Goal: Task Accomplishment & Management: Use online tool/utility

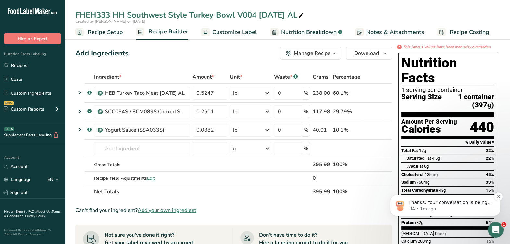
click at [441, 208] on p "LIA • 1m ago" at bounding box center [450, 209] width 84 height 6
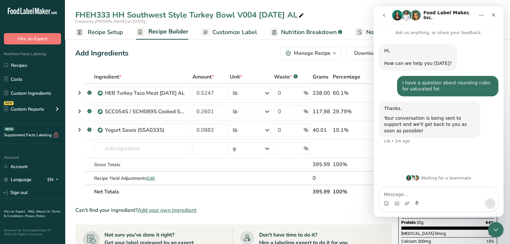
click at [448, 198] on textarea "Message…" at bounding box center [438, 192] width 119 height 11
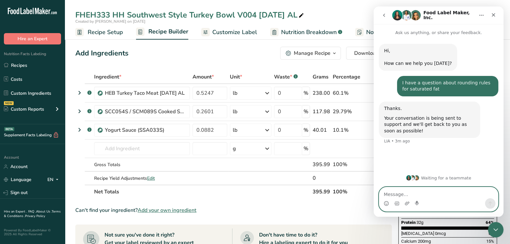
click at [461, 194] on textarea "Message…" at bounding box center [438, 192] width 119 height 11
click at [462, 194] on textarea "Message…" at bounding box center [438, 192] width 119 height 11
drag, startPoint x: 462, startPoint y: 195, endPoint x: 467, endPoint y: 185, distance: 10.6
click at [462, 194] on textarea "Message…" at bounding box center [438, 192] width 119 height 11
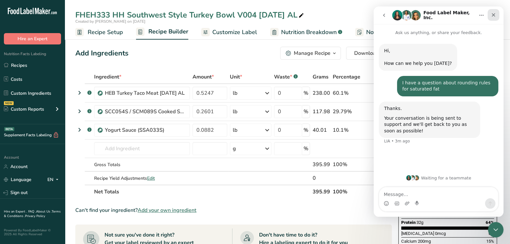
click at [492, 13] on icon "Close" at bounding box center [493, 14] width 5 height 5
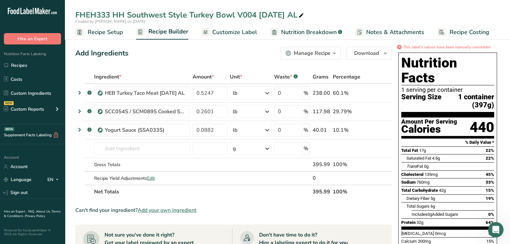
click at [435, 125] on div "Calories" at bounding box center [429, 129] width 56 height 9
click at [489, 223] on div "Open Intercom Messenger" at bounding box center [494, 228] width 21 height 21
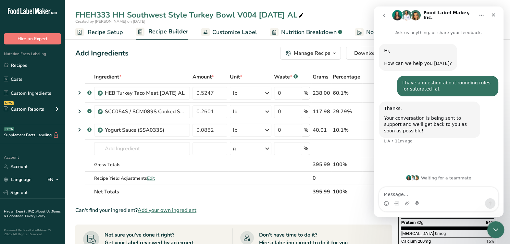
click at [491, 225] on icon "Close Intercom Messenger" at bounding box center [495, 229] width 8 height 8
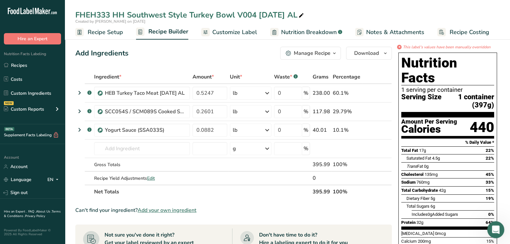
click at [493, 225] on icon "Open Intercom Messenger" at bounding box center [494, 229] width 11 height 11
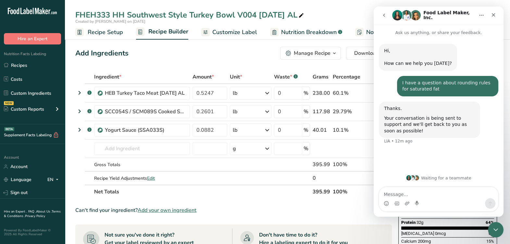
click at [482, 14] on icon "Home" at bounding box center [481, 15] width 5 height 5
drag, startPoint x: 481, startPoint y: 14, endPoint x: 485, endPoint y: 13, distance: 4.0
click at [481, 14] on icon "Home" at bounding box center [481, 15] width 5 height 5
click at [385, 13] on icon "go back" at bounding box center [383, 15] width 5 height 5
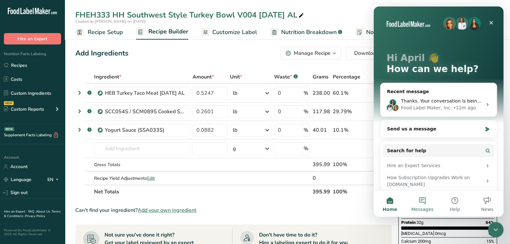
click at [429, 201] on button "Messages" at bounding box center [422, 204] width 32 height 26
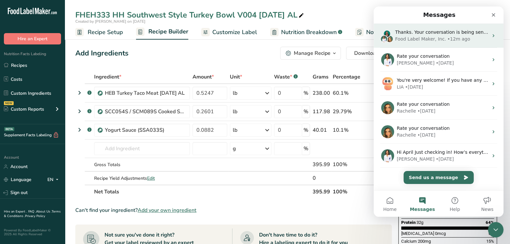
drag, startPoint x: 474, startPoint y: 42, endPoint x: 483, endPoint y: 37, distance: 9.4
click at [483, 37] on div "Food Label Maker, Inc. • 12m ago" at bounding box center [441, 39] width 93 height 7
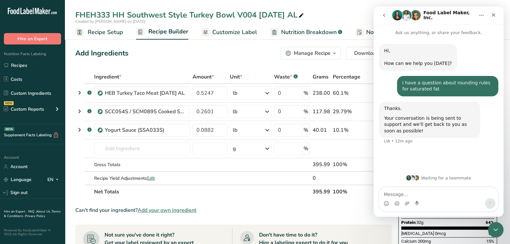
click at [484, 15] on button "Home" at bounding box center [481, 15] width 12 height 12
click at [473, 76] on div "Hi, ​ How can we help you today? LIA • 12m ago I have a question about rounding…" at bounding box center [438, 98] width 119 height 108
click at [466, 165] on div "Hi, ​ How can we help you today? LIA • 12m ago I have a question about rounding…" at bounding box center [439, 103] width 130 height 134
drag, startPoint x: 466, startPoint y: 165, endPoint x: 469, endPoint y: 194, distance: 29.7
click at [466, 165] on div "Hi, ​ How can we help you today? LIA • 12m ago I have a question about rounding…" at bounding box center [439, 103] width 130 height 134
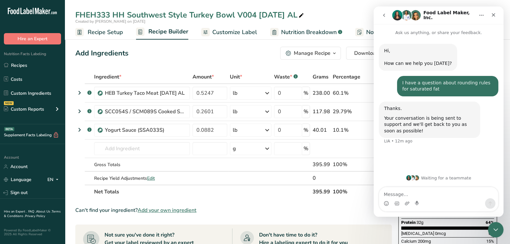
click at [460, 201] on div "Intercom messenger" at bounding box center [438, 203] width 119 height 10
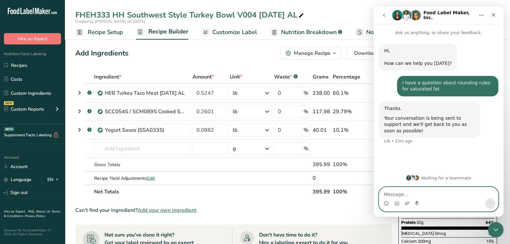
click at [459, 198] on textarea "Message…" at bounding box center [438, 192] width 119 height 11
click at [458, 197] on textarea "Message…" at bounding box center [438, 192] width 119 height 11
click at [456, 194] on textarea "Message…" at bounding box center [438, 192] width 119 height 11
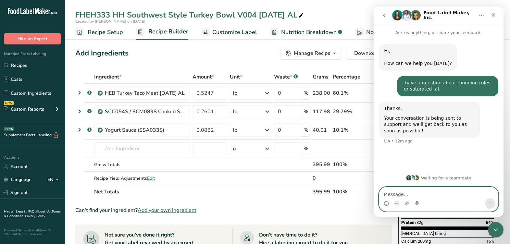
click at [456, 194] on textarea "Message…" at bounding box center [438, 192] width 119 height 11
click at [457, 194] on textarea "Message…" at bounding box center [438, 192] width 119 height 11
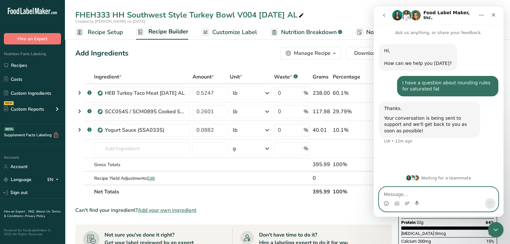
click at [457, 194] on textarea "Message…" at bounding box center [438, 192] width 119 height 11
drag, startPoint x: 457, startPoint y: 194, endPoint x: 469, endPoint y: 169, distance: 28.2
click at [457, 194] on textarea "Message…" at bounding box center [438, 192] width 119 height 11
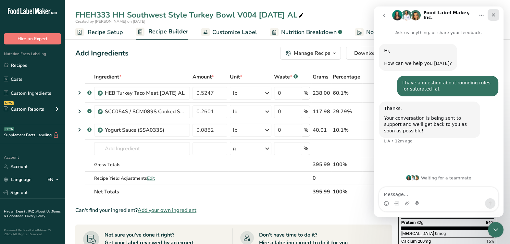
click at [489, 11] on div "Close" at bounding box center [493, 15] width 12 height 12
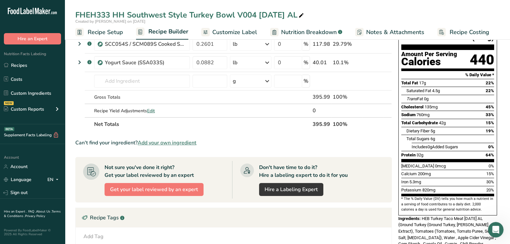
scroll to position [122, 0]
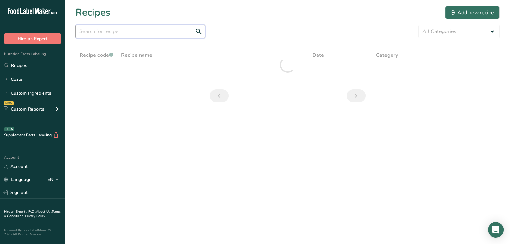
click at [155, 31] on input "text" at bounding box center [140, 31] width 130 height 13
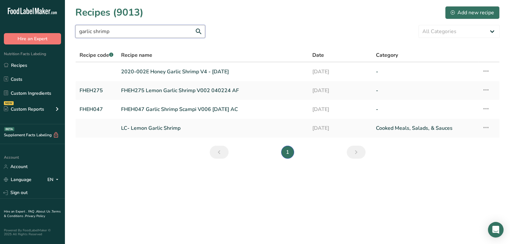
drag, startPoint x: 138, startPoint y: 32, endPoint x: 11, endPoint y: 16, distance: 127.4
click at [11, 16] on div ".a-20{fill:#fff;} Hire an Expert Nutrition Facts Labeling Recipes Costs Custom …" at bounding box center [255, 122] width 510 height 244
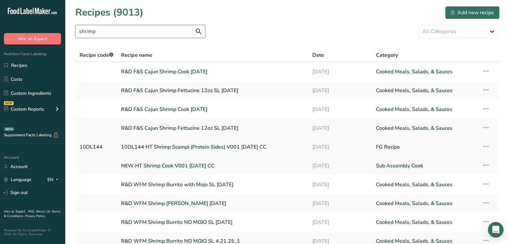
type input "shrimp"
click at [244, 146] on link "10DL144 HT Shrimp Scampi (Protein Sides) V001 8-4-25 CC" at bounding box center [212, 147] width 183 height 14
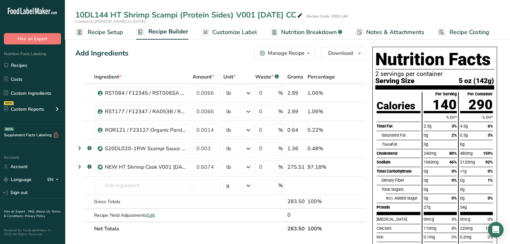
click at [320, 33] on span "Nutrition Breakdown" at bounding box center [308, 32] width 55 height 9
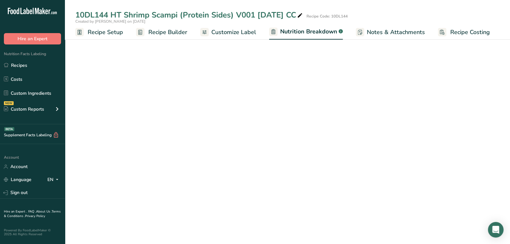
select select "Calories"
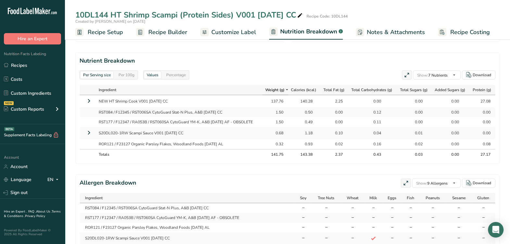
scroll to position [284, 0]
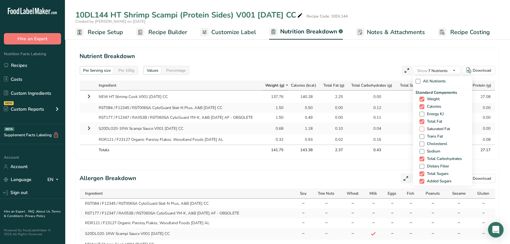
click at [422, 130] on span at bounding box center [421, 129] width 5 height 5
click at [422, 130] on input "Saturated Fat" at bounding box center [421, 129] width 4 height 4
checkbox input "true"
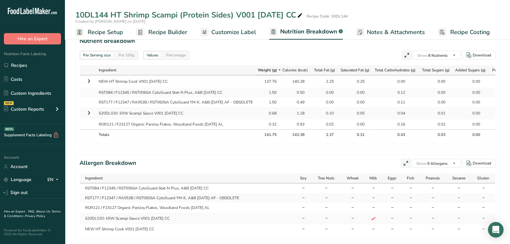
scroll to position [303, 0]
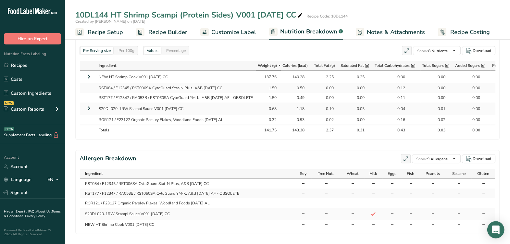
click at [500, 235] on div "Open Intercom Messenger" at bounding box center [495, 229] width 17 height 17
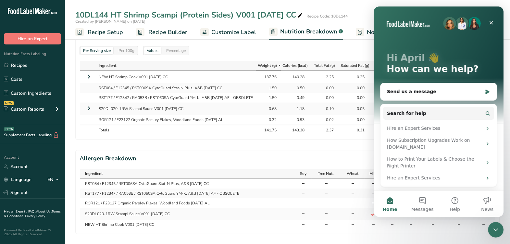
scroll to position [0, 0]
click at [427, 211] on span "Messages" at bounding box center [422, 209] width 22 height 5
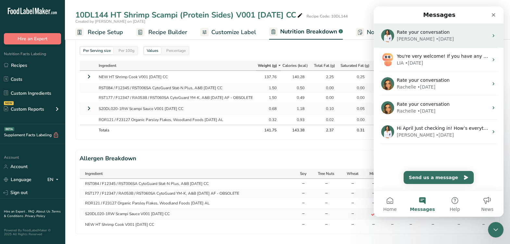
click at [436, 39] on div "• 7w ago" at bounding box center [445, 39] width 18 height 7
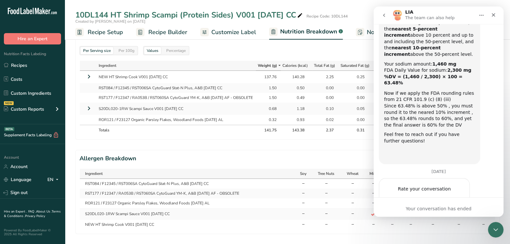
scroll to position [515, 0]
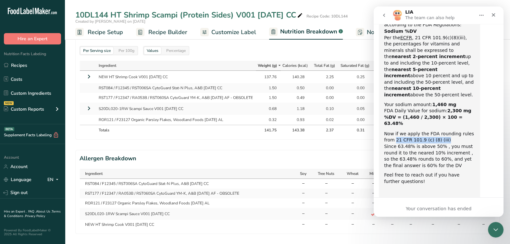
drag, startPoint x: 383, startPoint y: 108, endPoint x: 429, endPoint y: 110, distance: 46.4
click at [429, 110] on div "Hi there April hope all is well! I checked that out with our Regulatory Team, a…" at bounding box center [429, 105] width 101 height 200
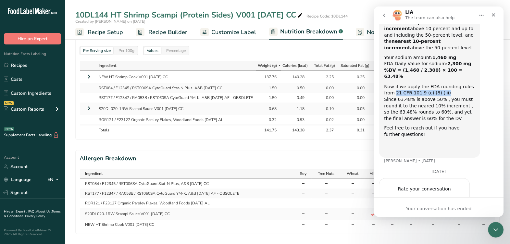
copy div "21 CFR 101.9 (c) (8) (iii)"
click at [494, 19] on div "Close" at bounding box center [493, 15] width 12 height 12
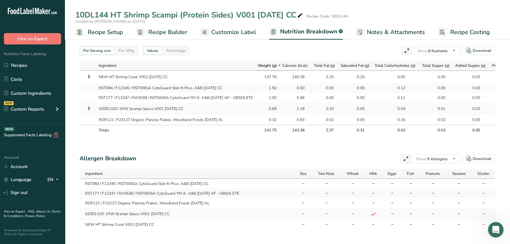
scroll to position [555, 0]
click at [495, 228] on icon "Open Intercom Messenger" at bounding box center [494, 229] width 11 height 11
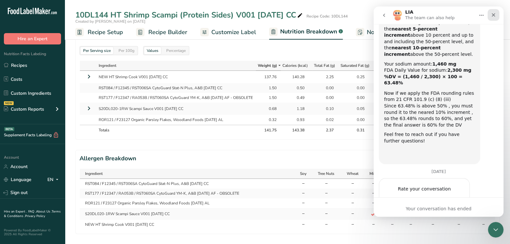
click at [495, 15] on icon "Close" at bounding box center [493, 14] width 5 height 5
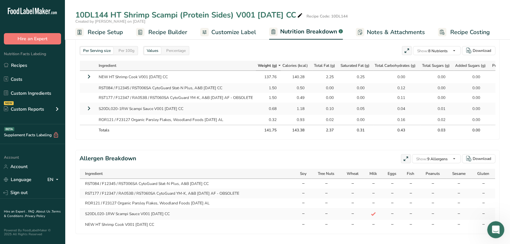
click at [499, 230] on div "Open Intercom Messenger" at bounding box center [494, 228] width 21 height 21
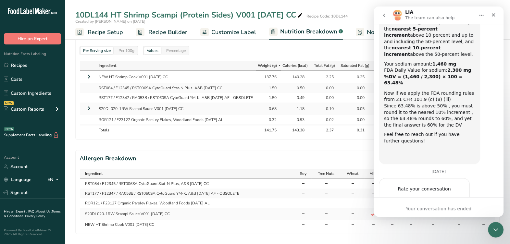
click at [382, 14] on icon "go back" at bounding box center [383, 15] width 5 height 5
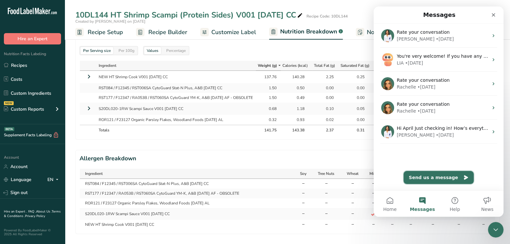
click at [435, 178] on button "Send us a message" at bounding box center [438, 177] width 70 height 13
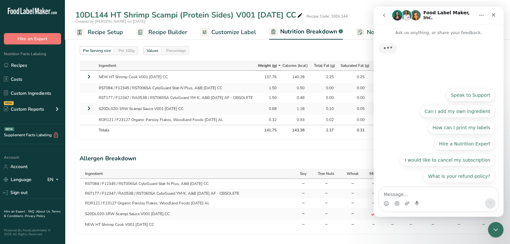
click at [430, 197] on textarea "Message…" at bounding box center [438, 192] width 119 height 11
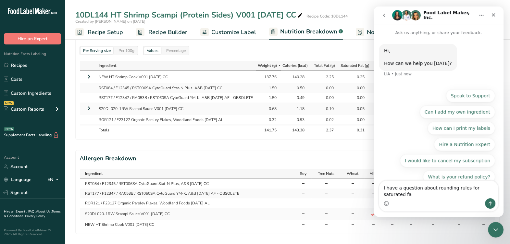
type textarea "I have a question about rounding rules for saturated fat"
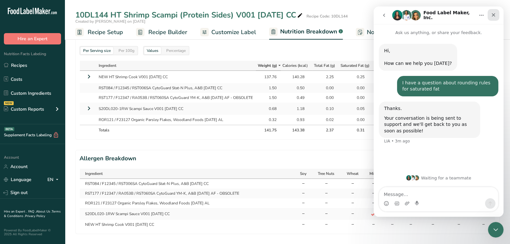
click at [492, 13] on icon "Close" at bounding box center [493, 14] width 5 height 5
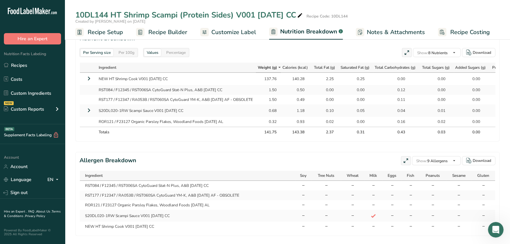
scroll to position [285, 0]
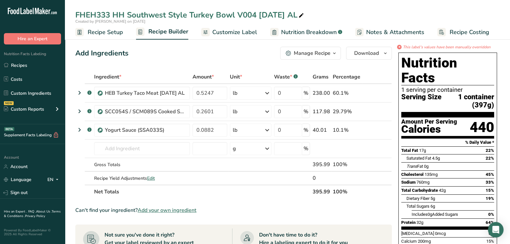
click at [264, 192] on th "Net Totals" at bounding box center [202, 192] width 218 height 14
click at [165, 195] on th "Net Totals" at bounding box center [202, 192] width 218 height 14
click at [365, 128] on span at bounding box center [367, 130] width 8 height 8
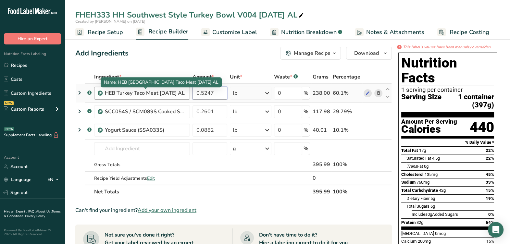
drag, startPoint x: 213, startPoint y: 93, endPoint x: 174, endPoint y: 91, distance: 39.0
click at [159, 91] on tr ".a-a{fill:#347362;}.b-a{fill:#fff;} HEB Turkey Taco Meat 5-5-25 AL 0.5247 lb We…" at bounding box center [234, 93] width 316 height 18
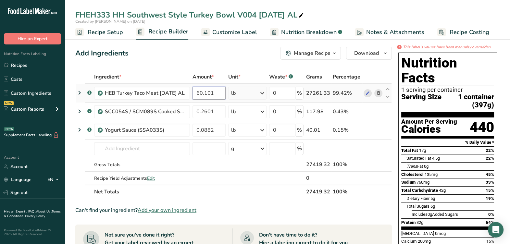
type input "60.101"
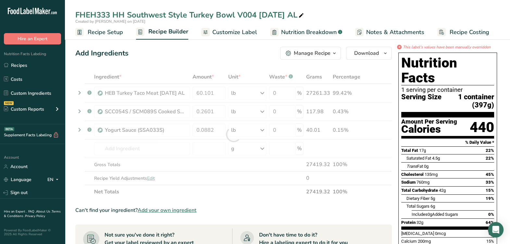
drag, startPoint x: 244, startPoint y: 87, endPoint x: 247, endPoint y: 91, distance: 5.3
click at [244, 87] on div "Ingredient * Amount * Unit * Waste * .a-a{fill:#347362;}.b-a{fill:#fff;} Grams …" at bounding box center [233, 134] width 316 height 129
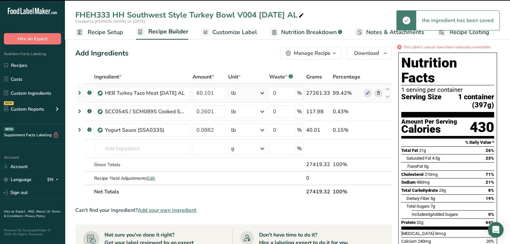
click at [260, 93] on div "lb" at bounding box center [247, 93] width 38 height 13
click at [248, 117] on div "g" at bounding box center [259, 117] width 55 height 9
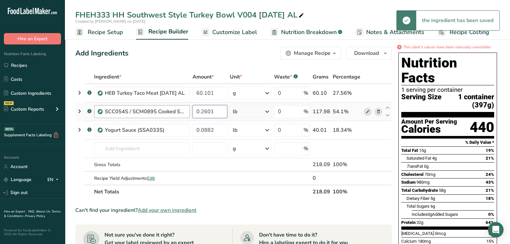
drag, startPoint x: 220, startPoint y: 112, endPoint x: 158, endPoint y: 117, distance: 62.2
click at [155, 115] on tr ".a-a{fill:#347362;}.b-a{fill:#fff;} SCC054S / SCM089S Cooked Southwest Rice 5-5…" at bounding box center [234, 112] width 316 height 18
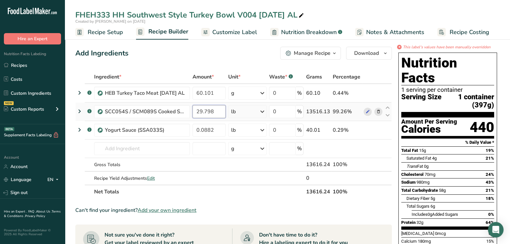
type input "29.798"
click at [256, 107] on div "Ingredient * Amount * Unit * Waste * .a-a{fill:#347362;}.b-a{fill:#fff;} Grams …" at bounding box center [233, 134] width 316 height 129
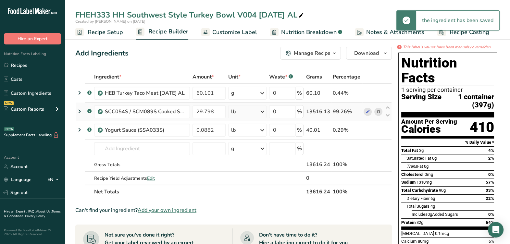
click at [258, 117] on div "lb" at bounding box center [247, 111] width 38 height 13
click at [254, 134] on div "g" at bounding box center [259, 135] width 55 height 9
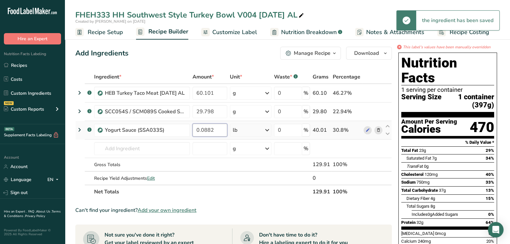
click at [201, 130] on input "0.0882" at bounding box center [209, 130] width 35 height 13
type input "0"
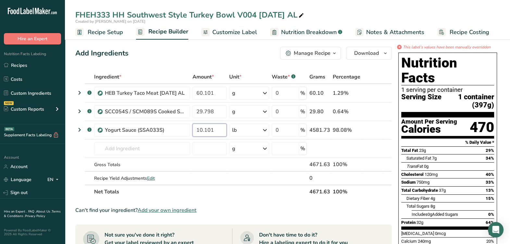
type input "10.101"
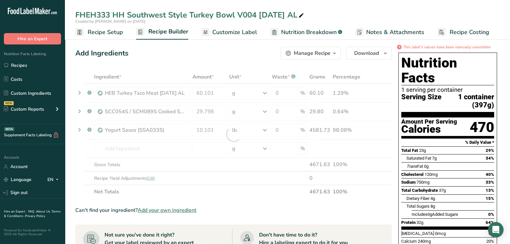
click at [283, 198] on section "Ingredient * Amount * Unit * Waste * .a-a{fill:#347362;}.b-a{fill:#fff;} Grams …" at bounding box center [233, 247] width 316 height 355
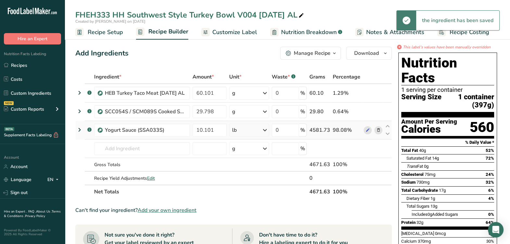
click at [249, 129] on div "lb" at bounding box center [249, 130] width 40 height 13
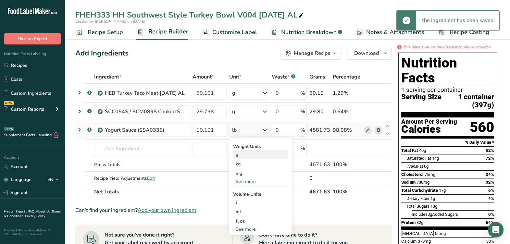
click at [246, 154] on div "g" at bounding box center [260, 154] width 55 height 9
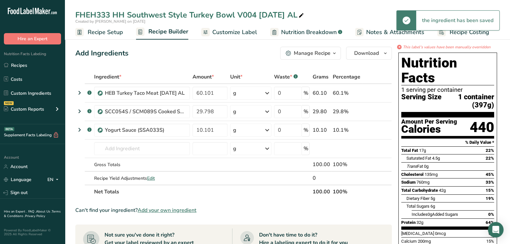
click at [110, 31] on span "Recipe Setup" at bounding box center [105, 32] width 35 height 9
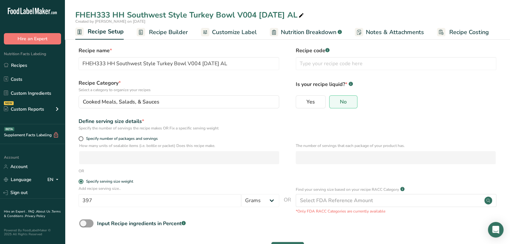
click at [159, 35] on span "Recipe Builder" at bounding box center [168, 32] width 39 height 9
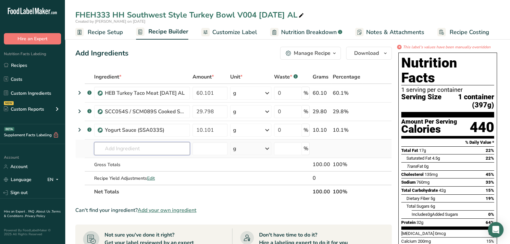
click at [154, 151] on input "text" at bounding box center [142, 148] width 96 height 13
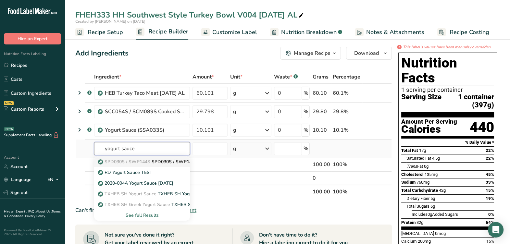
type input "yogurt sauce"
click at [156, 161] on p "SPD030S / SWP144S SPD030S / SWP144S Yogurt Sauce 9-16-25 AL" at bounding box center [174, 161] width 151 height 7
type input "SPD030S / SWP144S Yogurt Sauce 9-16-25 AL"
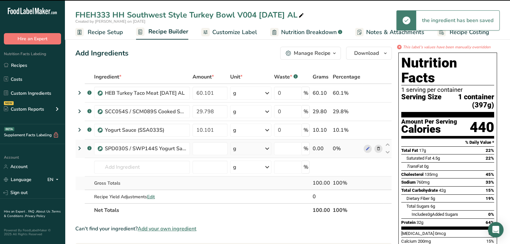
type input "0"
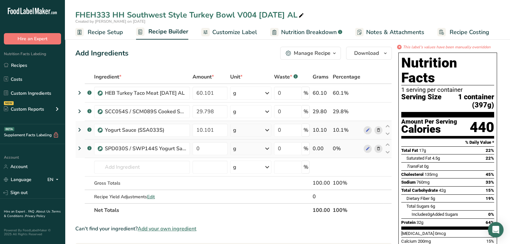
click at [377, 133] on icon at bounding box center [378, 130] width 5 height 7
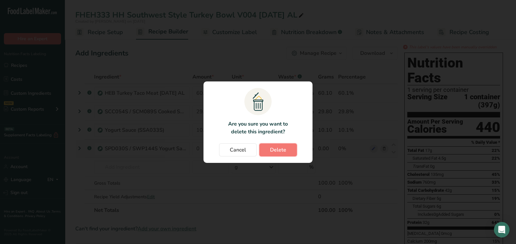
click at [276, 149] on span "Delete" at bounding box center [278, 150] width 16 height 8
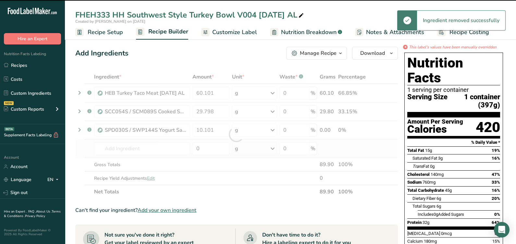
type input "0"
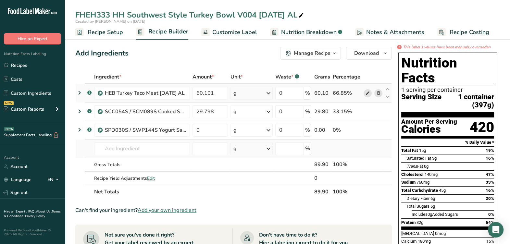
click at [367, 94] on icon at bounding box center [367, 93] width 5 height 7
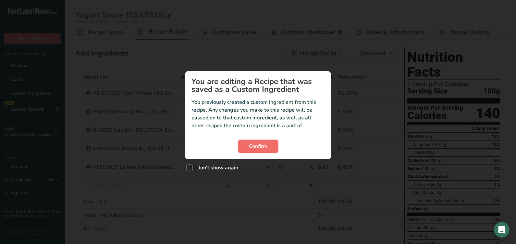
click at [260, 147] on span "Confirm" at bounding box center [258, 146] width 18 height 8
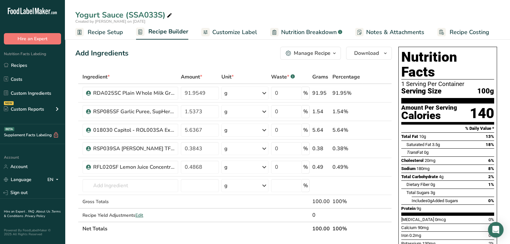
click at [325, 52] on div "Manage Recipe" at bounding box center [312, 53] width 37 height 8
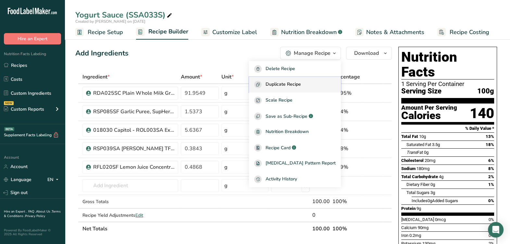
click at [313, 88] on button "Duplicate Recipe" at bounding box center [295, 85] width 92 height 16
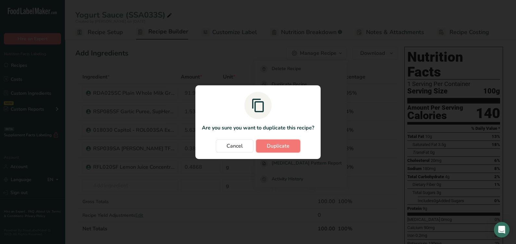
click at [279, 146] on span "Duplicate" at bounding box center [278, 146] width 23 height 8
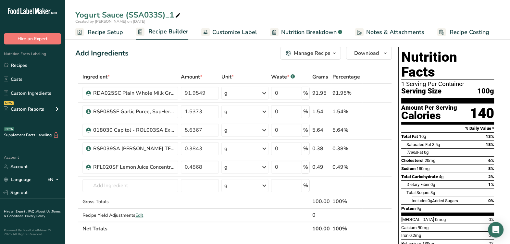
click at [177, 16] on icon at bounding box center [178, 15] width 6 height 9
click at [177, 16] on input "Yogurt Sauce (SSA033S)_1" at bounding box center [287, 15] width 424 height 12
type input "Yogurt Sauce"
click at [129, 16] on icon at bounding box center [127, 15] width 6 height 9
click at [201, 14] on input "SPD030S/SWP144S Yogurt Sauce" at bounding box center [287, 15] width 424 height 12
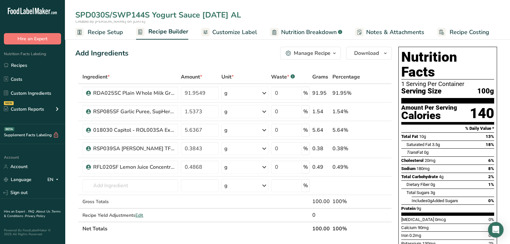
type input "SPD030S/SWP144S Yogurt Sauce 9-16-25 AL"
click at [226, 51] on div "Add Ingredients Manage Recipe Delete Recipe Duplicate Recipe Scale Recipe Save …" at bounding box center [233, 53] width 316 height 13
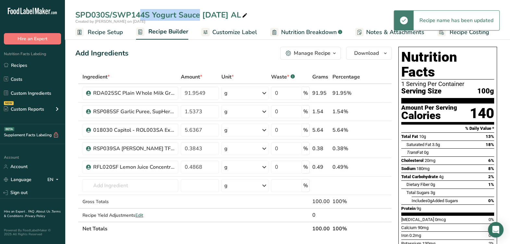
drag, startPoint x: 151, startPoint y: 17, endPoint x: 67, endPoint y: 5, distance: 84.9
click at [67, 5] on div "SPD030S/SWP144S Yogurt Sauce 9-16-25 AL Created by April Lindsay on 2025-09-16 …" at bounding box center [287, 20] width 445 height 40
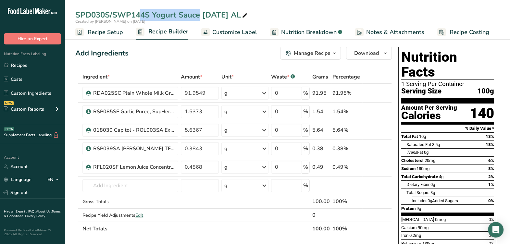
drag, startPoint x: 67, startPoint y: 5, endPoint x: 133, endPoint y: 16, distance: 67.1
copy div "SPD030S/SWP144S"
click at [102, 28] on span "Recipe Setup" at bounding box center [105, 32] width 35 height 9
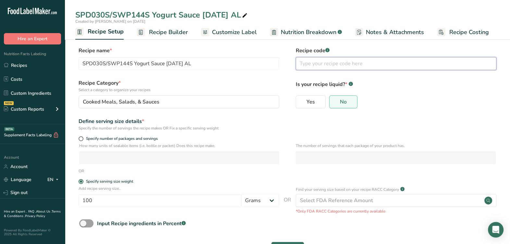
click at [317, 66] on input "text" at bounding box center [396, 63] width 201 height 13
paste input "SPD030S/SWP144S"
type input "SPD030S/SWP144S"
click at [285, 78] on form "Recipe name * SPD030S/SWP144S Yogurt Sauce 9-16-25 AL Recipe code .a-a{fill:#34…" at bounding box center [287, 153] width 424 height 212
click at [112, 65] on input "SPD030S/SWP144S Yogurt Sauce 9-16-25 AL" at bounding box center [179, 63] width 201 height 13
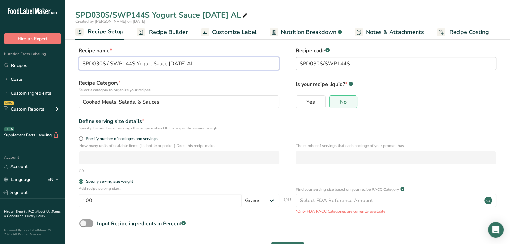
type input "SPD030S / SWP144S Yogurt Sauce [DATE] AL"
click at [323, 65] on input "SPD030S/SWP144S" at bounding box center [396, 63] width 201 height 13
type input "SPD030S / SWP144S"
click at [255, 85] on label "Recipe Category * Select a category to organize your recipes" at bounding box center [179, 86] width 201 height 14
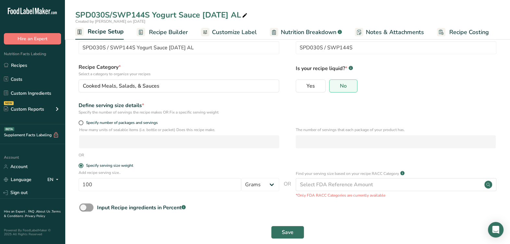
scroll to position [25, 0]
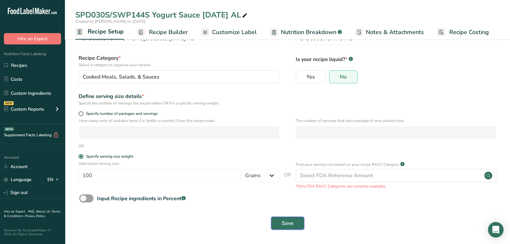
click at [287, 225] on span "Save" at bounding box center [288, 223] width 12 height 8
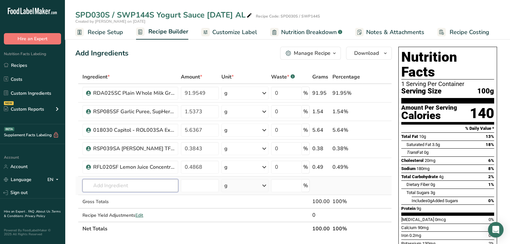
click at [168, 186] on input "text" at bounding box center [130, 185] width 96 height 13
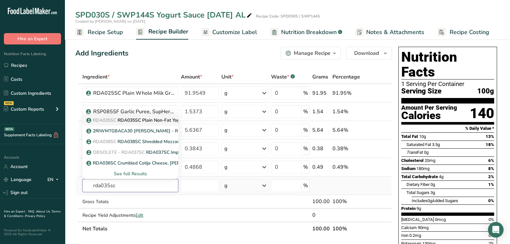
type input "rda035sc"
click at [155, 118] on p "RDA035SC RDA035SC Plain Non-Fat Yogurt, Chobani 4-17-20 AL" at bounding box center [158, 120] width 141 height 7
type input "RDA035SC Plain Non-Fat Yogurt, Chobani 4-17-20 AL"
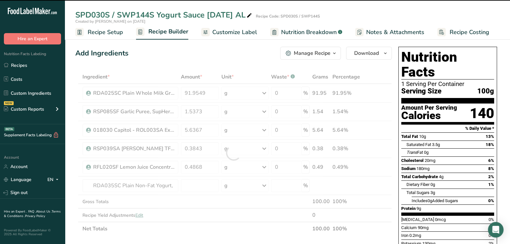
type input "0"
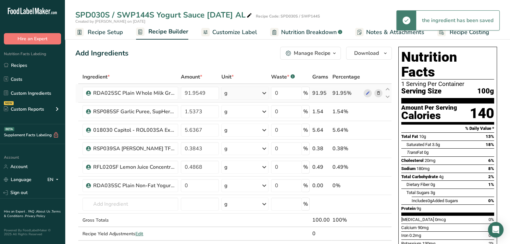
click at [379, 93] on icon at bounding box center [378, 93] width 5 height 7
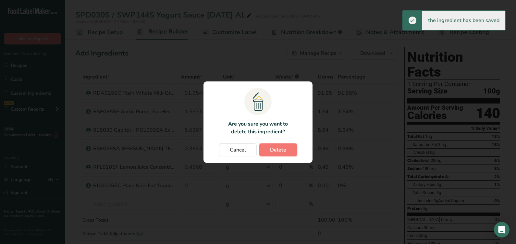
click at [282, 155] on button "Delete" at bounding box center [278, 149] width 38 height 13
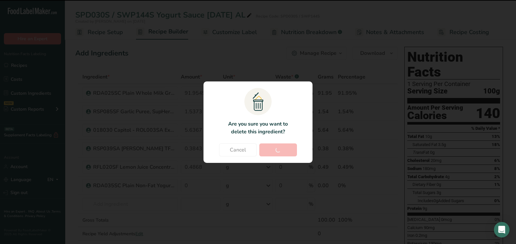
type input "1.5373"
type input "5.6367"
type input "0.3843"
type input "0.4868"
type input "0"
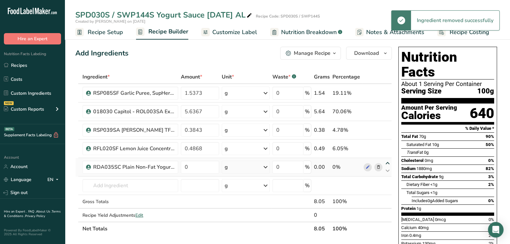
click at [388, 163] on icon at bounding box center [388, 163] width 8 height 5
type input "0"
type input "0.4868"
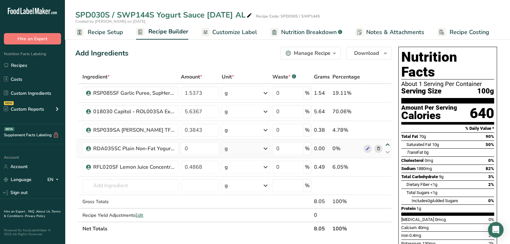
click at [388, 145] on icon at bounding box center [388, 144] width 8 height 5
type input "0"
type input "0.3843"
click at [386, 125] on icon at bounding box center [388, 126] width 8 height 5
type input "0"
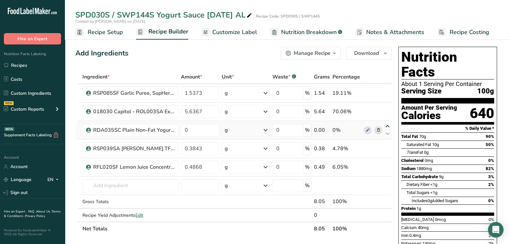
type input "5.6367"
click at [388, 106] on icon at bounding box center [388, 107] width 8 height 5
type input "0"
type input "1.5373"
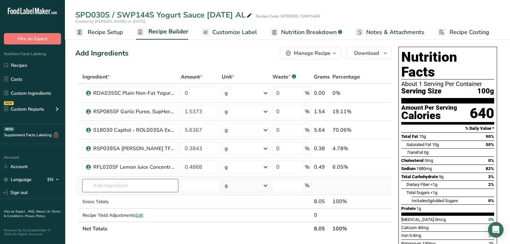
click at [169, 185] on input "text" at bounding box center [130, 185] width 96 height 13
click at [389, 143] on icon at bounding box center [388, 144] width 8 height 5
type input "0.3843"
type input "5.6367"
drag, startPoint x: 165, startPoint y: 182, endPoint x: 166, endPoint y: 186, distance: 4.4
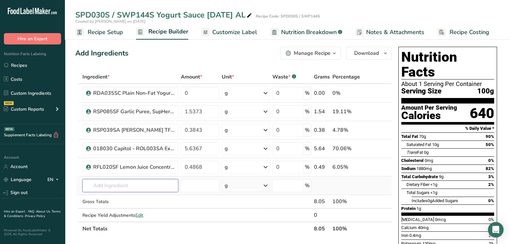
click at [165, 184] on input "text" at bounding box center [130, 185] width 96 height 13
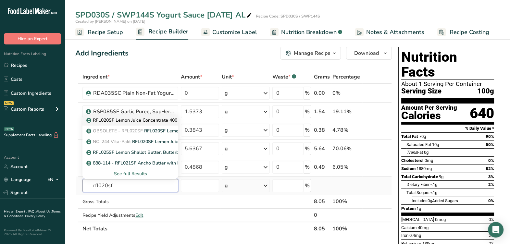
type input "rfl020sf"
click at [148, 121] on p "RFL020SF Lemon Juice Concentrate 400 GPL, Vita-Pakt [DATE] AF" at bounding box center [161, 120] width 146 height 7
type input "RFL020SF Lemon Juice Concentrate 400 GPL, Vita-Pakt [DATE] AF"
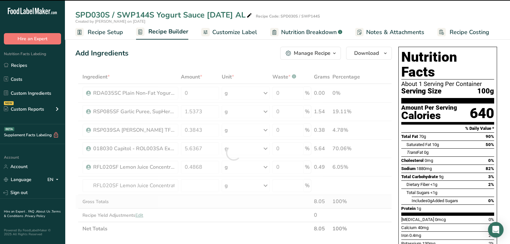
type input "0"
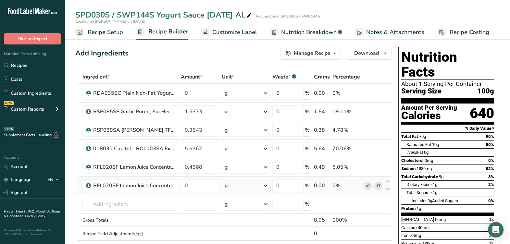
click at [379, 185] on icon at bounding box center [378, 185] width 5 height 7
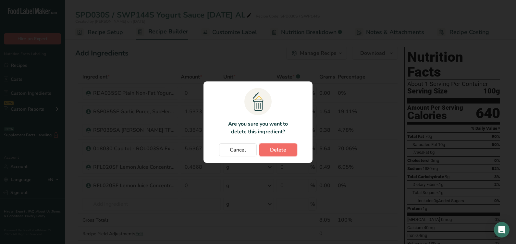
click at [284, 146] on span "Delete" at bounding box center [278, 150] width 16 height 8
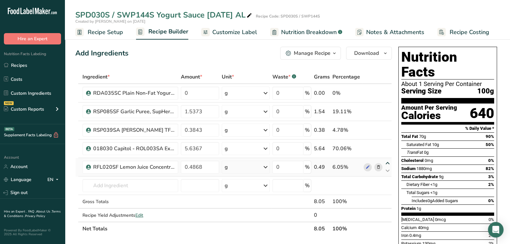
click at [387, 161] on icon at bounding box center [388, 163] width 8 height 5
type input "0.4868"
type input "5.6367"
click at [367, 150] on icon at bounding box center [367, 148] width 5 height 7
click at [144, 186] on input "text" at bounding box center [130, 185] width 96 height 13
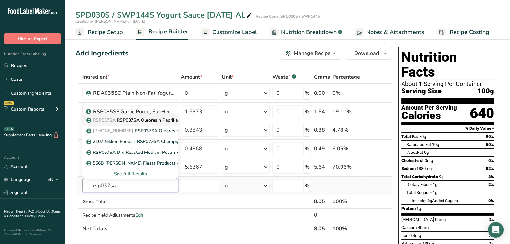
type input "rsp037sa"
click at [148, 116] on link "RSP037SA RSP037SA Oleoresin Paprika NS, Kalsec 05-01-24 AL" at bounding box center [130, 120] width 96 height 11
type input "RSP037SA Oleoresin Paprika NS, Kalsec 05-01-24 AL"
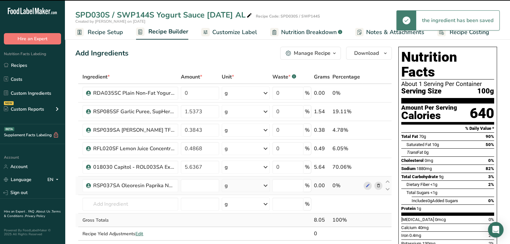
type input "0"
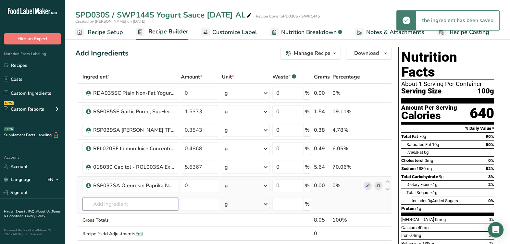
click at [104, 203] on input "text" at bounding box center [130, 204] width 96 height 13
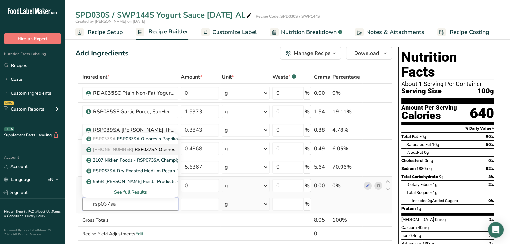
type input "rsp037sa"
click at [134, 146] on p "02-040-06 RSP037SA Oleoresin Paprika NS, Kalsec 05-24-19 KM" at bounding box center [166, 149] width 156 height 7
type input "RSP037SA Oleoresin Paprika NS, Kalsec [DATE] KM"
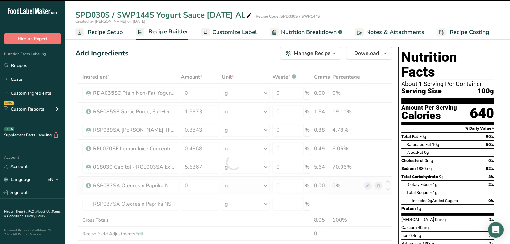
type input "0"
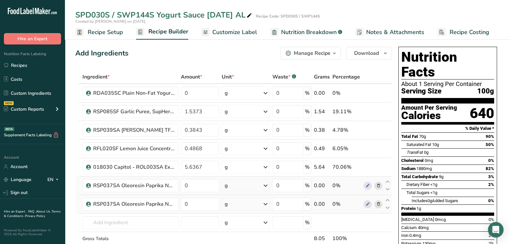
click at [362, 203] on td at bounding box center [372, 204] width 21 height 18
click at [361, 203] on tr "RSP037SA Oleoresin Paprika NS, Kalsec 05-24-19 KM 0 g Weight Units g kg mg See …" at bounding box center [234, 204] width 316 height 18
click at [366, 204] on icon at bounding box center [367, 204] width 5 height 7
click at [379, 204] on icon at bounding box center [378, 204] width 5 height 7
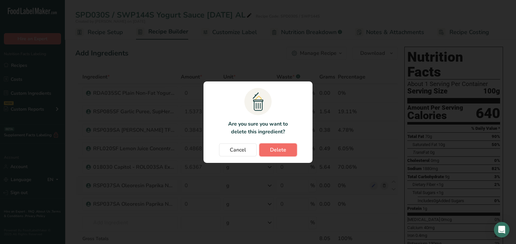
click at [291, 151] on button "Delete" at bounding box center [278, 149] width 38 height 13
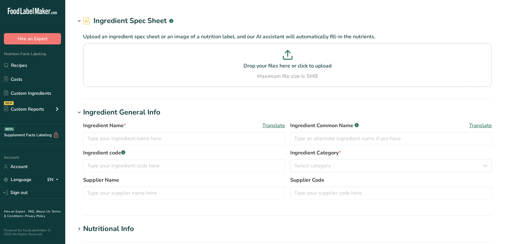
type input "RFL020SF Lemon Juice Concentrate 400 GPL, Vita-Pakt [DATE] AF"
type input "Lemon Juice Concentrate"
type input "Vita-Pakt - 244"
type input "RFL020SF"
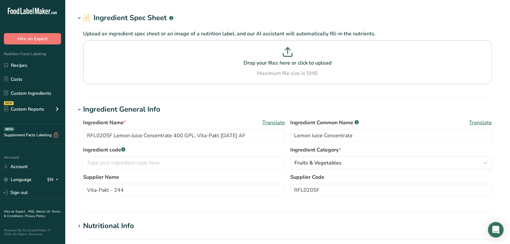
scroll to position [40, 0]
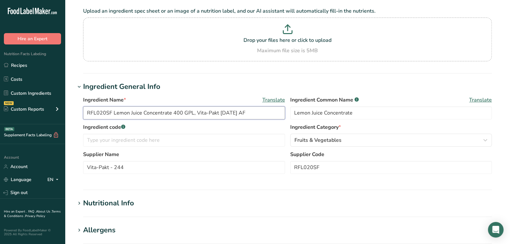
drag, startPoint x: 100, startPoint y: 115, endPoint x: 66, endPoint y: 111, distance: 34.6
click at [66, 111] on section "Edit RFL020SF Lemon Juice Concentrate 400 GPL, Vita-Pakt [DATE] AF Ingredient S…" at bounding box center [287, 198] width 445 height 477
click at [127, 146] on input "text" at bounding box center [184, 140] width 202 height 13
paste input "RFL020SF"
type input "RFL020SF"
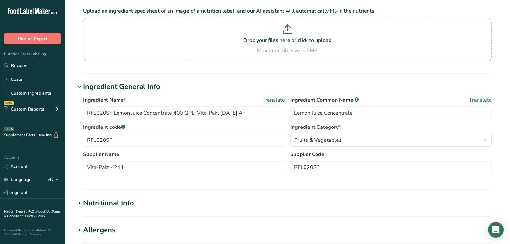
click at [135, 151] on label "Supplier Name" at bounding box center [184, 155] width 202 height 8
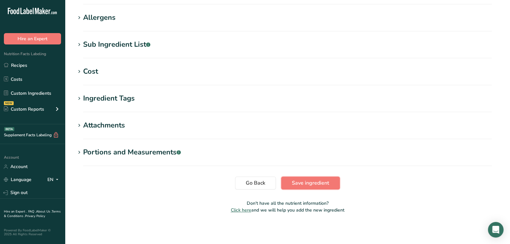
click at [314, 182] on span "Save ingredient" at bounding box center [310, 183] width 37 height 8
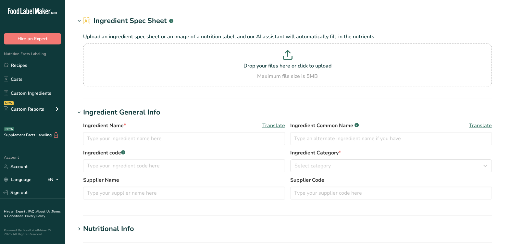
type input "RSP037SA Oleoresin Paprika NS, Kalsec [DATE] KM"
type input "Oleoresin Paprika"
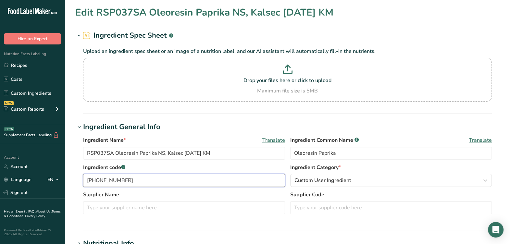
drag, startPoint x: 219, startPoint y: 180, endPoint x: 321, endPoint y: 170, distance: 103.0
type input "OBSOLETE [PHONE_NUMBER]"
click at [240, 159] on input "RSP037SA Oleoresin Paprika NS, Kalsec [DATE] KM" at bounding box center [184, 153] width 202 height 13
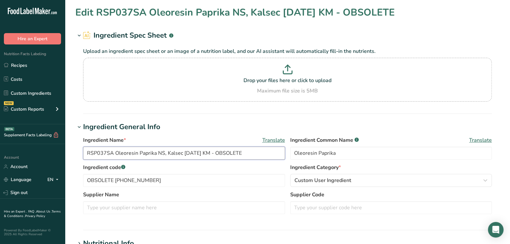
type input "RSP037SA Oleoresin Paprika NS, Kalsec [DATE] KM - OBSOLETE"
click at [214, 166] on label "Ingredient code .a-a{fill:#347362;}.b-a{fill:#fff;}" at bounding box center [184, 168] width 202 height 8
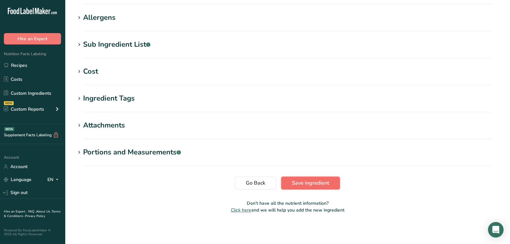
click at [310, 181] on span "Save ingredient" at bounding box center [310, 183] width 37 height 8
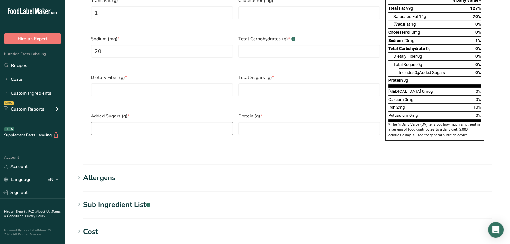
scroll to position [238, 0]
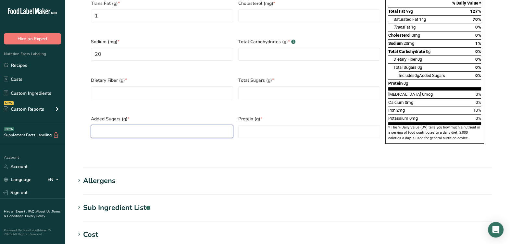
click at [141, 125] on Sugars "number" at bounding box center [162, 131] width 142 height 13
type Sugars "0"
click at [190, 86] on Fiber "number" at bounding box center [162, 92] width 142 height 13
type Fiber "0"
click at [273, 87] on div "Total Sugars (g) *" at bounding box center [309, 92] width 147 height 39
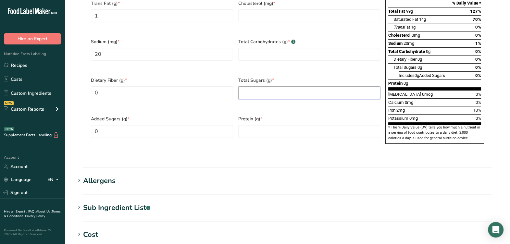
click at [274, 86] on Sugars "number" at bounding box center [309, 92] width 142 height 13
type Sugars "0"
click at [274, 112] on div "Protein (g) *" at bounding box center [309, 131] width 147 height 39
drag, startPoint x: 272, startPoint y: 114, endPoint x: 252, endPoint y: 109, distance: 21.1
click at [272, 125] on input "number" at bounding box center [309, 131] width 142 height 13
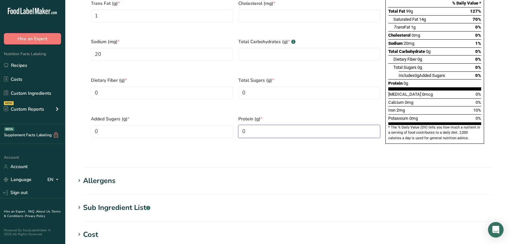
type input "0"
drag, startPoint x: 213, startPoint y: 97, endPoint x: 206, endPoint y: 62, distance: 35.1
click at [208, 80] on div "Dietary Fiber (g) * 0" at bounding box center [161, 92] width 147 height 39
click at [205, 54] on div "Sodium (mg) * 20" at bounding box center [161, 53] width 147 height 39
drag, startPoint x: 313, startPoint y: 57, endPoint x: 313, endPoint y: 51, distance: 5.9
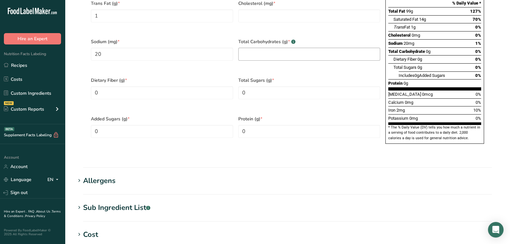
click at [313, 55] on div "Total Carbohydrates (g) * .a-a{fill:#347362;}.b-a{fill:#fff;}" at bounding box center [309, 53] width 147 height 39
drag, startPoint x: 313, startPoint y: 51, endPoint x: 310, endPoint y: 54, distance: 4.2
click at [313, 51] on Carbohydrates "number" at bounding box center [309, 54] width 142 height 13
type Carbohydrates "0"
click at [303, 58] on div "Total Carbohydrates (g) * .a-a{fill:#347362;}.b-a{fill:#fff;} 0" at bounding box center [309, 53] width 147 height 39
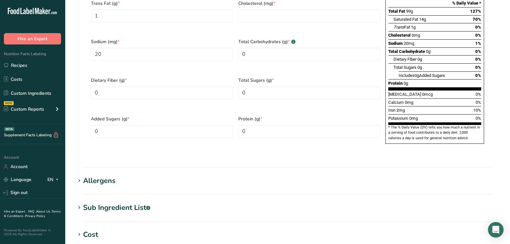
scroll to position [198, 0]
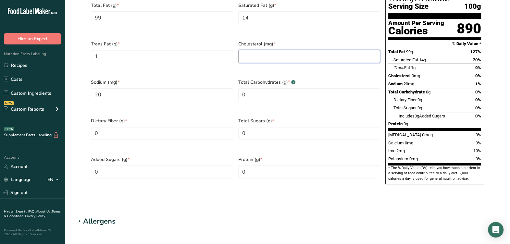
click at [301, 52] on input "number" at bounding box center [309, 56] width 142 height 13
type input "0"
click at [268, 65] on div "Cholesterol (mg) * 0" at bounding box center [309, 56] width 147 height 39
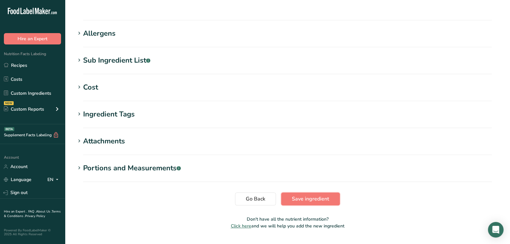
click at [312, 195] on span "Save ingredient" at bounding box center [310, 199] width 37 height 8
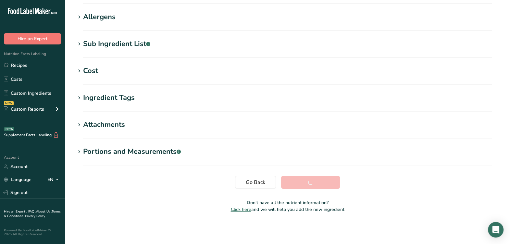
scroll to position [99, 0]
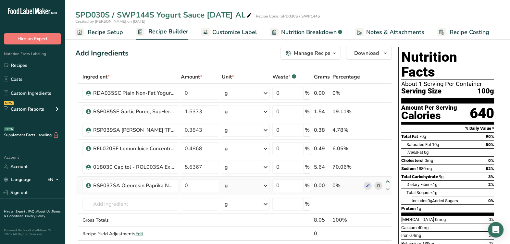
click at [386, 179] on icon at bounding box center [388, 181] width 8 height 5
type input "0"
type input "5.6367"
click at [385, 162] on icon at bounding box center [388, 163] width 8 height 5
type input "0"
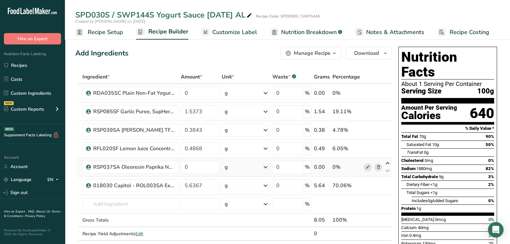
type input "0.4868"
click at [386, 161] on icon at bounding box center [388, 163] width 8 height 5
type input "0.4868"
type input "0"
click at [376, 184] on icon at bounding box center [378, 185] width 5 height 7
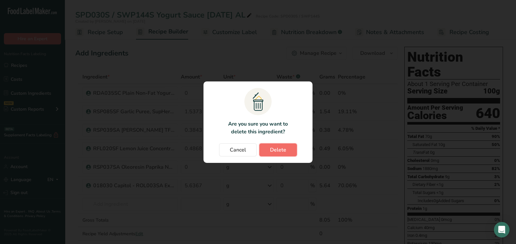
click at [264, 144] on button "Delete" at bounding box center [278, 149] width 38 height 13
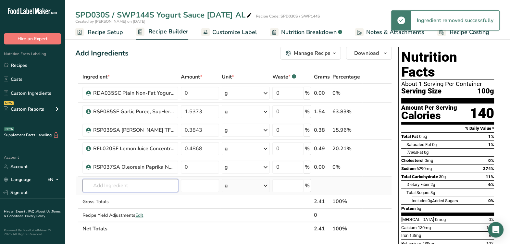
click at [133, 183] on input "text" at bounding box center [130, 185] width 96 height 13
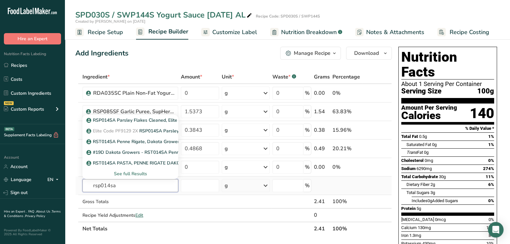
type input "rsp014sa"
click at [119, 173] on div "See full Results" at bounding box center [130, 173] width 85 height 7
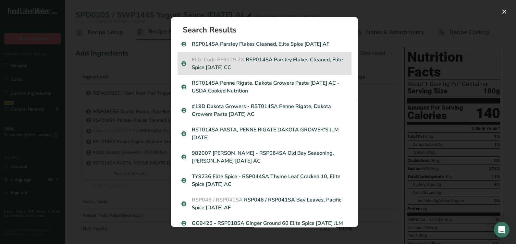
click at [273, 57] on p "Elite Code PF9129 2X RSP014SA Parsley Flakes Cleaned, Elite Spice [DATE] CC" at bounding box center [264, 64] width 166 height 16
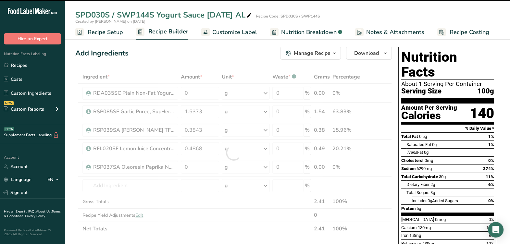
type input "0"
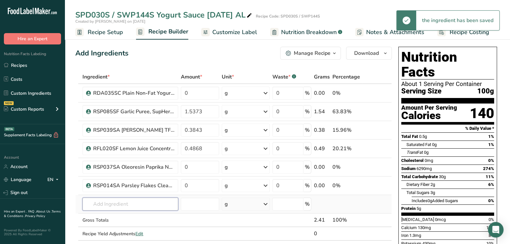
click at [153, 203] on input "text" at bounding box center [130, 204] width 96 height 13
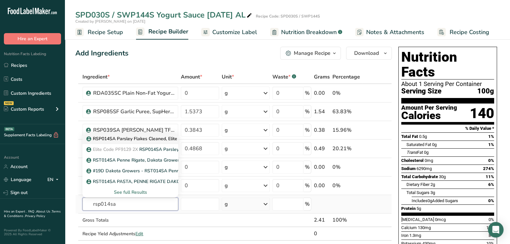
type input "rsp014sa"
click at [130, 137] on p "RSP014SA Parsley Flakes Cleaned, Elite Spice [DATE] AF" at bounding box center [151, 138] width 126 height 7
type input "RSP014SA Parsley Flakes Cleaned, Elite Spice [DATE] AF"
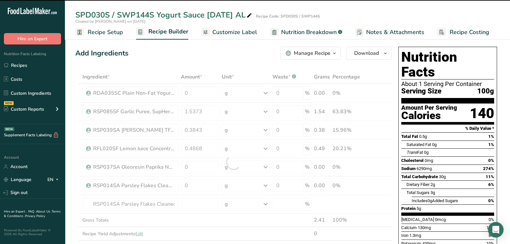
type input "0"
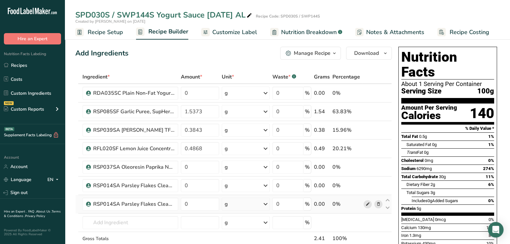
click at [365, 204] on icon at bounding box center [367, 204] width 5 height 7
click at [377, 184] on icon at bounding box center [378, 185] width 5 height 7
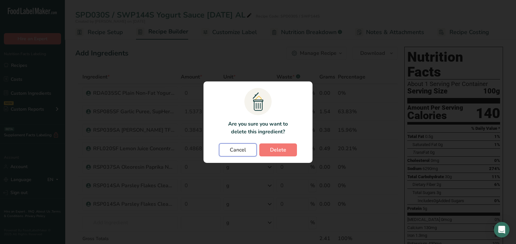
click at [247, 149] on button "Cancel" at bounding box center [238, 149] width 38 height 13
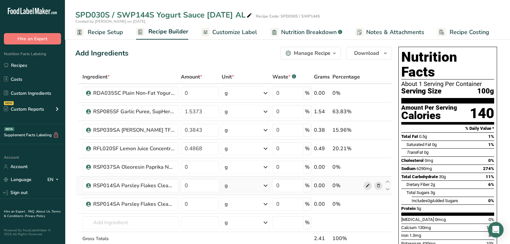
click at [366, 183] on icon at bounding box center [367, 185] width 5 height 7
click at [380, 204] on span at bounding box center [378, 204] width 8 height 8
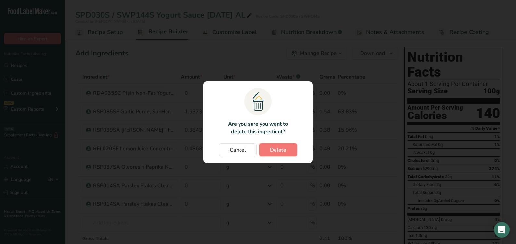
click at [288, 154] on button "Delete" at bounding box center [278, 149] width 38 height 13
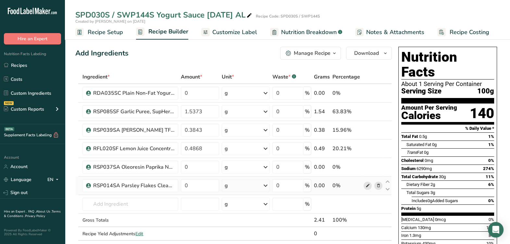
click at [365, 186] on icon at bounding box center [367, 185] width 5 height 7
click at [207, 95] on input "0" at bounding box center [200, 93] width 38 height 13
type input "97.1"
click at [214, 110] on div "Ingredient * Amount * Unit * Waste * .a-a{fill:#347362;}.b-a{fill:#fff;} Grams …" at bounding box center [233, 162] width 316 height 184
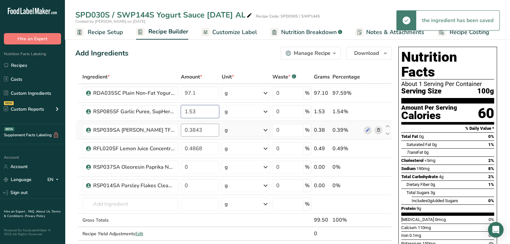
type input "1.53"
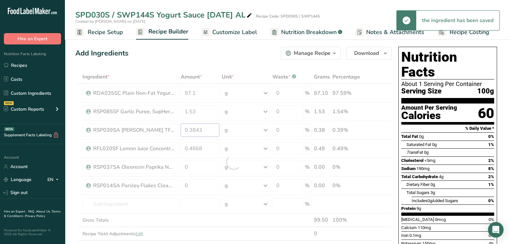
click at [211, 131] on div "Ingredient * Amount * Unit * Waste * .a-a{fill:#347362;}.b-a{fill:#fff;} Grams …" at bounding box center [233, 162] width 316 height 184
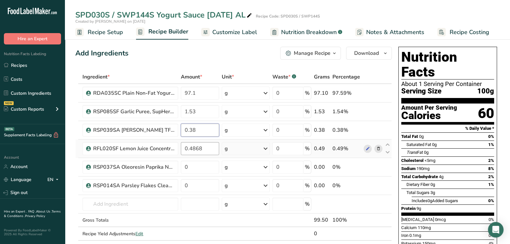
type input "0.38"
click at [207, 146] on div "Ingredient * Amount * Unit * Waste * .a-a{fill:#347362;}.b-a{fill:#fff;} Grams …" at bounding box center [233, 162] width 316 height 184
type input "0.69"
click at [217, 164] on div "Ingredient * Amount * Unit * Waste * .a-a{fill:#347362;}.b-a{fill:#fff;} Grams …" at bounding box center [233, 162] width 316 height 184
type input "0.1"
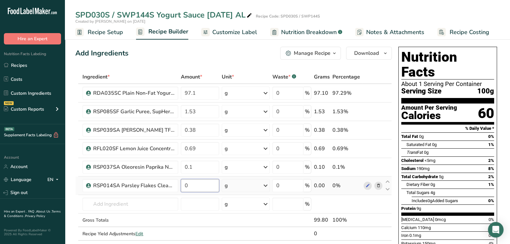
click at [202, 190] on div "Ingredient * Amount * Unit * Waste * .a-a{fill:#347362;}.b-a{fill:#fff;} Grams …" at bounding box center [233, 162] width 316 height 184
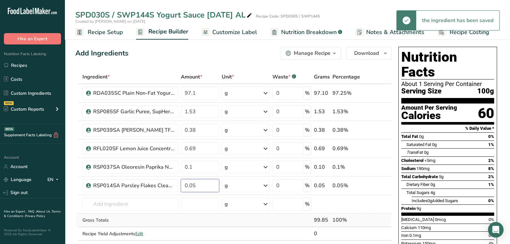
type input "0.05"
click at [263, 224] on div "Ingredient * Amount * Unit * Waste * .a-a{fill:#347362;}.b-a{fill:#fff;} Grams …" at bounding box center [233, 162] width 316 height 184
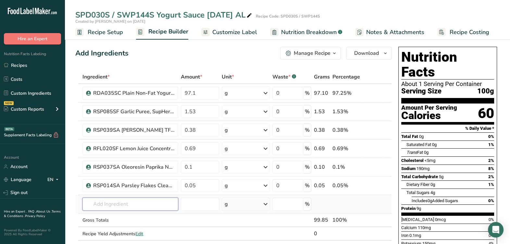
click at [99, 205] on input "text" at bounding box center [130, 204] width 96 height 13
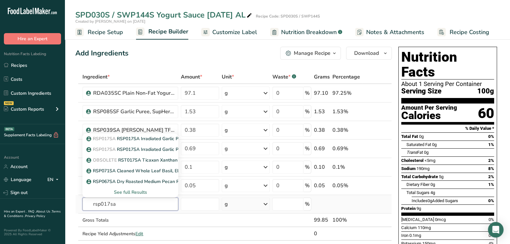
type input "rsp017sa"
click at [140, 193] on div "See full Results" at bounding box center [130, 192] width 85 height 7
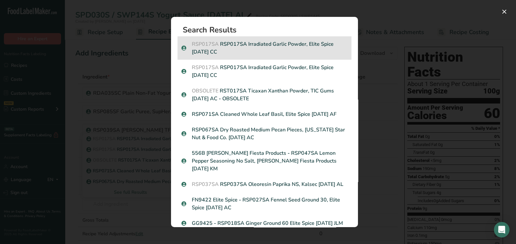
click at [297, 51] on p "RSP017SA RSP017SA Irradiated Garlic Powder, Elite Spice 6-6-23 CC" at bounding box center [264, 48] width 166 height 16
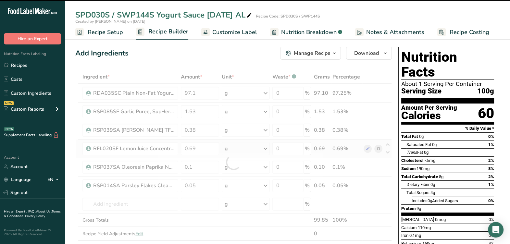
type input "0"
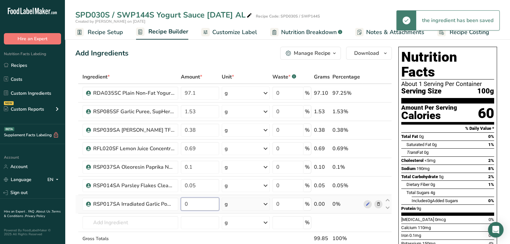
click at [193, 205] on input "0" at bounding box center [200, 204] width 38 height 13
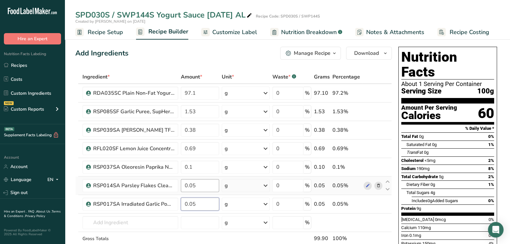
type input "0.05"
click at [208, 185] on div "Ingredient * Amount * Unit * Waste * .a-a{fill:#347362;}.b-a{fill:#fff;} Grams …" at bounding box center [233, 171] width 316 height 203
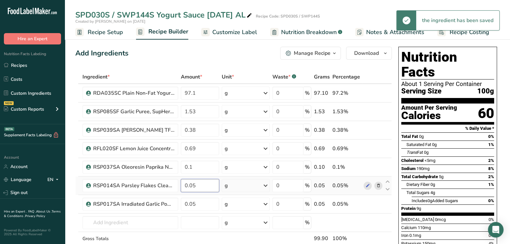
type input "0"
type input "1"
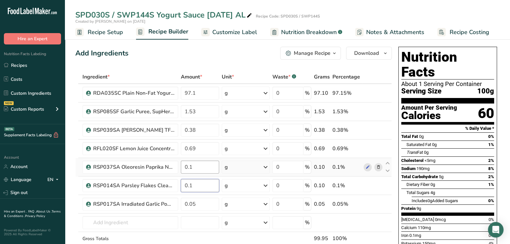
type input "0.1"
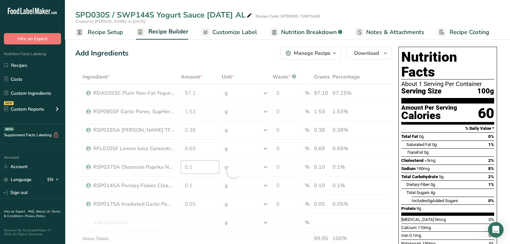
click at [209, 167] on div "Ingredient * Amount * Unit * Waste * .a-a{fill:#347362;}.b-a{fill:#fff;} Grams …" at bounding box center [233, 171] width 316 height 203
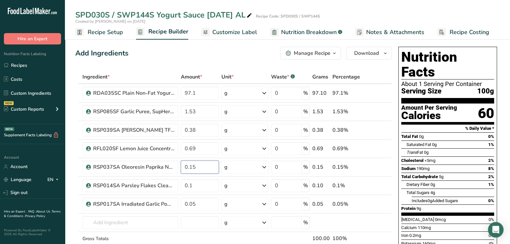
type input "0.15"
click at [405, 174] on span "Total Carbohydrate" at bounding box center [419, 176] width 37 height 5
click at [316, 51] on div "Manage Recipe" at bounding box center [312, 53] width 37 height 8
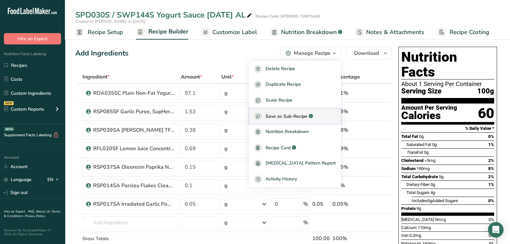
click at [307, 117] on span "Save as Sub-Recipe" at bounding box center [286, 116] width 42 height 7
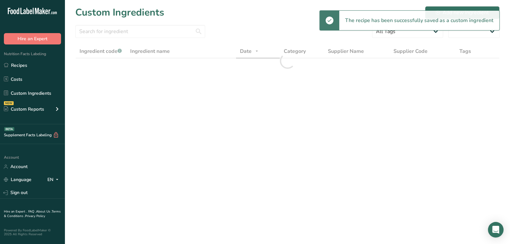
select select "30"
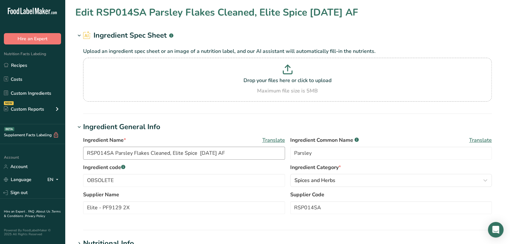
type input "OBSOLETE"
click at [248, 156] on input "RSP014SA Parsley Flakes Cleaned, Elite Spice [DATE] AF" at bounding box center [184, 153] width 202 height 13
click at [247, 159] on input "RSP014SA Parsley Flakes Cleaned, Elite Spice [DATE] AF - OBSOLETE" at bounding box center [184, 153] width 202 height 13
drag, startPoint x: 200, startPoint y: 156, endPoint x: 277, endPoint y: 155, distance: 77.2
type input "RSP014SA Parsley Flakes Cleaned, Elite Spice [DATE] AF - OBSOLETE"
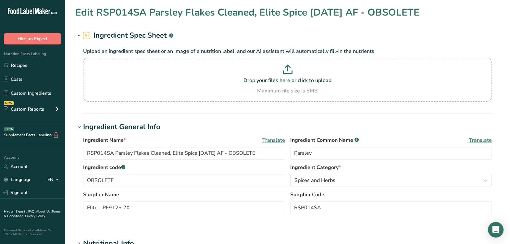
click at [269, 169] on label "Ingredient code .a-a{fill:#347362;}.b-a{fill:#fff;}" at bounding box center [184, 168] width 202 height 8
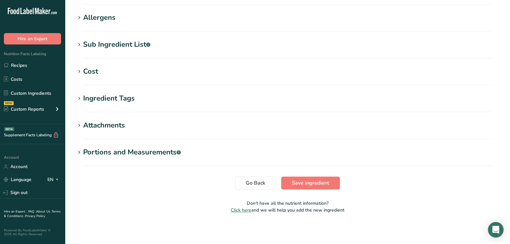
drag, startPoint x: 350, startPoint y: 191, endPoint x: 347, endPoint y: 188, distance: 3.9
drag, startPoint x: 347, startPoint y: 188, endPoint x: 321, endPoint y: 185, distance: 25.9
click at [321, 185] on span "Save ingredient" at bounding box center [310, 183] width 37 height 8
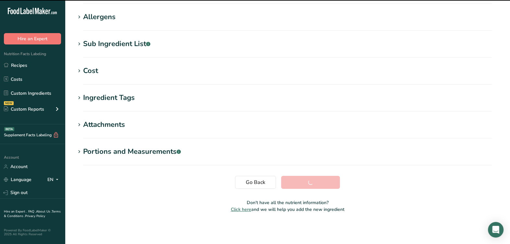
scroll to position [99, 0]
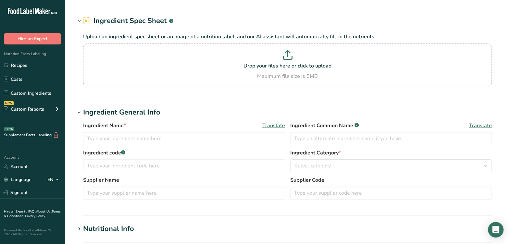
type input "RSP014SA Parsley Flakes Cleaned, Elite Spice [DATE] CC"
type input "Parsley"
type input "Elite Code PF9129 2X"
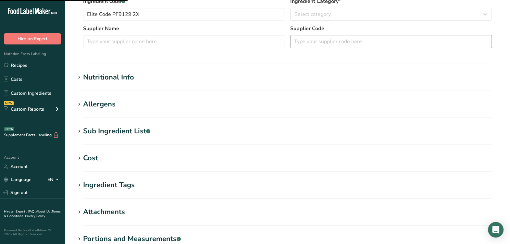
scroll to position [203, 0]
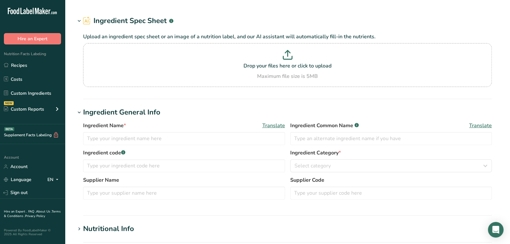
type input "RSP014SA Parsley Flakes Cleaned, Elite Spice [DATE] CC"
type input "Parsley"
type input "Elite Code PF9129 2X"
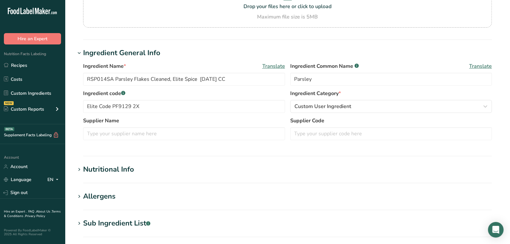
scroll to position [81, 0]
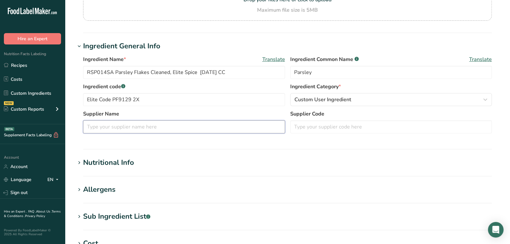
click at [225, 125] on input "text" at bounding box center [184, 126] width 202 height 13
type input "Elite Spice"
click at [254, 144] on section "Ingredient General Info Ingredient Name * Translate RSP014SA Parsley Flakes Cle…" at bounding box center [287, 95] width 424 height 109
drag, startPoint x: 143, startPoint y: 99, endPoint x: 112, endPoint y: 103, distance: 31.1
click at [112, 103] on input "Elite Code PF9129 2X" at bounding box center [184, 99] width 202 height 13
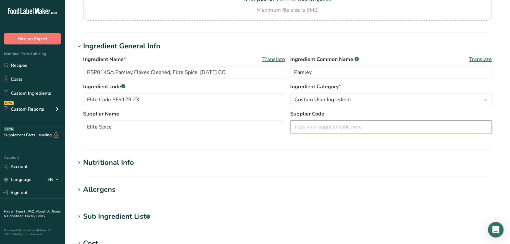
click at [310, 128] on input "text" at bounding box center [391, 126] width 202 height 13
paste input "PF9129 2X"
type input "PF9129 2X"
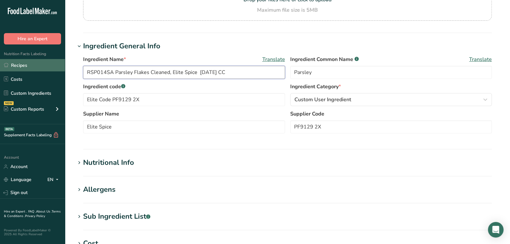
drag, startPoint x: 114, startPoint y: 72, endPoint x: 64, endPoint y: 67, distance: 49.9
click at [63, 67] on div ".a-20{fill:#fff;} Hire an Expert Nutrition Facts Labeling Recipes Costs Custom …" at bounding box center [255, 167] width 510 height 497
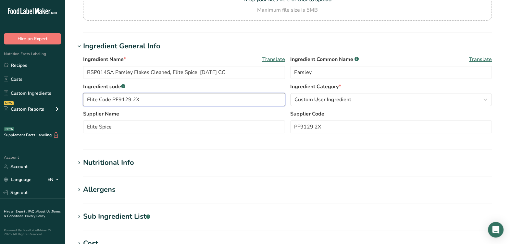
drag, startPoint x: 82, startPoint y: 103, endPoint x: 151, endPoint y: 109, distance: 69.5
click at [70, 101] on section "Edit RSP014SA Parsley Flakes Cleaned, Elite Spice [DATE] CC Ingredient Spec She…" at bounding box center [287, 157] width 445 height 477
paste input "RSP014SA"
type input "RSP014SA"
click at [169, 113] on label "Supplier Name" at bounding box center [184, 114] width 202 height 8
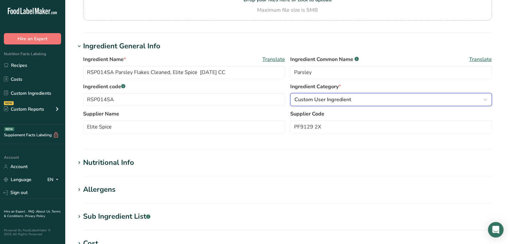
click at [311, 101] on span "Custom User Ingredient" at bounding box center [322, 100] width 57 height 8
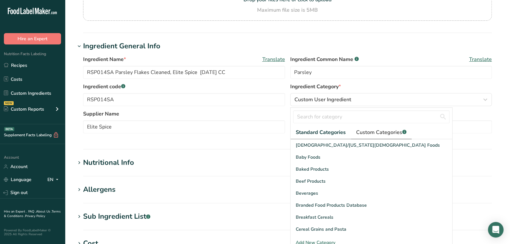
click at [373, 135] on span "Custom Categories .a-a{fill:#347362;}.b-a{fill:#fff;}" at bounding box center [381, 133] width 50 height 8
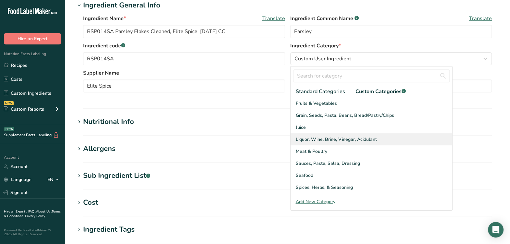
scroll to position [95, 0]
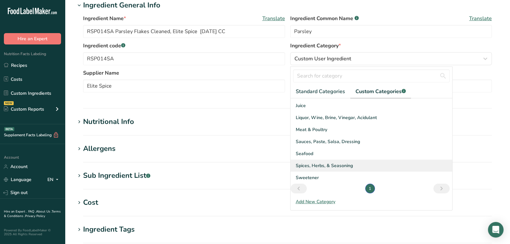
click at [316, 166] on span "Spices, Herbs, & Seasoning" at bounding box center [324, 165] width 57 height 7
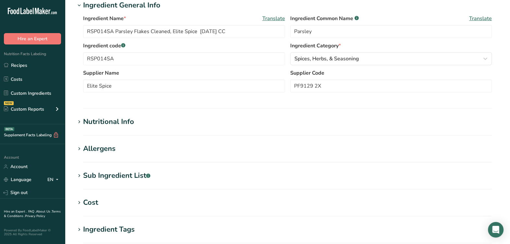
click at [264, 99] on div "Ingredient Name * Translate RSP014SA Parsley Flakes Cleaned, Elite Spice [DATE]…" at bounding box center [287, 56] width 424 height 90
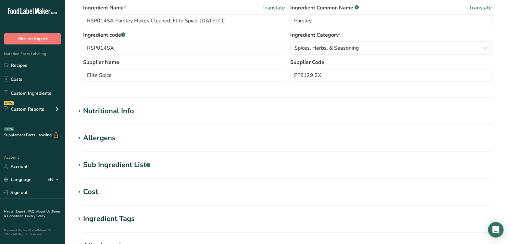
scroll to position [162, 0]
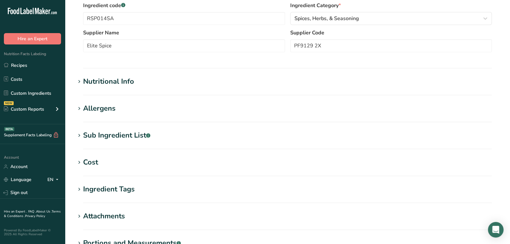
click at [100, 83] on div "Nutritional Info" at bounding box center [108, 81] width 51 height 11
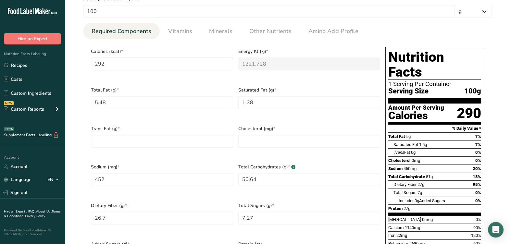
scroll to position [284, 0]
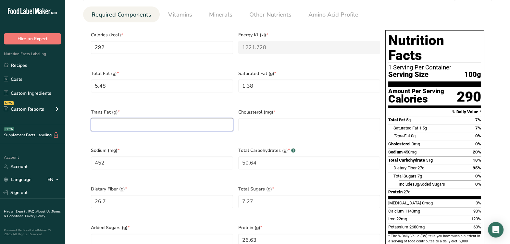
click at [127, 120] on Fat "number" at bounding box center [162, 124] width 142 height 13
type Fat "0"
click at [266, 118] on input "number" at bounding box center [309, 124] width 142 height 13
type input "0"
click at [220, 96] on div "Total Fat (g) * 5.48" at bounding box center [161, 85] width 147 height 39
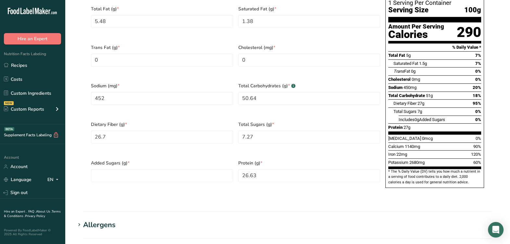
scroll to position [365, 0]
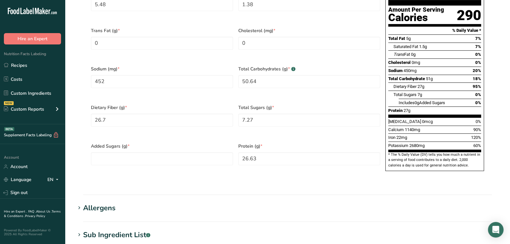
click at [206, 100] on div "Dietary Fiber (g) * 26.7" at bounding box center [161, 119] width 147 height 39
click at [225, 100] on div "Dietary Fiber (g) * 26.7" at bounding box center [161, 119] width 147 height 39
click at [209, 152] on Sugars "number" at bounding box center [162, 158] width 142 height 13
type Sugars "0"
click at [218, 162] on section "Calories (kcal) * 292 Energy KJ (kj) * 1221.728 Total Fat (g) * 5.48 Saturated …" at bounding box center [287, 62] width 409 height 242
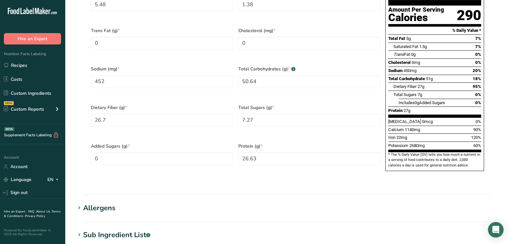
click at [291, 169] on div "Serving Size .a-a{fill:#347362;}.b-a{fill:#fff;} Add ingredient serving size * …" at bounding box center [287, 35] width 424 height 303
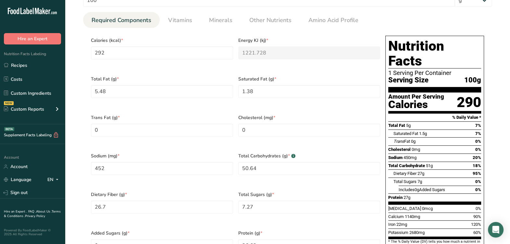
scroll to position [243, 0]
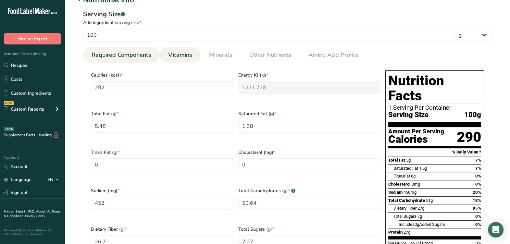
click at [171, 49] on link "Vitamins" at bounding box center [180, 55] width 29 height 17
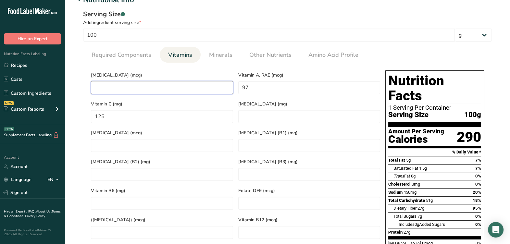
click at [193, 88] on D "number" at bounding box center [162, 87] width 142 height 13
type D "0"
click at [225, 55] on span "Minerals" at bounding box center [220, 55] width 23 height 9
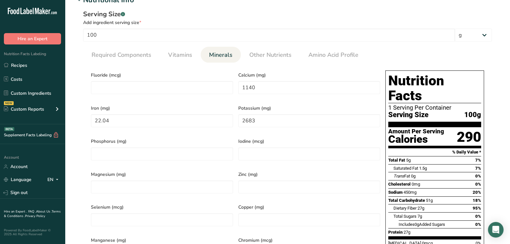
drag, startPoint x: 211, startPoint y: 105, endPoint x: 229, endPoint y: 105, distance: 18.2
click at [211, 106] on span "Iron (mg)" at bounding box center [162, 108] width 142 height 7
click at [224, 134] on div "Phosphorus (mg)" at bounding box center [161, 150] width 147 height 33
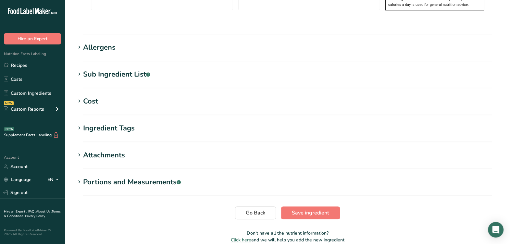
scroll to position [527, 0]
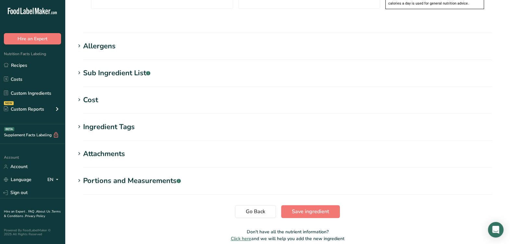
click at [118, 41] on h1 "Allergens" at bounding box center [287, 46] width 424 height 11
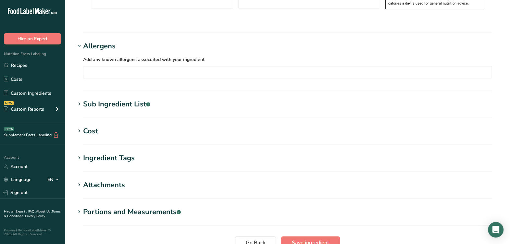
click at [117, 41] on h1 "Allergens" at bounding box center [287, 46] width 424 height 11
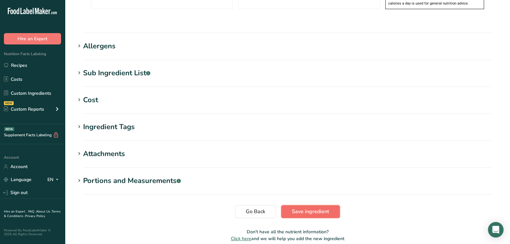
click at [324, 208] on span "Save ingredient" at bounding box center [310, 212] width 37 height 8
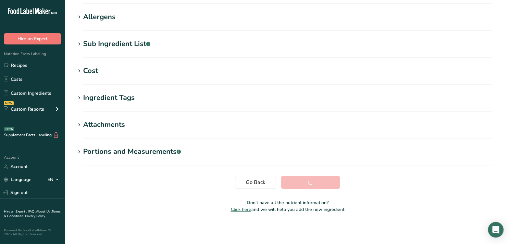
scroll to position [99, 0]
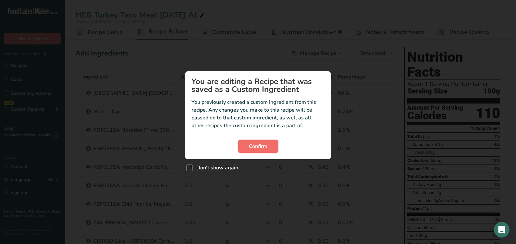
click at [256, 144] on span "Confirm" at bounding box center [258, 146] width 18 height 8
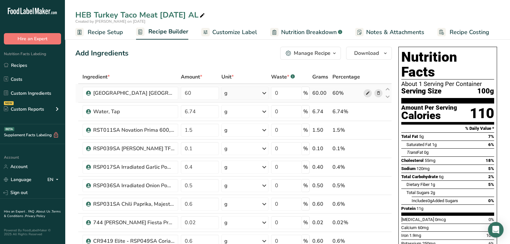
click at [369, 92] on icon at bounding box center [367, 93] width 5 height 7
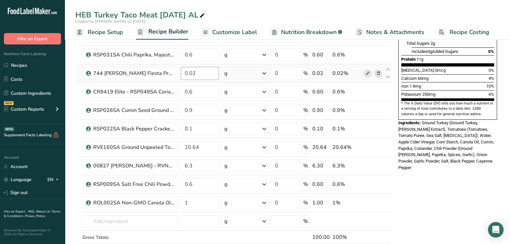
scroll to position [162, 0]
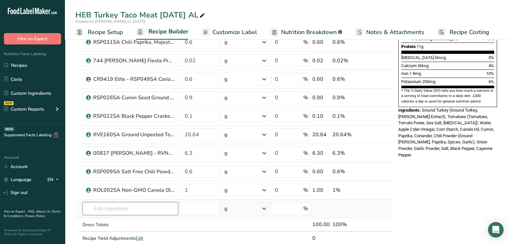
click at [123, 213] on input "text" at bounding box center [130, 208] width 96 height 13
click at [153, 209] on input "text" at bounding box center [130, 208] width 96 height 13
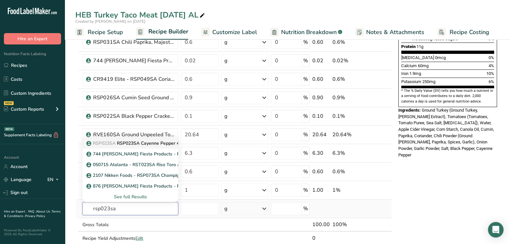
type input "rsp023sa"
click at [164, 143] on p "RSP023SA RSP023SA Cayenne Pepper 40,000 HU, Bolner's Fiesta Products 04-14-21 KM" at bounding box center [192, 143] width 208 height 7
type input "RSP023SA Cayenne Pepper 40,000 HU, Bolner's Fiesta Products 04-14-21 KM"
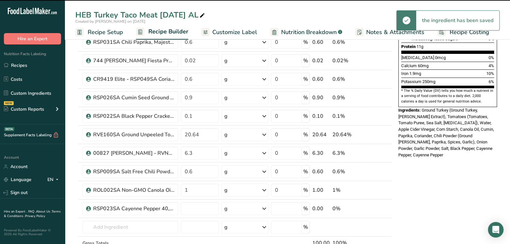
type input "0"
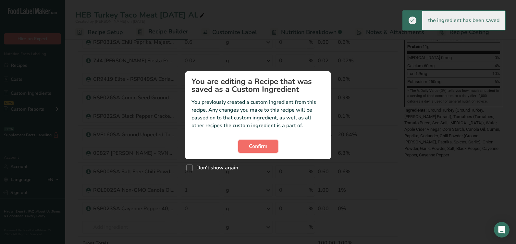
click at [268, 143] on button "Confirm" at bounding box center [258, 146] width 40 height 13
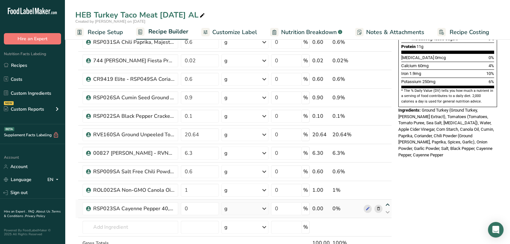
click at [387, 203] on icon at bounding box center [388, 205] width 8 height 5
type input "0"
type input "1"
click at [388, 184] on icon at bounding box center [388, 186] width 8 height 5
type input "0"
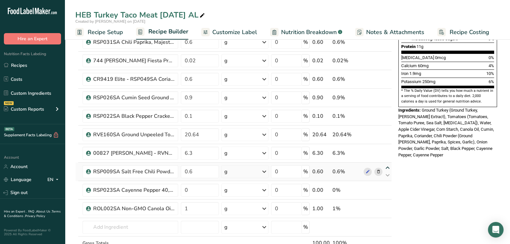
type input "0.6"
click at [385, 166] on icon at bounding box center [388, 168] width 8 height 5
type input "0"
type input "6.3"
click at [388, 147] on icon at bounding box center [388, 149] width 8 height 5
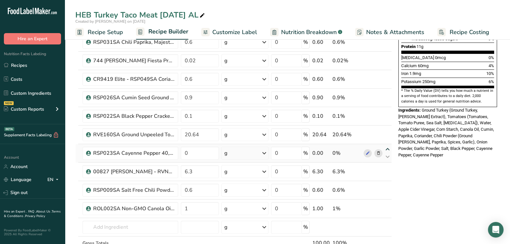
type input "0"
type input "20.64"
click at [389, 131] on icon at bounding box center [388, 131] width 8 height 5
type input "0"
type input "0.1"
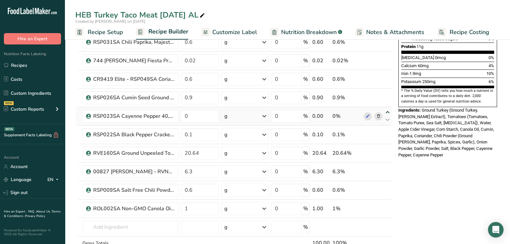
click at [387, 110] on icon at bounding box center [388, 112] width 8 height 5
type input "0"
type input "0.9"
click at [387, 92] on icon at bounding box center [388, 94] width 8 height 5
type input "0"
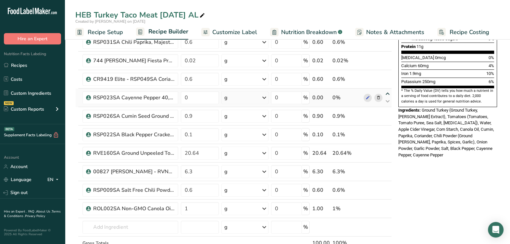
type input "0.6"
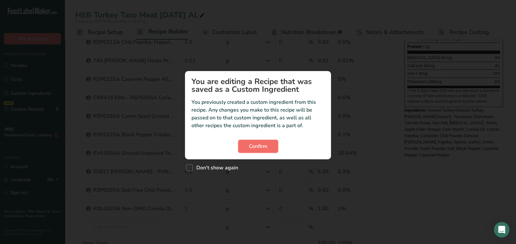
click at [272, 148] on button "Confirm" at bounding box center [258, 146] width 40 height 13
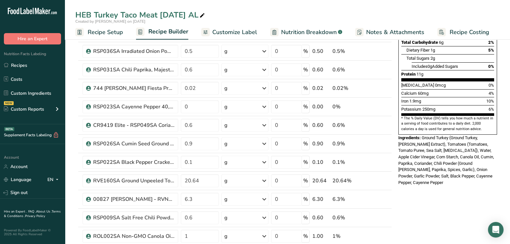
scroll to position [122, 0]
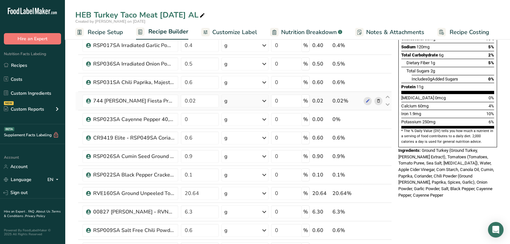
click at [380, 101] on span at bounding box center [378, 101] width 8 height 8
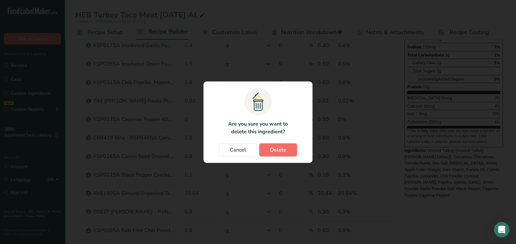
click at [289, 153] on button "Delete" at bounding box center [278, 149] width 38 height 13
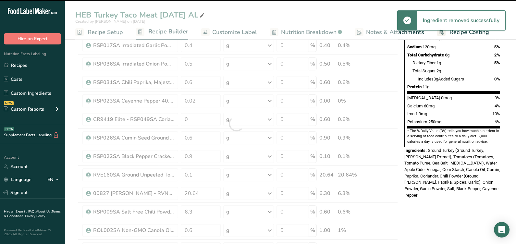
type input "0"
type input "0.6"
type input "0.9"
type input "0.1"
type input "20.64"
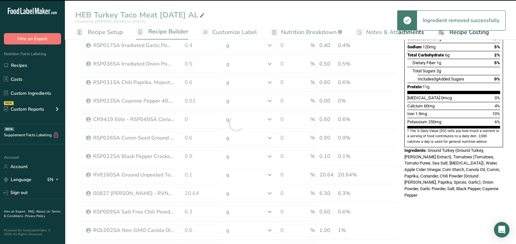
type input "6.3"
type input "0.6"
type input "1"
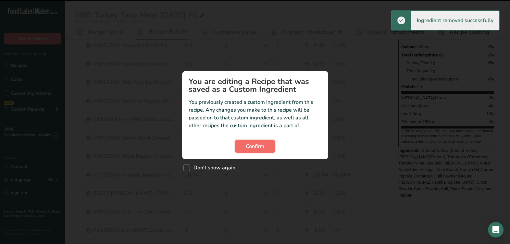
click at [260, 145] on span "Confirm" at bounding box center [255, 146] width 18 height 8
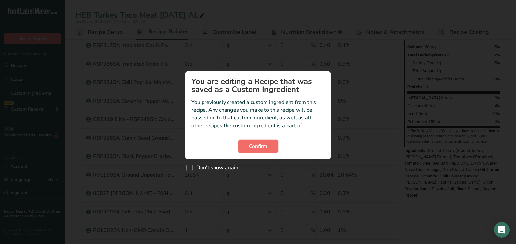
click at [248, 142] on button "Confirm" at bounding box center [258, 146] width 40 height 13
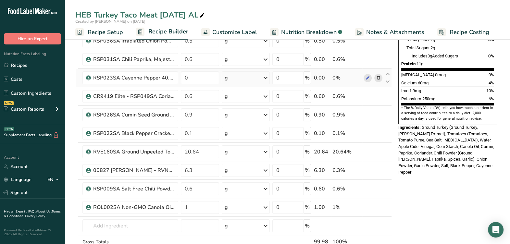
scroll to position [162, 0]
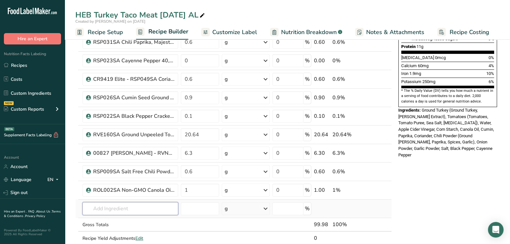
click at [123, 211] on input "text" at bounding box center [130, 208] width 96 height 13
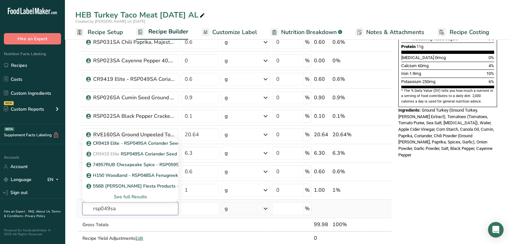
type input "rsp049sa"
click at [141, 196] on div "See full Results" at bounding box center [130, 196] width 85 height 7
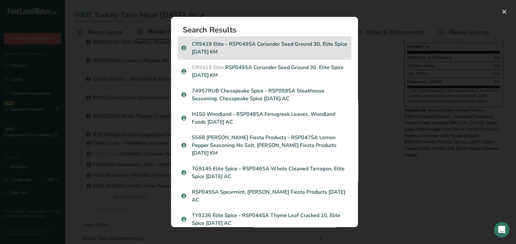
click at [281, 44] on p "CR9419 Elite - RSP049SA Coriander Seed Ground 30, Elite Spice 01-02-19 KM" at bounding box center [264, 48] width 166 height 16
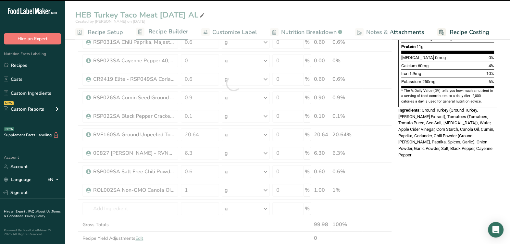
type input "0"
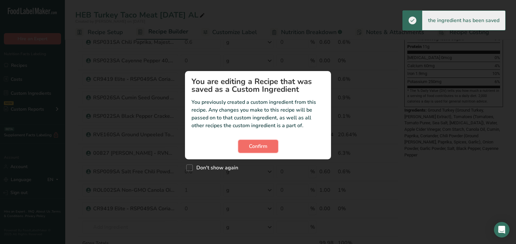
click at [264, 148] on span "Confirm" at bounding box center [258, 146] width 18 height 8
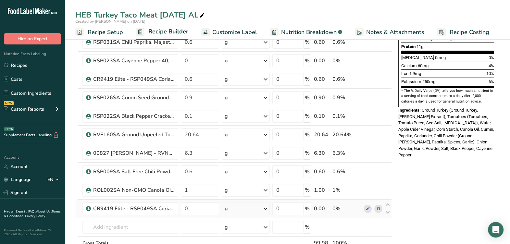
click at [377, 208] on icon at bounding box center [378, 208] width 5 height 7
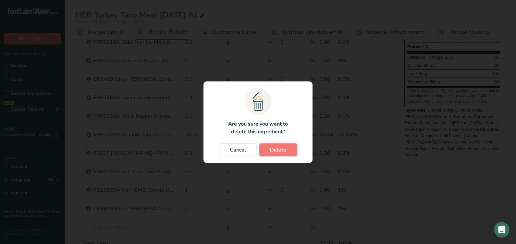
click at [290, 153] on button "Delete" at bounding box center [278, 149] width 38 height 13
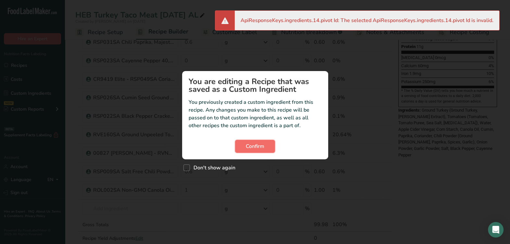
click at [247, 145] on span "Confirm" at bounding box center [255, 146] width 18 height 8
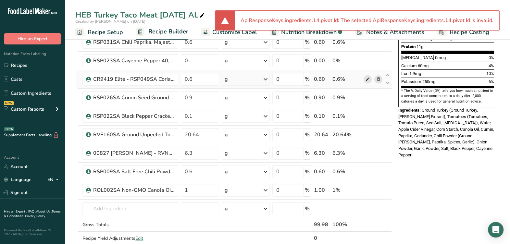
click at [366, 76] on icon at bounding box center [367, 79] width 5 height 7
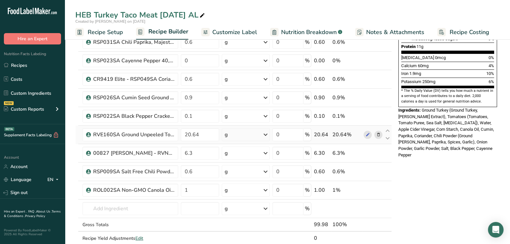
scroll to position [122, 0]
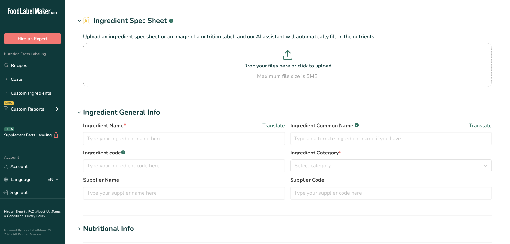
type input "[GEOGRAPHIC_DATA] [GEOGRAPHIC_DATA], [PERSON_NAME]-O [DATE] AL"
type input "Ground [GEOGRAPHIC_DATA]"
type input "[PERSON_NAME]"
type input "223720"
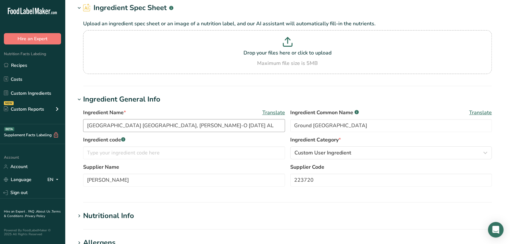
scroll to position [40, 0]
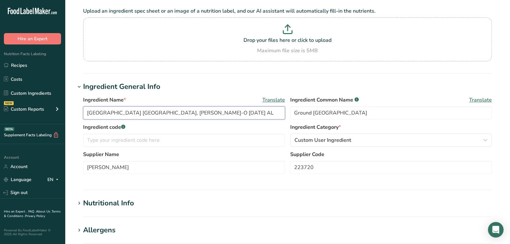
drag, startPoint x: 95, startPoint y: 113, endPoint x: 71, endPoint y: 112, distance: 24.7
click at [71, 112] on section "Edit New Raw Ground [GEOGRAPHIC_DATA], [PERSON_NAME]-O [DATE] AL Ingredient Spe…" at bounding box center [287, 198] width 445 height 477
type input "RMT066SF Raw Ground [GEOGRAPHIC_DATA], [PERSON_NAME]-O [DATE] AL"
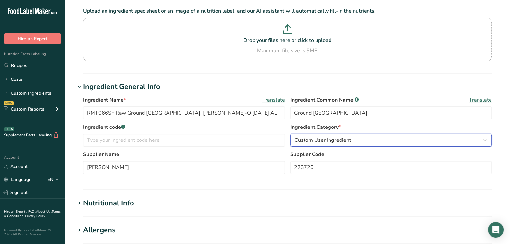
click at [360, 140] on div "Custom User Ingredient" at bounding box center [389, 140] width 190 height 8
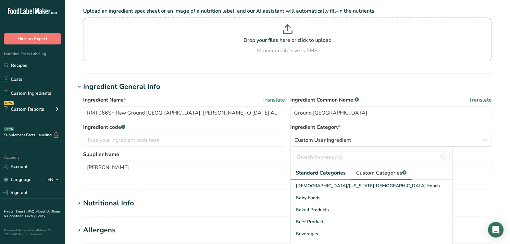
click at [371, 170] on span "Custom Categories .a-a{fill:#347362;}.b-a{fill:#fff;}" at bounding box center [381, 173] width 50 height 8
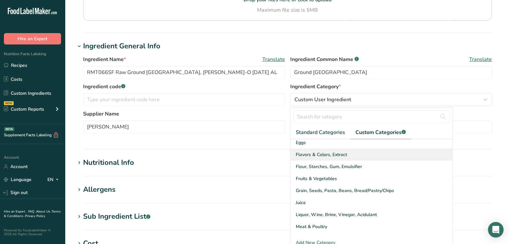
scroll to position [81, 0]
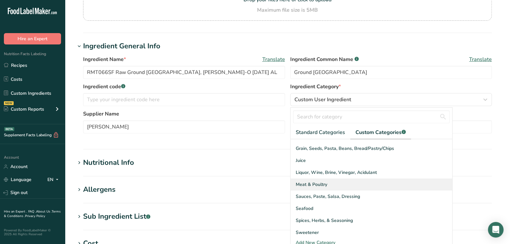
click at [345, 188] on div "Meat & Poultry" at bounding box center [371, 184] width 162 height 12
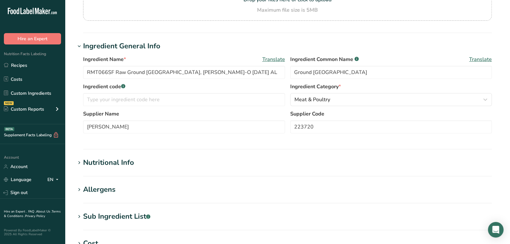
click at [294, 143] on section "Ingredient General Info Ingredient Name * Translate RMT066SF Raw Ground Turkey,…" at bounding box center [287, 95] width 424 height 109
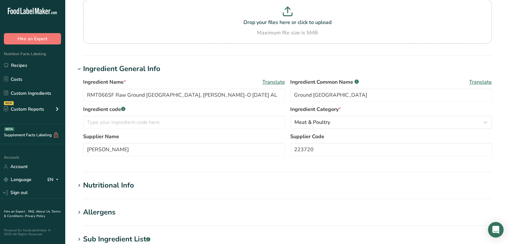
scroll to position [40, 0]
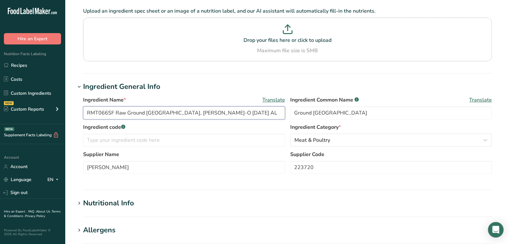
drag, startPoint x: 63, startPoint y: 112, endPoint x: 84, endPoint y: 111, distance: 21.1
click at [41, 108] on div ".a-20{fill:#fff;} Hire an Expert Nutrition Facts Labeling Recipes Costs Custom …" at bounding box center [255, 208] width 510 height 497
click at [197, 140] on input "text" at bounding box center [184, 140] width 202 height 13
paste input "RMT066SF"
type input "RMT066SF"
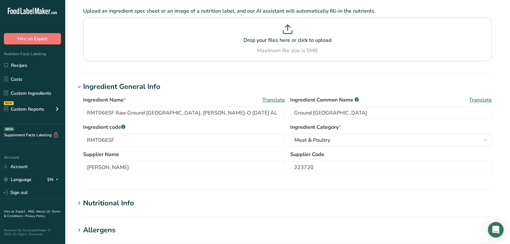
click at [191, 155] on label "Supplier Name" at bounding box center [184, 155] width 202 height 8
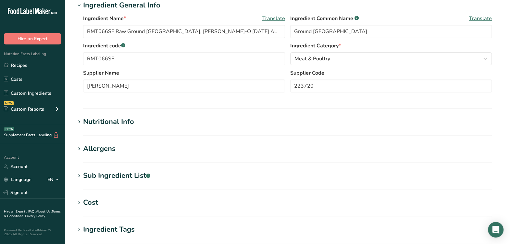
click at [140, 122] on h1 "Nutritional Info" at bounding box center [287, 122] width 424 height 11
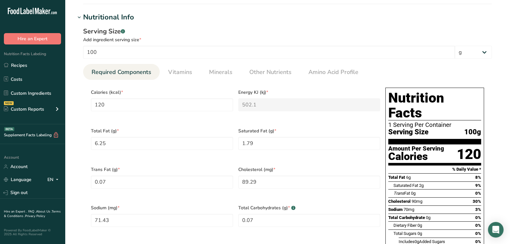
scroll to position [243, 0]
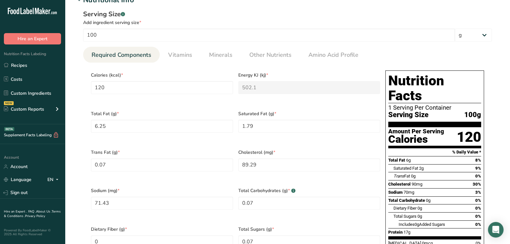
click at [231, 137] on div "Total Fat (g) * 6.25" at bounding box center [161, 125] width 147 height 39
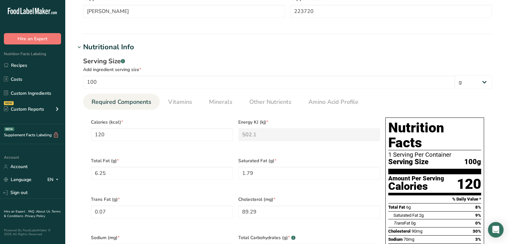
scroll to position [162, 0]
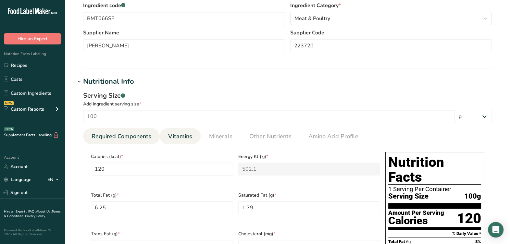
click at [183, 135] on span "Vitamins" at bounding box center [180, 136] width 24 height 9
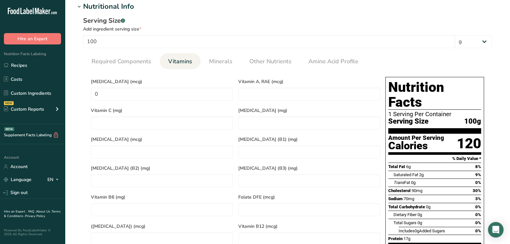
scroll to position [243, 0]
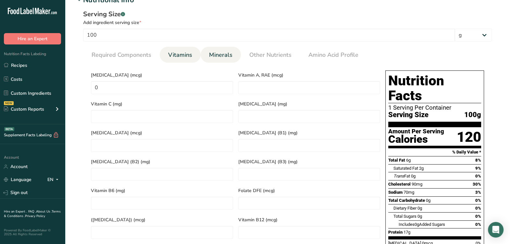
click at [229, 54] on span "Minerals" at bounding box center [220, 55] width 23 height 9
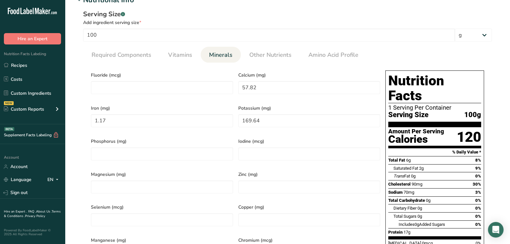
click at [201, 138] on span "Phosphorus (mg)" at bounding box center [162, 141] width 142 height 7
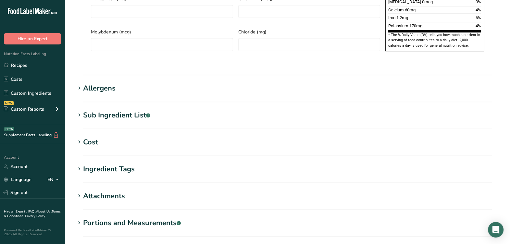
scroll to position [487, 0]
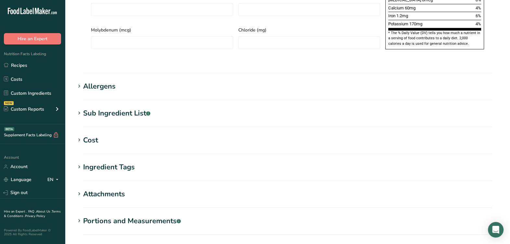
click at [107, 81] on div "Allergens" at bounding box center [99, 86] width 32 height 11
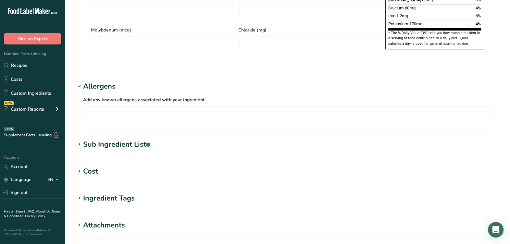
click at [106, 81] on div "Allergens" at bounding box center [99, 86] width 32 height 11
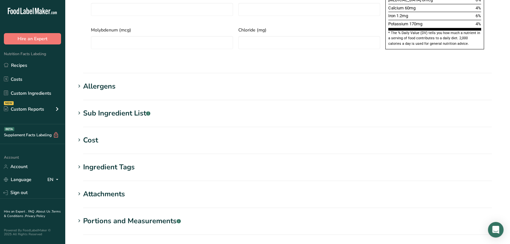
click at [125, 108] on div "Sub Ingredient List .a-a{fill:#347362;}.b-a{fill:#fff;}" at bounding box center [116, 113] width 67 height 11
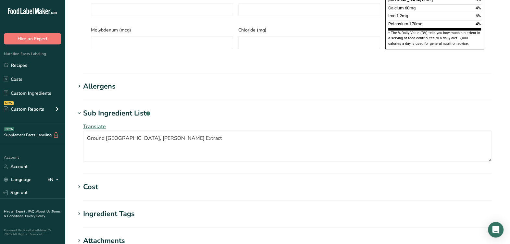
click at [124, 108] on div "Sub Ingredient List .a-a{fill:#347362;}.b-a{fill:#fff;}" at bounding box center [116, 113] width 67 height 11
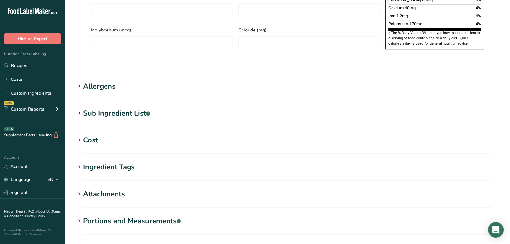
click at [124, 108] on div "Sub Ingredient List .a-a{fill:#347362;}.b-a{fill:#fff;}" at bounding box center [116, 113] width 67 height 11
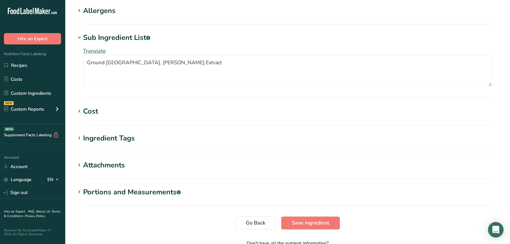
scroll to position [586, 0]
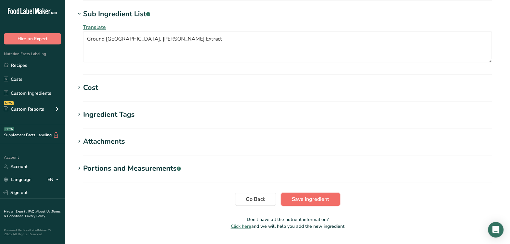
click at [316, 195] on span "Save ingredient" at bounding box center [310, 199] width 37 height 8
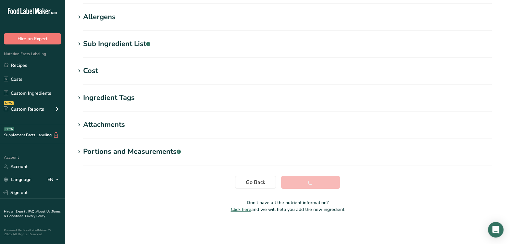
scroll to position [99, 0]
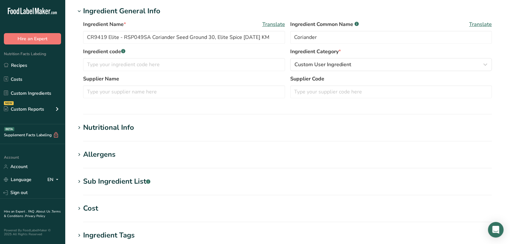
scroll to position [81, 0]
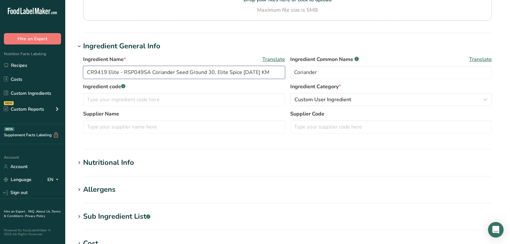
drag, startPoint x: 139, startPoint y: 72, endPoint x: 147, endPoint y: 73, distance: 8.5
click at [147, 73] on input "CR9419 Elite - RSP049SA Coriander Seed Ground 30, Elite Spice [DATE] KM" at bounding box center [184, 72] width 202 height 13
click at [148, 72] on input "CR9419 Elite - RSP049SA Coriander Seed Ground 30, Elite Spice [DATE] KM" at bounding box center [184, 72] width 202 height 13
drag, startPoint x: 150, startPoint y: 71, endPoint x: 123, endPoint y: 65, distance: 28.1
click at [122, 66] on input "CR9419 Elite - RSP049SA Coriander Seed Ground 30, Elite Spice [DATE] KM" at bounding box center [184, 72] width 202 height 13
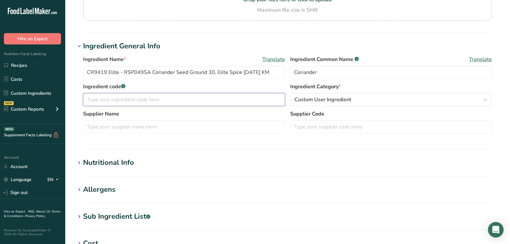
click at [139, 101] on input "text" at bounding box center [184, 99] width 202 height 13
paste input "RSP049SA"
type input "RSP049SA"
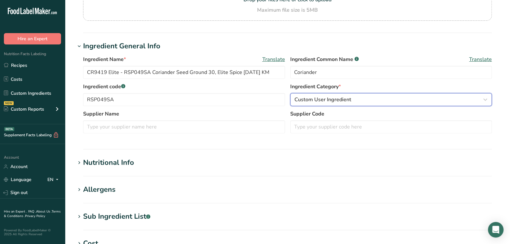
click at [405, 101] on div "Custom User Ingredient" at bounding box center [389, 100] width 190 height 8
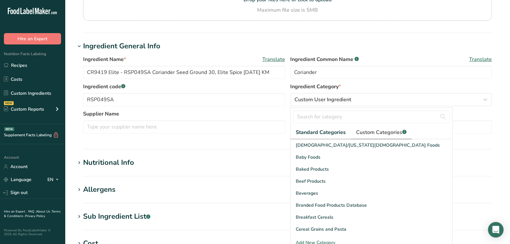
click at [384, 133] on span "Custom Categories .a-a{fill:#347362;}.b-a{fill:#fff;}" at bounding box center [381, 133] width 50 height 8
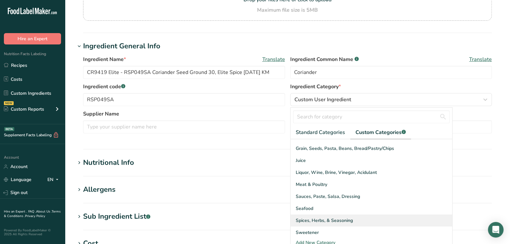
click at [319, 220] on span "Spices, Herbs, & Seasoning" at bounding box center [324, 220] width 57 height 7
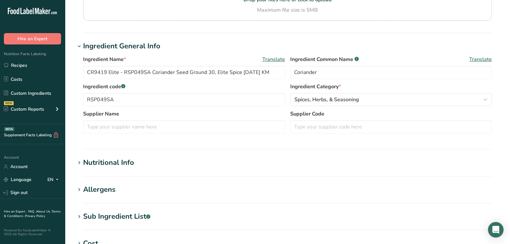
click at [290, 117] on label "Supplier Code" at bounding box center [391, 114] width 202 height 8
click at [314, 123] on input "text" at bounding box center [391, 126] width 202 height 13
drag, startPoint x: 107, startPoint y: 72, endPoint x: 159, endPoint y: 88, distance: 53.9
click at [60, 73] on div ".a-20{fill:#fff;} Hire an Expert Nutrition Facts Labeling Recipes Costs Custom …" at bounding box center [255, 167] width 510 height 497
click at [326, 129] on input "text" at bounding box center [391, 126] width 202 height 13
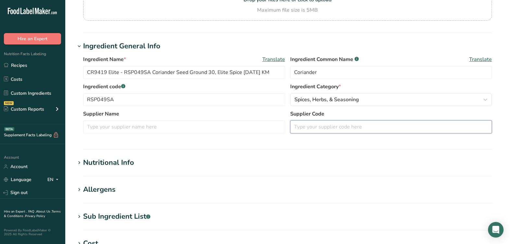
paste input "CR9419"
type input "CR9419 2X"
click at [114, 125] on input "text" at bounding box center [184, 126] width 202 height 13
type input "Elite Spices"
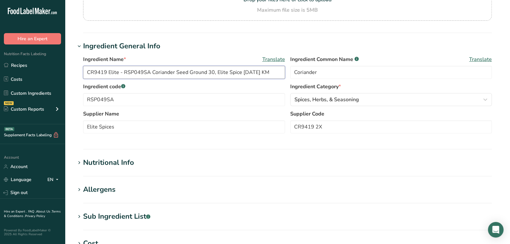
drag, startPoint x: 123, startPoint y: 68, endPoint x: 71, endPoint y: 73, distance: 52.2
click at [69, 73] on section "Edit CR9419 Elite - RSP049SA Coriander Seed Ground 30, Elite Spice [DATE] KM In…" at bounding box center [287, 157] width 445 height 477
click at [220, 114] on label "Supplier Name" at bounding box center [184, 114] width 202 height 8
drag, startPoint x: 244, startPoint y: 142, endPoint x: 242, endPoint y: 139, distance: 3.3
click at [244, 141] on section "Ingredient General Info Ingredient Name * Translate RSP049SA Coriander Seed Gro…" at bounding box center [287, 95] width 424 height 109
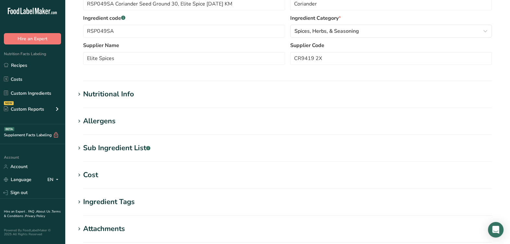
scroll to position [162, 0]
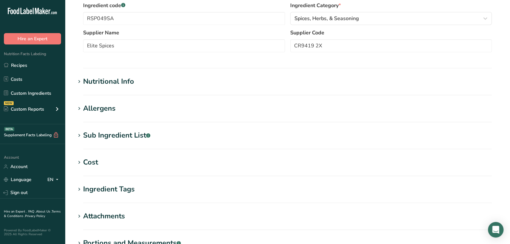
click at [119, 80] on div "Nutritional Info" at bounding box center [108, 81] width 51 height 11
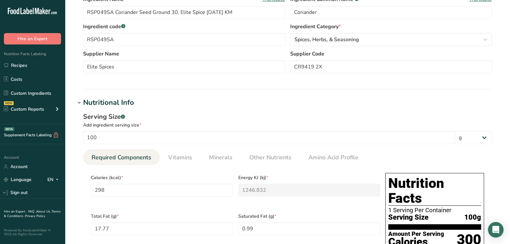
scroll to position [0, 0]
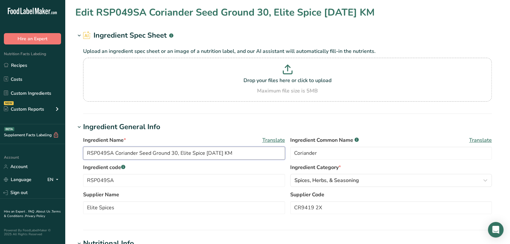
click at [254, 153] on input "RSP049SA Coriander Seed Ground 30, Elite Spice [DATE] KM" at bounding box center [184, 153] width 202 height 13
type input "RSP049SA Coriander Seed Ground 30, Elite Spice [DATE] AL"
click at [237, 133] on div "Ingredient Name * Translate RSP049SA Coriander Seed Ground 30, Elite Spice [DAT…" at bounding box center [287, 177] width 424 height 90
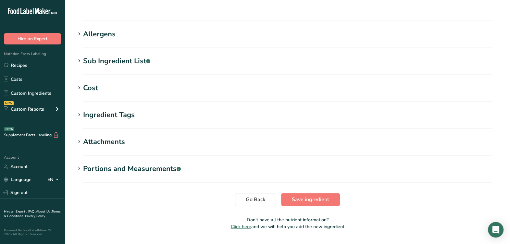
scroll to position [540, 0]
click at [90, 28] on div "Allergens" at bounding box center [99, 33] width 32 height 11
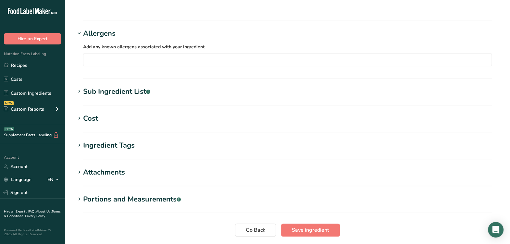
click at [89, 28] on div "Allergens" at bounding box center [99, 33] width 32 height 11
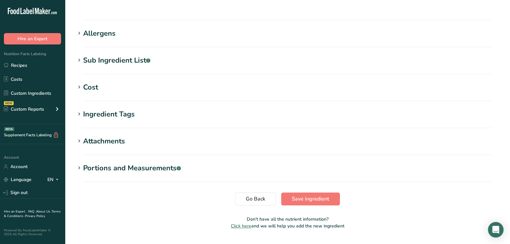
click at [110, 55] on div "Sub Ingredient List .a-a{fill:#347362;}.b-a{fill:#fff;}" at bounding box center [116, 60] width 67 height 11
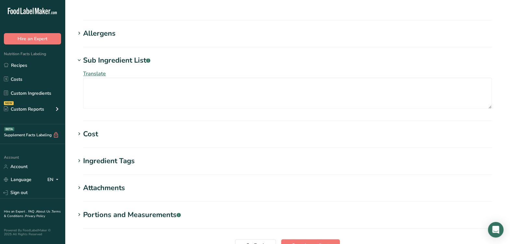
click at [111, 55] on div "Sub Ingredient List .a-a{fill:#347362;}.b-a{fill:#fff;}" at bounding box center [116, 60] width 67 height 11
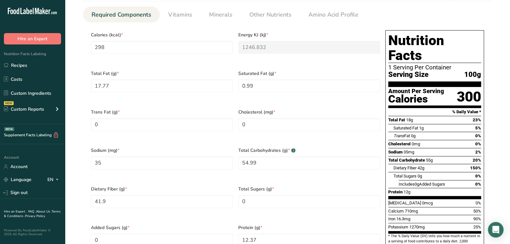
scroll to position [296, 0]
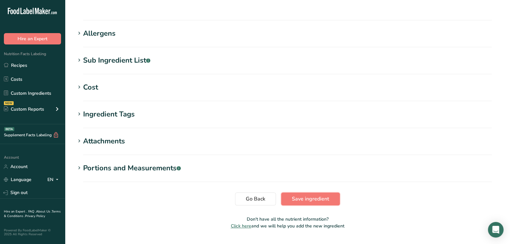
click at [295, 195] on span "Save ingredient" at bounding box center [310, 199] width 37 height 8
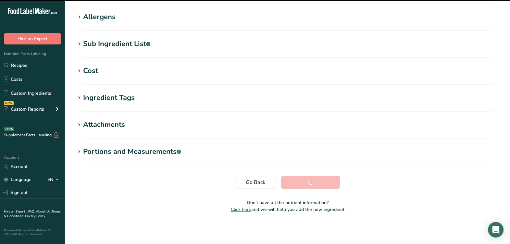
scroll to position [99, 0]
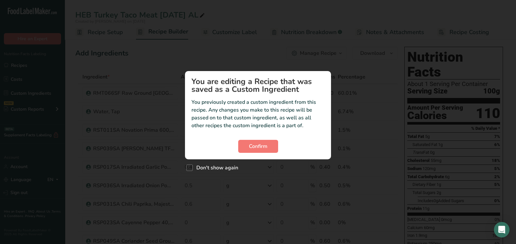
click at [261, 153] on section "You are editing a Recipe that was saved as a Custom Ingredient You previously c…" at bounding box center [258, 115] width 146 height 88
click at [258, 146] on span "Confirm" at bounding box center [258, 146] width 18 height 8
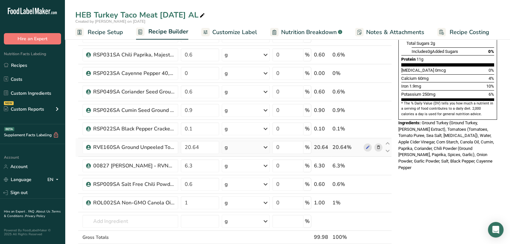
scroll to position [162, 0]
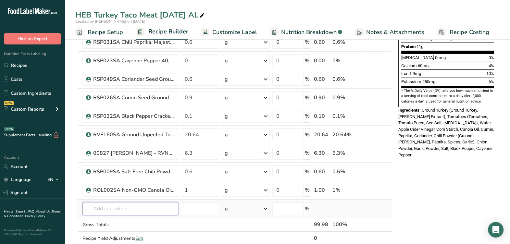
click at [117, 206] on input "text" at bounding box center [130, 208] width 96 height 13
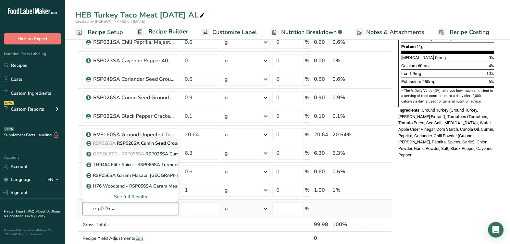
type input "rsp026sa"
click at [133, 140] on p "RSP026SA RSP026SA Cumin Seed Ground 30, Elite Spice 6-6-23 CC" at bounding box center [162, 143] width 149 height 7
type input "RSP026SA Cumin Seed Ground 30, Elite Spice 6-6-23 CC"
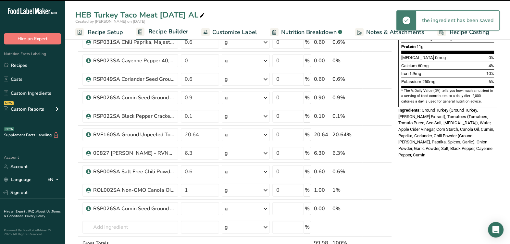
type input "0"
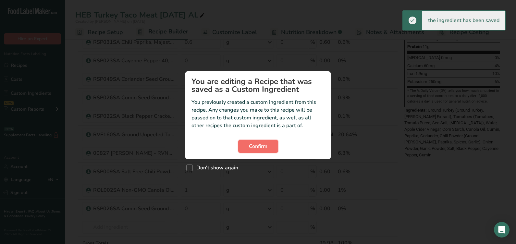
click at [248, 142] on button "Confirm" at bounding box center [258, 146] width 40 height 13
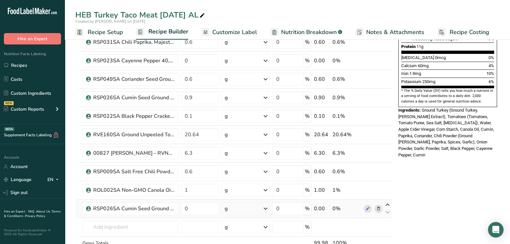
click at [388, 203] on icon at bounding box center [388, 205] width 8 height 5
type input "0"
type input "1"
click at [387, 184] on icon at bounding box center [388, 186] width 8 height 5
type input "0"
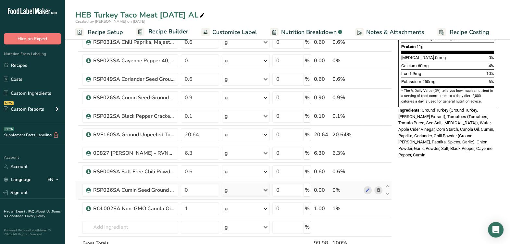
type input "0.6"
click at [387, 166] on icon at bounding box center [388, 168] width 8 height 5
type input "0"
type input "6.3"
click at [388, 147] on icon at bounding box center [388, 149] width 8 height 5
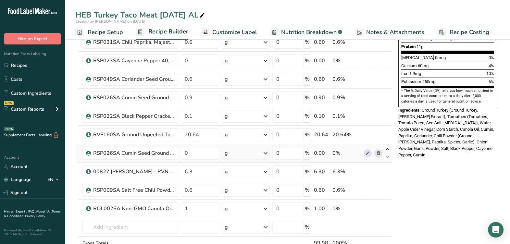
type input "0"
type input "20.64"
click at [386, 130] on icon at bounding box center [388, 131] width 8 height 5
type input "0"
type input "0.1"
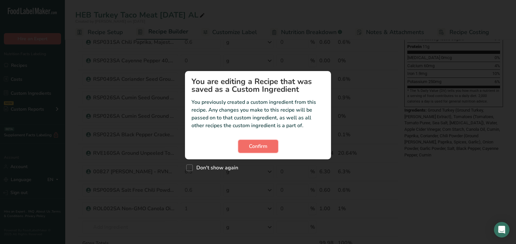
click at [261, 143] on span "Confirm" at bounding box center [258, 146] width 18 height 8
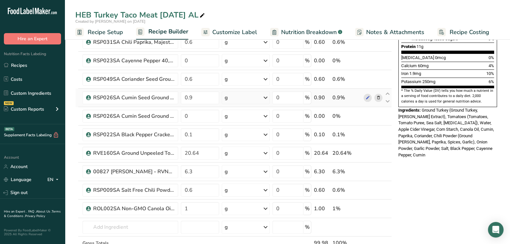
click at [377, 95] on icon at bounding box center [378, 97] width 5 height 7
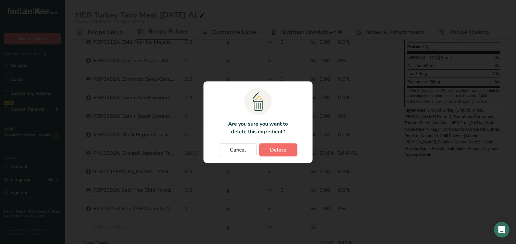
click at [276, 146] on button "Delete" at bounding box center [278, 149] width 38 height 13
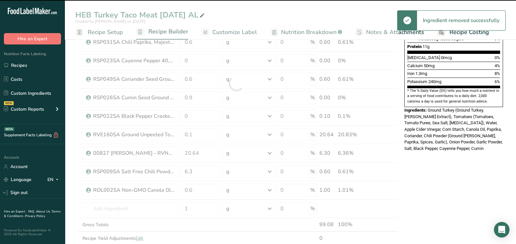
type input "0"
type input "0.1"
type input "20.64"
type input "6.3"
type input "0.6"
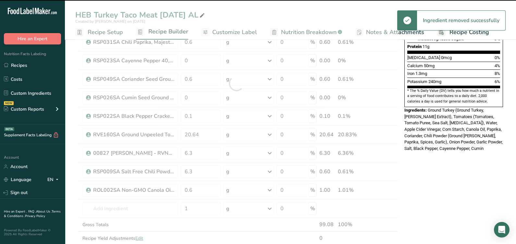
type input "1"
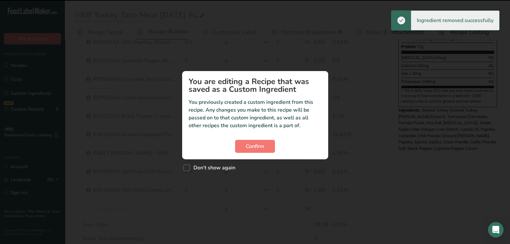
click at [248, 139] on section "You are editing a Recipe that was saved as a Custom Ingredient You previously c…" at bounding box center [255, 115] width 146 height 88
click at [250, 141] on button "Confirm" at bounding box center [255, 146] width 40 height 13
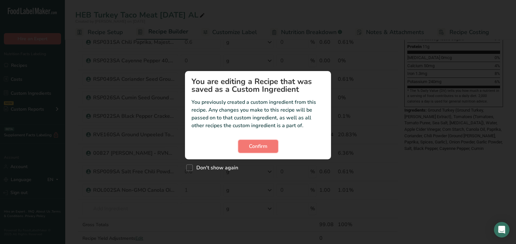
drag, startPoint x: 255, startPoint y: 141, endPoint x: 342, endPoint y: 156, distance: 88.2
click at [255, 141] on button "Confirm" at bounding box center [258, 146] width 40 height 13
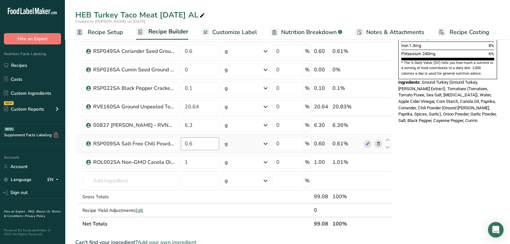
scroll to position [203, 0]
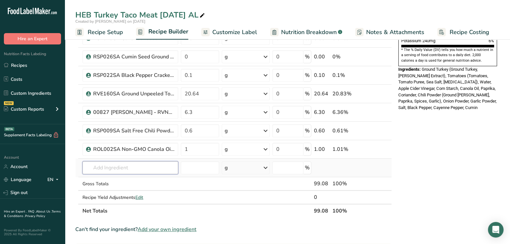
click at [144, 165] on input "text" at bounding box center [130, 167] width 96 height 13
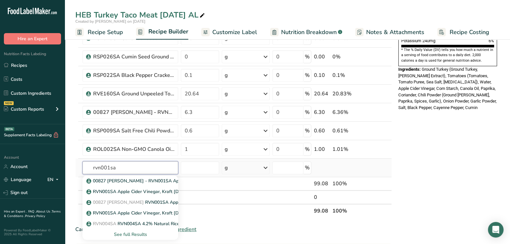
type input "rvn001sa"
click at [129, 235] on div "See full Results" at bounding box center [130, 234] width 85 height 7
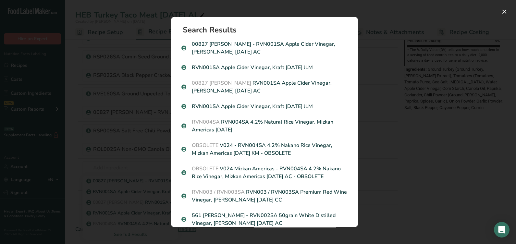
click at [419, 160] on div "Search results modal" at bounding box center [258, 122] width 516 height 244
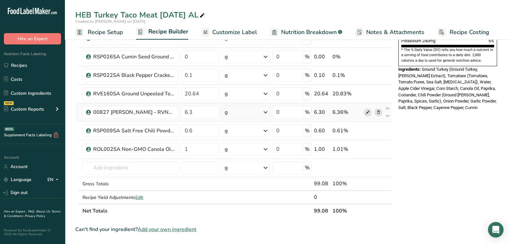
click at [367, 114] on icon at bounding box center [367, 112] width 5 height 7
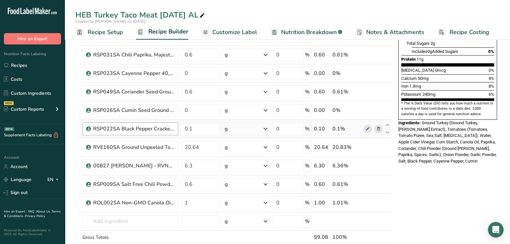
scroll to position [162, 0]
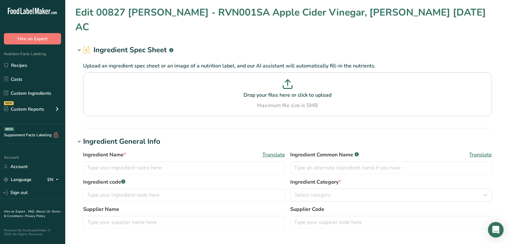
type input "00827 [PERSON_NAME] - RVN001SA Apple Cider Vinegar, [PERSON_NAME] [DATE] AC"
type input "Apple Cider Vinegar"
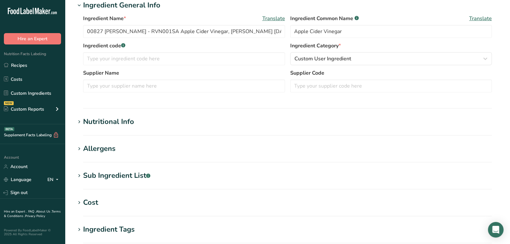
scroll to position [243, 0]
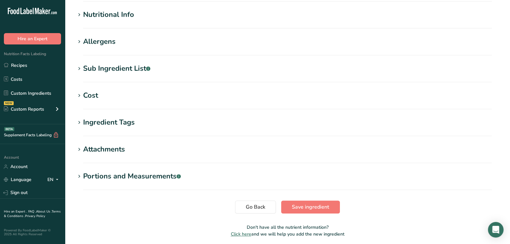
click at [121, 63] on div "Sub Ingredient List .a-a{fill:#347362;}.b-a{fill:#fff;}" at bounding box center [116, 68] width 67 height 11
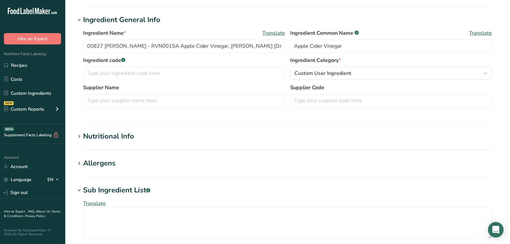
scroll to position [81, 0]
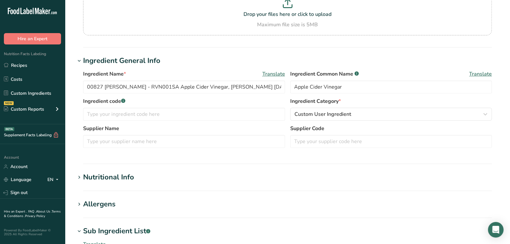
click at [276, 125] on label "Supplier Name" at bounding box center [184, 129] width 202 height 8
drag, startPoint x: 135, startPoint y: 73, endPoint x: 162, endPoint y: 76, distance: 27.1
click at [162, 80] on input "00827 [PERSON_NAME] - RVN001SA Apple Cider Vinegar, [PERSON_NAME] [DATE] AC" at bounding box center [184, 86] width 202 height 13
click at [156, 108] on input "text" at bounding box center [184, 114] width 202 height 13
paste input "RVN001SA"
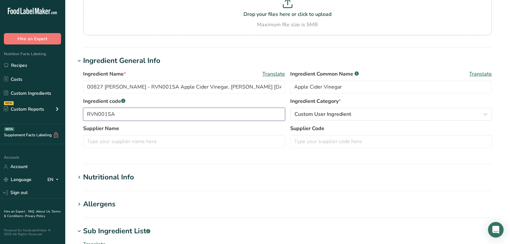
type input "RVN001SA"
click at [351, 135] on input "text" at bounding box center [391, 141] width 202 height 13
type input "686030"
drag, startPoint x: 103, startPoint y: 73, endPoint x: 128, endPoint y: 70, distance: 25.1
click at [128, 80] on input "00827 [PERSON_NAME] - RVN001SA Apple Cider Vinegar, [PERSON_NAME] [DATE] AC" at bounding box center [184, 86] width 202 height 13
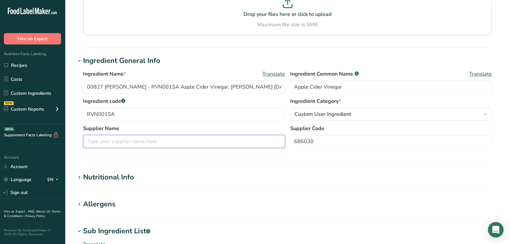
click at [111, 135] on input "text" at bounding box center [184, 141] width 202 height 13
type input "Kraft [PERSON_NAME]"
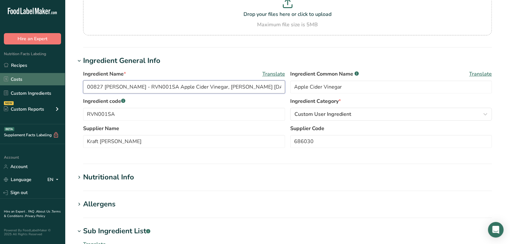
drag, startPoint x: 136, startPoint y: 72, endPoint x: 44, endPoint y: 84, distance: 92.7
click at [45, 83] on div ".a-20{fill:#fff;} Hire an Expert Nutrition Facts Labeling Recipes Costs Custom …" at bounding box center [255, 198] width 510 height 559
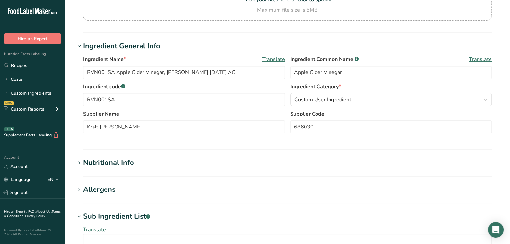
click at [223, 83] on label "Ingredient code .a-a{fill:#347362;}.b-a{fill:#fff;}" at bounding box center [184, 87] width 202 height 8
click at [231, 69] on input "RVN001SA Apple Cider Vinegar, [PERSON_NAME] [DATE] AC" at bounding box center [184, 72] width 202 height 13
type input "RVN001SA Apple Cider Vinegar, [PERSON_NAME] [DATE] AL"
click at [219, 90] on label "Ingredient code .a-a{fill:#347362;}.b-a{fill:#fff;}" at bounding box center [184, 87] width 202 height 8
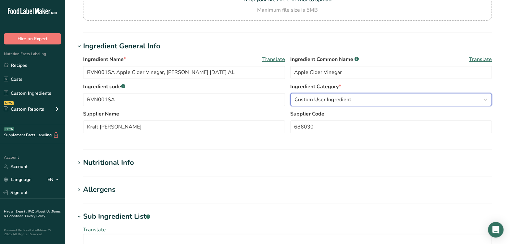
click at [362, 99] on div "Custom User Ingredient" at bounding box center [389, 100] width 190 height 8
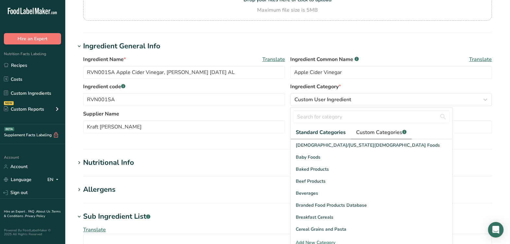
click at [372, 129] on span "Custom Categories .a-a{fill:#347362;}.b-a{fill:#fff;}" at bounding box center [381, 133] width 50 height 8
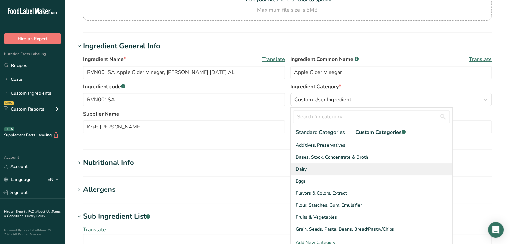
scroll to position [40, 0]
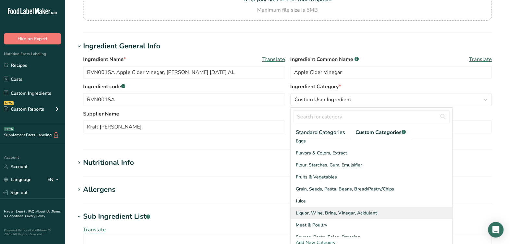
click at [321, 213] on span "Liquor, Wine, Brine, Vinegar, Acidulant" at bounding box center [336, 213] width 81 height 7
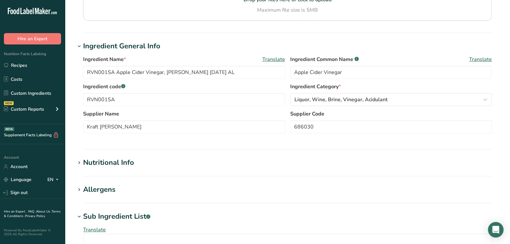
click at [287, 139] on div "Ingredient Name * Translate RVN001SA Apple Cider Vinegar, [PERSON_NAME] [DATE] …" at bounding box center [287, 97] width 424 height 90
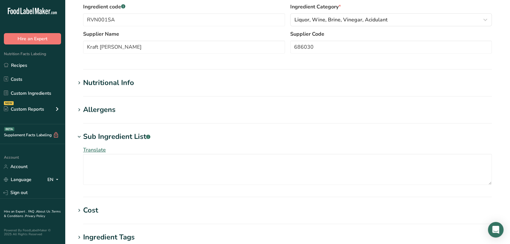
scroll to position [162, 0]
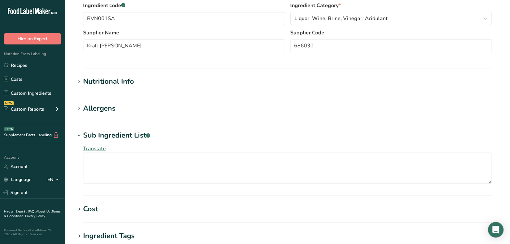
drag, startPoint x: 125, startPoint y: 83, endPoint x: 206, endPoint y: 89, distance: 81.4
click at [125, 83] on div "Nutritional Info" at bounding box center [108, 81] width 51 height 11
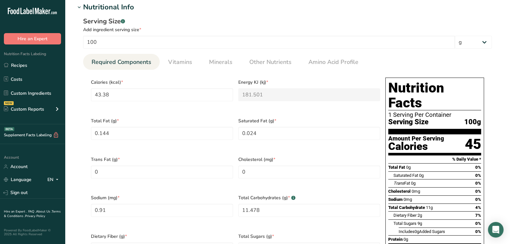
scroll to position [243, 0]
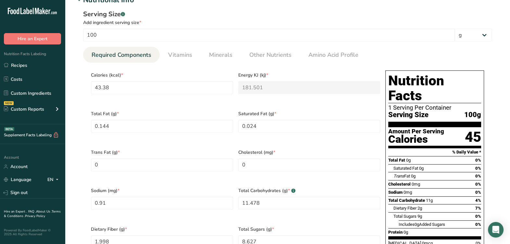
click at [190, 103] on div "Calories (kcal) * 43.38" at bounding box center [161, 87] width 147 height 39
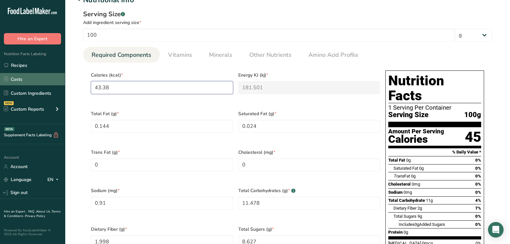
drag, startPoint x: 167, startPoint y: 88, endPoint x: 18, endPoint y: 81, distance: 149.4
click at [13, 80] on div ".a-20{fill:#fff;} Hire an Expert Nutrition Facts Labeling Recipes Costs Custom …" at bounding box center [255, 180] width 510 height 847
type input "2"
type KJ "8.4"
type input "21"
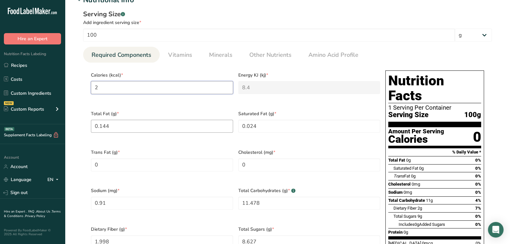
type KJ "87.9"
type input "21"
drag, startPoint x: 120, startPoint y: 124, endPoint x: 48, endPoint y: 128, distance: 72.2
click at [48, 128] on div ".a-20{fill:#fff;} Hire an Expert Nutrition Facts Labeling Recipes Costs Custom …" at bounding box center [255, 180] width 510 height 847
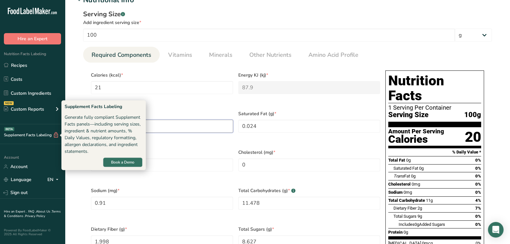
type Fat "0"
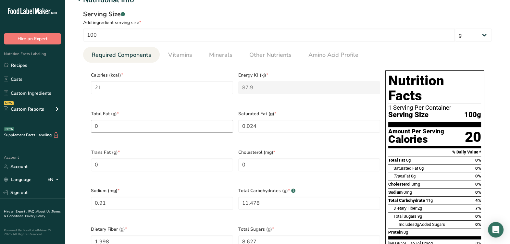
drag, startPoint x: 211, startPoint y: 131, endPoint x: 208, endPoint y: 128, distance: 4.2
click at [211, 130] on div "Total Fat (g) * 0" at bounding box center [161, 125] width 147 height 39
drag, startPoint x: 201, startPoint y: 123, endPoint x: 275, endPoint y: 120, distance: 74.0
click at [201, 123] on Fat "0" at bounding box center [162, 126] width 142 height 13
click at [276, 120] on Fat "0.024" at bounding box center [309, 126] width 142 height 13
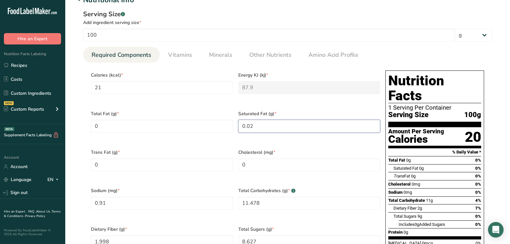
type Fat "0"
drag, startPoint x: 166, startPoint y: 185, endPoint x: 165, endPoint y: 179, distance: 5.8
click at [167, 187] on span "Sodium (mg) *" at bounding box center [162, 190] width 142 height 7
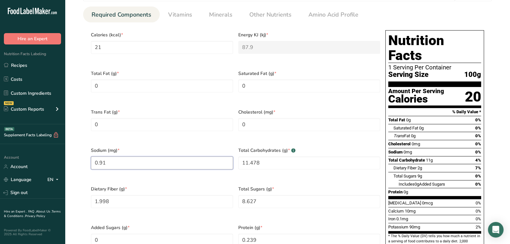
click at [149, 157] on input "0.91" at bounding box center [162, 162] width 142 height 13
type input "0"
type input "5"
click at [261, 157] on Carbohydrates "11.478" at bounding box center [309, 162] width 142 height 13
type Carbohydrates "0"
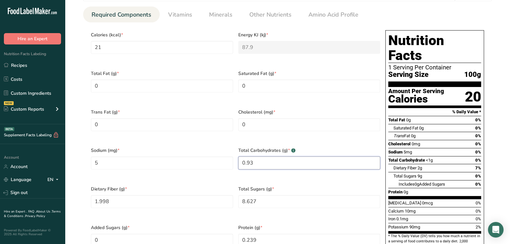
type Carbohydrates "0.93"
click at [144, 170] on div "Sodium (mg) * 5" at bounding box center [161, 162] width 147 height 39
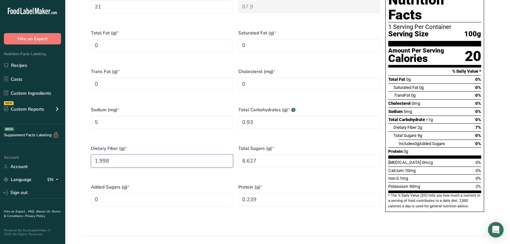
click at [149, 154] on Fiber "1.998" at bounding box center [162, 160] width 142 height 13
type Fiber "0"
click at [275, 154] on Sugars "8.627" at bounding box center [309, 160] width 142 height 13
type Sugars "0"
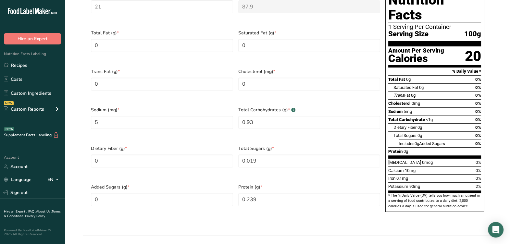
click at [274, 180] on div "Protein (g) * 0.239" at bounding box center [309, 199] width 147 height 39
click at [169, 154] on Fiber "0" at bounding box center [162, 160] width 142 height 13
click at [167, 193] on Sugars "0" at bounding box center [162, 199] width 142 height 13
drag, startPoint x: 279, startPoint y: 154, endPoint x: 198, endPoint y: 155, distance: 80.8
click at [197, 154] on div "Calories (kcal) * 21 Energy KJ (kj) * 87.9 Total Fat (g) * 0 Saturated Fat (g) …" at bounding box center [235, 102] width 294 height 231
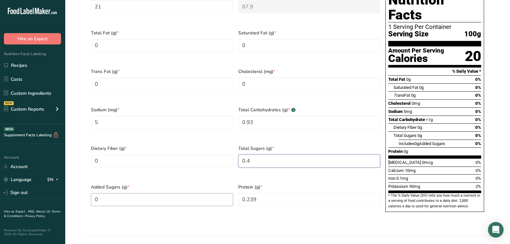
type Sugars "0.4"
drag, startPoint x: 184, startPoint y: 186, endPoint x: 187, endPoint y: 184, distance: 3.4
click at [187, 193] on Sugars "0" at bounding box center [162, 199] width 142 height 13
type Sugars "0.019"
click at [229, 211] on section "Nutritional Info Serving Size .a-a{fill:#347362;}.b-a{fill:#fff;} Add ingredien…" at bounding box center [287, 75] width 424 height 322
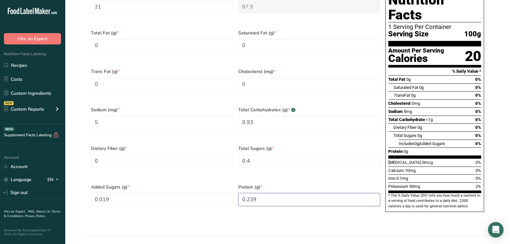
click at [265, 193] on input "0.239" at bounding box center [309, 199] width 142 height 13
type input "0"
click at [249, 199] on div "Protein (g) * 0" at bounding box center [309, 199] width 147 height 39
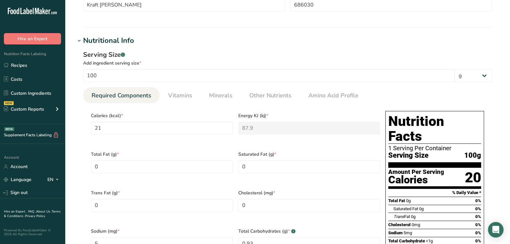
scroll to position [203, 0]
click at [177, 93] on span "Vitamins" at bounding box center [180, 95] width 24 height 9
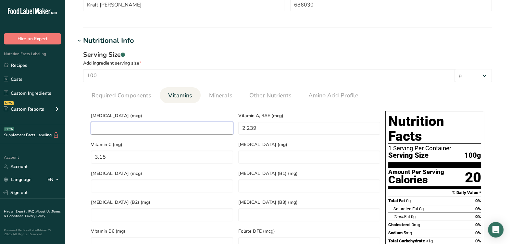
click at [182, 123] on D "number" at bounding box center [162, 128] width 142 height 13
type D "0"
click at [214, 97] on span "Minerals" at bounding box center [220, 95] width 23 height 9
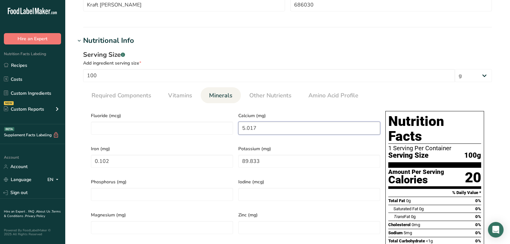
click at [270, 127] on input "5.017" at bounding box center [309, 128] width 142 height 13
type input "0"
type input "7"
click at [136, 157] on input "0.102" at bounding box center [162, 161] width 142 height 13
type input "0.2"
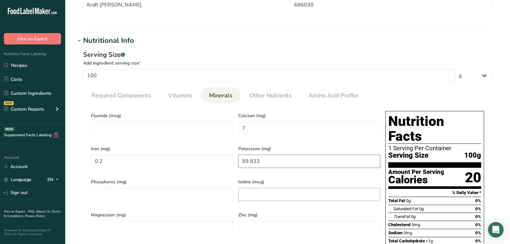
drag, startPoint x: 266, startPoint y: 160, endPoint x: 271, endPoint y: 190, distance: 30.6
click at [190, 159] on div "Fluoride (mcg) Calcium (mg) 7 Iron (mg) 0.2 Potassium (mg) 89.833 Phosphorus (m…" at bounding box center [235, 223] width 294 height 231
type input "73"
click at [234, 166] on div "Iron (mg) 0.2" at bounding box center [161, 157] width 147 height 33
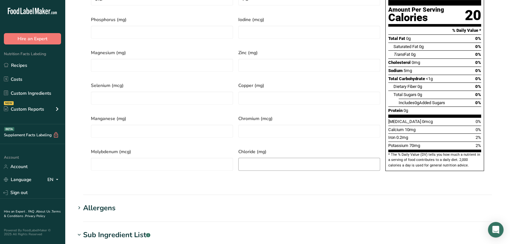
scroll to position [446, 0]
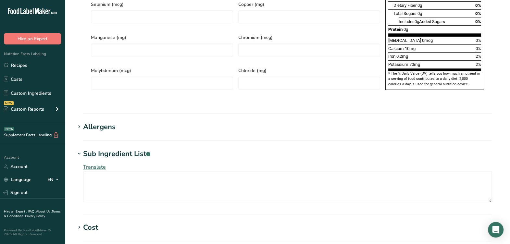
click at [94, 122] on div "Allergens" at bounding box center [99, 127] width 32 height 11
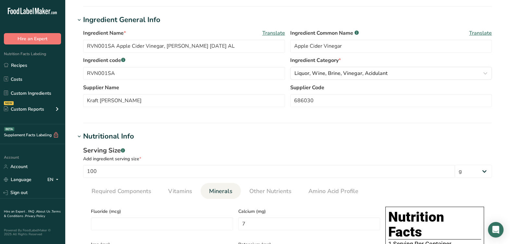
scroll to position [90, 0]
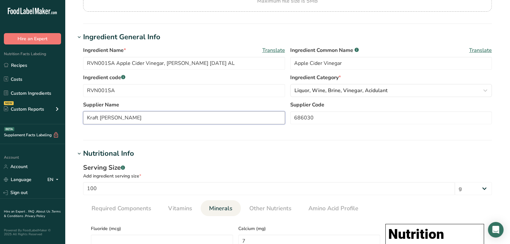
drag, startPoint x: 169, startPoint y: 119, endPoint x: 174, endPoint y: 121, distance: 5.0
click at [171, 119] on input "Kraft [PERSON_NAME]" at bounding box center [184, 117] width 202 height 13
type input "[PERSON_NAME]"
click at [115, 132] on section "Ingredient General Info Ingredient Name * Translate RVN001SA Apple Cider Vinega…" at bounding box center [287, 86] width 424 height 109
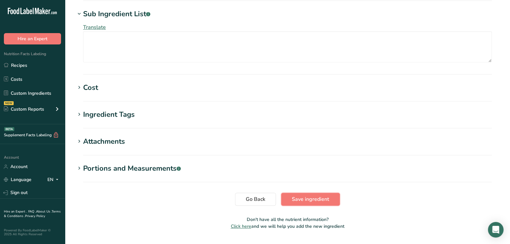
click at [319, 195] on span "Save ingredient" at bounding box center [310, 199] width 37 height 8
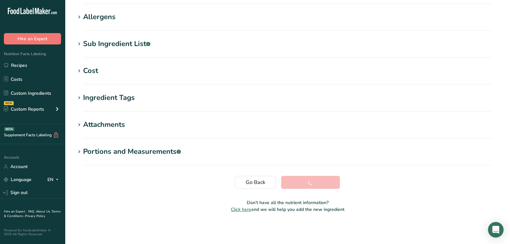
scroll to position [99, 0]
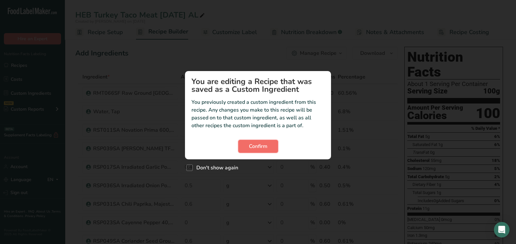
click at [274, 147] on button "Confirm" at bounding box center [258, 146] width 40 height 13
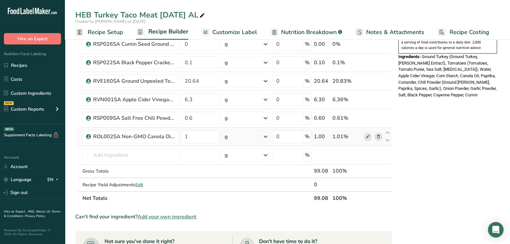
scroll to position [203, 0]
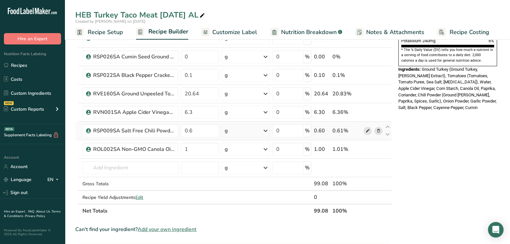
click at [365, 127] on span at bounding box center [367, 131] width 8 height 8
click at [147, 170] on input "text" at bounding box center [130, 167] width 96 height 13
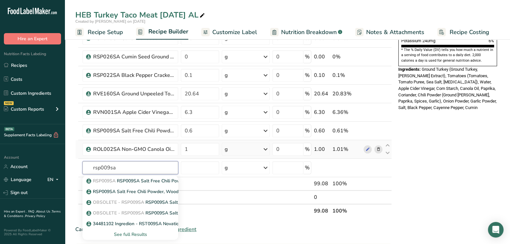
type input "rsp009sa"
click at [165, 181] on p "RSP009SA RSP009SA Salt Free Chili Powder, Woodland Foods 10-19-23 AL" at bounding box center [169, 181] width 162 height 7
type input "RSP009SA Salt Free Chili Powder, Woodland Foods 10-19-23 AL"
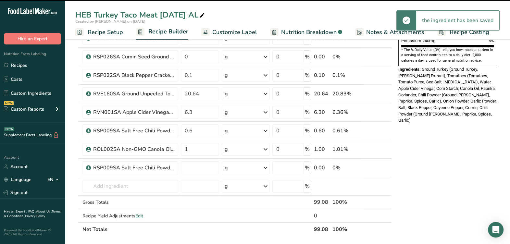
type input "0"
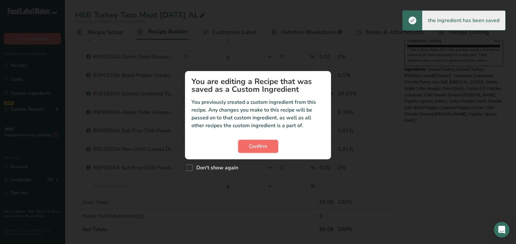
click at [263, 142] on span "Confirm" at bounding box center [258, 146] width 18 height 8
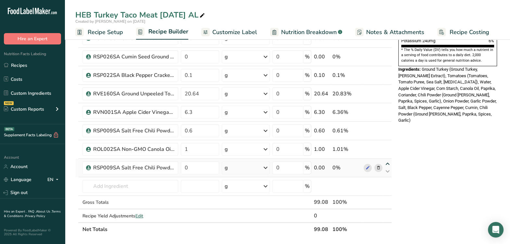
click at [385, 162] on icon at bounding box center [388, 164] width 8 height 5
type input "0"
type input "1"
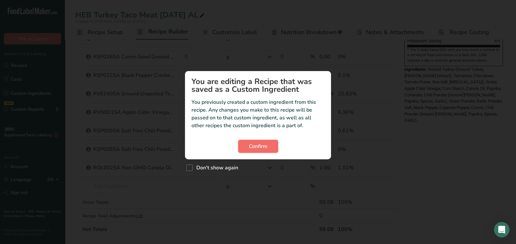
click at [251, 143] on span "Confirm" at bounding box center [258, 146] width 18 height 8
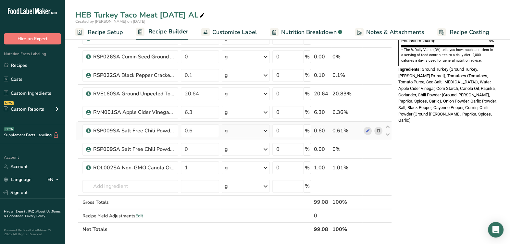
click at [379, 131] on icon at bounding box center [378, 131] width 5 height 7
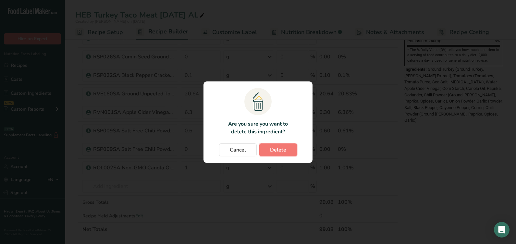
click at [287, 150] on button "Delete" at bounding box center [278, 149] width 38 height 13
type input "0"
type input "1"
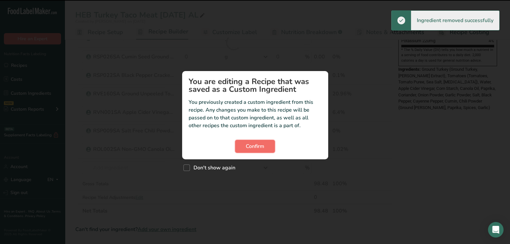
click at [257, 140] on button "Confirm" at bounding box center [255, 146] width 40 height 13
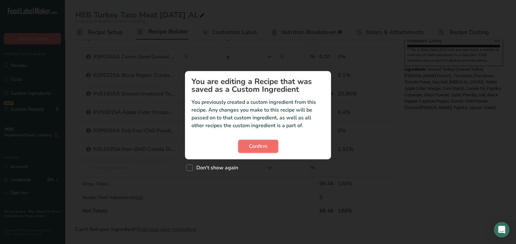
click at [255, 144] on span "Confirm" at bounding box center [258, 146] width 18 height 8
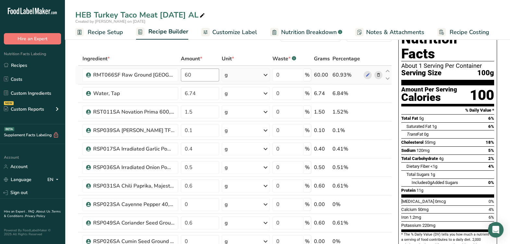
scroll to position [0, 0]
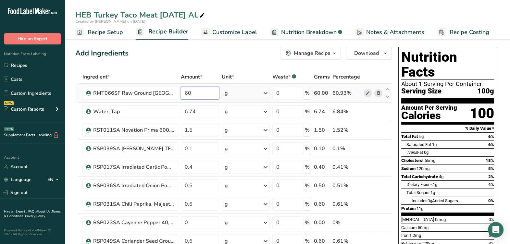
click at [204, 94] on input "60" at bounding box center [200, 93] width 38 height 13
type input "6"
type input "42"
click at [210, 114] on div "Ingredient * Amount * Unit * Waste * .a-a{fill:#347362;}.b-a{fill:#fff;} Grams …" at bounding box center [233, 245] width 316 height 350
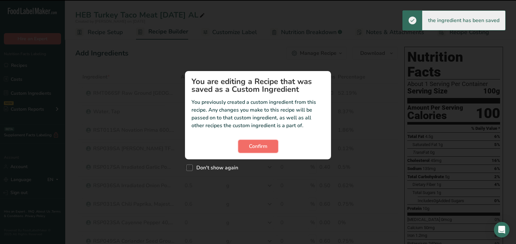
click at [255, 147] on span "Confirm" at bounding box center [258, 146] width 18 height 8
click at [200, 110] on p "You previously created a custom ingredient from this recipe. Any changes you ma…" at bounding box center [257, 113] width 133 height 31
drag, startPoint x: 214, startPoint y: 167, endPoint x: 246, endPoint y: 152, distance: 35.9
click at [214, 166] on span "Don't show again" at bounding box center [215, 168] width 45 height 6
click at [190, 166] on input "Don't show again" at bounding box center [188, 168] width 4 height 4
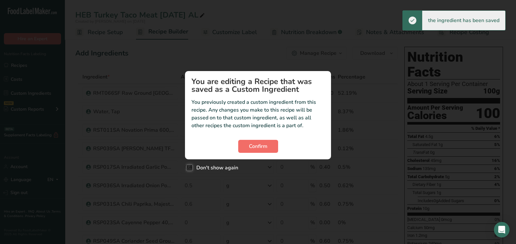
checkbox input "true"
click at [259, 144] on span "Confirm" at bounding box center [258, 146] width 18 height 8
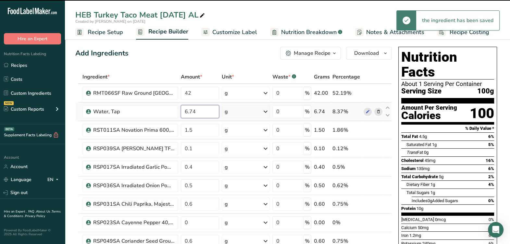
click at [210, 109] on input "6.74" at bounding box center [200, 111] width 38 height 13
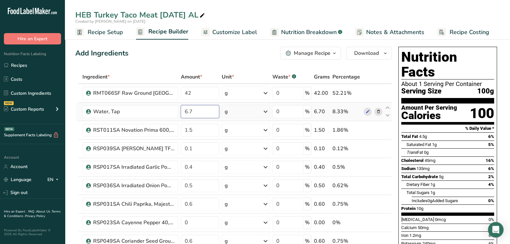
type input "6"
type input "11"
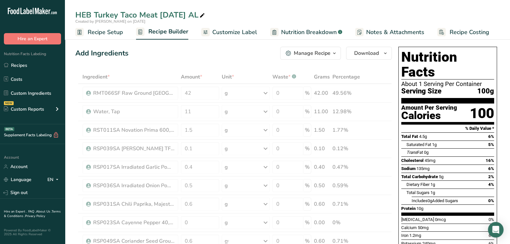
click at [221, 126] on div "Ingredient * Amount * Unit * Waste * .a-a{fill:#347362;}.b-a{fill:#fff;} Grams …" at bounding box center [233, 245] width 316 height 350
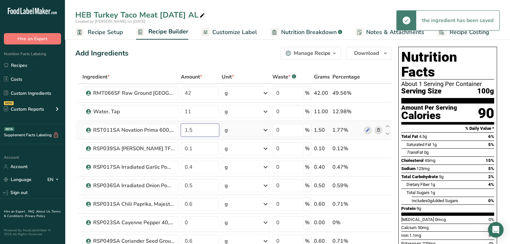
click at [200, 130] on input "1.5" at bounding box center [200, 130] width 38 height 13
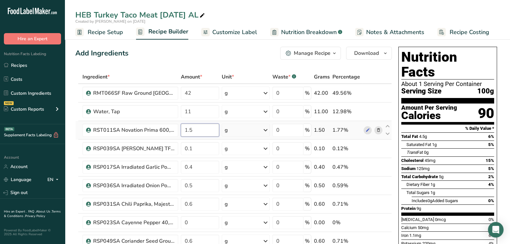
type input "1"
type input "2.5"
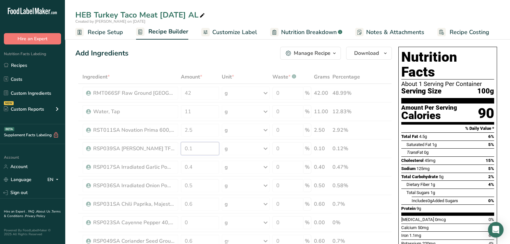
click at [204, 142] on div "Ingredient * Amount * Unit * Waste * .a-a{fill:#347362;}.b-a{fill:#fff;} Grams …" at bounding box center [233, 245] width 316 height 350
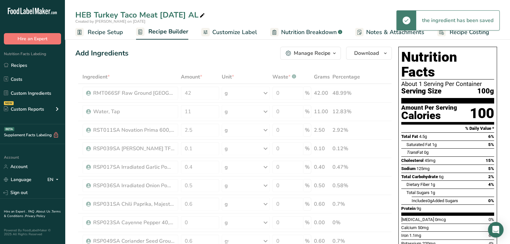
click at [428, 132] on div "Total Fat 4.5g 6%" at bounding box center [447, 136] width 93 height 8
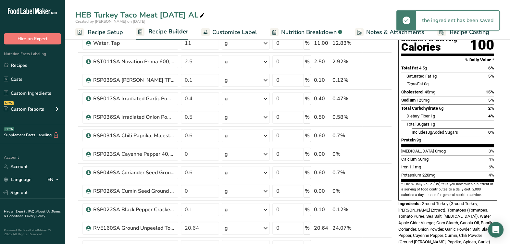
scroll to position [81, 0]
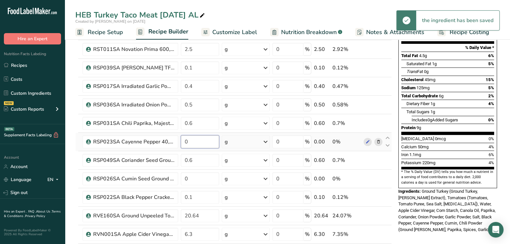
click at [201, 141] on input "0" at bounding box center [200, 141] width 38 height 13
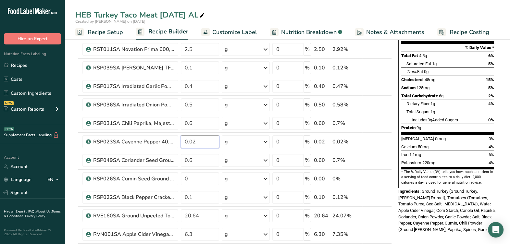
type input "0.02"
click at [431, 143] on div "Calcium 50mg 4%" at bounding box center [447, 147] width 93 height 8
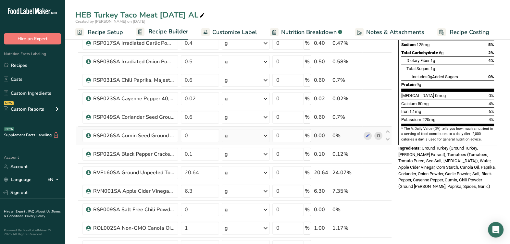
scroll to position [162, 0]
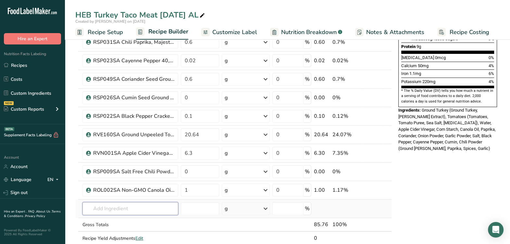
click at [141, 215] on td "RSP009SA RSP009SA Salt Free Chili Powder, Woodland Foods 10-19-23 AL RSP009SA S…" at bounding box center [130, 209] width 98 height 18
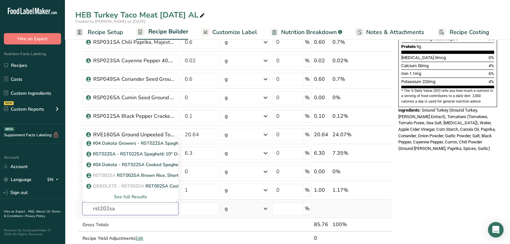
type input "rst202sa"
click at [132, 196] on div "See full Results" at bounding box center [130, 196] width 85 height 7
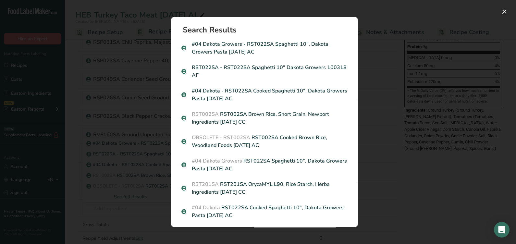
click at [385, 128] on div "Search results modal" at bounding box center [258, 122] width 516 height 244
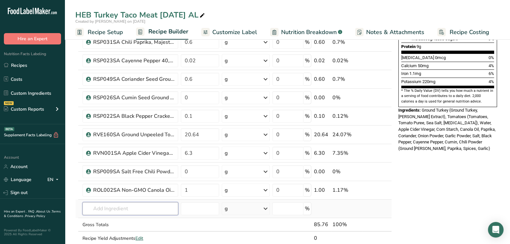
click at [123, 205] on input "text" at bounding box center [130, 208] width 96 height 13
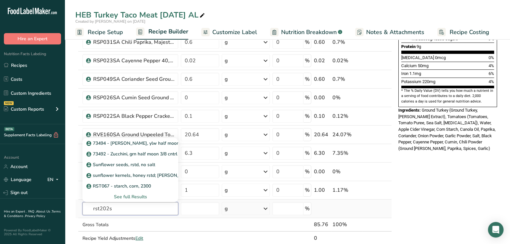
type input "rst202sa"
drag, startPoint x: 122, startPoint y: 206, endPoint x: 66, endPoint y: 211, distance: 55.7
click at [66, 211] on section "Add Ingredients Manage Recipe Delete Recipe Duplicate Recipe Scale Recipe Save …" at bounding box center [287, 189] width 445 height 634
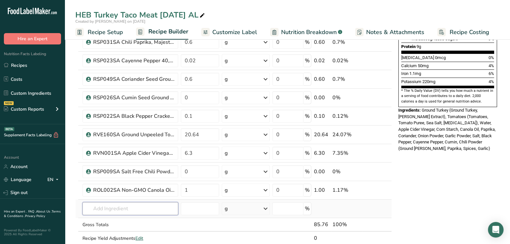
click at [151, 212] on input "text" at bounding box center [130, 208] width 96 height 13
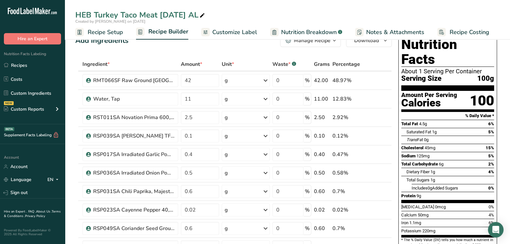
scroll to position [0, 0]
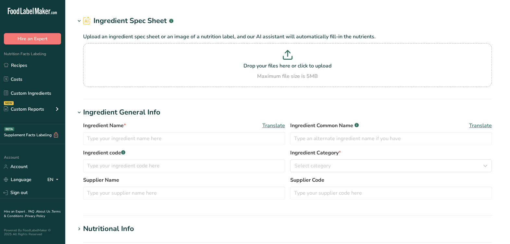
type input "RSP009SA Salt Free Chili Powder, Woodland Foods [DATE] KM"
type input "Chili Powder"
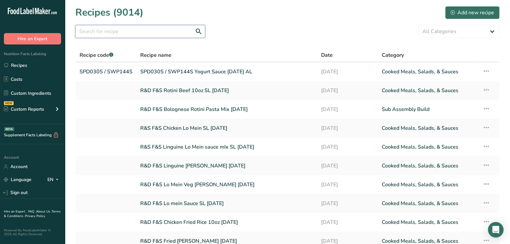
click at [98, 36] on input "text" at bounding box center [140, 31] width 130 height 13
click at [120, 33] on input "text" at bounding box center [140, 31] width 130 height 13
paste input "FHEH330 HH Blackened Chicken Jambalaya V006 4-29-25 AL"
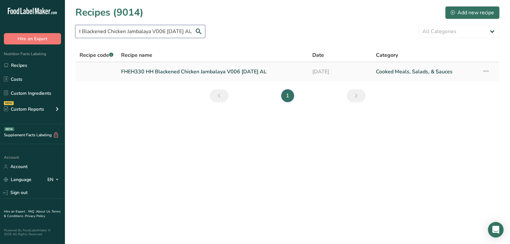
type input "FHEH330 HH Blackened Chicken Jambalaya V006 4-29-25 AL"
click at [166, 72] on link "FHEH330 HH Blackened Chicken Jambalaya V006 4-29-25 AL" at bounding box center [212, 72] width 183 height 14
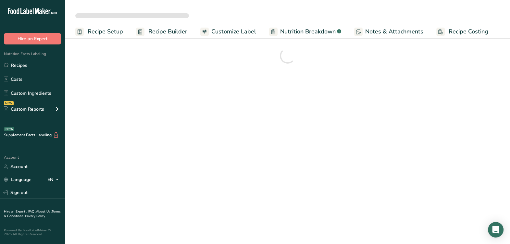
click at [204, 68] on div at bounding box center [287, 55] width 424 height 23
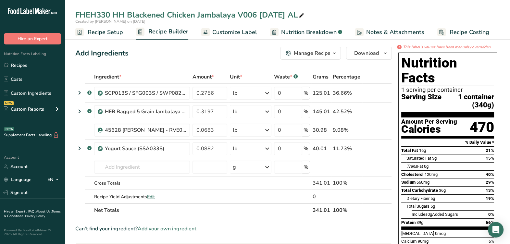
click at [271, 212] on th "Net Totals" at bounding box center [202, 210] width 218 height 14
click at [119, 35] on span "Recipe Setup" at bounding box center [105, 32] width 35 height 9
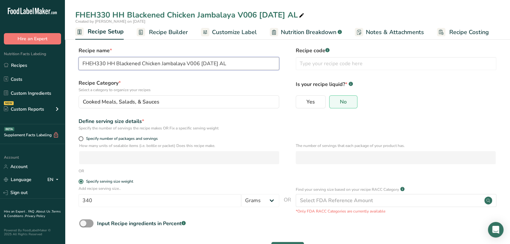
drag, startPoint x: 106, startPoint y: 63, endPoint x: 81, endPoint y: 65, distance: 24.4
click at [60, 63] on div ".a-20{fill:#fff;} Hire an Expert Nutrition Facts Labeling Recipes Costs Custom …" at bounding box center [255, 134] width 510 height 269
click at [372, 59] on input "text" at bounding box center [396, 63] width 201 height 13
paste input "FHEH330"
type input "FHEH330"
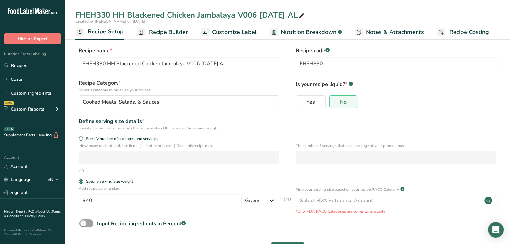
click at [266, 74] on form "Recipe name * FHEH330 HH Blackened Chicken Jambalaya V006 4-29-25 AL Recipe cod…" at bounding box center [287, 153] width 424 height 212
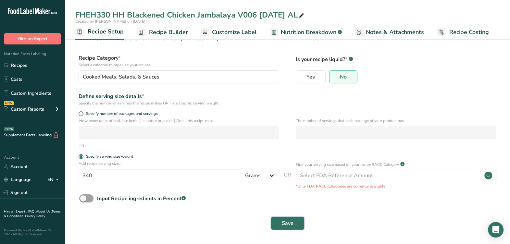
click at [289, 224] on span "Save" at bounding box center [288, 223] width 12 height 8
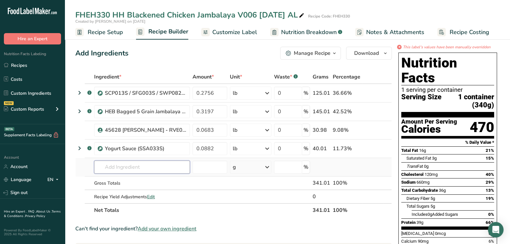
click at [169, 164] on input "text" at bounding box center [142, 167] width 96 height 13
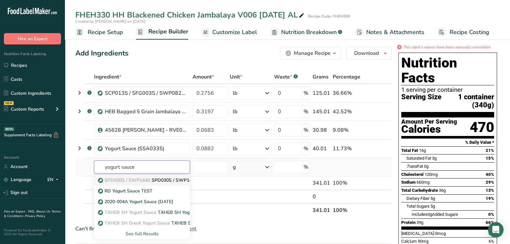
type input "yogurt sauce"
click at [167, 178] on p "SPD030S / SWP144S SPD030S / SWP144S Yogurt Sauce 9-16-25 AL" at bounding box center [174, 180] width 151 height 7
type input "SPD030S / SWP144S Yogurt Sauce 9-16-25 AL"
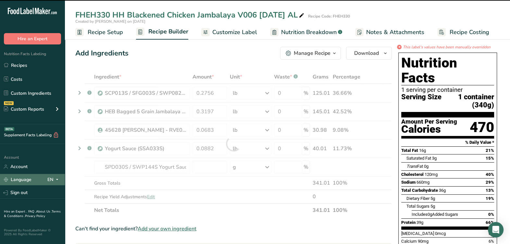
type input "0"
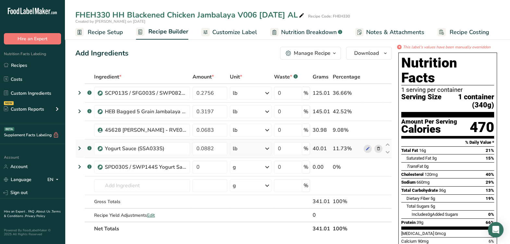
click at [378, 149] on icon at bounding box center [378, 148] width 5 height 7
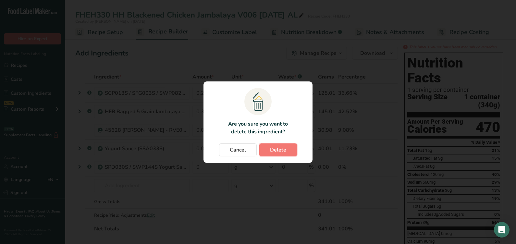
click at [282, 152] on span "Delete" at bounding box center [278, 150] width 16 height 8
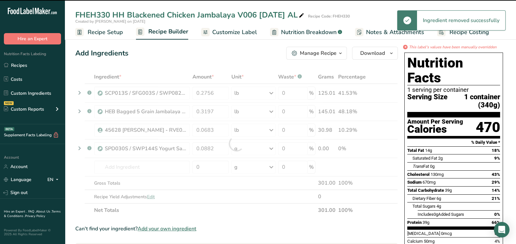
type input "0"
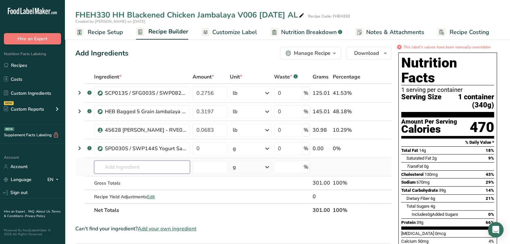
click at [154, 164] on input "text" at bounding box center [142, 167] width 96 height 13
click at [169, 172] on input "text" at bounding box center [142, 167] width 96 height 13
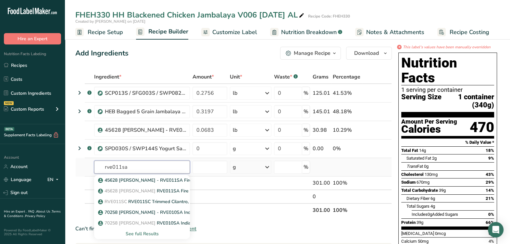
type input "rve011sa"
click at [143, 234] on div "See full Results" at bounding box center [141, 233] width 85 height 7
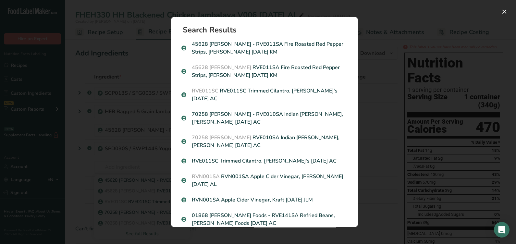
click at [383, 115] on div "Search results modal" at bounding box center [258, 122] width 516 height 244
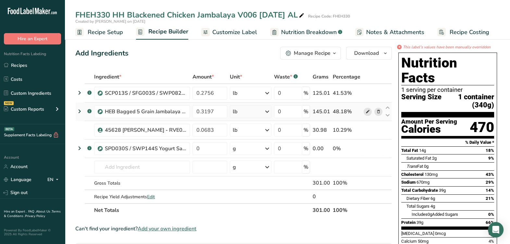
click at [367, 111] on icon at bounding box center [367, 111] width 5 height 7
click at [368, 90] on icon at bounding box center [367, 93] width 5 height 7
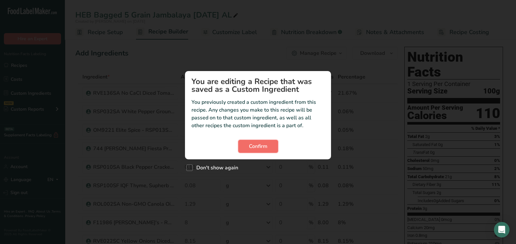
click at [260, 146] on span "Confirm" at bounding box center [258, 146] width 18 height 8
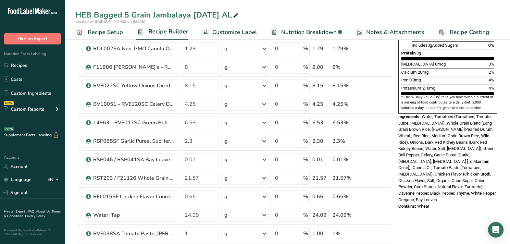
scroll to position [203, 0]
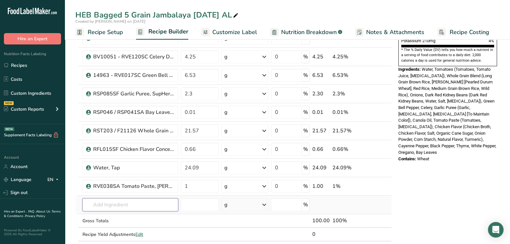
click at [130, 204] on input "text" at bounding box center [130, 204] width 96 height 13
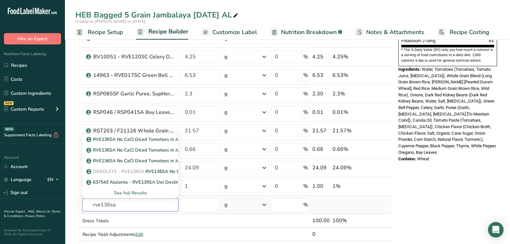
type input "rve136sa"
click at [133, 191] on div "See full Results" at bounding box center [130, 193] width 85 height 7
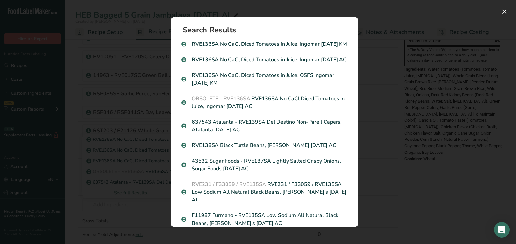
click at [413, 215] on div "Search results modal" at bounding box center [258, 122] width 516 height 244
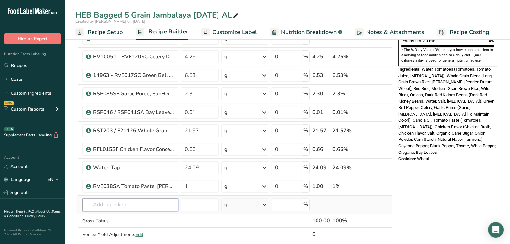
click at [155, 201] on input "text" at bounding box center [130, 204] width 96 height 13
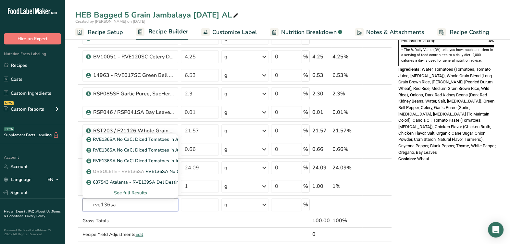
type input "rve136sa"
click at [424, 208] on div "Nutrition Facts 1 Serving Per Container Serving Size 100g Amount Per Serving Ca…" at bounding box center [448, 166] width 104 height 650
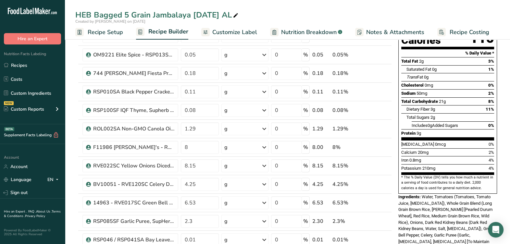
scroll to position [0, 0]
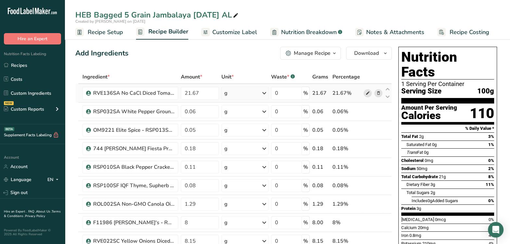
click at [367, 92] on icon at bounding box center [367, 93] width 5 height 7
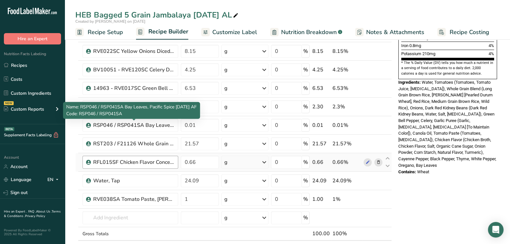
scroll to position [203, 0]
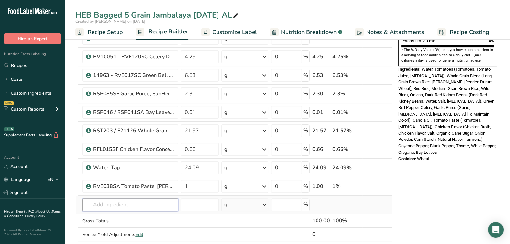
click at [131, 205] on input "text" at bounding box center [130, 204] width 96 height 13
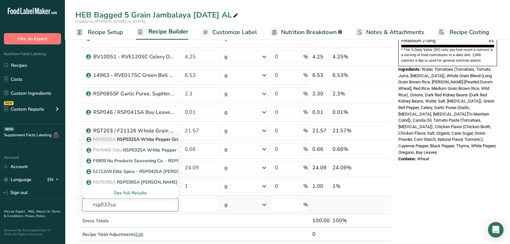
type input "rsp032sa"
click at [149, 140] on p "RSP032SA RSP032SA White Pepper Ground 60, Elite Spice 01-01-24 AF" at bounding box center [165, 139] width 154 height 7
type input "RSP032SA White Pepper Ground 60, Elite Spice 01-01-24 AF"
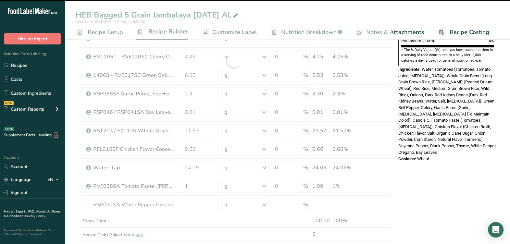
type input "0"
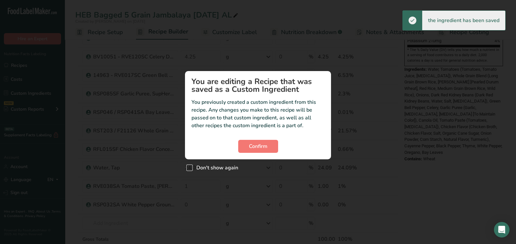
click at [194, 169] on span "Don't show again" at bounding box center [215, 168] width 45 height 6
click at [190, 169] on input "Don't show again" at bounding box center [188, 168] width 4 height 4
checkbox input "true"
click at [259, 145] on span "Confirm" at bounding box center [258, 146] width 18 height 8
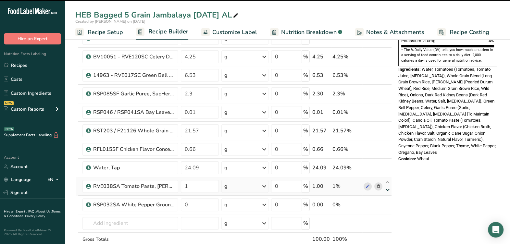
click at [388, 199] on icon at bounding box center [388, 201] width 8 height 5
type input "0"
type input "1"
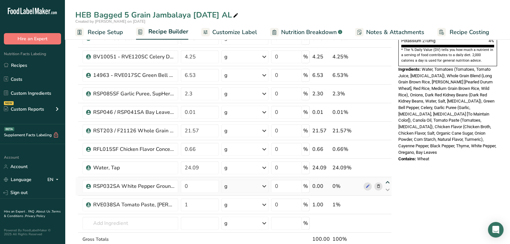
click at [389, 182] on icon at bounding box center [388, 182] width 8 height 5
type input "0"
type input "24.09"
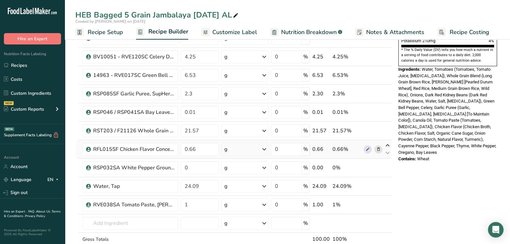
drag, startPoint x: 386, startPoint y: 162, endPoint x: 384, endPoint y: 141, distance: 20.5
click at [385, 162] on icon at bounding box center [388, 164] width 8 height 5
type input "0"
type input "0.66"
drag, startPoint x: 387, startPoint y: 144, endPoint x: 388, endPoint y: 121, distance: 22.8
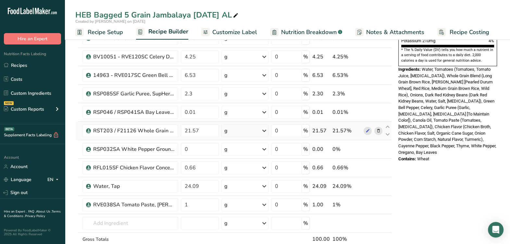
click at [387, 143] on icon at bounding box center [388, 145] width 8 height 5
type input "0"
type input "21.57"
drag, startPoint x: 387, startPoint y: 125, endPoint x: 384, endPoint y: 102, distance: 23.0
click at [388, 125] on icon at bounding box center [388, 127] width 8 height 5
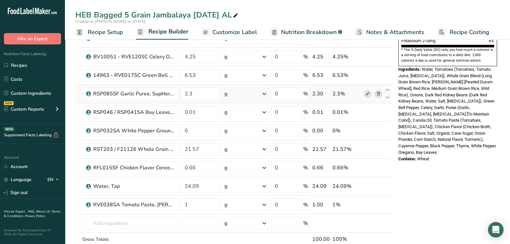
type input "0"
type input "0.01"
drag, startPoint x: 387, startPoint y: 107, endPoint x: 389, endPoint y: 95, distance: 12.5
click at [388, 106] on icon at bounding box center [388, 108] width 8 height 5
type input "0"
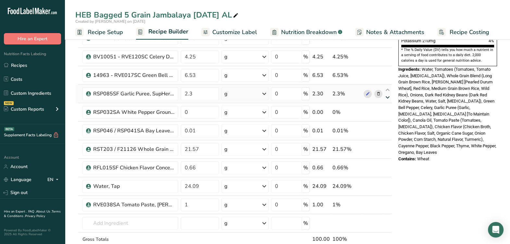
type input "2.3"
click at [386, 88] on icon at bounding box center [388, 90] width 8 height 5
type input "0"
type input "6.53"
click at [388, 71] on icon at bounding box center [388, 71] width 8 height 5
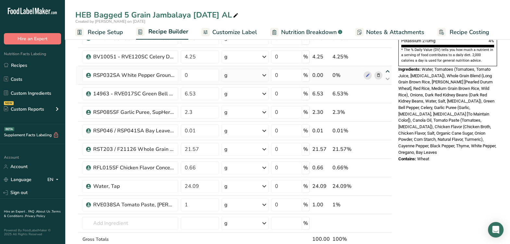
type input "0"
type input "4.25"
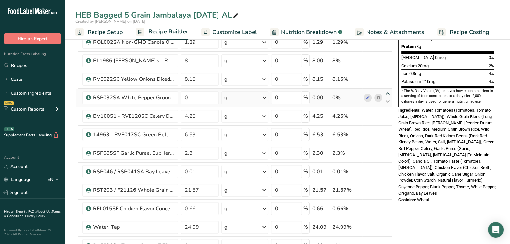
click at [386, 92] on icon at bounding box center [388, 94] width 8 height 5
type input "0"
type input "8.15"
click at [387, 75] on icon at bounding box center [388, 75] width 8 height 5
type input "0"
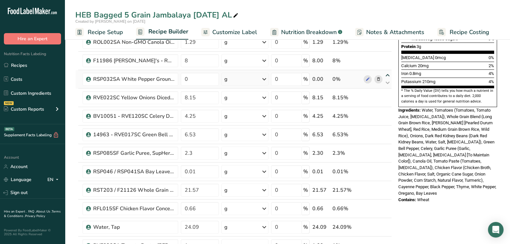
type input "8"
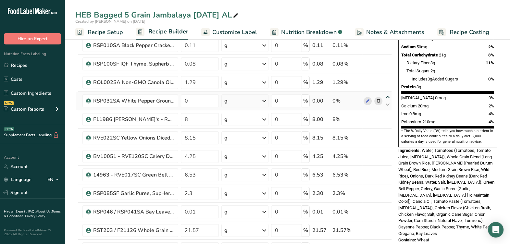
click at [387, 96] on icon at bounding box center [388, 97] width 8 height 5
type input "0"
type input "1.29"
click at [388, 77] on icon at bounding box center [388, 78] width 8 height 5
type input "0"
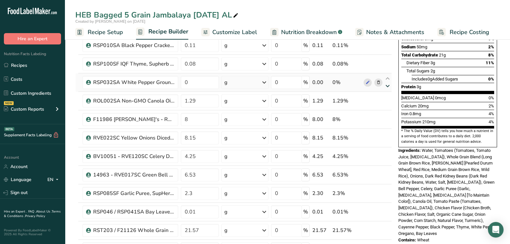
type input "0.08"
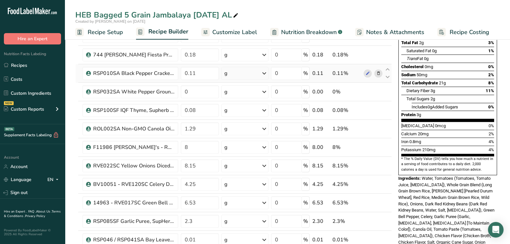
scroll to position [81, 0]
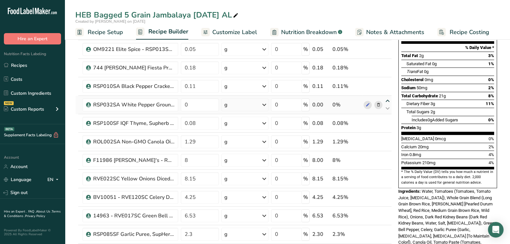
click at [384, 99] on icon at bounding box center [388, 101] width 8 height 5
type input "0"
type input "0.11"
click at [389, 83] on icon at bounding box center [388, 82] width 8 height 5
type input "0"
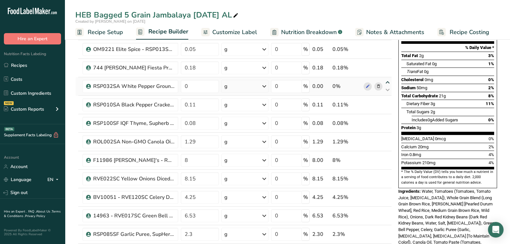
type input "0.18"
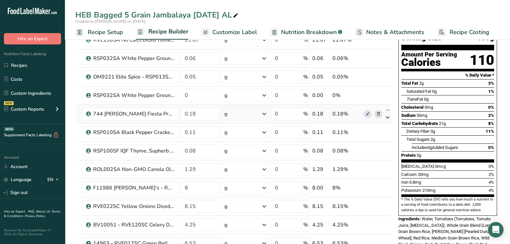
scroll to position [40, 0]
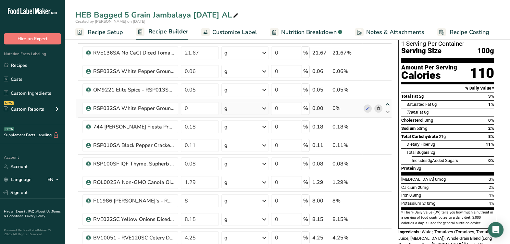
click at [387, 105] on div "Ingredient * Amount * Unit * Waste * .a-a{fill:#347362;}.b-a{fill:#fff;} Grams …" at bounding box center [233, 233] width 316 height 406
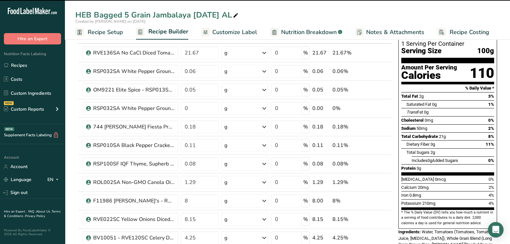
scroll to position [0, 0]
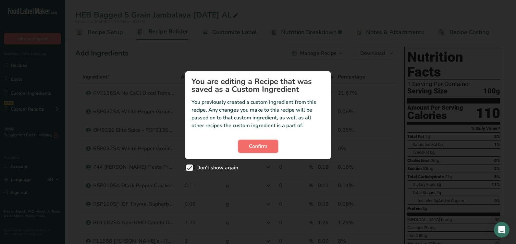
click at [250, 143] on span "Confirm" at bounding box center [258, 146] width 18 height 8
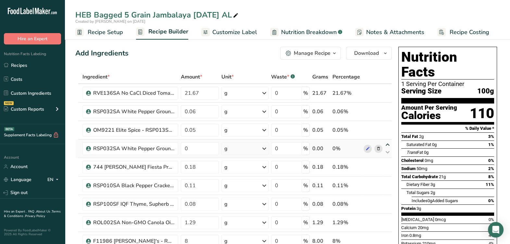
click at [385, 142] on icon at bounding box center [388, 144] width 8 height 5
type input "0"
type input "0.05"
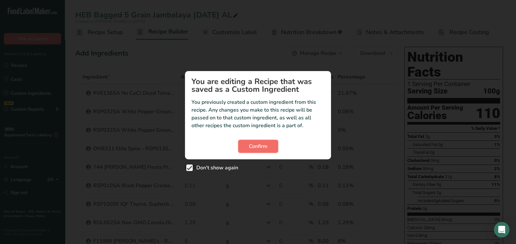
click at [264, 146] on span "Confirm" at bounding box center [258, 146] width 18 height 8
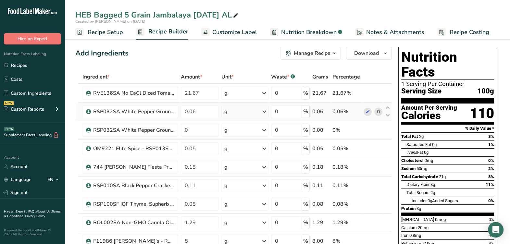
click at [378, 114] on icon at bounding box center [378, 111] width 5 height 7
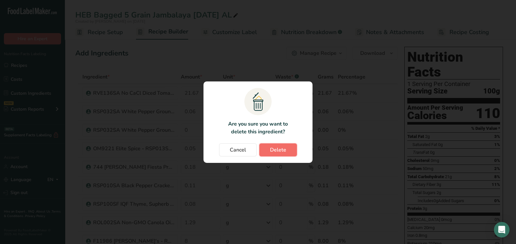
click at [276, 149] on span "Delete" at bounding box center [278, 150] width 16 height 8
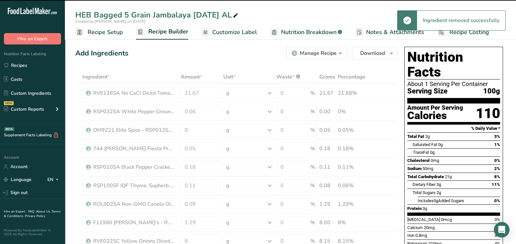
type input "0"
type input "0.05"
type input "0.18"
type input "0.11"
type input "0.08"
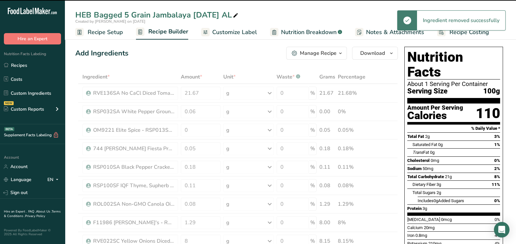
type input "1.29"
type input "8"
type input "8.15"
type input "4.25"
type input "6.53"
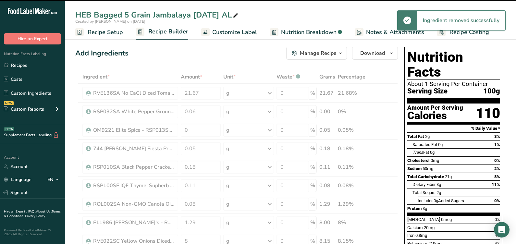
type input "2.3"
type input "0.01"
type input "21.57"
type input "0.66"
type input "24.09"
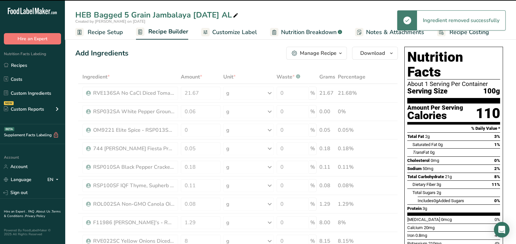
type input "1"
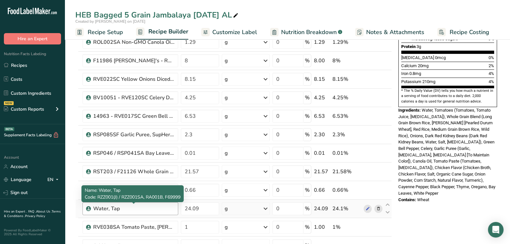
scroll to position [203, 0]
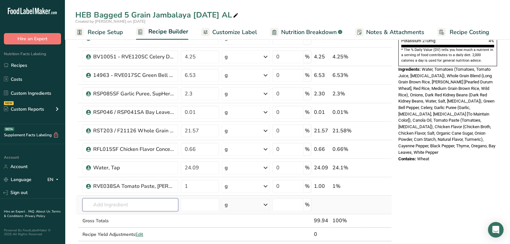
click at [123, 207] on input "text" at bounding box center [130, 204] width 96 height 13
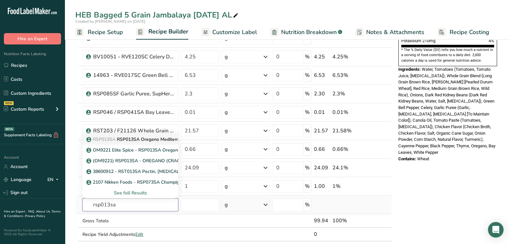
type input "rsp013sa"
click at [135, 136] on p "RSP013SA RSP013SA Oregano Mediterranean Cracked 10, Elite Spice 11-06-23 AL" at bounding box center [176, 139] width 176 height 7
type input "RSP013SA Oregano Mediterranean Cracked 10, Elite Spice 11-06-23 AL"
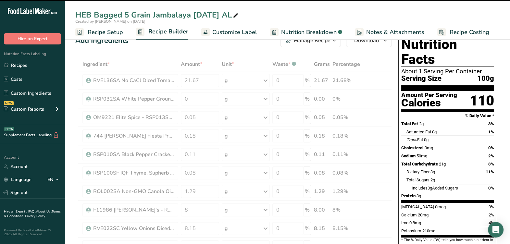
scroll to position [0, 0]
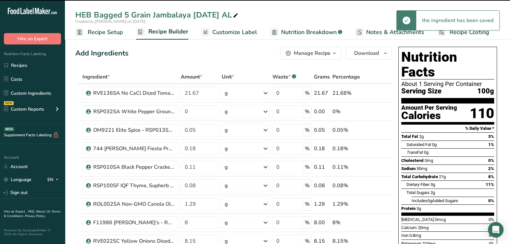
type input "0"
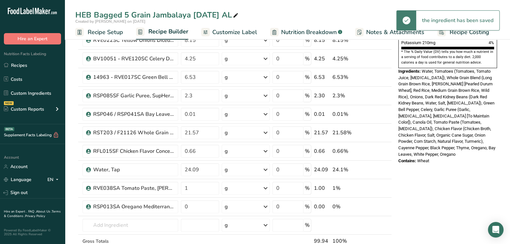
scroll to position [203, 0]
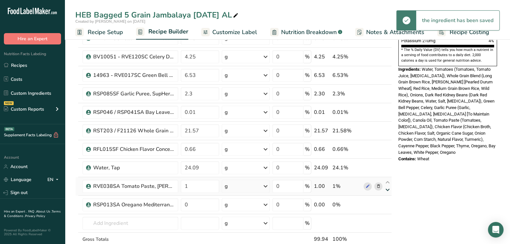
drag, startPoint x: 386, startPoint y: 201, endPoint x: 388, endPoint y: 188, distance: 13.4
click at [386, 200] on icon at bounding box center [388, 201] width 8 height 5
type input "0"
type input "1"
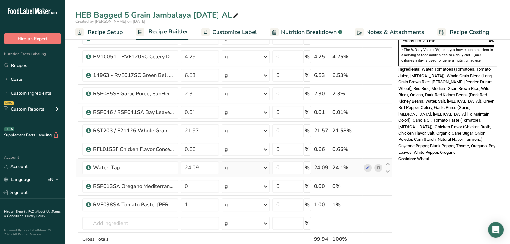
drag, startPoint x: 387, startPoint y: 182, endPoint x: 383, endPoint y: 174, distance: 9.0
click at [387, 181] on icon at bounding box center [388, 182] width 8 height 5
type input "0"
type input "24.09"
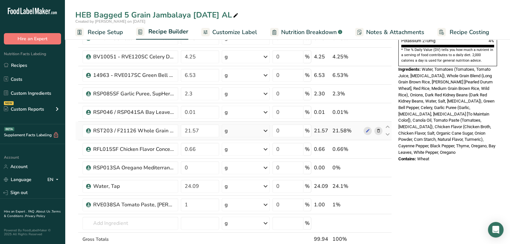
drag, startPoint x: 386, startPoint y: 162, endPoint x: 387, endPoint y: 139, distance: 23.7
click at [386, 162] on icon at bounding box center [388, 164] width 8 height 5
type input "0"
type input "0.66"
drag, startPoint x: 385, startPoint y: 145, endPoint x: 388, endPoint y: 134, distance: 11.3
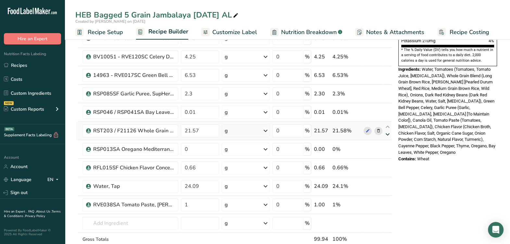
click at [386, 143] on icon at bounding box center [388, 145] width 8 height 5
type input "0"
type input "21.57"
click at [385, 125] on icon at bounding box center [388, 127] width 8 height 5
type input "0"
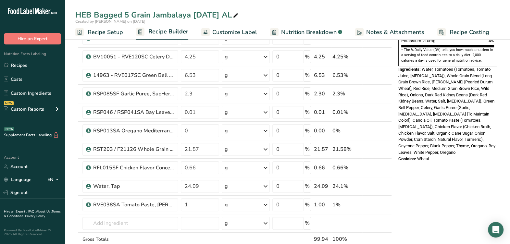
type input "0.01"
click at [388, 108] on icon at bounding box center [388, 108] width 8 height 5
type input "0"
type input "2.3"
click at [388, 89] on icon at bounding box center [388, 90] width 8 height 5
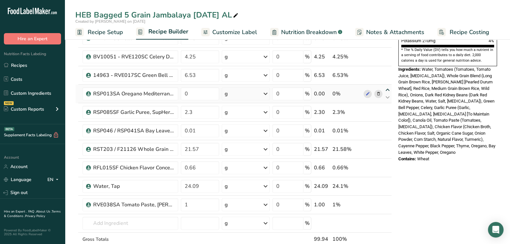
type input "0"
type input "6.53"
drag, startPoint x: 386, startPoint y: 68, endPoint x: 396, endPoint y: 93, distance: 26.6
click at [386, 70] on icon at bounding box center [388, 71] width 8 height 5
type input "0"
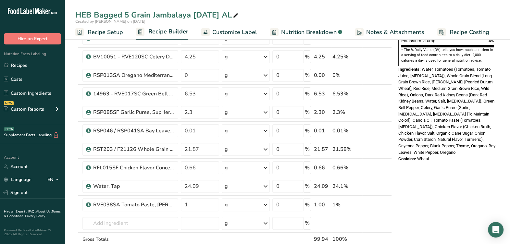
type input "4.25"
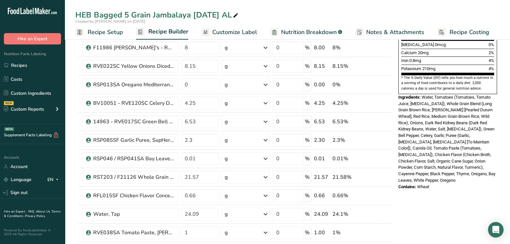
scroll to position [162, 0]
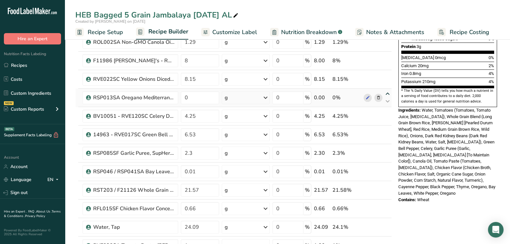
click at [386, 92] on icon at bounding box center [388, 94] width 8 height 5
type input "0"
type input "8.15"
click at [389, 73] on icon at bounding box center [388, 75] width 8 height 5
type input "0"
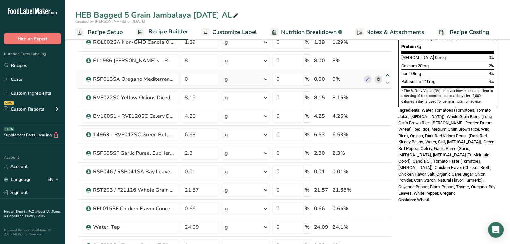
type input "8"
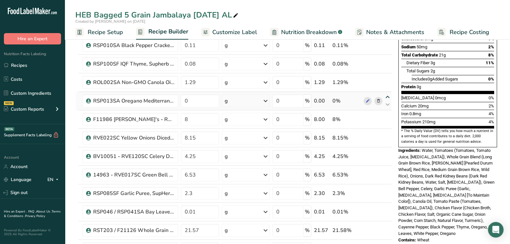
click at [387, 95] on icon at bounding box center [388, 97] width 8 height 5
type input "0"
type input "1.29"
drag, startPoint x: 388, startPoint y: 79, endPoint x: 396, endPoint y: 92, distance: 15.6
click at [388, 79] on icon at bounding box center [388, 78] width 8 height 5
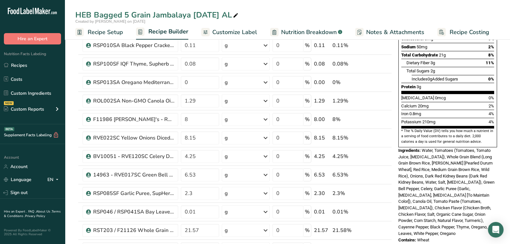
type input "0"
type input "0.08"
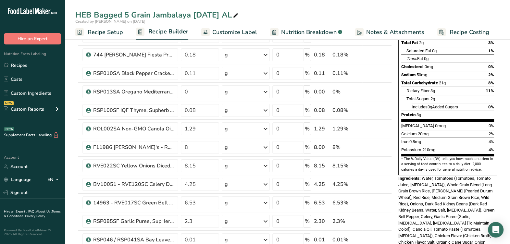
scroll to position [81, 0]
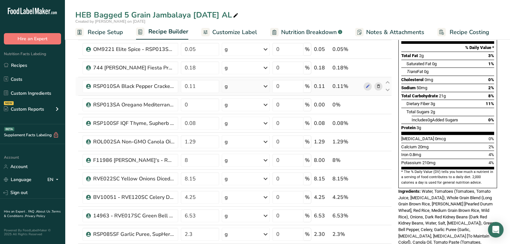
drag, startPoint x: 389, startPoint y: 100, endPoint x: 381, endPoint y: 91, distance: 12.5
click at [388, 100] on icon at bounding box center [388, 101] width 8 height 5
type input "0"
type input "0.11"
click at [386, 81] on icon at bounding box center [388, 82] width 8 height 5
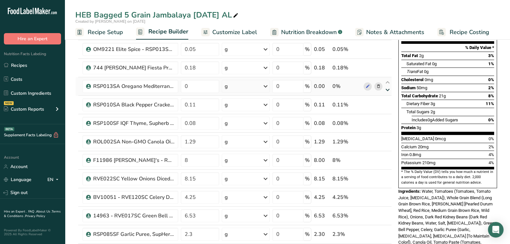
type input "0"
type input "0.18"
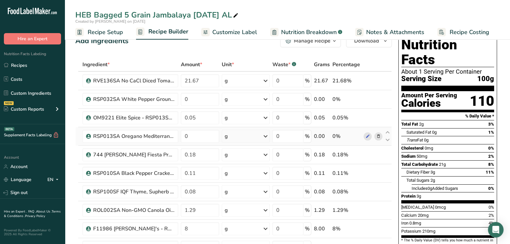
scroll to position [0, 0]
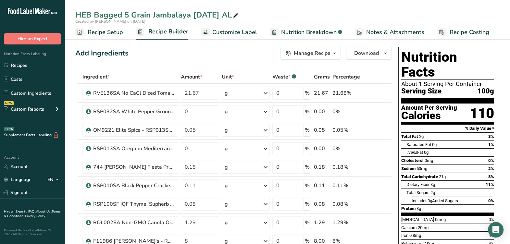
click at [376, 128] on icon at bounding box center [378, 130] width 5 height 7
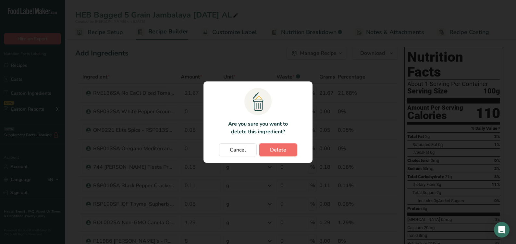
click at [289, 148] on button "Delete" at bounding box center [278, 149] width 38 height 13
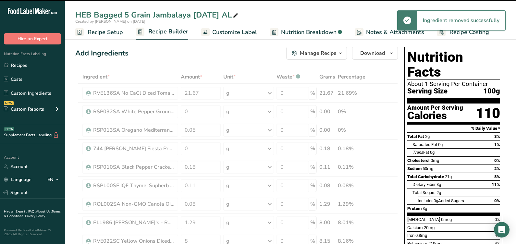
type input "0"
type input "0.18"
type input "0.11"
type input "0.08"
type input "1.29"
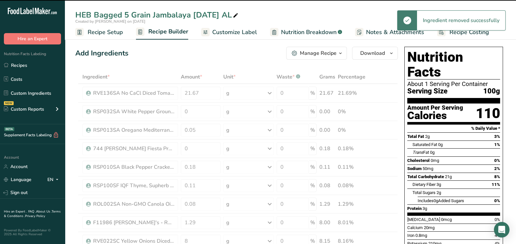
type input "8"
type input "8.15"
type input "4.25"
type input "6.53"
type input "2.3"
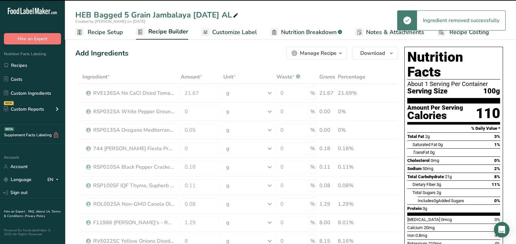
type input "0.01"
type input "21.57"
type input "0.66"
type input "24.09"
type input "1"
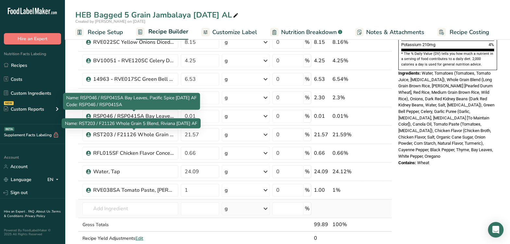
scroll to position [203, 0]
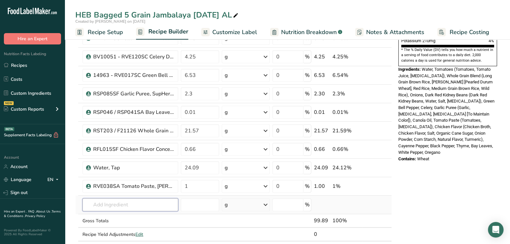
click at [129, 206] on input "text" at bounding box center [130, 204] width 96 height 13
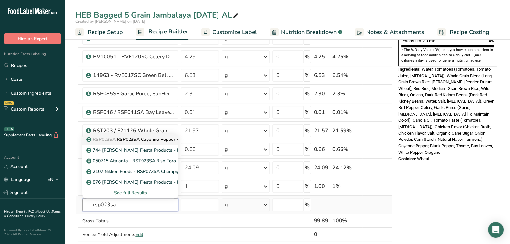
type input "rsp023sa"
click at [122, 141] on p "RSP023SA RSP023SA Cayenne Pepper 40,000 HU, [PERSON_NAME] Fiesta Products [DATE…" at bounding box center [192, 139] width 208 height 7
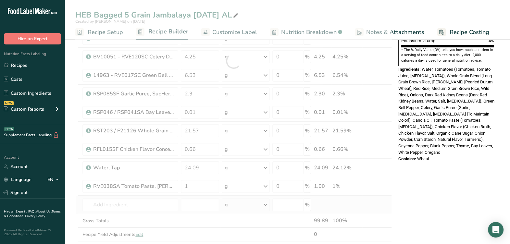
type input "RSP023SA Cayenne Pepper 40,000 HU, [PERSON_NAME] Fiesta Products [DATE] KM"
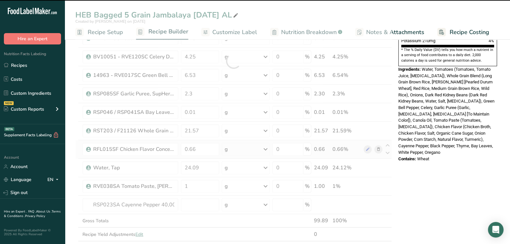
type input "0"
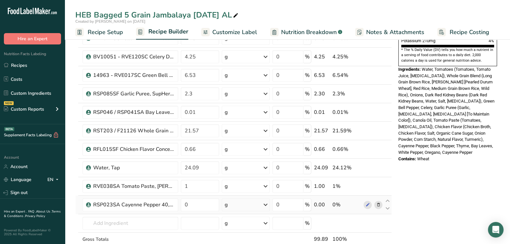
drag, startPoint x: 390, startPoint y: 200, endPoint x: 387, endPoint y: 195, distance: 6.2
click at [390, 200] on icon at bounding box center [388, 201] width 8 height 5
type input "0"
type input "1"
click at [389, 184] on icon at bounding box center [388, 182] width 8 height 5
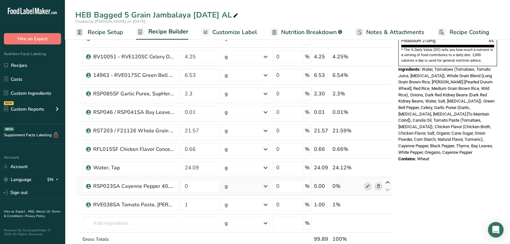
type input "0"
type input "24.09"
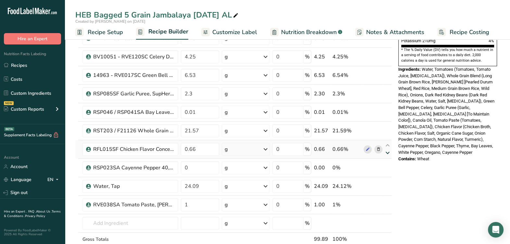
drag, startPoint x: 387, startPoint y: 162, endPoint x: 391, endPoint y: 149, distance: 13.2
click at [387, 162] on icon at bounding box center [388, 164] width 8 height 5
type input "0"
type input "0.66"
click at [388, 143] on icon at bounding box center [388, 145] width 8 height 5
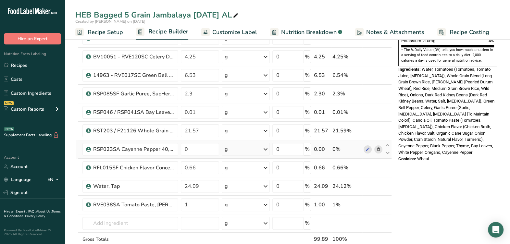
type input "0"
type input "21.57"
click at [388, 125] on icon at bounding box center [388, 127] width 8 height 5
type input "0"
type input "0.01"
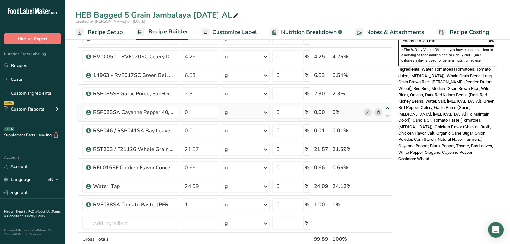
click at [386, 106] on icon at bounding box center [388, 108] width 8 height 5
type input "0"
type input "2.3"
click at [389, 88] on icon at bounding box center [388, 90] width 8 height 5
type input "0"
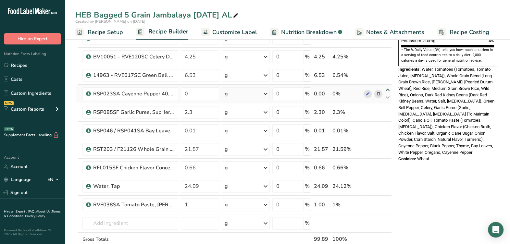
type input "6.53"
click at [389, 72] on icon at bounding box center [388, 71] width 8 height 5
type input "0"
type input "4.25"
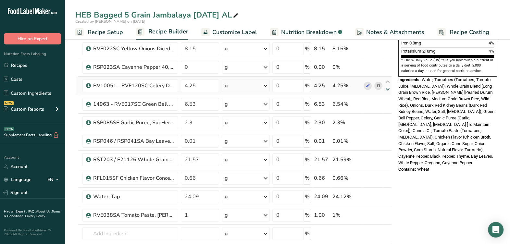
scroll to position [162, 0]
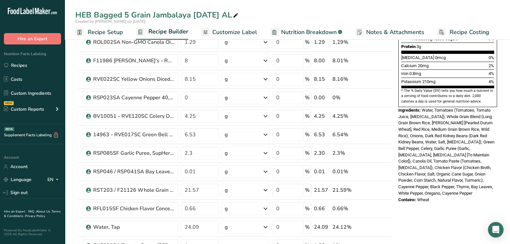
drag, startPoint x: 386, startPoint y: 91, endPoint x: 393, endPoint y: 98, distance: 9.6
click at [387, 92] on icon at bounding box center [388, 94] width 8 height 5
type input "0"
type input "8.15"
drag, startPoint x: 389, startPoint y: 75, endPoint x: 395, endPoint y: 83, distance: 10.9
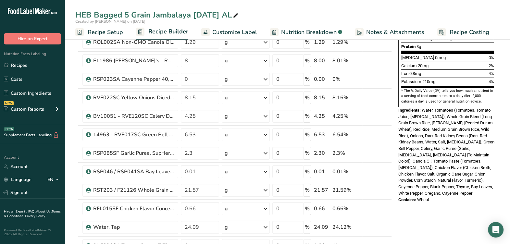
click at [389, 75] on icon at bounding box center [388, 75] width 8 height 5
type input "0"
type input "8"
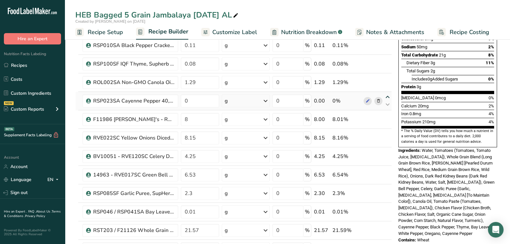
click at [388, 96] on icon at bounding box center [388, 97] width 8 height 5
type input "0"
type input "1.29"
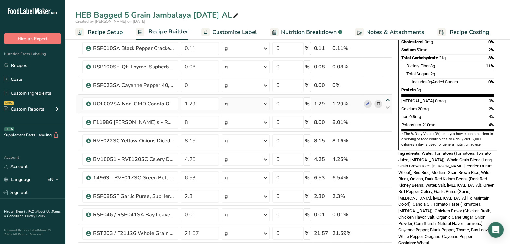
scroll to position [81, 0]
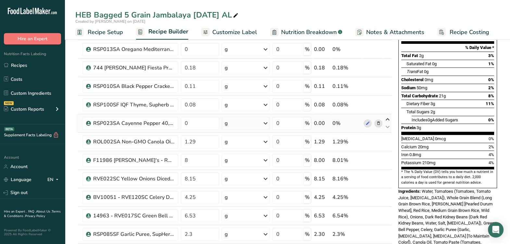
click at [388, 117] on icon at bounding box center [388, 119] width 8 height 5
type input "0"
type input "0.08"
click at [389, 102] on icon at bounding box center [388, 101] width 8 height 5
type input "0"
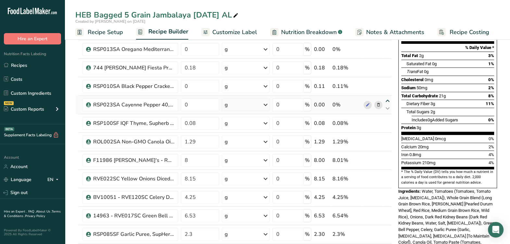
type input "0.11"
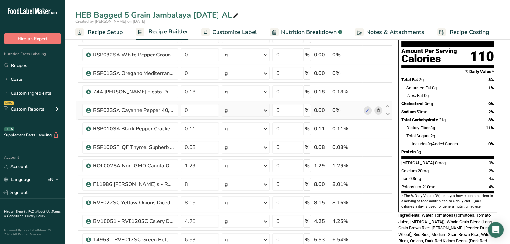
scroll to position [40, 0]
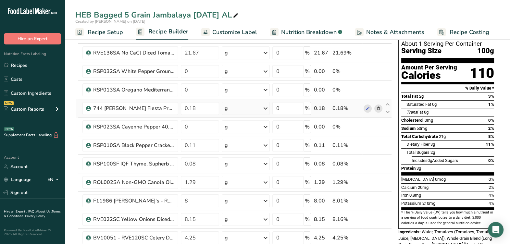
click at [378, 108] on icon at bounding box center [378, 108] width 5 height 7
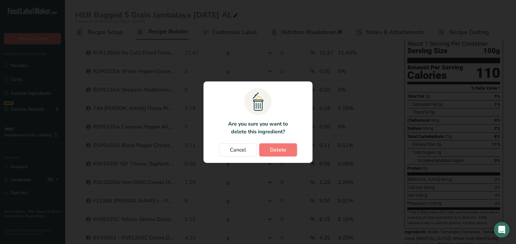
click at [284, 148] on span "Delete" at bounding box center [278, 150] width 16 height 8
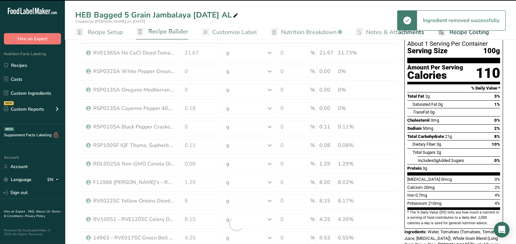
type input "0"
type input "0.11"
type input "0.08"
type input "1.29"
type input "8"
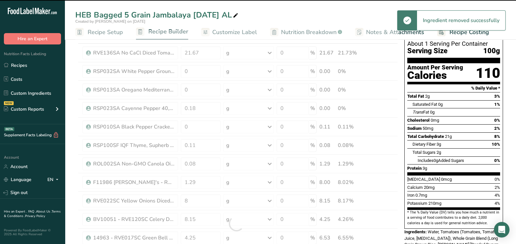
type input "8.15"
type input "4.25"
type input "6.53"
type input "2.3"
type input "0.01"
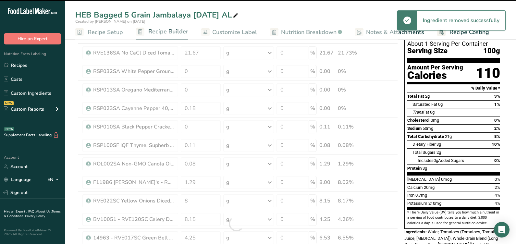
type input "21.57"
type input "0.66"
type input "24.09"
type input "1"
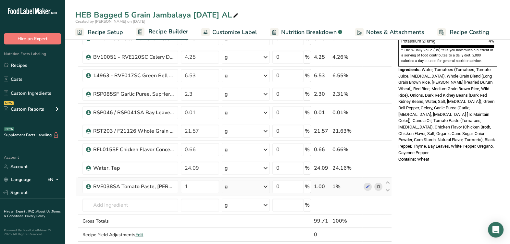
scroll to position [203, 0]
click at [151, 201] on input "text" at bounding box center [130, 204] width 96 height 13
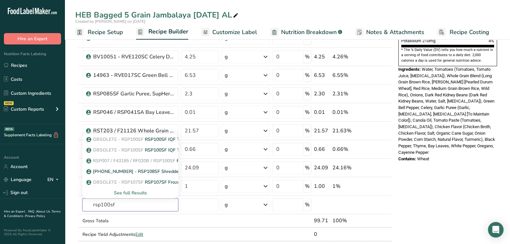
type input "rsp100sf"
click at [138, 190] on div "See full Results" at bounding box center [130, 193] width 85 height 7
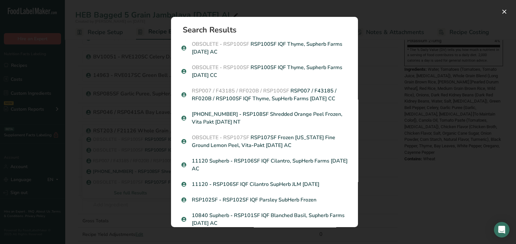
click at [265, 95] on p "RSP007 / F43185 / RF020B / RSP100SF RSP007 / F43185 / RF020B / RSP100SF IQF Thy…" at bounding box center [264, 95] width 166 height 16
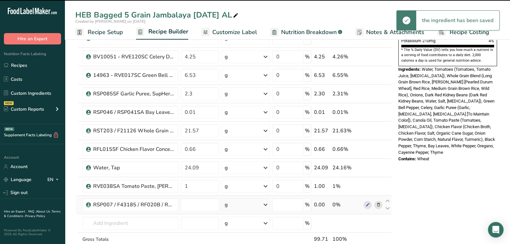
type input "0"
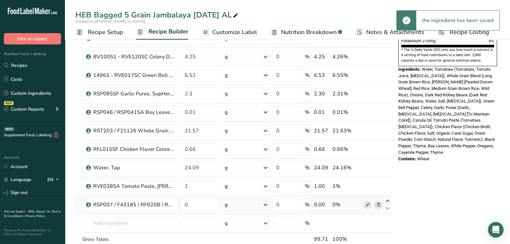
click at [387, 199] on icon at bounding box center [388, 201] width 8 height 5
type input "0"
type input "1"
drag, startPoint x: 388, startPoint y: 181, endPoint x: 394, endPoint y: 162, distance: 19.6
click at [388, 181] on icon at bounding box center [388, 182] width 8 height 5
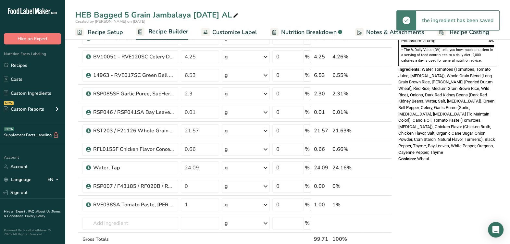
type input "0"
type input "24.09"
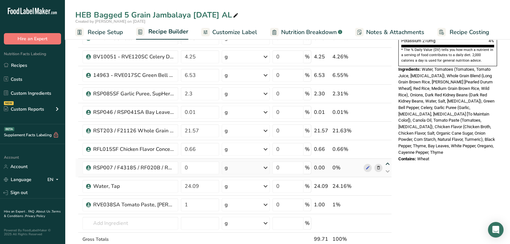
click at [388, 162] on icon at bounding box center [388, 164] width 8 height 5
type input "0"
type input "0.66"
click at [387, 143] on icon at bounding box center [388, 145] width 8 height 5
type input "0"
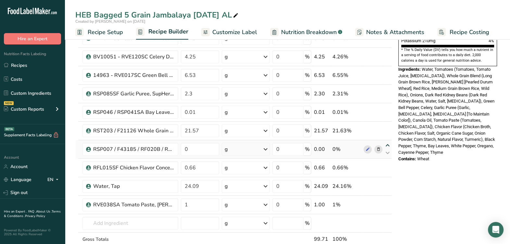
type input "21.57"
drag, startPoint x: 384, startPoint y: 125, endPoint x: 390, endPoint y: 127, distance: 7.0
click at [385, 125] on icon at bounding box center [388, 127] width 8 height 5
type input "0"
type input "0.01"
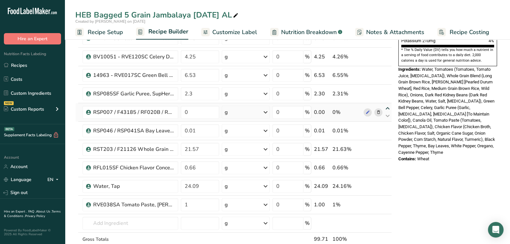
click at [389, 107] on icon at bounding box center [388, 108] width 8 height 5
type input "0"
type input "2.3"
click at [387, 90] on icon at bounding box center [388, 90] width 8 height 5
type input "0"
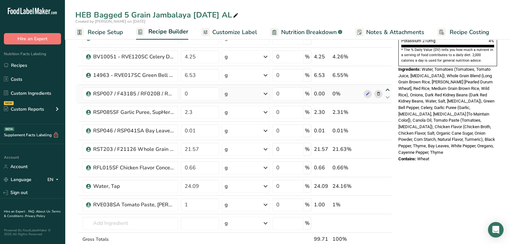
type input "6.53"
drag, startPoint x: 387, startPoint y: 71, endPoint x: 396, endPoint y: 92, distance: 23.1
click at [388, 72] on icon at bounding box center [388, 71] width 8 height 5
type input "0"
type input "4.25"
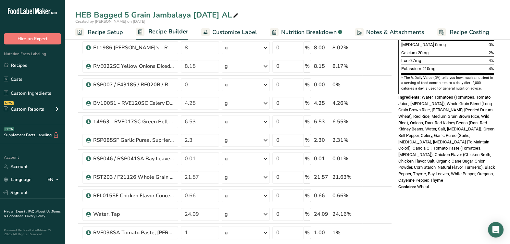
scroll to position [162, 0]
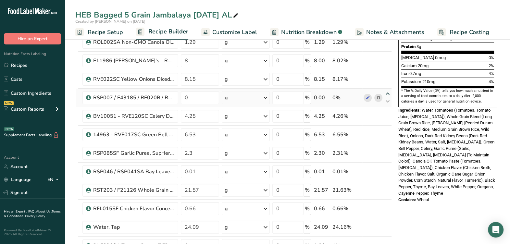
click at [388, 92] on icon at bounding box center [388, 94] width 8 height 5
type input "0"
type input "8.15"
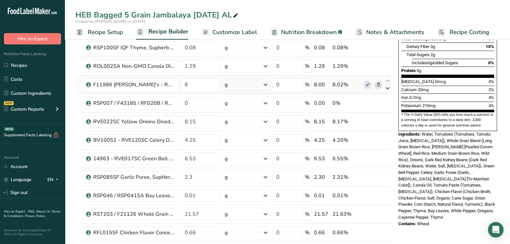
scroll to position [122, 0]
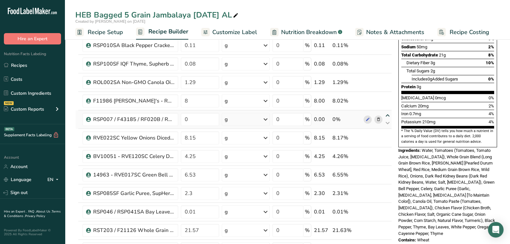
click at [385, 114] on icon at bounding box center [388, 115] width 8 height 5
type input "0"
type input "8"
click at [388, 97] on icon at bounding box center [388, 97] width 8 height 5
type input "0"
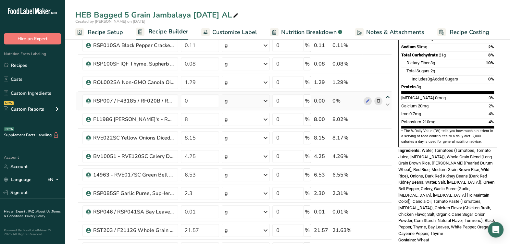
type input "1.29"
click at [377, 63] on icon at bounding box center [378, 64] width 5 height 7
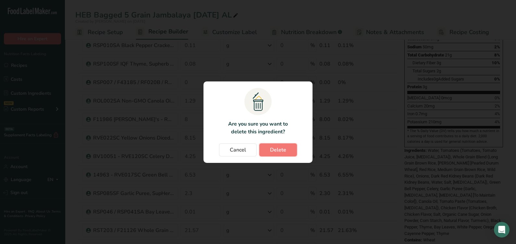
click at [293, 147] on button "Delete" at bounding box center [278, 149] width 38 height 13
type input "0"
type input "1.29"
type input "8"
type input "8.15"
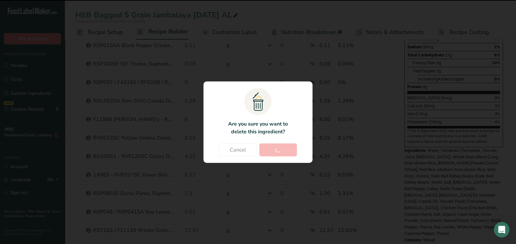
type input "4.25"
type input "6.53"
type input "2.3"
type input "0.01"
type input "21.57"
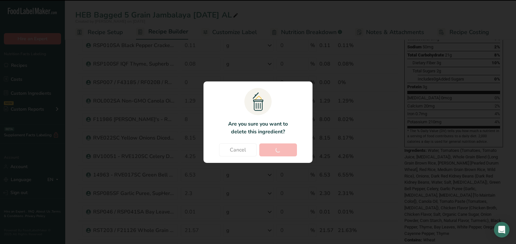
type input "0.66"
type input "24.09"
type input "1"
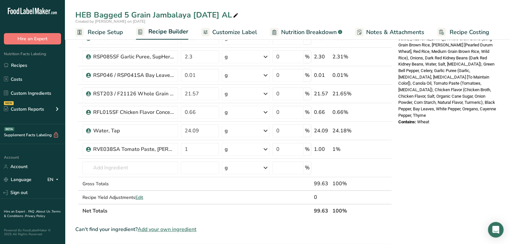
scroll to position [243, 0]
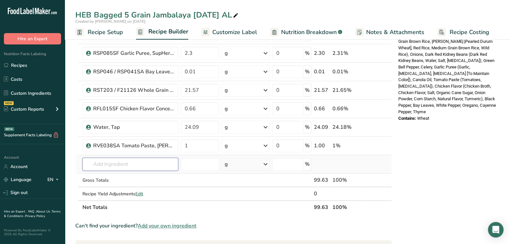
click at [128, 160] on input "text" at bounding box center [130, 164] width 96 height 13
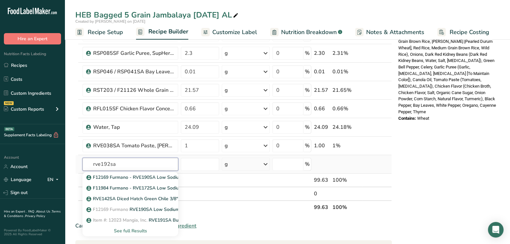
type input "rve192sa"
click at [129, 230] on div "See full Results" at bounding box center [130, 230] width 85 height 7
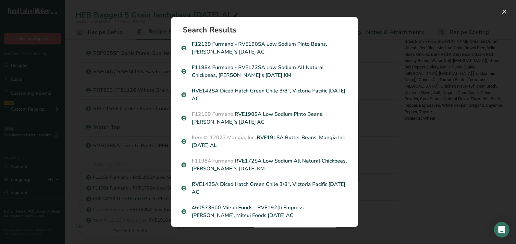
click at [457, 190] on div "Search results modal" at bounding box center [258, 122] width 516 height 244
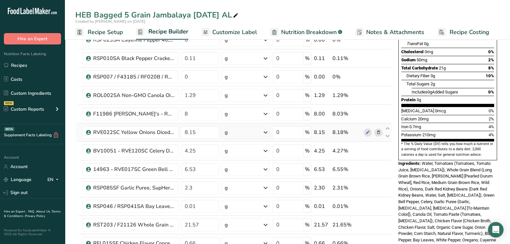
scroll to position [122, 0]
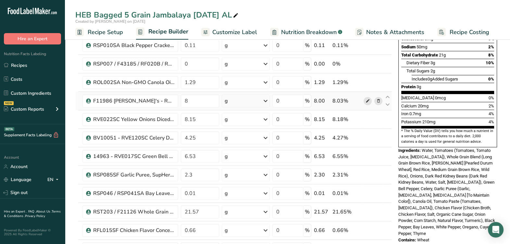
click at [368, 98] on icon at bounding box center [367, 101] width 5 height 7
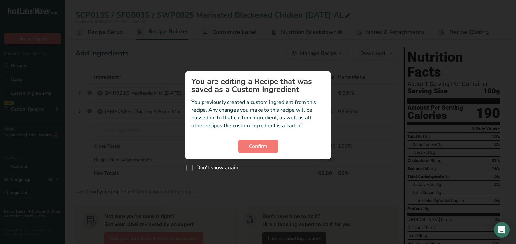
click at [277, 153] on section "You are editing a Recipe that was saved as a Custom Ingredient You previously c…" at bounding box center [258, 115] width 146 height 88
click at [268, 141] on button "Confirm" at bounding box center [258, 146] width 40 height 13
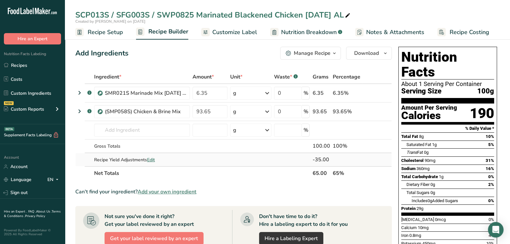
click at [153, 162] on span "Edit" at bounding box center [151, 160] width 8 height 6
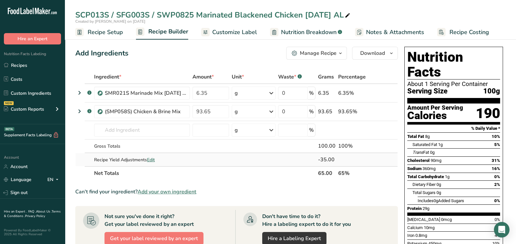
select select "0"
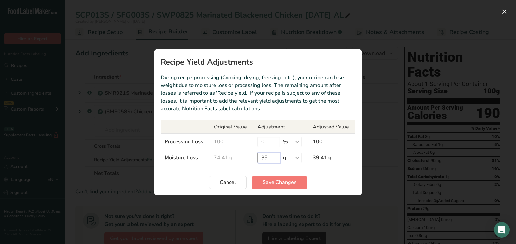
drag, startPoint x: 271, startPoint y: 158, endPoint x: 248, endPoint y: 166, distance: 24.5
click at [235, 157] on tr "Moisture Loss 74.41 g 35 % g kg mg mcg lb oz 39.41 g" at bounding box center [258, 158] width 195 height 16
type input "35"
click at [293, 167] on section "Recipe Yield Adjustments During recipe processing (Cooking, drying, freezing…et…" at bounding box center [258, 122] width 208 height 146
click at [291, 159] on select "% g kg mg mcg lb oz" at bounding box center [291, 158] width 22 height 10
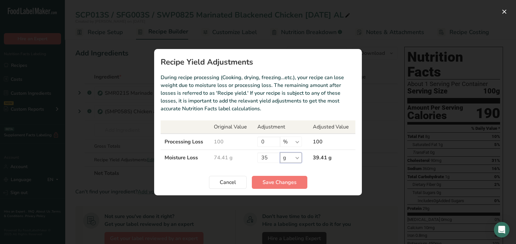
select select "-1"
click at [280, 153] on select "% g kg mg mcg lb oz" at bounding box center [291, 158] width 22 height 10
click at [278, 182] on span "Save Changes" at bounding box center [280, 182] width 34 height 8
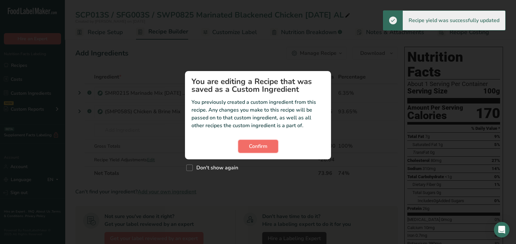
click at [264, 147] on span "Confirm" at bounding box center [258, 146] width 18 height 8
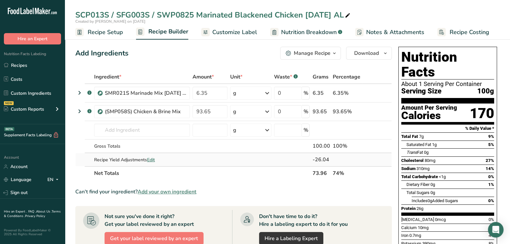
click at [155, 159] on span "Edit" at bounding box center [151, 160] width 8 height 6
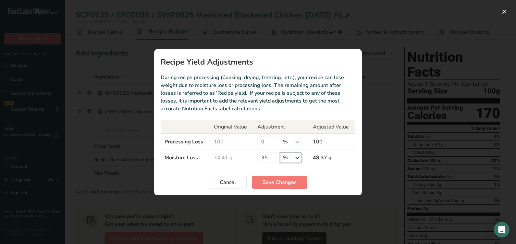
click at [287, 159] on select "% g kg mg mcg lb oz" at bounding box center [291, 158] width 22 height 10
click at [280, 153] on select "% g kg mg mcg lb oz" at bounding box center [291, 158] width 22 height 10
click at [292, 159] on select "% g kg mg mcg lb oz" at bounding box center [291, 158] width 22 height 10
select select "-1"
click at [280, 153] on select "% g kg mg mcg lb oz" at bounding box center [291, 158] width 22 height 10
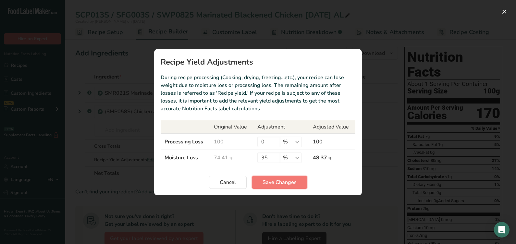
click at [265, 180] on span "Save Changes" at bounding box center [280, 182] width 34 height 8
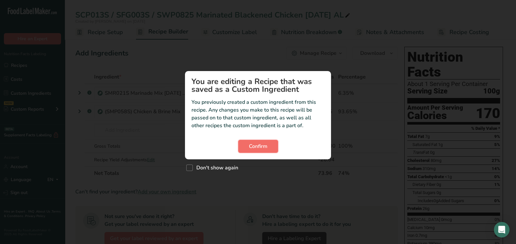
click at [255, 144] on span "Confirm" at bounding box center [258, 146] width 18 height 8
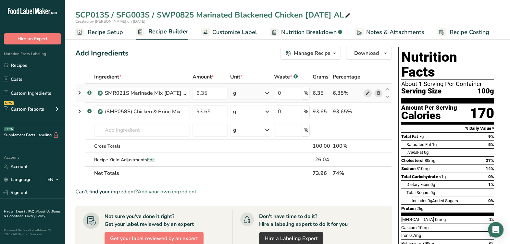
click at [365, 94] on icon at bounding box center [367, 93] width 5 height 7
click at [153, 118] on td "(SMP058S) Chicken & Brine Mix" at bounding box center [142, 112] width 98 height 18
drag, startPoint x: 153, startPoint y: 118, endPoint x: 146, endPoint y: 130, distance: 13.8
click at [146, 130] on input "text" at bounding box center [142, 130] width 96 height 13
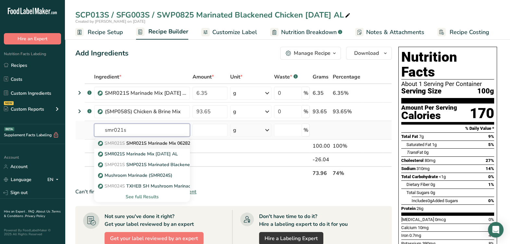
type input "smr021s"
click at [138, 144] on p "SMR021S SMR021S Marinade Mix 062823 AF" at bounding box center [149, 143] width 101 height 7
type input "SMR021S Marinade Mix 062823 AF"
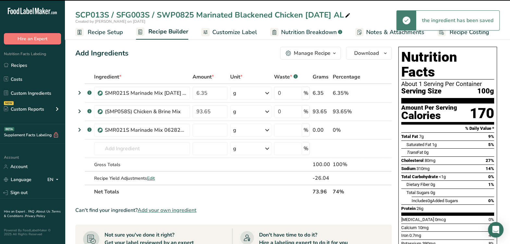
type input "0"
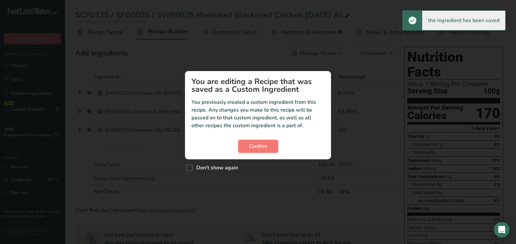
drag, startPoint x: 266, startPoint y: 143, endPoint x: 235, endPoint y: 138, distance: 31.3
click at [266, 142] on button "Confirm" at bounding box center [258, 146] width 40 height 13
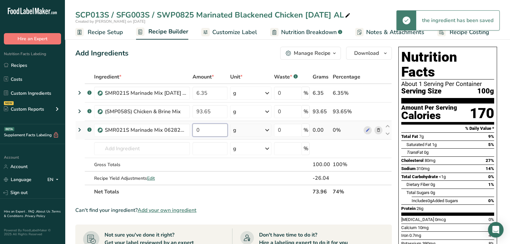
click at [215, 128] on input "0" at bounding box center [209, 130] width 35 height 13
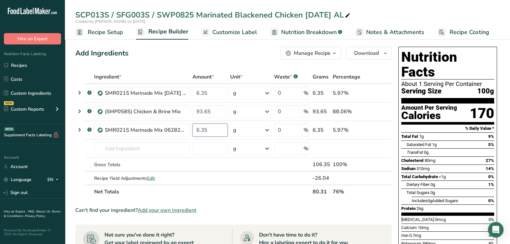
type input "6.35"
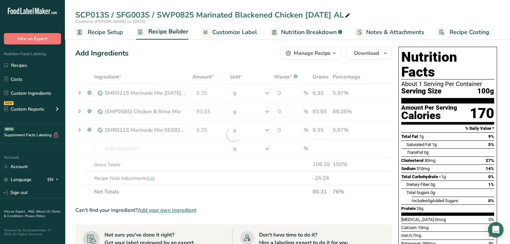
click at [237, 201] on section "Ingredient * Amount * Unit * Waste * .a-a{fill:#347362;}.b-a{fill:#fff;} Grams …" at bounding box center [233, 247] width 316 height 355
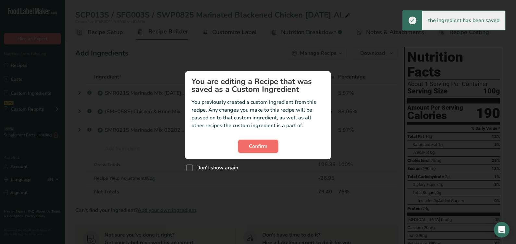
click at [257, 143] on button "Confirm" at bounding box center [258, 146] width 40 height 13
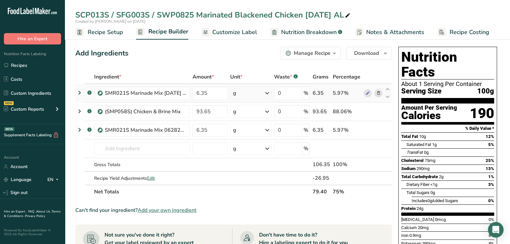
click at [382, 92] on span at bounding box center [378, 93] width 8 height 8
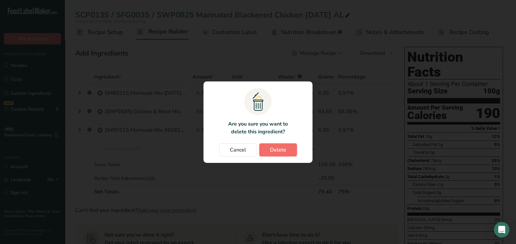
click at [293, 148] on button "Delete" at bounding box center [278, 149] width 38 height 13
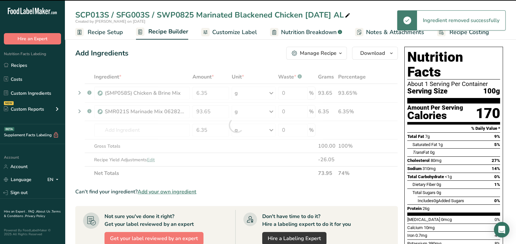
type input "93.65"
type input "6.35"
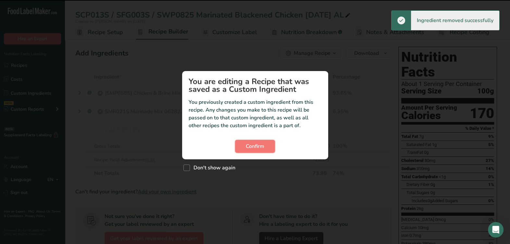
click at [268, 140] on button "Confirm" at bounding box center [255, 146] width 40 height 13
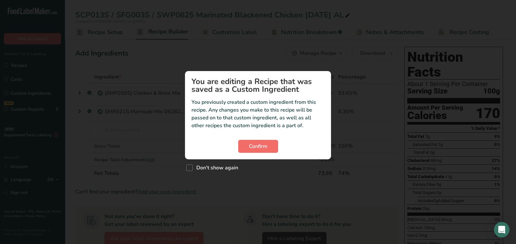
click at [248, 144] on section "You are editing a Recipe that was saved as a Custom Ingredient You previously c…" at bounding box center [258, 115] width 146 height 88
drag, startPoint x: 246, startPoint y: 142, endPoint x: 248, endPoint y: 144, distance: 3.4
click at [247, 142] on button "Confirm" at bounding box center [258, 146] width 40 height 13
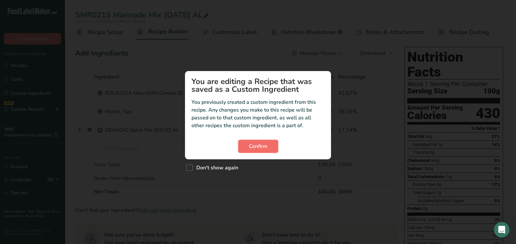
click at [246, 144] on button "Confirm" at bounding box center [258, 146] width 40 height 13
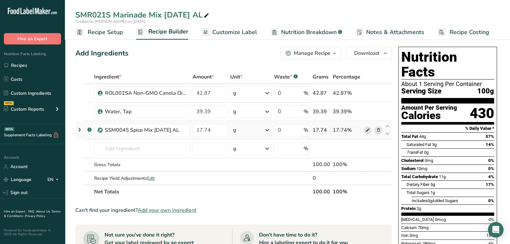
click at [367, 130] on icon at bounding box center [367, 130] width 5 height 7
click at [149, 146] on input "text" at bounding box center [142, 148] width 96 height 13
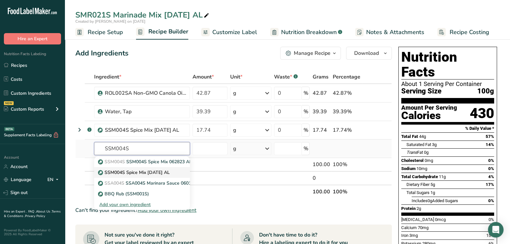
type input "SSM004S"
click at [146, 174] on p "SSM004S Spice Mix [DATE] AL" at bounding box center [134, 172] width 70 height 7
type input "SSM004S Spice Mix [DATE] AL"
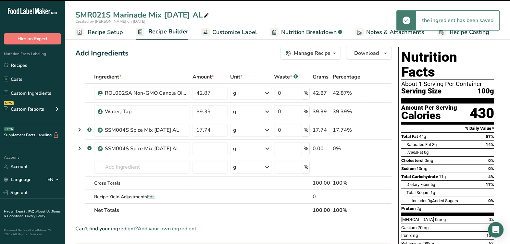
type input "0"
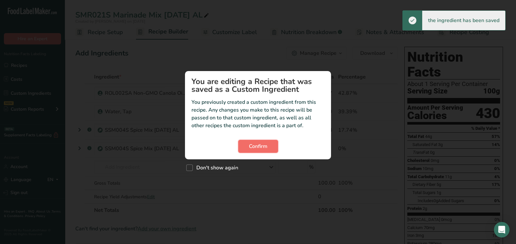
drag, startPoint x: 269, startPoint y: 143, endPoint x: 241, endPoint y: 145, distance: 28.3
click at [269, 142] on button "Confirm" at bounding box center [258, 146] width 40 height 13
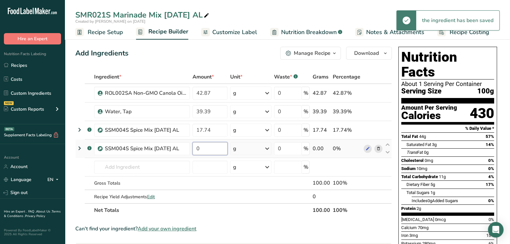
click at [219, 146] on input "0" at bounding box center [209, 148] width 35 height 13
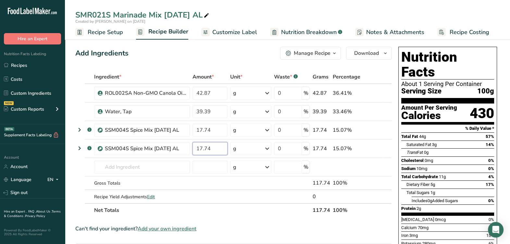
type input "17.74"
click at [263, 215] on div "Ingredient * Amount * Unit * Waste * .a-a{fill:#347362;}.b-a{fill:#fff;} Grams …" at bounding box center [233, 143] width 316 height 147
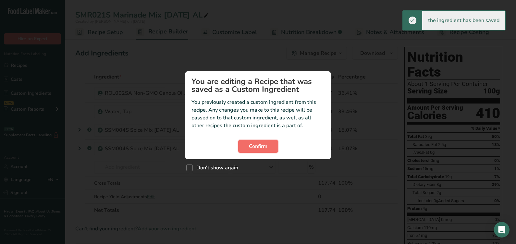
click at [272, 148] on button "Confirm" at bounding box center [258, 146] width 40 height 13
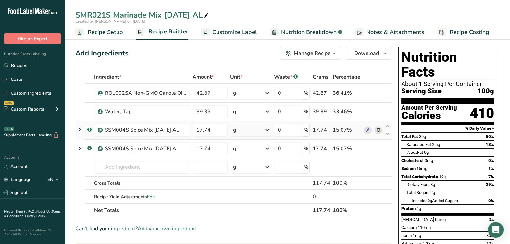
click at [379, 132] on icon at bounding box center [378, 130] width 5 height 7
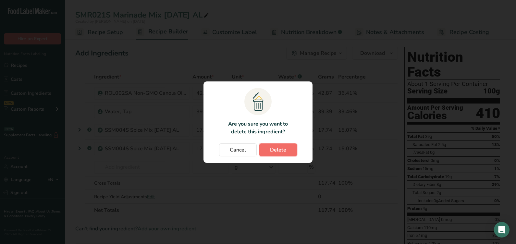
click at [285, 148] on span "Delete" at bounding box center [278, 150] width 16 height 8
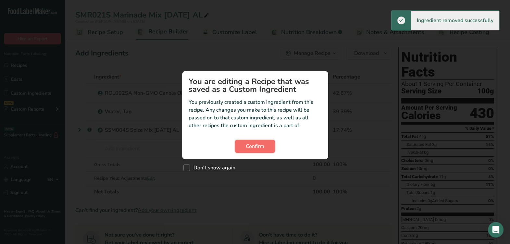
click at [253, 143] on span "Confirm" at bounding box center [255, 146] width 18 height 8
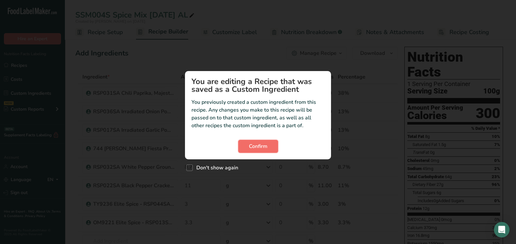
drag, startPoint x: 257, startPoint y: 150, endPoint x: 267, endPoint y: 144, distance: 11.8
click at [257, 150] on button "Confirm" at bounding box center [258, 146] width 40 height 13
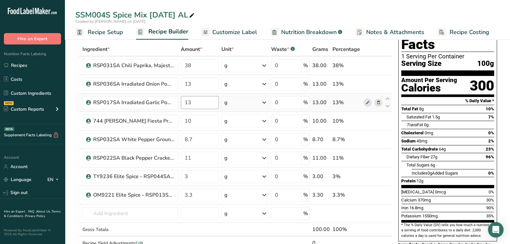
scroll to position [40, 0]
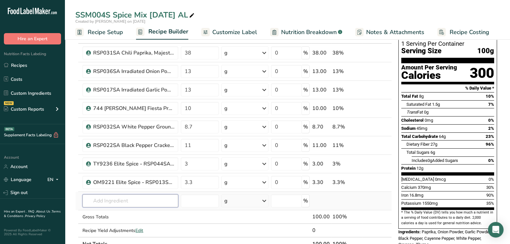
click at [120, 195] on input "text" at bounding box center [130, 200] width 96 height 13
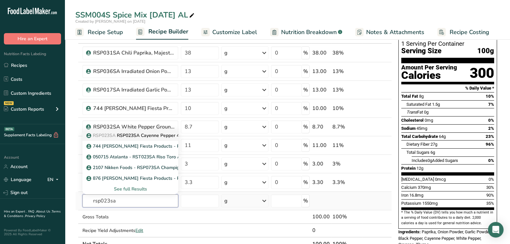
type input "rsp023sa"
click at [135, 133] on p "RSP023SA RSP023SA Cayenne Pepper 40,000 HU, [PERSON_NAME] Fiesta Products [DATE…" at bounding box center [192, 135] width 208 height 7
type input "RSP023SA Cayenne Pepper 40,000 HU, [PERSON_NAME] Fiesta Products [DATE] KM"
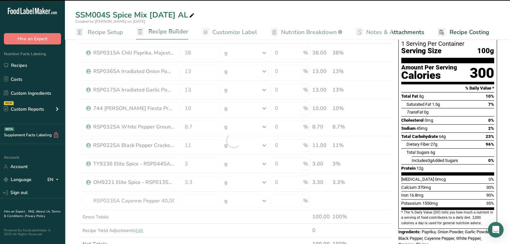
type input "0"
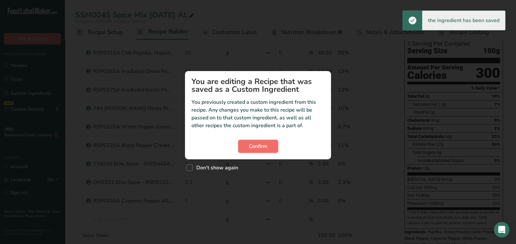
click at [265, 141] on button "Confirm" at bounding box center [258, 146] width 40 height 13
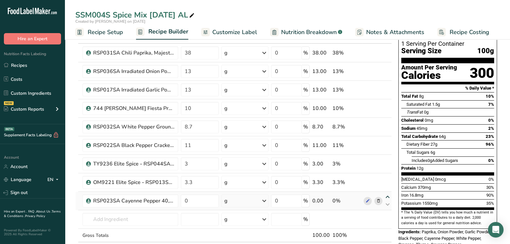
click at [388, 195] on icon at bounding box center [388, 197] width 8 height 5
type input "0"
type input "3.3"
click at [385, 176] on icon at bounding box center [388, 178] width 8 height 5
type input "0"
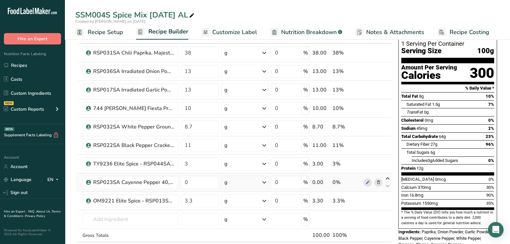
type input "3"
click at [390, 159] on icon at bounding box center [388, 160] width 8 height 5
type input "0"
type input "11"
click at [385, 140] on icon at bounding box center [388, 141] width 8 height 5
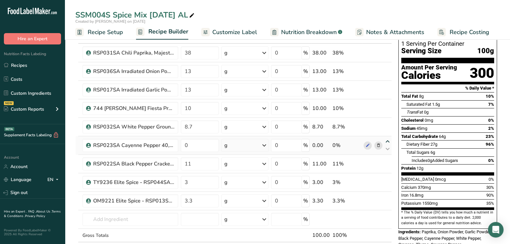
type input "0"
type input "8.7"
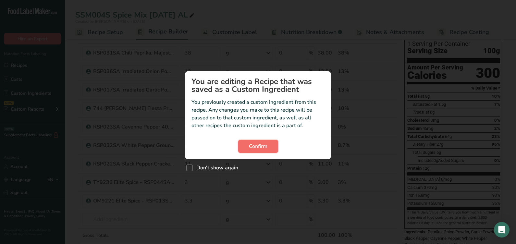
drag, startPoint x: 252, startPoint y: 144, endPoint x: 237, endPoint y: 141, distance: 15.4
click at [252, 144] on span "Confirm" at bounding box center [258, 146] width 18 height 8
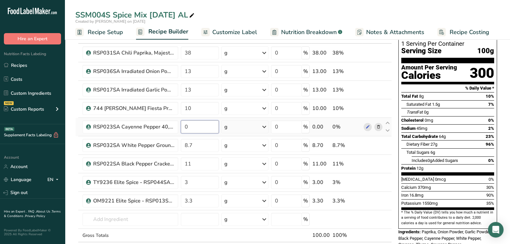
click at [201, 129] on input "0" at bounding box center [200, 126] width 38 height 13
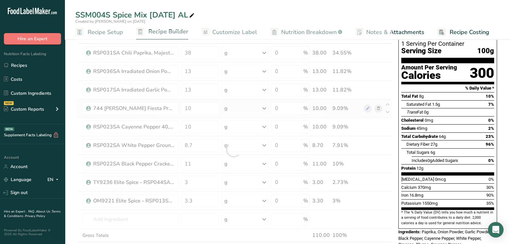
click at [378, 108] on div "Ingredient * Amount * Unit * Waste * .a-a{fill:#347362;}.b-a{fill:#fff;} Grams …" at bounding box center [233, 150] width 316 height 240
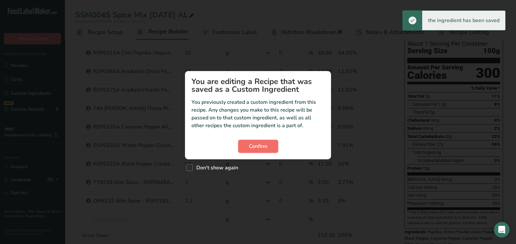
click at [270, 143] on button "Confirm" at bounding box center [258, 146] width 40 height 13
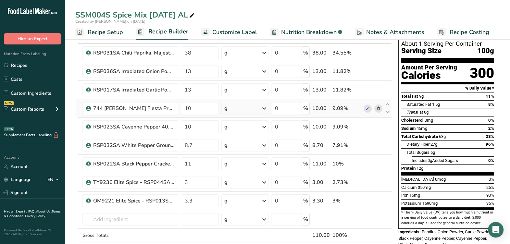
click at [377, 108] on icon at bounding box center [378, 108] width 5 height 7
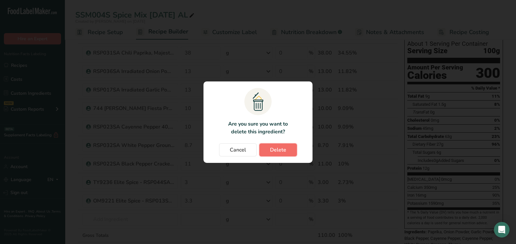
click at [281, 154] on span "Delete" at bounding box center [278, 150] width 16 height 8
type input "8.7"
type input "11"
type input "3"
type input "3.3"
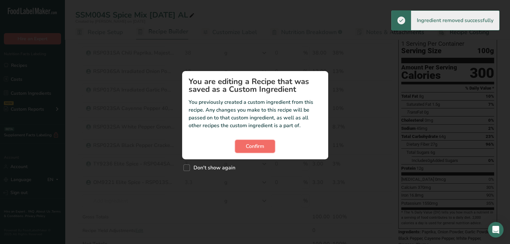
click at [262, 144] on span "Confirm" at bounding box center [255, 146] width 18 height 8
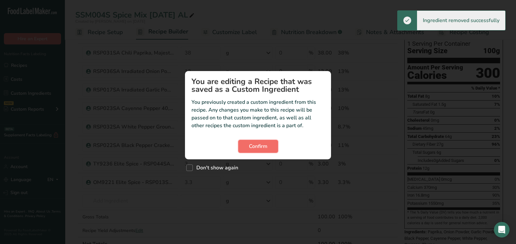
click at [260, 146] on span "Confirm" at bounding box center [258, 146] width 18 height 8
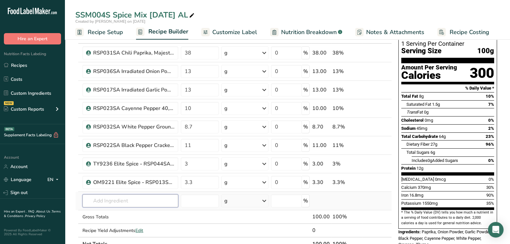
click at [124, 198] on input "text" at bounding box center [130, 200] width 96 height 13
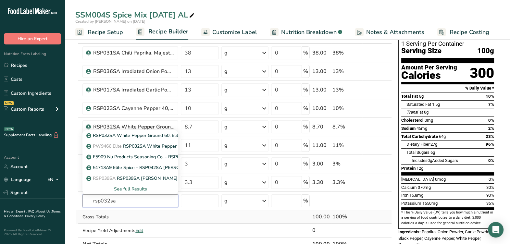
type input "rsp032sa"
click at [235, 222] on td at bounding box center [245, 217] width 50 height 14
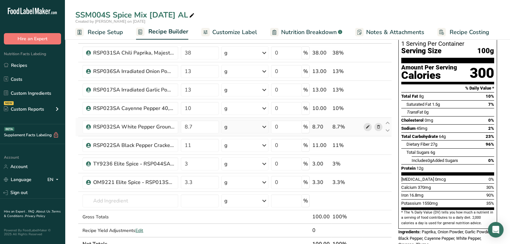
click at [367, 125] on icon at bounding box center [367, 127] width 5 height 7
click at [128, 199] on input "text" at bounding box center [130, 200] width 96 height 13
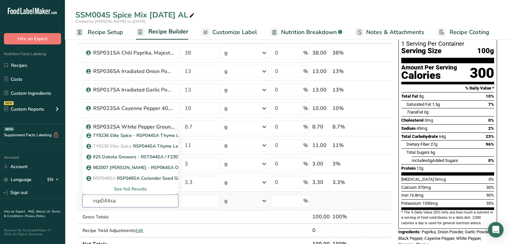
type input "rsp044sa"
click at [133, 190] on div "See full Results" at bounding box center [130, 189] width 85 height 7
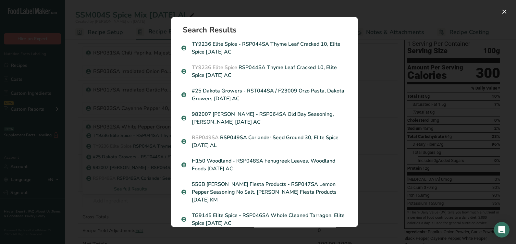
click at [427, 187] on div "Search results modal" at bounding box center [258, 122] width 516 height 244
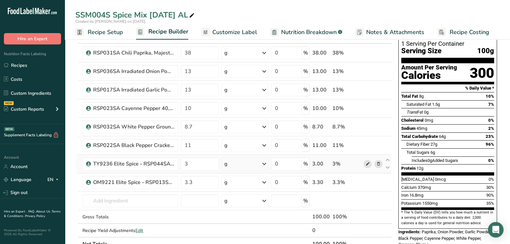
click at [365, 161] on icon at bounding box center [367, 164] width 5 height 7
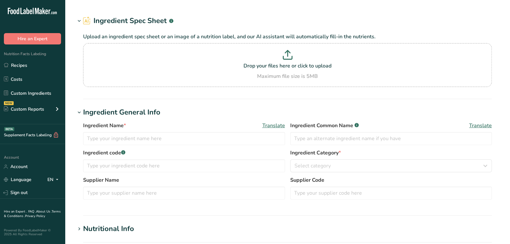
type input "RSP032SA White Pepper Ground 60, Elite Spice [DATE] AF"
type input "White Pepper"
type input "Elite - PW9466"
type input "RSP032SA"
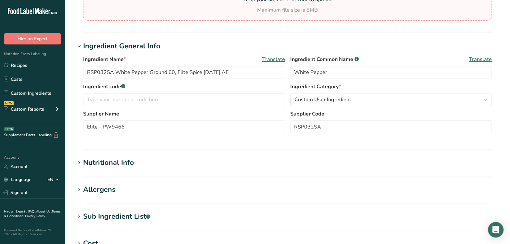
scroll to position [122, 0]
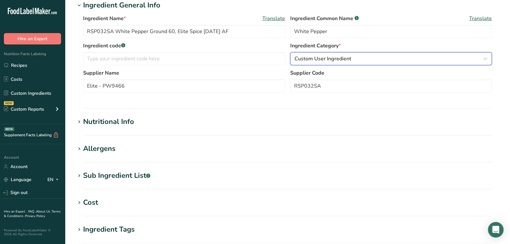
click at [318, 56] on span "Custom User Ingredient" at bounding box center [322, 59] width 57 height 8
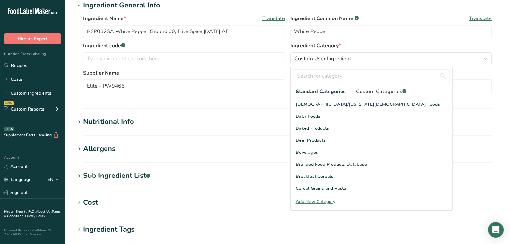
click at [370, 94] on span "Custom Categories .a-a{fill:#347362;}.b-a{fill:#fff;}" at bounding box center [381, 92] width 50 height 8
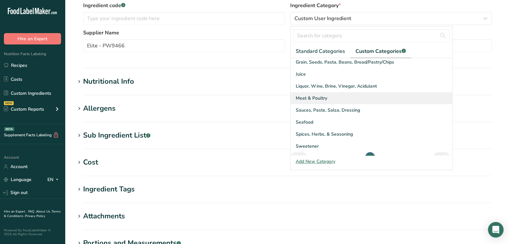
scroll to position [95, 0]
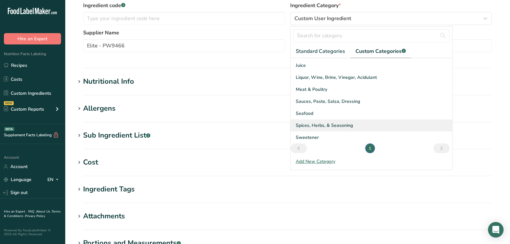
click at [344, 123] on span "Spices, Herbs, & Seasoning" at bounding box center [324, 125] width 57 height 7
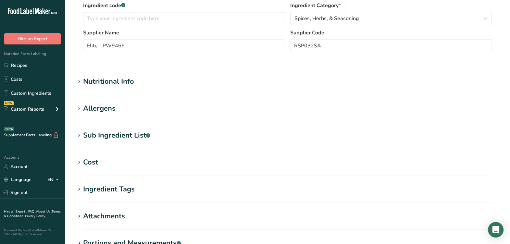
scroll to position [122, 0]
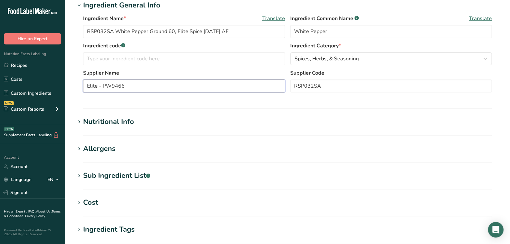
click at [137, 86] on input "Elite - PW9466" at bounding box center [184, 86] width 202 height 13
drag, startPoint x: 341, startPoint y: 87, endPoint x: 235, endPoint y: 91, distance: 105.9
click at [225, 89] on div "Supplier Name Elite - PW9466 Supplier Code RSP032SA" at bounding box center [287, 82] width 409 height 27
click at [168, 65] on div "Ingredient code .a-a{fill:#347362;}.b-a{fill:#fff;} Ingredient Category * Spice…" at bounding box center [287, 55] width 409 height 27
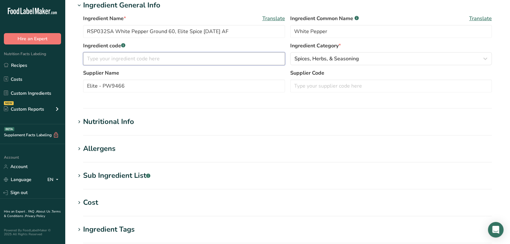
click at [166, 61] on input "text" at bounding box center [184, 58] width 202 height 13
paste input "RSP032SA"
type input "RSP032SA"
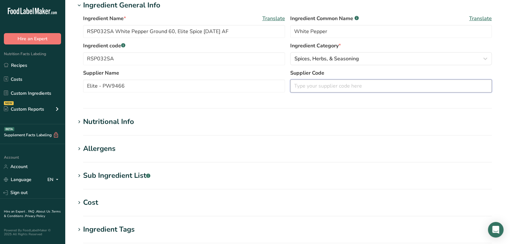
click at [343, 85] on input "text" at bounding box center [391, 86] width 202 height 13
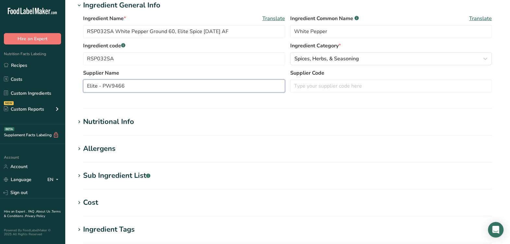
drag, startPoint x: 144, startPoint y: 85, endPoint x: 103, endPoint y: 88, distance: 41.7
click at [103, 88] on input "Elite - PW9466" at bounding box center [184, 86] width 202 height 13
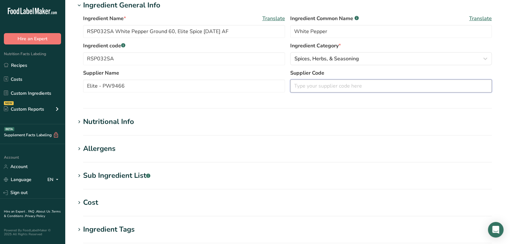
click at [304, 87] on input "text" at bounding box center [391, 86] width 202 height 13
paste input "PW9466"
type input "PW9466 2X"
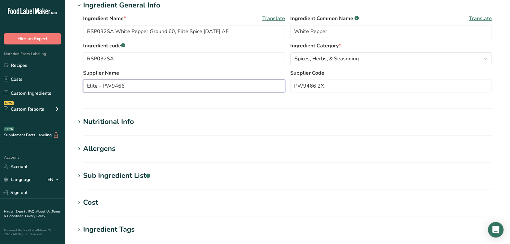
drag, startPoint x: 141, startPoint y: 86, endPoint x: 98, endPoint y: 89, distance: 43.2
click at [98, 89] on input "Elite - PW9466" at bounding box center [184, 86] width 202 height 13
click at [205, 92] on div "Supplier Name Elite Spices Supplier Code PW9466 2X" at bounding box center [287, 82] width 409 height 27
click at [205, 91] on input "Elite Spices" at bounding box center [184, 86] width 202 height 13
type input "Elite Spice"
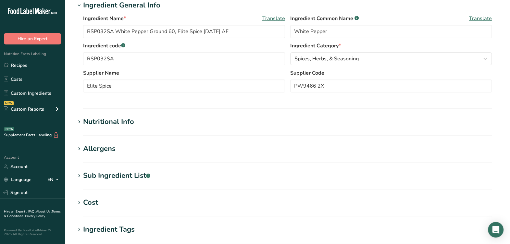
click at [194, 101] on section "Ingredient General Info Ingredient Name * Translate RSP032SA White Pepper Groun…" at bounding box center [287, 54] width 424 height 109
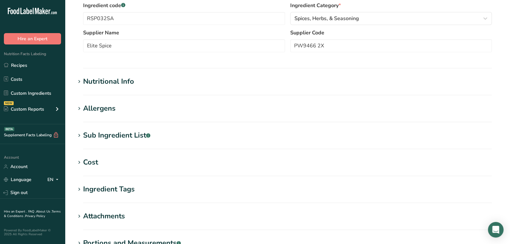
click at [110, 134] on div "Sub Ingredient List .a-a{fill:#347362;}.b-a{fill:#fff;}" at bounding box center [116, 135] width 67 height 11
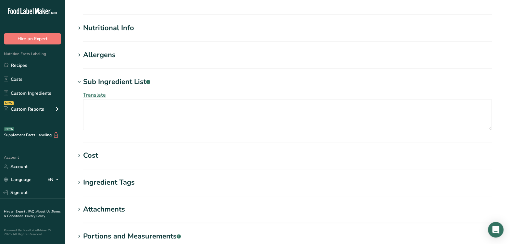
scroll to position [203, 0]
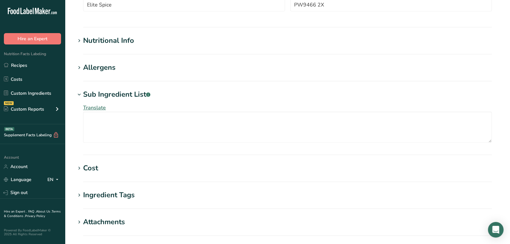
click at [128, 37] on div "Nutritional Info" at bounding box center [108, 40] width 51 height 11
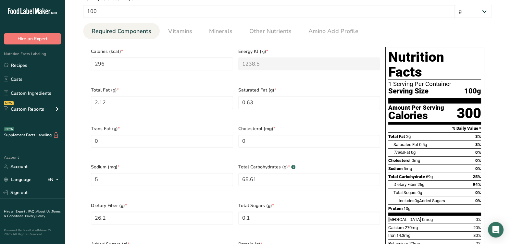
scroll to position [284, 0]
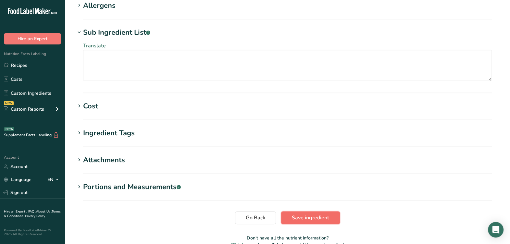
click at [307, 214] on span "Save ingredient" at bounding box center [310, 218] width 37 height 8
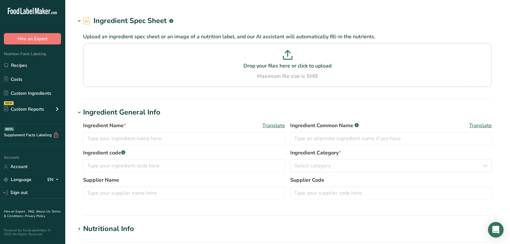
type input "TY9236 Elite Spice - RSP044SA Thyme Leaf Cracked 10, Elite Spice [DATE] AC"
type input "Thyme"
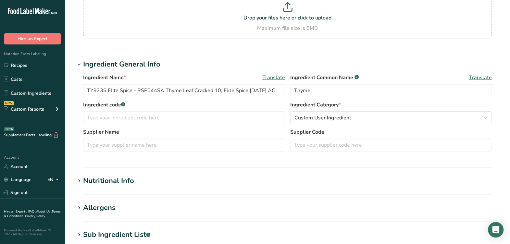
scroll to position [81, 0]
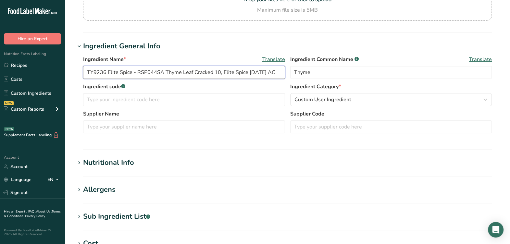
click at [280, 75] on input "TY9236 Elite Spice - RSP044SA Thyme Leaf Cracked 10, Elite Spice [DATE] AC" at bounding box center [184, 72] width 202 height 13
type input "TY9236 Elite Spice - RSP044SA Thyme Leaf Cracked 10, Elite Spice [DATE] AL"
click at [281, 81] on div "Ingredient Name * Translate TY9236 Elite Spice - RSP044SA Thyme Leaf Cracked 10…" at bounding box center [287, 68] width 409 height 27
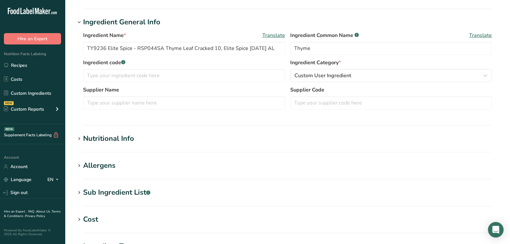
scroll to position [122, 0]
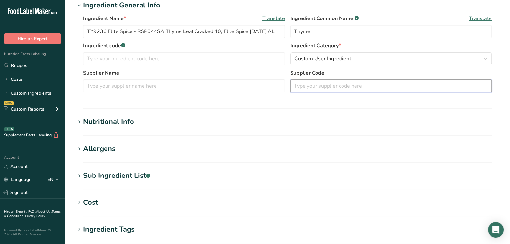
click at [362, 81] on input "text" at bounding box center [391, 86] width 202 height 13
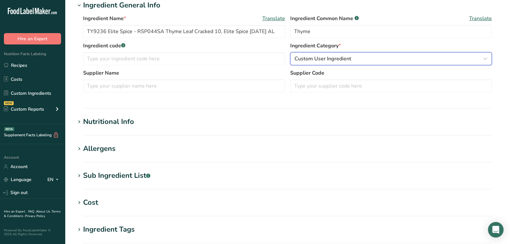
click at [364, 62] on div "Custom User Ingredient" at bounding box center [389, 59] width 190 height 8
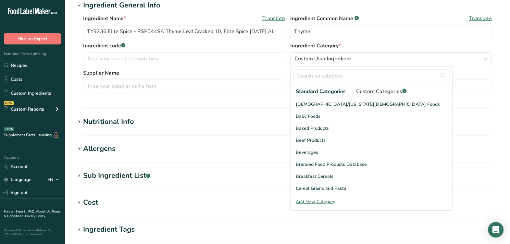
click at [368, 89] on span "Custom Categories .a-a{fill:#347362;}.b-a{fill:#fff;}" at bounding box center [381, 92] width 50 height 8
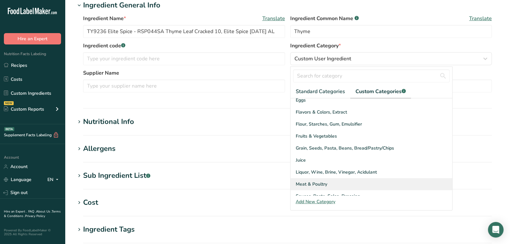
scroll to position [81, 0]
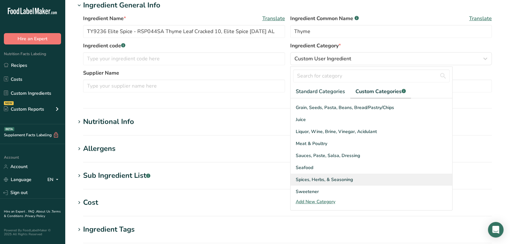
click at [323, 180] on span "Spices, Herbs, & Seasoning" at bounding box center [324, 179] width 57 height 7
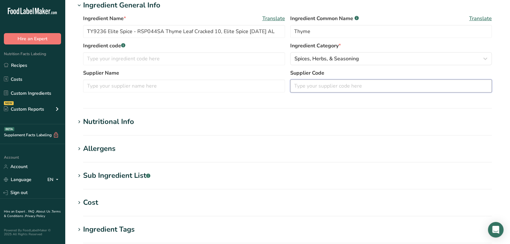
click at [329, 89] on input "text" at bounding box center [391, 86] width 202 height 13
type input "TY9236 2X"
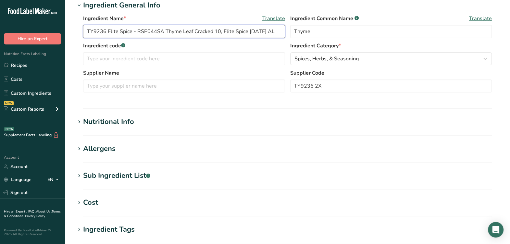
drag, startPoint x: 138, startPoint y: 30, endPoint x: 161, endPoint y: 31, distance: 23.1
click at [161, 31] on input "TY9236 Elite Spice - RSP044SA Thyme Leaf Cracked 10, Elite Spice [DATE] AL" at bounding box center [184, 31] width 202 height 13
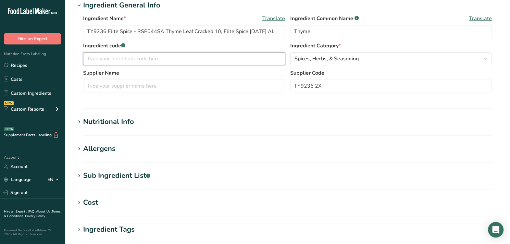
click at [143, 56] on input "text" at bounding box center [184, 58] width 202 height 13
paste input "RSP044SA"
type input "RSP044SA"
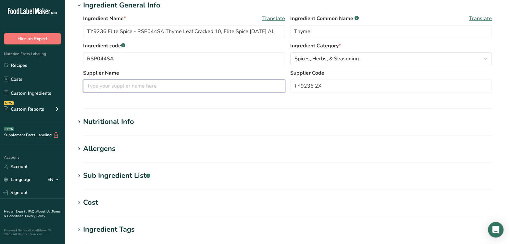
click at [133, 84] on input "text" at bounding box center [184, 86] width 202 height 13
type input "Elite Spice"
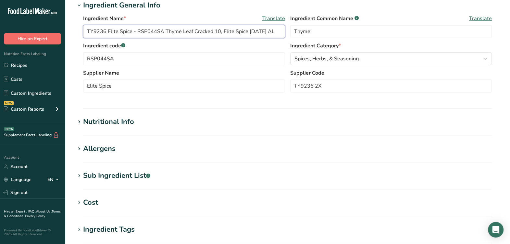
drag, startPoint x: 138, startPoint y: 31, endPoint x: 41, endPoint y: 42, distance: 97.9
click at [41, 42] on div ".a-20{fill:#fff;} Hire an Expert Nutrition Facts Labeling Recipes Costs Custom …" at bounding box center [255, 126] width 510 height 497
click at [221, 38] on div "Ingredient Name * Translate RSP044SA Thyme Leaf Cracked 10, Elite Spice [DATE] …" at bounding box center [287, 28] width 409 height 27
type input "RSP044SA Thyme Leaf Cracked 10, Elite Spice [DATE] AL"
click at [220, 38] on div "Ingredient Name * Translate RSP044SA Thyme Leaf Cracked 10, Elite Spice [DATE] …" at bounding box center [287, 28] width 409 height 27
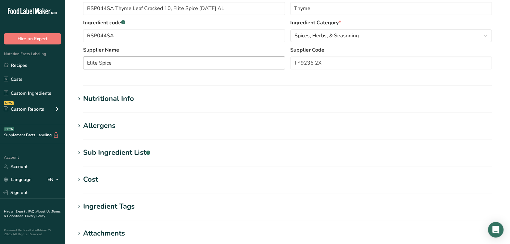
scroll to position [162, 0]
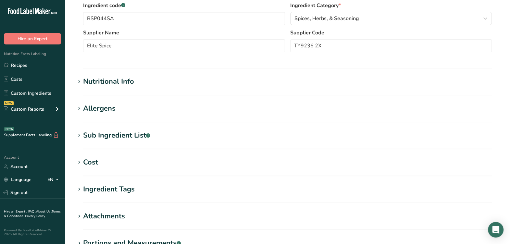
click at [124, 75] on section "Edit RSP044SA Thyme Leaf Cracked 10, Elite Spice [DATE] AL Ingredient Spec Shee…" at bounding box center [287, 76] width 445 height 477
click at [125, 80] on div "Nutritional Info" at bounding box center [108, 81] width 51 height 11
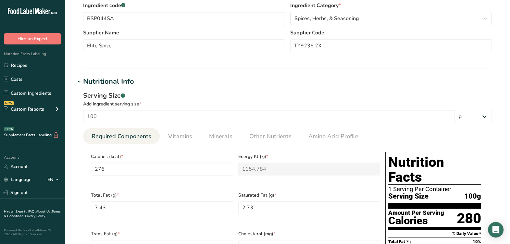
click at [200, 92] on div "Serving Size .a-a{fill:#347362;}.b-a{fill:#fff;}" at bounding box center [287, 96] width 409 height 10
click at [217, 89] on div "Serving Size .a-a{fill:#347362;}.b-a{fill:#fff;} Add ingredient serving size * …" at bounding box center [287, 238] width 424 height 303
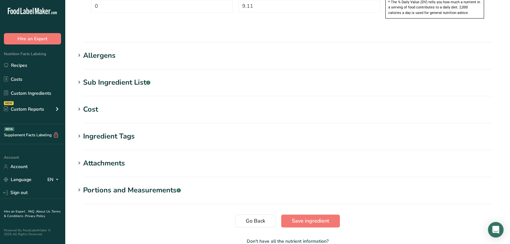
scroll to position [540, 0]
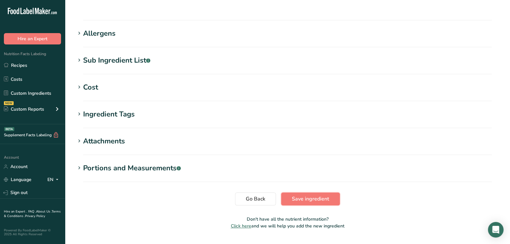
click at [297, 195] on span "Save ingredient" at bounding box center [310, 199] width 37 height 8
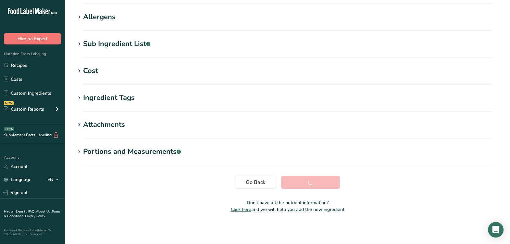
scroll to position [99, 0]
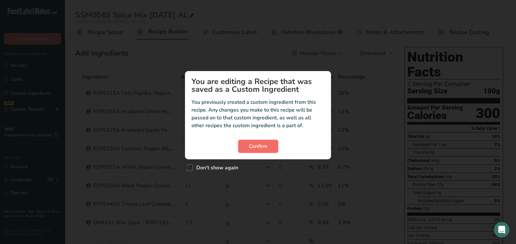
click at [258, 144] on span "Confirm" at bounding box center [258, 146] width 18 height 8
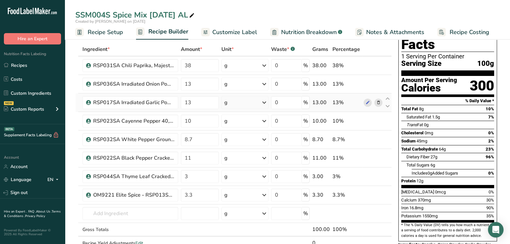
scroll to position [40, 0]
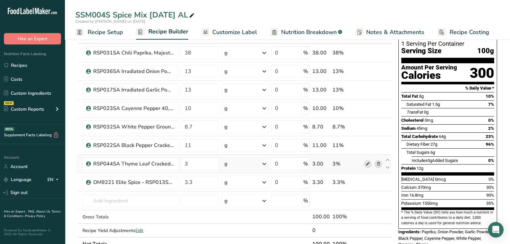
click at [367, 162] on icon at bounding box center [367, 164] width 5 height 7
click at [145, 199] on input "text" at bounding box center [130, 200] width 96 height 13
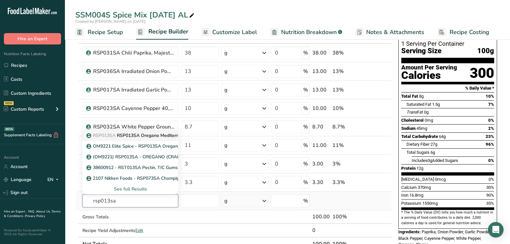
type input "rsp013sa"
click at [163, 134] on p "RSP013SA RSP013SA Oregano Mediterranean Cracked 10, Elite Spice [DATE] AL" at bounding box center [176, 135] width 176 height 7
type input "RSP013SA Oregano Mediterranean Cracked 10, Elite Spice [DATE] AL"
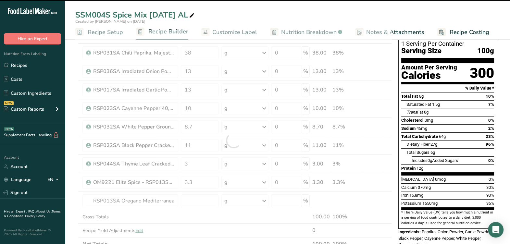
type input "0"
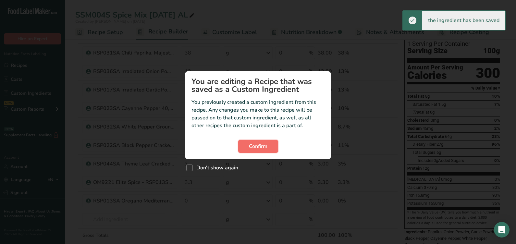
drag, startPoint x: 245, startPoint y: 143, endPoint x: 266, endPoint y: 149, distance: 22.6
click at [245, 143] on button "Confirm" at bounding box center [258, 146] width 40 height 13
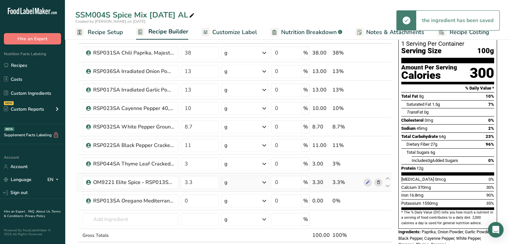
click at [376, 182] on icon at bounding box center [378, 182] width 5 height 7
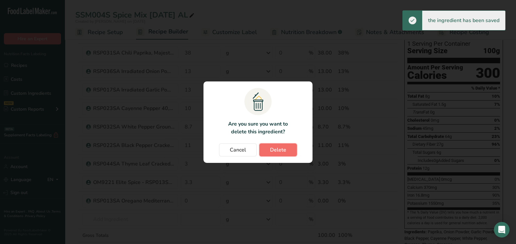
click at [288, 151] on button "Delete" at bounding box center [278, 149] width 38 height 13
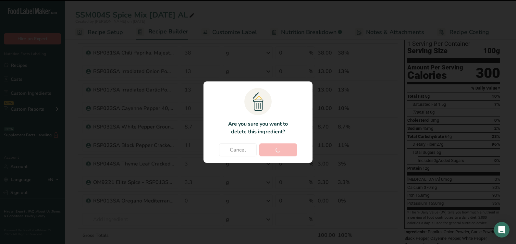
type input "0"
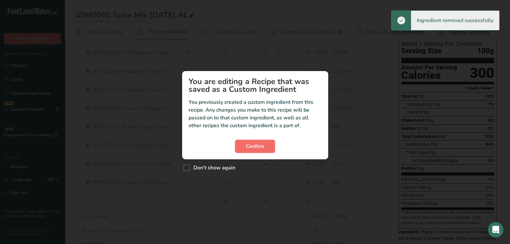
click at [240, 146] on button "Confirm" at bounding box center [255, 146] width 40 height 13
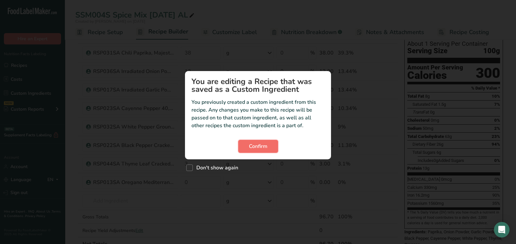
click at [253, 151] on button "Confirm" at bounding box center [258, 146] width 40 height 13
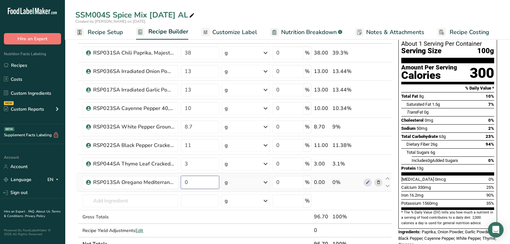
click at [201, 179] on input "0" at bounding box center [200, 182] width 38 height 13
type input "3.3"
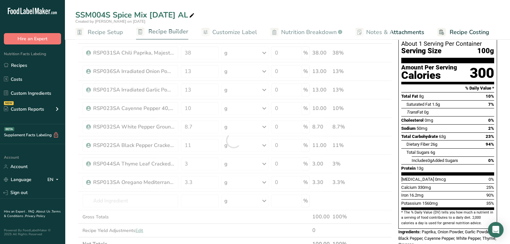
click at [173, 212] on div "Ingredient * Amount * Unit * Waste * .a-a{fill:#347362;}.b-a{fill:#fff;} Grams …" at bounding box center [233, 140] width 316 height 221
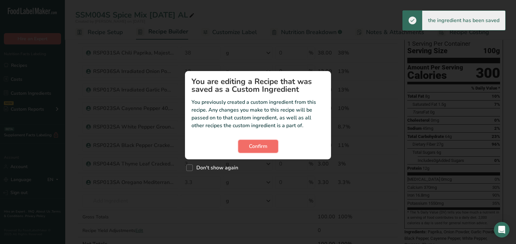
click at [272, 150] on button "Confirm" at bounding box center [258, 146] width 40 height 13
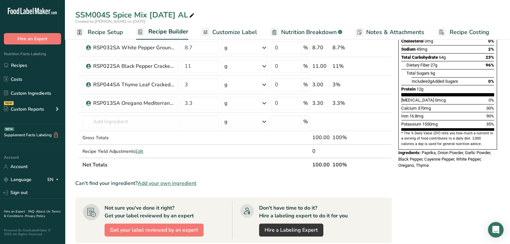
scroll to position [0, 0]
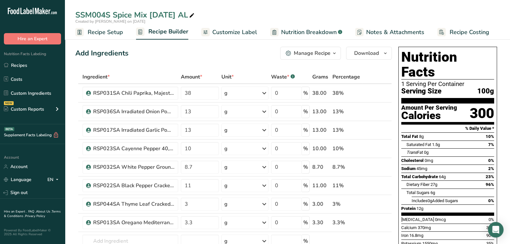
click at [326, 55] on div "Manage Recipe" at bounding box center [312, 53] width 37 height 8
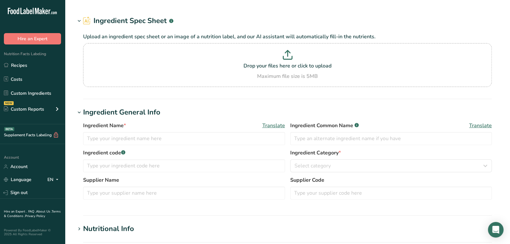
type input "RSP044SA Thyme Leaf Cracked 10, Elite Spice [DATE] AL"
type input "Thyme"
type input "RSP044SA"
type input "Elite Spice"
type input "TY9236 2X"
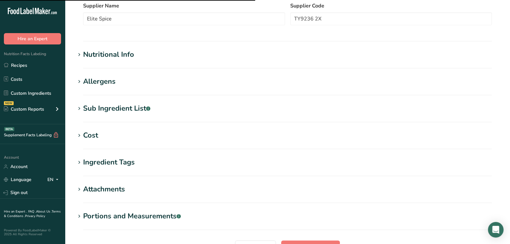
scroll to position [243, 0]
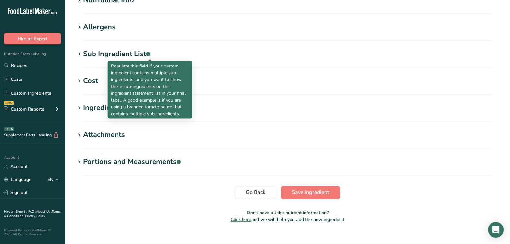
click at [144, 49] on div "Sub Ingredient List .a-a{fill:#347362;}.b-a{fill:#fff;}" at bounding box center [116, 54] width 67 height 11
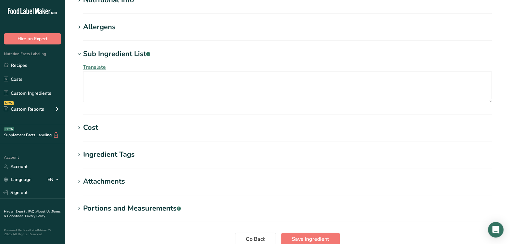
click at [144, 50] on div "Sub Ingredient List .a-a{fill:#347362;}.b-a{fill:#fff;}" at bounding box center [116, 54] width 67 height 11
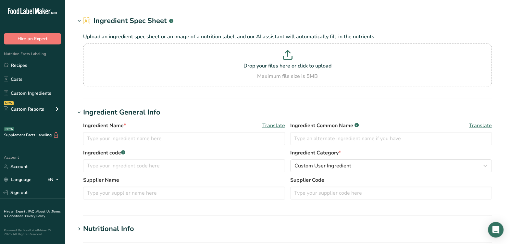
type input "RVE136SA No CaCl Diced Tomatoes in Juice, Ingomar [DATE] KM"
type input "Tomatoes"
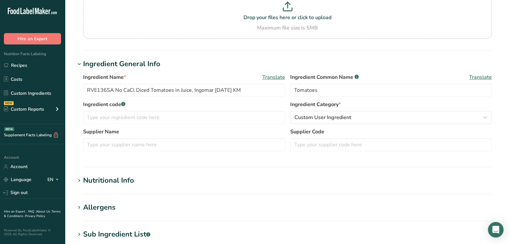
scroll to position [81, 0]
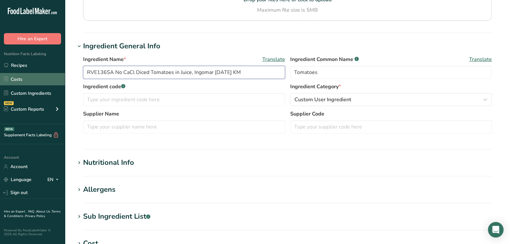
drag, startPoint x: 114, startPoint y: 68, endPoint x: 62, endPoint y: 76, distance: 52.2
click at [62, 76] on div ".a-20{fill:#fff;} Hire an Expert Nutrition Facts Labeling Recipes Costs Custom …" at bounding box center [255, 167] width 510 height 497
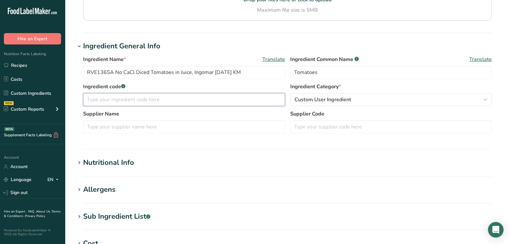
click at [143, 98] on input "text" at bounding box center [184, 99] width 202 height 13
paste input "RVE136SA"
type input "RVE136SA"
click at [133, 133] on div "Supplier Name Supplier Code" at bounding box center [287, 123] width 409 height 27
click at [131, 129] on input "text" at bounding box center [184, 126] width 202 height 13
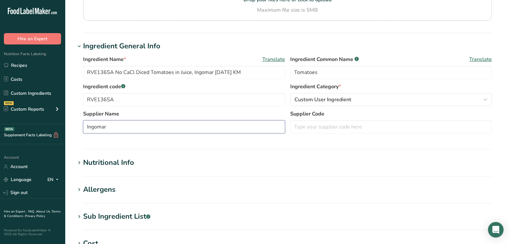
type input "Ingomar"
click at [162, 144] on section "Ingredient General Info Ingredient Name * Translate RVE136SA No CaCl Diced Toma…" at bounding box center [287, 95] width 424 height 109
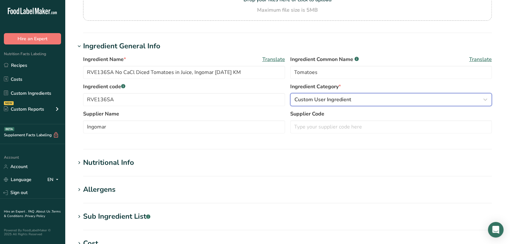
click at [338, 101] on span "Custom User Ingredient" at bounding box center [322, 100] width 57 height 8
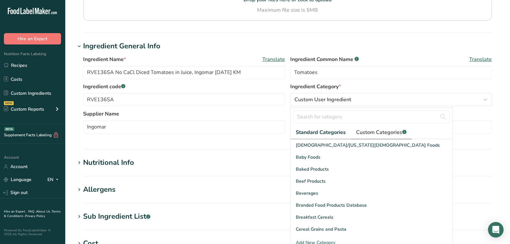
click at [364, 130] on span "Custom Categories .a-a{fill:#347362;}.b-a{fill:#fff;}" at bounding box center [381, 133] width 50 height 8
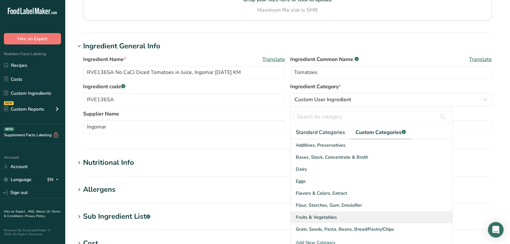
click at [320, 214] on span "Fruits & Vegetables" at bounding box center [316, 217] width 41 height 7
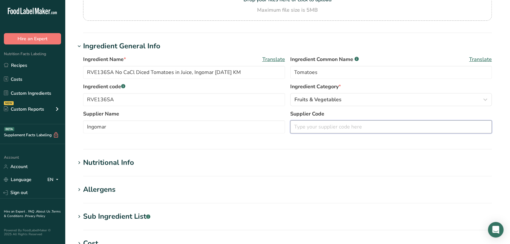
click at [301, 128] on input "text" at bounding box center [391, 126] width 202 height 13
type input "9777305DF"
click at [295, 139] on div "Ingredient Name * Translate RVE136SA No CaCl Diced Tomatoes in Juice, Ingomar 1…" at bounding box center [287, 97] width 424 height 90
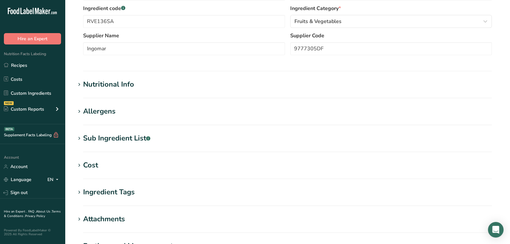
scroll to position [162, 0]
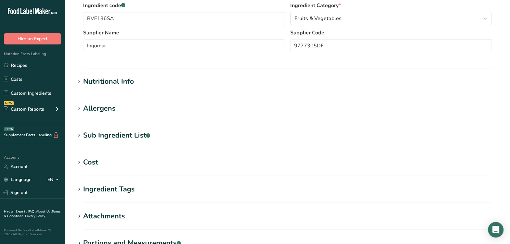
click at [99, 68] on section "Ingredient General Info Ingredient Name * Translate RVE136SA No CaCl Diced Toma…" at bounding box center [287, 14] width 424 height 109
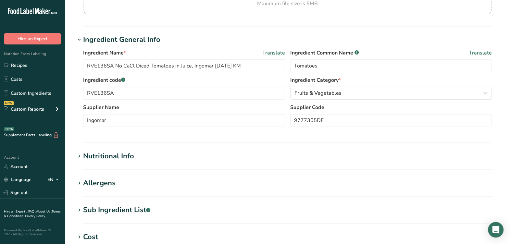
scroll to position [122, 0]
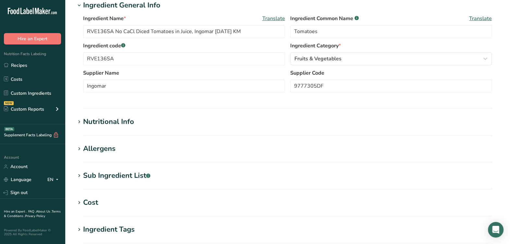
click at [129, 122] on div "Nutritional Info" at bounding box center [108, 122] width 51 height 11
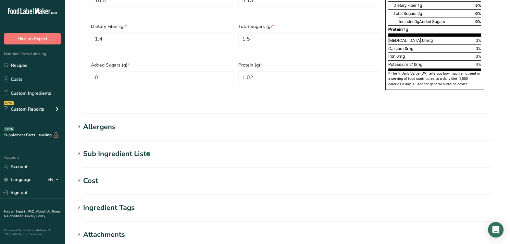
scroll to position [540, 0]
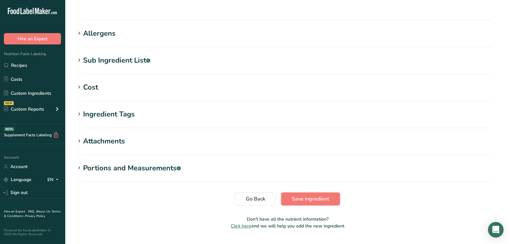
click at [291, 192] on button "Save ingredient" at bounding box center [310, 198] width 59 height 13
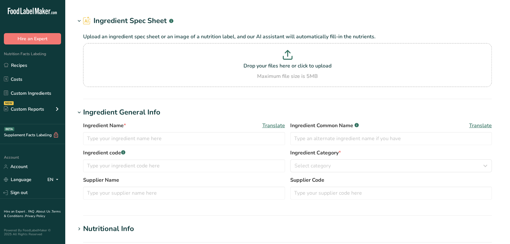
type input "F11986 [PERSON_NAME]'s - RVE230(J) / F23057 Low Sodium Dark Red Kidney Beans, […"
type input "Dark Red Kidney Beans"
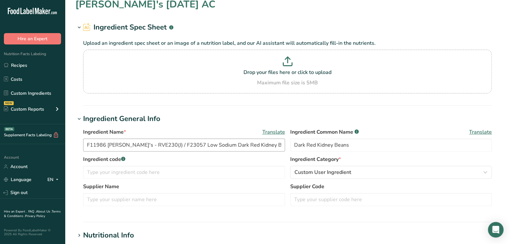
scroll to position [81, 0]
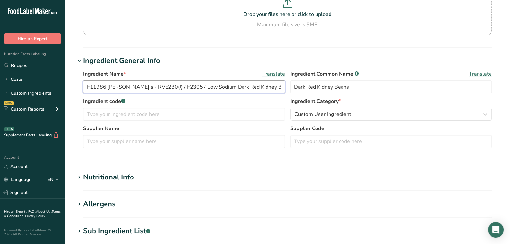
click at [161, 87] on input "F11986 [PERSON_NAME]'s - RVE230(J) / F23057 Low Sodium Dark Red Kidney Beans, […" at bounding box center [184, 86] width 202 height 13
drag, startPoint x: 178, startPoint y: 83, endPoint x: 137, endPoint y: 87, distance: 40.8
click at [137, 87] on input "F11986 [PERSON_NAME]'s - RVE230 / F23057 Low Sodium Dark Red Kidney Beans, [PER…" at bounding box center [184, 86] width 202 height 13
type input "F11986 [PERSON_NAME]'s - RVE230 / F23057 Low Sodium Dark Red Kidney Beans, [PER…"
click at [168, 118] on input "text" at bounding box center [184, 114] width 202 height 13
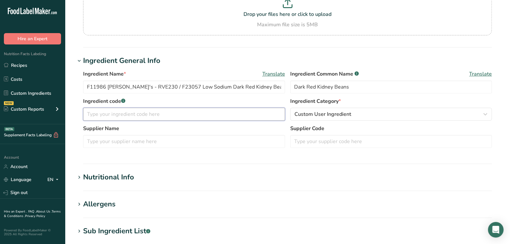
paste input "RVE230 / F23057"
type input "RVE230 / F23057"
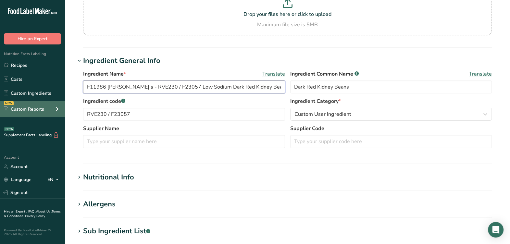
drag, startPoint x: 135, startPoint y: 86, endPoint x: 55, endPoint y: 107, distance: 82.3
click at [0, 77] on html ".a-20{fill:#fff;} Hire an Expert Nutrition Facts Labeling Recipes Costs Custom …" at bounding box center [255, 175] width 510 height 512
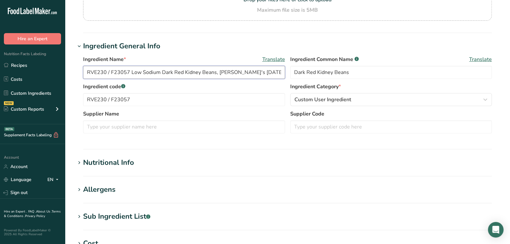
scroll to position [66, 0]
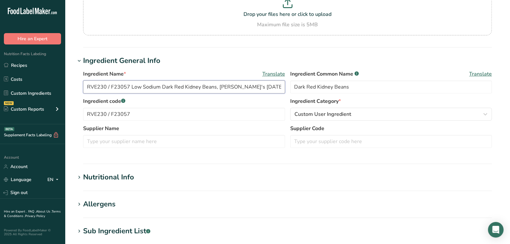
type input "RVE230 / F23057 Low Sodium Dark Red Kidney Beans, [PERSON_NAME]'s [DATE] AC"
drag, startPoint x: 180, startPoint y: 149, endPoint x: 177, endPoint y: 145, distance: 4.8
click at [177, 145] on div "Supplier Name Supplier Code" at bounding box center [287, 138] width 409 height 27
click at [177, 145] on input "text" at bounding box center [184, 141] width 202 height 13
type input "[PERSON_NAME]'s"
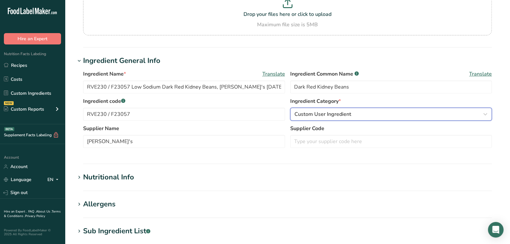
click at [350, 112] on span "Custom User Ingredient" at bounding box center [322, 114] width 57 height 8
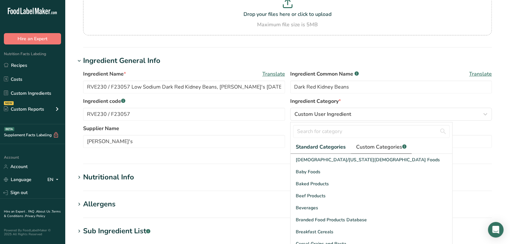
click at [376, 144] on span "Custom Categories .a-a{fill:#347362;}.b-a{fill:#fff;}" at bounding box center [381, 147] width 50 height 8
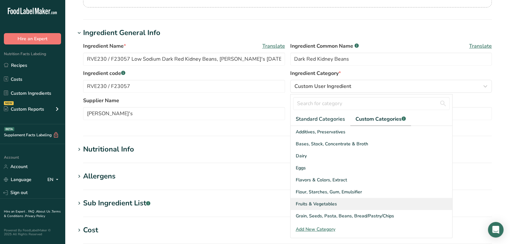
scroll to position [107, 0]
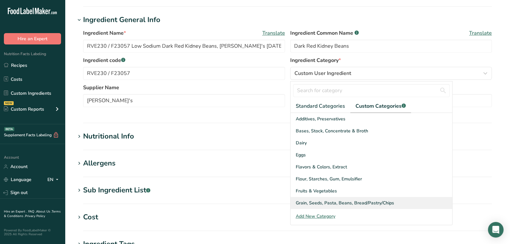
click at [345, 206] on div "Grain, Seeds, Pasta, Beans, Bread/Pastry/Chips" at bounding box center [371, 203] width 162 height 12
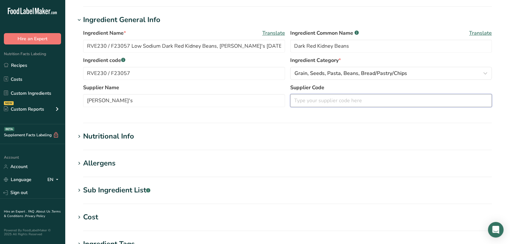
click at [335, 105] on input "text" at bounding box center [391, 100] width 202 height 13
type input "F11986"
click at [317, 115] on section "Ingredient General Info Ingredient Name * Translate RVE230 / F23057 Low Sodium …" at bounding box center [287, 69] width 424 height 109
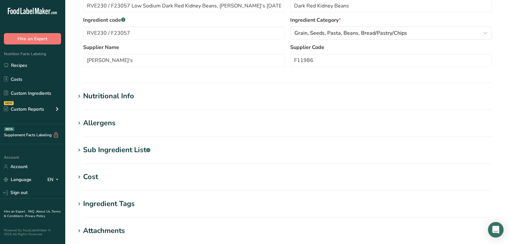
click at [119, 96] on div "Nutritional Info" at bounding box center [108, 96] width 51 height 11
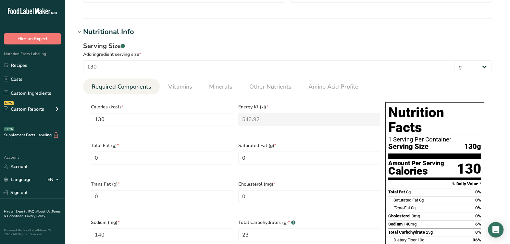
scroll to position [229, 0]
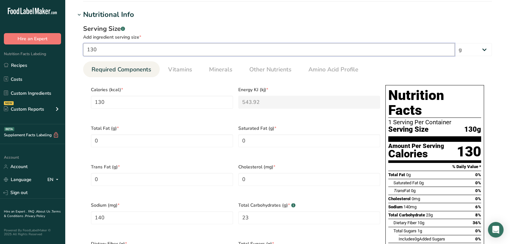
click at [224, 47] on input "130" at bounding box center [269, 49] width 372 height 13
type input "13"
type KJ "54.392"
type input "14"
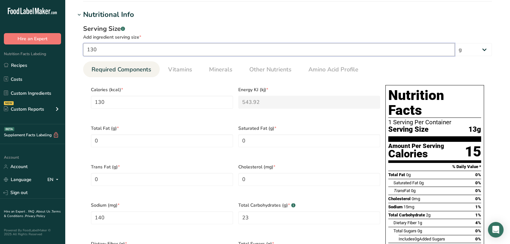
type Carbohydrates "2.3"
type Fiber "1"
type Sugars "0.1"
type input "0.9"
type input "1"
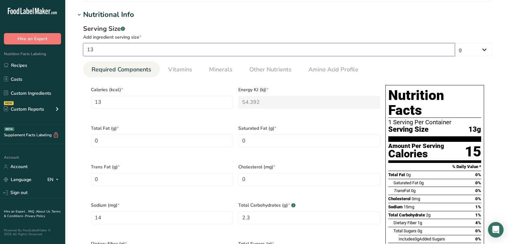
type input "1"
type KJ "4.184"
type input "1.0769"
type Carbohydrates "0.1769"
type Fiber "0.0769"
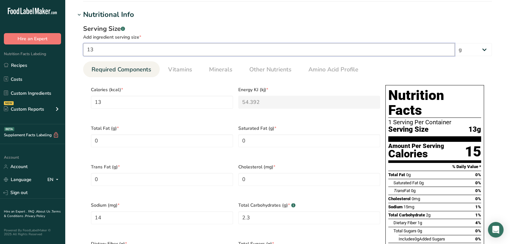
type Sugars "0.0077"
type input "0.0692"
type input "10"
type KJ "41.84"
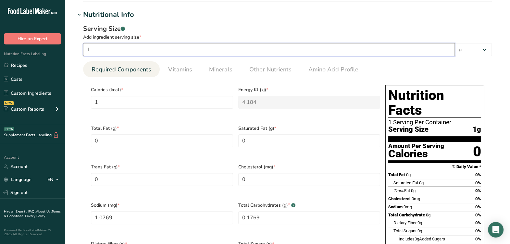
type input "10.7692"
type Carbohydrates "1.7692"
type Fiber "0.7692"
type Sugars "0.0769"
type input "0.6923"
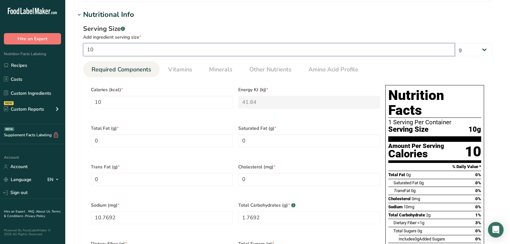
type input "100"
type KJ "418.4"
type input "107.6923"
type Carbohydrates "17.6923"
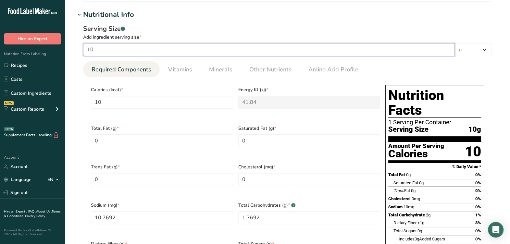
type Fiber "7.6923"
type Sugars "0.7692"
type input "6.9231"
type input "100"
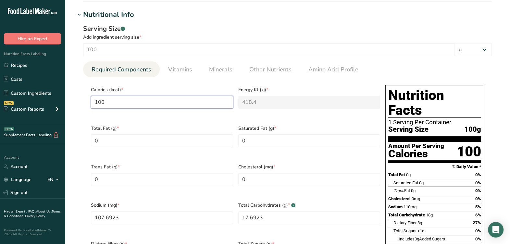
click at [136, 105] on input "100" at bounding box center [162, 102] width 142 height 13
type input "10"
type KJ "41.8"
type input "1"
type KJ "4.2"
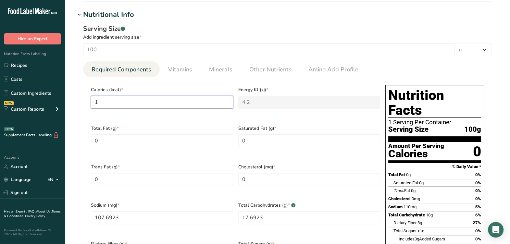
type input "0"
type KJ "0"
type input "2"
type KJ "8.4"
type input "27"
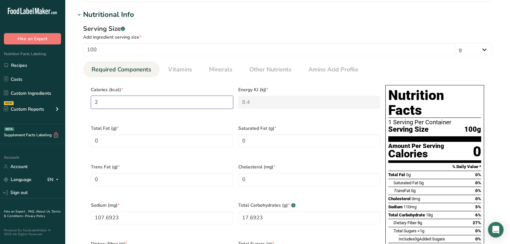
type KJ "113"
type input "276"
type KJ "1154.8"
type input "276"
click at [108, 142] on Fat "0" at bounding box center [162, 140] width 142 height 13
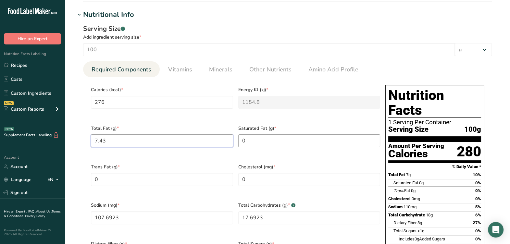
type Fat "7.43"
click at [283, 134] on Fat "0" at bounding box center [309, 140] width 142 height 13
type Fat "2.73"
click at [187, 175] on Fat "0" at bounding box center [162, 179] width 142 height 13
click at [258, 164] on span "Cholesterol (mg) *" at bounding box center [309, 167] width 142 height 7
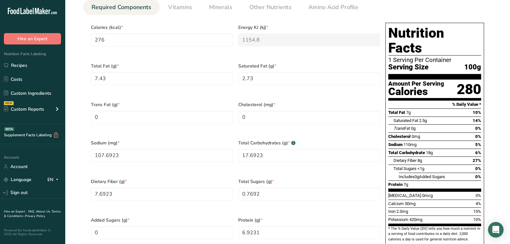
scroll to position [310, 0]
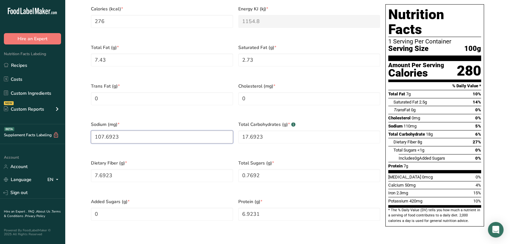
drag, startPoint x: 175, startPoint y: 133, endPoint x: 56, endPoint y: 129, distance: 119.5
click at [56, 129] on div ".a-20{fill:#fff;} Hire an Expert Nutrition Facts Labeling Recipes Costs Custom …" at bounding box center [255, 90] width 510 height 800
type input "55"
drag, startPoint x: 283, startPoint y: 130, endPoint x: 212, endPoint y: 131, distance: 70.8
click at [210, 131] on div "Calories (kcal) * 276 Energy KJ (kj) * 1154.8 Total Fat (g) * 7.43 Saturated Fa…" at bounding box center [235, 117] width 294 height 231
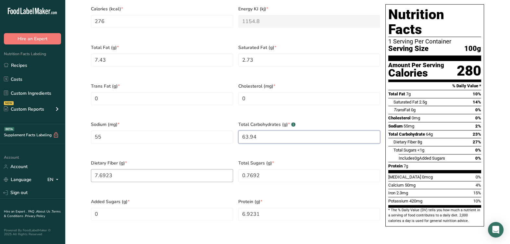
type Carbohydrates "63.94"
drag, startPoint x: 200, startPoint y: 168, endPoint x: 73, endPoint y: 166, distance: 127.2
click at [73, 166] on section "Edit RVE230 / F23057 Low Sodium Dark Red Kidney Beans, Furmano's 12-23-20 AC In…" at bounding box center [287, 80] width 445 height 780
type Fiber "37"
drag, startPoint x: 282, startPoint y: 169, endPoint x: 214, endPoint y: 170, distance: 68.2
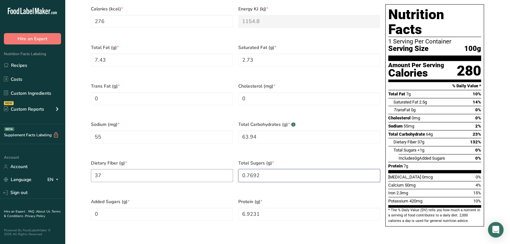
click at [213, 170] on div "Calories (kcal) * 276 Energy KJ (kj) * 1154.8 Total Fat (g) * 7.43 Saturated Fa…" at bounding box center [235, 117] width 294 height 231
type Sugars "1.71"
drag, startPoint x: 163, startPoint y: 166, endPoint x: 154, endPoint y: 181, distance: 17.8
click at [162, 169] on Fiber "37" at bounding box center [162, 175] width 142 height 13
drag, startPoint x: 267, startPoint y: 199, endPoint x: 204, endPoint y: 209, distance: 64.1
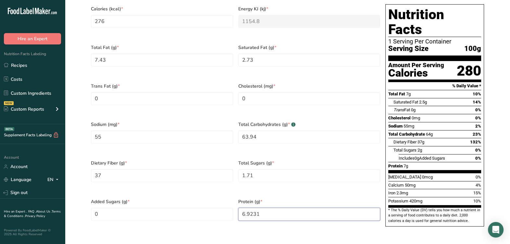
click at [204, 209] on div "Calories (kcal) * 276 Energy KJ (kj) * 1154.8 Total Fat (g) * 7.43 Saturated Fa…" at bounding box center [235, 117] width 294 height 231
type input "9.11"
click at [268, 198] on span "Protein (g) *" at bounding box center [309, 201] width 142 height 7
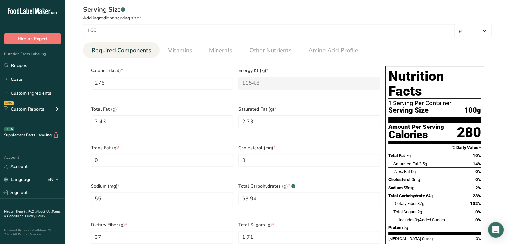
scroll to position [147, 0]
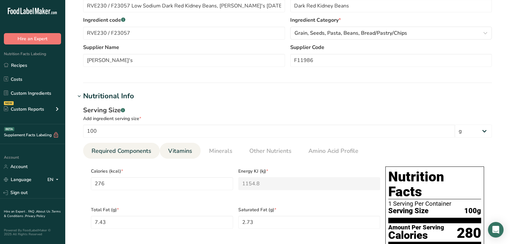
click at [180, 153] on span "Vitamins" at bounding box center [180, 151] width 24 height 9
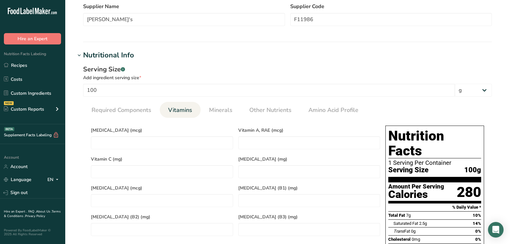
scroll to position [229, 0]
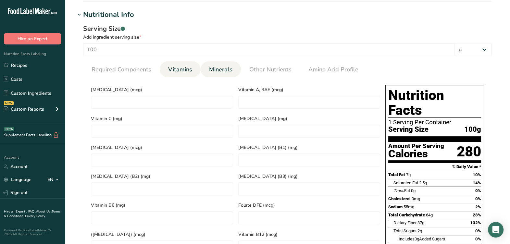
click at [213, 71] on span "Minerals" at bounding box center [220, 69] width 23 height 9
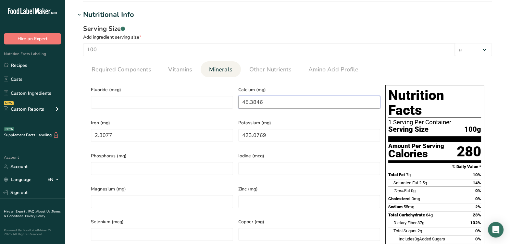
drag, startPoint x: 286, startPoint y: 105, endPoint x: 185, endPoint y: 110, distance: 100.7
click at [185, 110] on div "Fluoride (mcg) Calcium (mg) 45.3846 Iron (mg) 2.3077 Potassium (mg) 423.0769 Ph…" at bounding box center [235, 197] width 294 height 231
type input "1890"
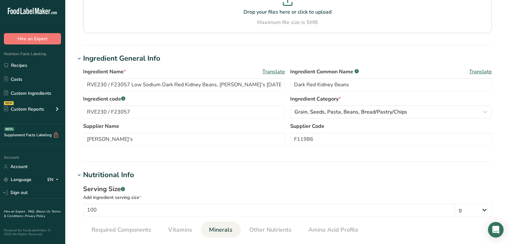
scroll to position [26, 0]
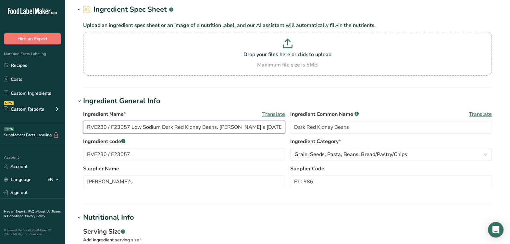
drag, startPoint x: 277, startPoint y: 125, endPoint x: 243, endPoint y: 127, distance: 34.4
click at [243, 127] on input "RVE230 / F23057 Low Sodium Dark Red Kidney Beans, Furmano's 12-23-20 AC" at bounding box center [184, 127] width 202 height 13
click at [247, 126] on input "RVE230 / F23057 Low Sodium Dark Red Kidney Beans, Furmano's 05-29-23" at bounding box center [184, 127] width 202 height 13
drag, startPoint x: 289, startPoint y: 127, endPoint x: 285, endPoint y: 128, distance: 4.2
click at [286, 128] on div "Ingredient Name * Translate RVE230 / F23057 Low Sodium Dark Red Kidney Beans, F…" at bounding box center [287, 123] width 409 height 27
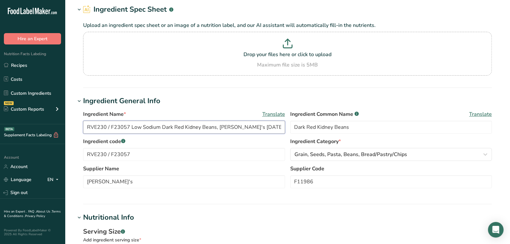
drag, startPoint x: 285, startPoint y: 128, endPoint x: 276, endPoint y: 130, distance: 9.2
click at [276, 130] on input "RVE230 / F23057 Low Sodium Dark Red Kidney Beans, Furmano's 05-29-23" at bounding box center [184, 127] width 202 height 13
type input "RVE230 / F23057 Low Sodium Dark Red Kidney Beans, [PERSON_NAME]'s [DATE] AL"
click at [275, 142] on label "Ingredient code .a-a{fill:#347362;}.b-a{fill:#fff;}" at bounding box center [184, 142] width 202 height 8
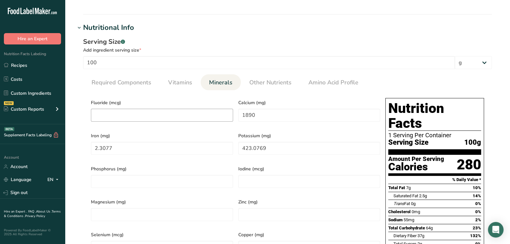
scroll to position [229, 0]
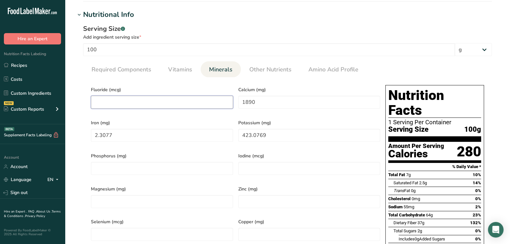
click at [169, 104] on input "number" at bounding box center [162, 102] width 142 height 13
type input "0.0002"
click at [144, 74] on link "Required Components" at bounding box center [121, 69] width 65 height 17
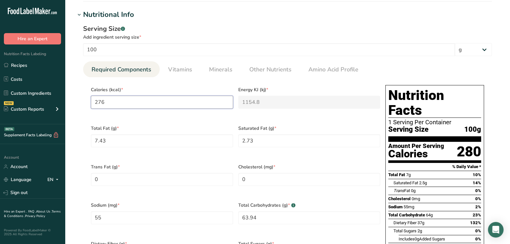
drag, startPoint x: 139, startPoint y: 108, endPoint x: 65, endPoint y: 109, distance: 73.3
click at [65, 109] on section "Edit RVE230 / F23057 Low Sodium Dark Red Kidney Beans, Furmano's 05-29-23 AL In…" at bounding box center [287, 161] width 445 height 780
type input "1"
type KJ "4.2"
type input "10"
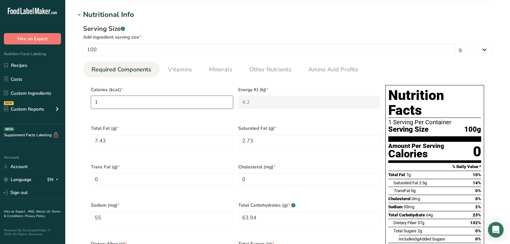
type KJ "41.8"
type input "100"
type KJ "418.4"
type input "100.04"
type KJ "418.6"
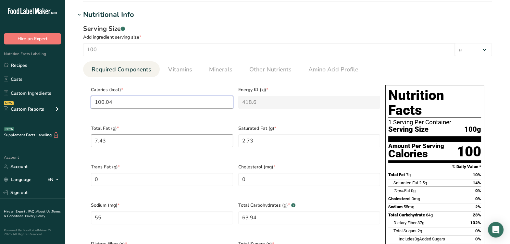
type input "100.04"
drag, startPoint x: 119, startPoint y: 137, endPoint x: 80, endPoint y: 147, distance: 40.2
click at [78, 147] on div "Serving Size .a-a{fill:#347362;}.b-a{fill:#fff;} Add ingredient serving size * …" at bounding box center [287, 171] width 424 height 303
type Fat "0.25"
click at [292, 142] on Fat "2.73" at bounding box center [309, 140] width 142 height 13
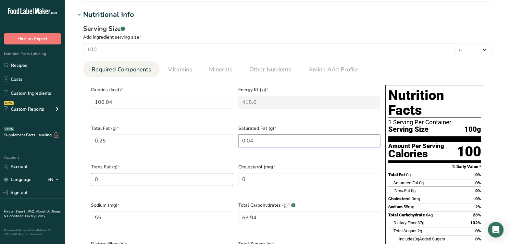
type Fat "0.04"
click at [156, 177] on Fat "0" at bounding box center [162, 179] width 142 height 13
click at [175, 202] on span "Sodium (mg) *" at bounding box center [162, 205] width 142 height 7
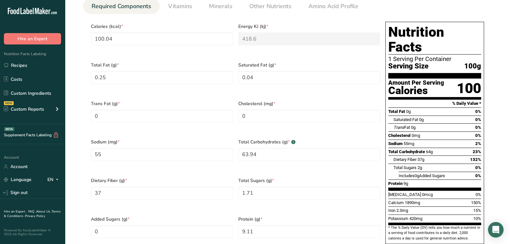
scroll to position [310, 0]
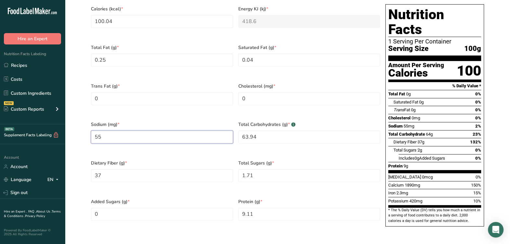
click at [197, 134] on input "55" at bounding box center [162, 136] width 142 height 13
type input "107.21"
click at [275, 130] on Carbohydrates "63.94" at bounding box center [309, 136] width 142 height 13
type Carbohydrates "18.03"
drag, startPoint x: 132, startPoint y: 174, endPoint x: 128, endPoint y: 168, distance: 7.2
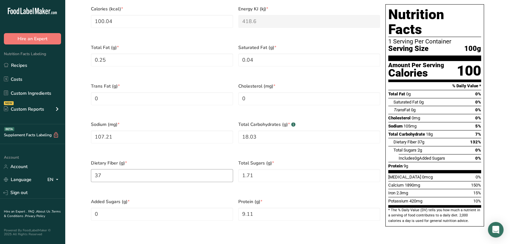
click at [128, 168] on div "Dietary Fiber (g) * 37" at bounding box center [161, 175] width 147 height 39
click at [127, 169] on Fiber "37" at bounding box center [162, 175] width 142 height 13
type Fiber "0"
type Fiber "7.48"
click at [357, 169] on Sugars "1.71" at bounding box center [309, 175] width 142 height 13
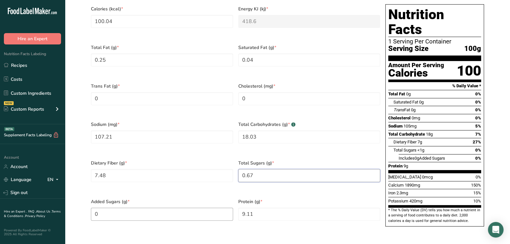
type Sugars "0.67"
click at [194, 208] on Sugars "0" at bounding box center [162, 214] width 142 height 13
click at [277, 208] on input "9.11" at bounding box center [309, 214] width 142 height 13
type input "7.08"
click at [258, 218] on section "Calories (kcal) * 100.04 Energy KJ (kj) * 418.6 Total Fat (g) * 0.25 Saturated …" at bounding box center [287, 117] width 409 height 242
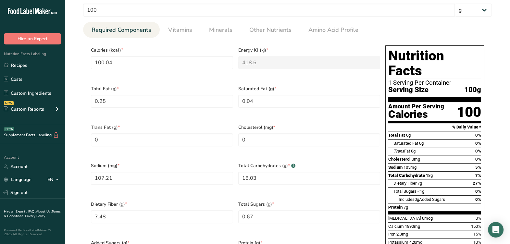
scroll to position [188, 0]
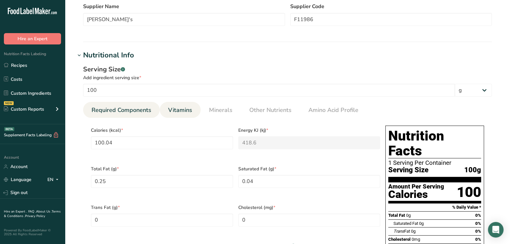
click at [187, 112] on span "Vitamins" at bounding box center [180, 110] width 24 height 9
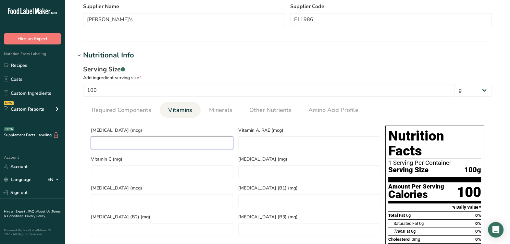
click at [175, 140] on D "number" at bounding box center [162, 142] width 142 height 13
click at [236, 108] on li "Minerals" at bounding box center [221, 110] width 40 height 16
click at [227, 116] on link "Minerals" at bounding box center [220, 110] width 29 height 17
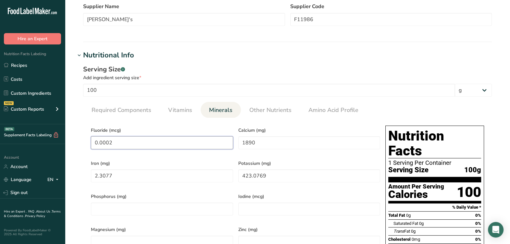
click at [179, 142] on input "0.0002" at bounding box center [162, 142] width 142 height 13
type input "0"
click at [266, 146] on input "1890" at bounding box center [309, 142] width 142 height 13
type input "0"
type input "45.05"
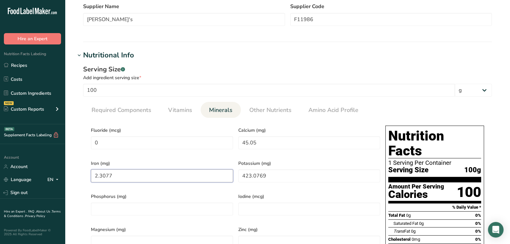
click at [143, 169] on input "2.3077" at bounding box center [162, 175] width 142 height 13
type input "0"
type input "2.46"
drag, startPoint x: 314, startPoint y: 177, endPoint x: 317, endPoint y: 175, distance: 3.8
click at [316, 175] on input "423.0769" at bounding box center [309, 175] width 142 height 13
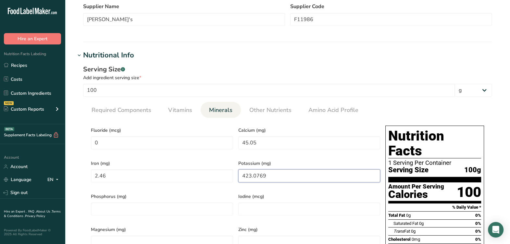
drag, startPoint x: 315, startPoint y: 172, endPoint x: 204, endPoint y: 182, distance: 111.1
click at [185, 184] on div "Fluoride (mcg) 0 Calcium (mg) 45.05 Iron (mg) 2.46 Potassium (mg) 423.0769 Phos…" at bounding box center [235, 238] width 294 height 231
type input "423.11"
click at [336, 193] on span "Iodine (mcg)" at bounding box center [309, 196] width 142 height 7
click at [264, 115] on link "Other Nutrients" at bounding box center [270, 110] width 47 height 17
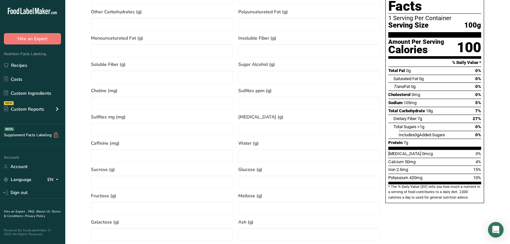
scroll to position [350, 0]
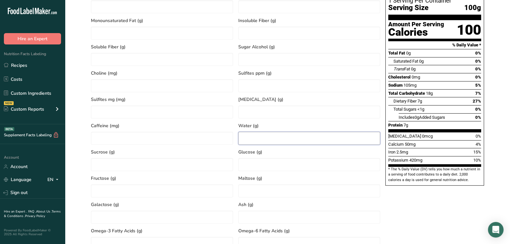
click at [278, 138] on input "number" at bounding box center [309, 138] width 142 height 13
click at [271, 144] on input "73.17" at bounding box center [309, 138] width 142 height 13
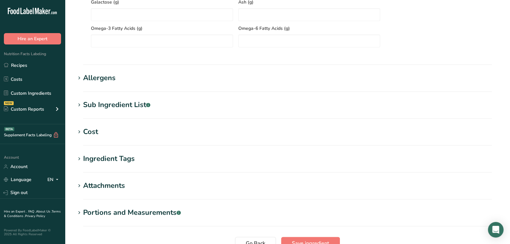
type input "73.1699"
drag, startPoint x: 136, startPoint y: 127, endPoint x: 136, endPoint y: 117, distance: 10.7
drag, startPoint x: 136, startPoint y: 117, endPoint x: 139, endPoint y: 105, distance: 11.4
click at [139, 105] on div "Sub Ingredient List .a-a{fill:#347362;}.b-a{fill:#fff;}" at bounding box center [116, 105] width 67 height 11
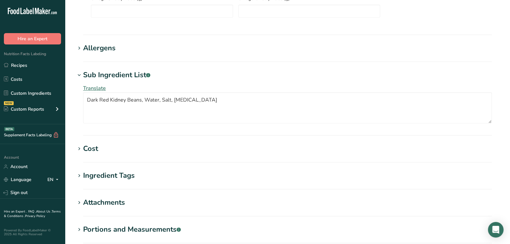
scroll to position [660, 0]
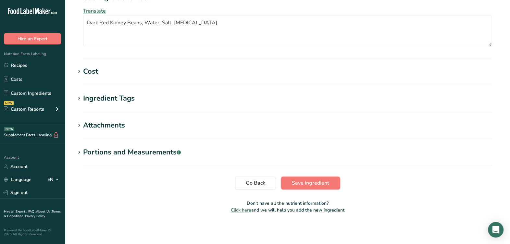
click at [289, 180] on button "Save ingredient" at bounding box center [310, 183] width 59 height 13
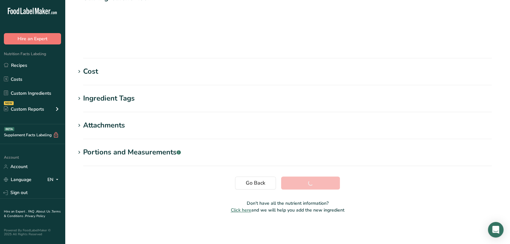
scroll to position [99, 0]
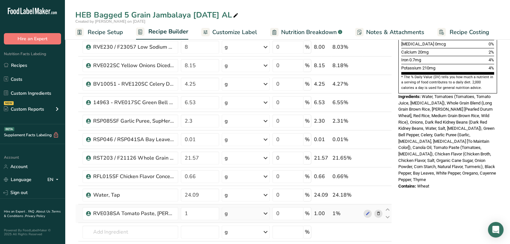
scroll to position [203, 0]
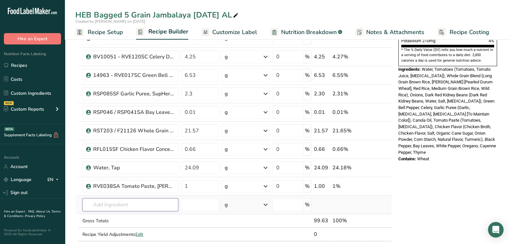
click at [111, 210] on td "Almond flour 1211 Milk, whole, 3.25% milkfat, without added vitamin A and [MEDI…" at bounding box center [130, 205] width 98 height 18
click at [156, 201] on input "text" at bounding box center [130, 204] width 96 height 13
click at [140, 204] on input "text" at bounding box center [130, 204] width 96 height 13
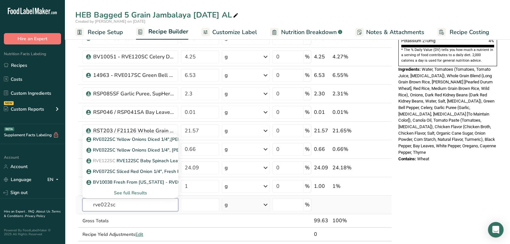
type input "rve022sc"
click at [140, 190] on div "See full Results" at bounding box center [130, 193] width 85 height 7
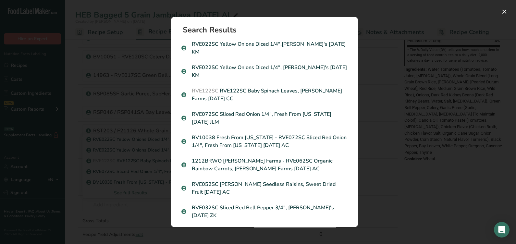
click at [429, 160] on div "Search results modal" at bounding box center [258, 122] width 516 height 244
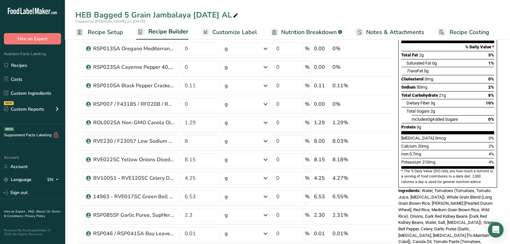
scroll to position [81, 0]
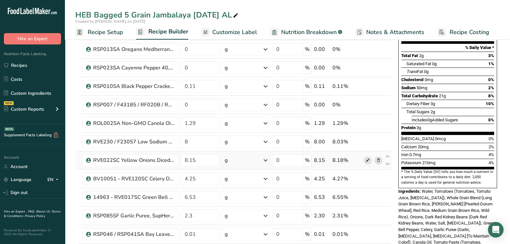
click at [366, 160] on icon at bounding box center [367, 160] width 5 height 7
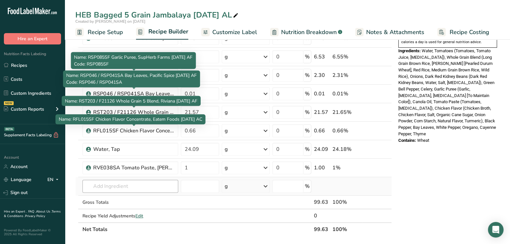
scroll to position [243, 0]
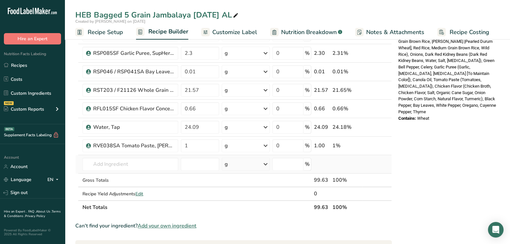
click at [136, 169] on td "RVE022SC Yellow Onions Diced 1/4",[PERSON_NAME]'s [DATE] KM RVE022SC Yellow Oni…" at bounding box center [130, 164] width 98 height 18
click at [134, 165] on input "text" at bounding box center [130, 164] width 96 height 13
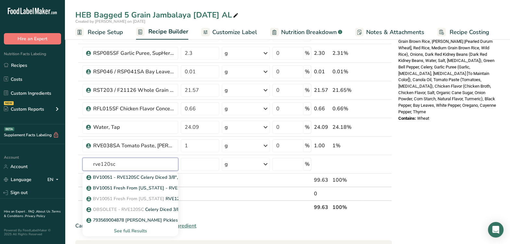
type input "rve120sc"
click at [256, 222] on div "Can't find your ingredient? Add your own ingredient" at bounding box center [233, 226] width 316 height 8
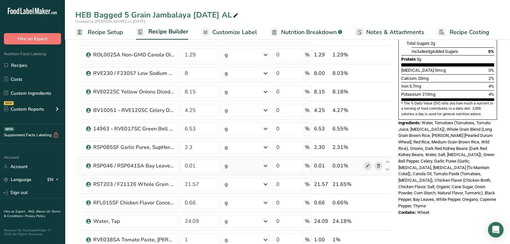
scroll to position [162, 0]
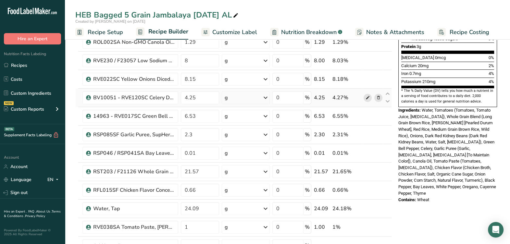
click at [365, 96] on span at bounding box center [367, 98] width 8 height 8
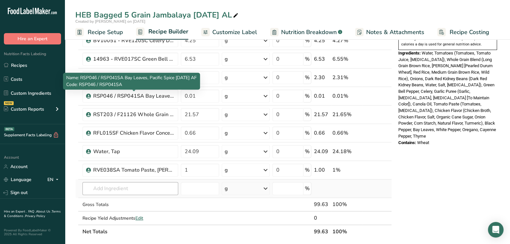
scroll to position [243, 0]
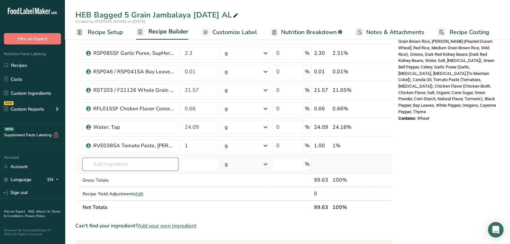
click at [150, 169] on input "text" at bounding box center [130, 164] width 96 height 13
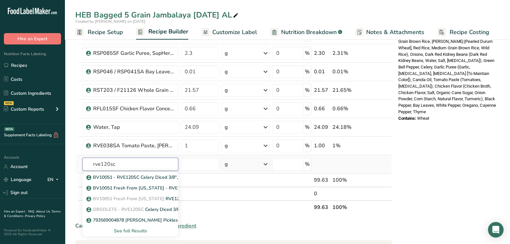
type input "rve120sc"
click at [140, 229] on div "See full Results" at bounding box center [130, 230] width 85 height 7
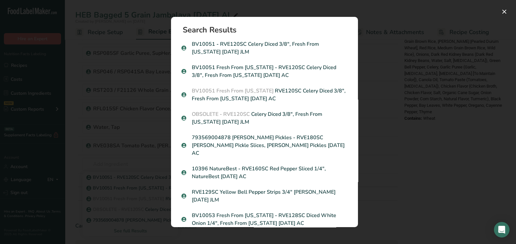
click at [383, 104] on div "Search results modal" at bounding box center [258, 122] width 516 height 244
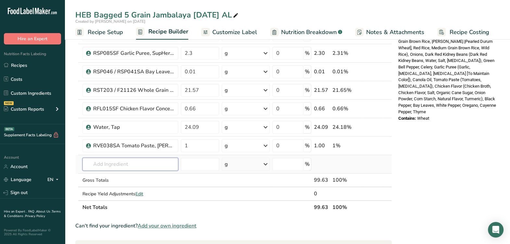
click at [138, 166] on input "text" at bounding box center [130, 164] width 96 height 13
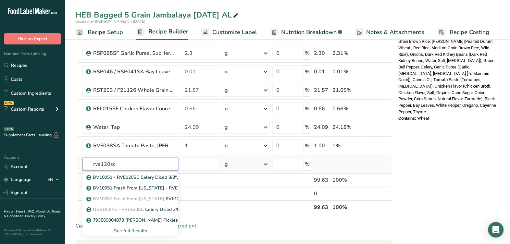
type input "rve120sc"
click at [132, 230] on div "See full Results" at bounding box center [130, 230] width 85 height 7
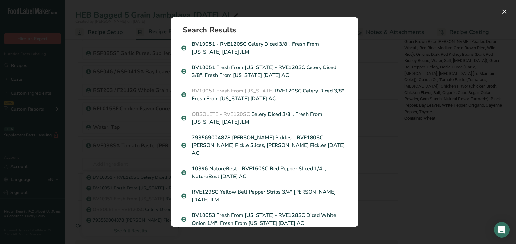
click at [369, 16] on div "Search results modal" at bounding box center [258, 122] width 516 height 244
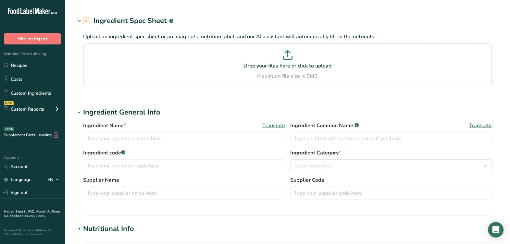
type input "RVE022SC Yellow Onions Diced 1/4",[PERSON_NAME]'s [DATE] KM"
type input "Onions"
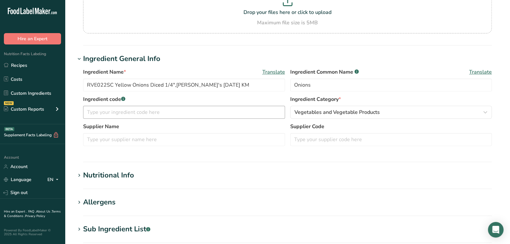
scroll to position [81, 0]
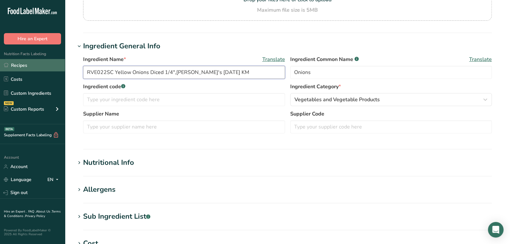
drag, startPoint x: 114, startPoint y: 71, endPoint x: 29, endPoint y: 64, distance: 85.6
click at [29, 64] on div ".a-20{fill:#fff;} Hire an Expert Nutrition Facts Labeling Recipes Costs Custom …" at bounding box center [255, 167] width 510 height 497
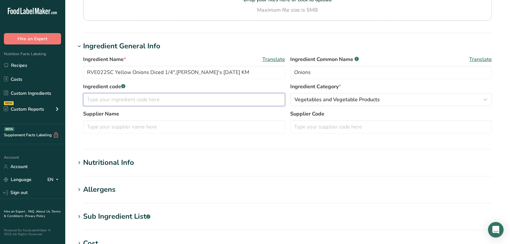
click at [164, 102] on input "text" at bounding box center [184, 99] width 202 height 13
paste input "RVE022SC"
type input "RVE022SC"
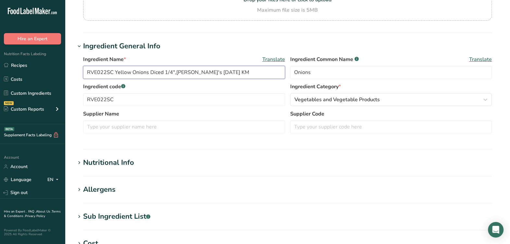
click at [175, 72] on input "RVE022SC Yellow Onions Diced 1/4",[PERSON_NAME]'s [DATE] KM" at bounding box center [184, 72] width 202 height 13
type input "RVE022SC Yellow Onions Diced 1/4", Nino's 01-13-22 KM"
drag, startPoint x: 125, startPoint y: 127, endPoint x: 478, endPoint y: 141, distance: 353.0
click at [125, 127] on input "text" at bounding box center [184, 126] width 202 height 13
click at [342, 136] on div "Supplier Name Supplier Code" at bounding box center [287, 123] width 409 height 27
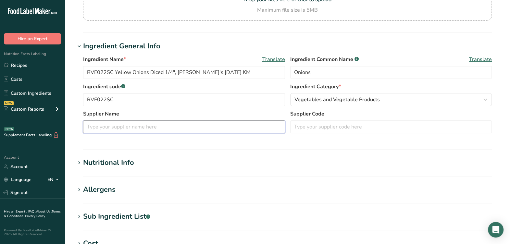
click at [170, 127] on input "text" at bounding box center [184, 126] width 202 height 13
type input "Nino's"
click at [219, 146] on section "Ingredient General Info Ingredient Name * Translate RVE022SC Yellow Onions Dice…" at bounding box center [287, 95] width 424 height 109
click at [344, 127] on input "text" at bounding box center [391, 126] width 202 height 13
type input "PV30-18"
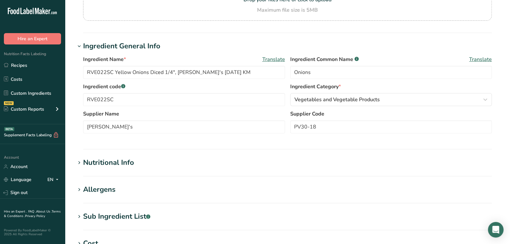
click at [277, 144] on section "Ingredient General Info Ingredient Name * Translate RVE022SC Yellow Onions Dice…" at bounding box center [287, 95] width 424 height 109
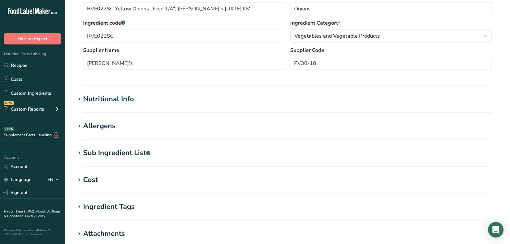
scroll to position [162, 0]
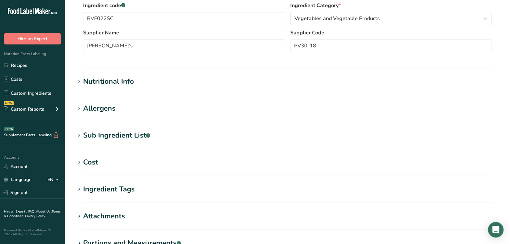
click at [131, 136] on div "Sub Ingredient List .a-a{fill:#347362;}.b-a{fill:#fff;}" at bounding box center [116, 135] width 67 height 11
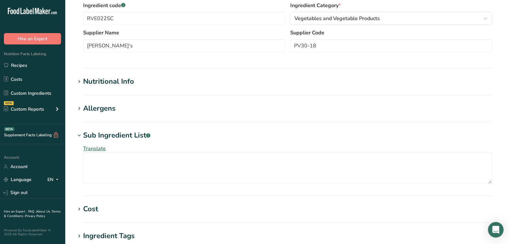
scroll to position [0, 0]
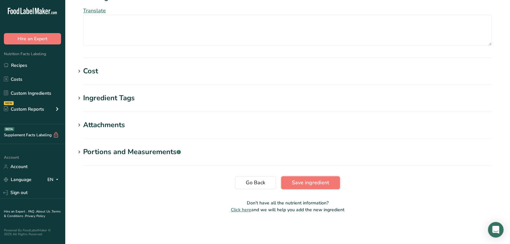
click at [308, 177] on button "Save ingredient" at bounding box center [310, 182] width 59 height 13
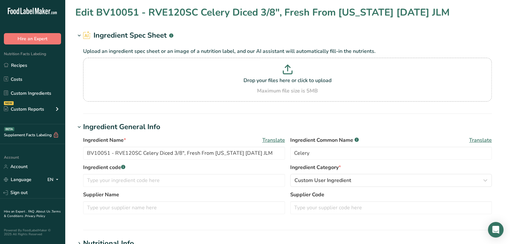
click at [215, 124] on h1 "Ingredient General Info" at bounding box center [287, 127] width 424 height 11
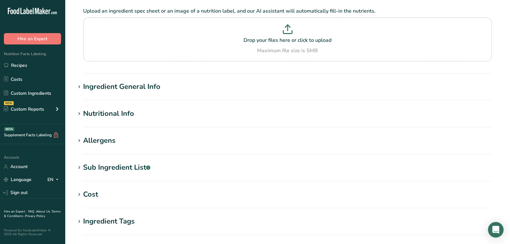
click at [185, 87] on h1 "Ingredient General Info" at bounding box center [287, 86] width 424 height 11
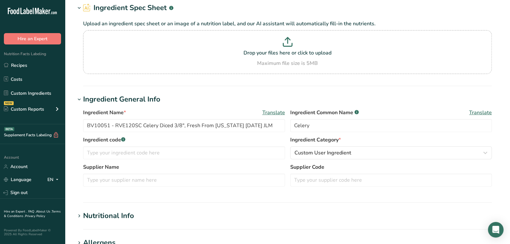
scroll to position [40, 0]
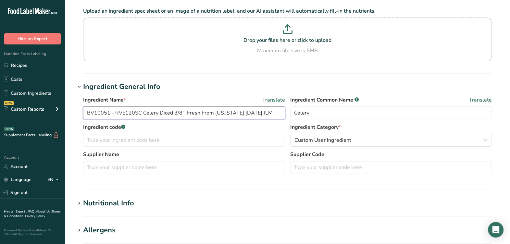
drag, startPoint x: 114, startPoint y: 110, endPoint x: 96, endPoint y: 129, distance: 25.7
click at [45, 115] on div ".a-20{fill:#fff;} Hire an Expert Nutrition Facts Labeling Recipes Costs Custom …" at bounding box center [255, 208] width 510 height 497
drag, startPoint x: 193, startPoint y: 112, endPoint x: 180, endPoint y: 105, distance: 14.8
click at [180, 105] on div "Ingredient Name * Translate RVE120SC Celery Diced 3/8", Fresh From Texas 09/06/…" at bounding box center [184, 107] width 202 height 23
drag, startPoint x: 252, startPoint y: 115, endPoint x: 156, endPoint y: 109, distance: 95.6
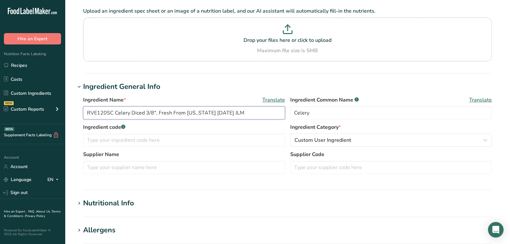
click at [156, 109] on input "RVE120SC Celery Diced 3/8", Fresh From Texas 09/06/2018 JLM" at bounding box center [184, 112] width 202 height 13
type input "RVE120SC Celery Diced 3/8", Nino's"
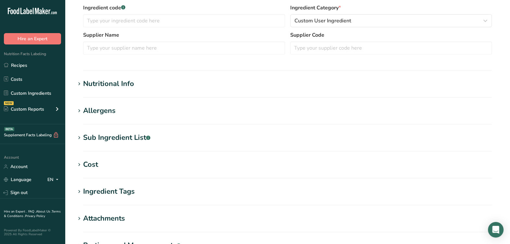
scroll to position [162, 0]
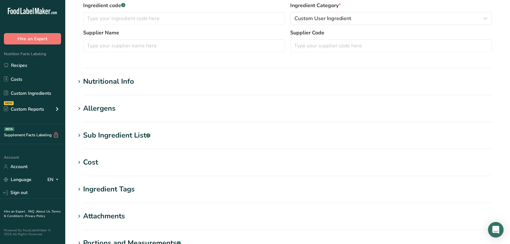
click at [95, 80] on div "Nutritional Info" at bounding box center [108, 81] width 51 height 11
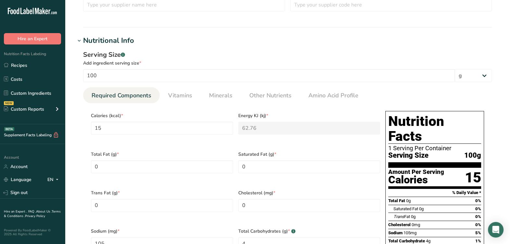
scroll to position [243, 0]
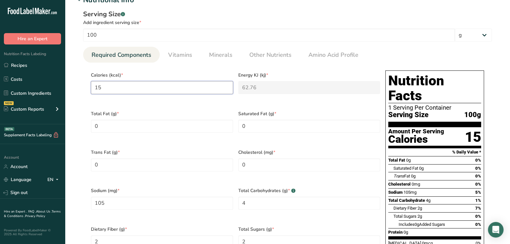
click at [171, 91] on input "15" at bounding box center [162, 87] width 142 height 13
type input "1"
type KJ "4.2"
type input "14"
type KJ "58.6"
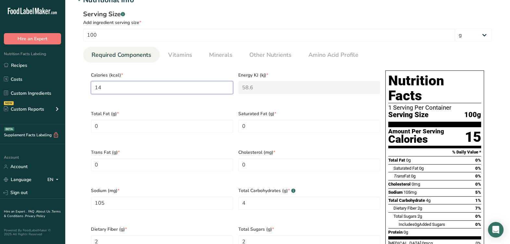
type input "14"
click at [184, 134] on div "Total Fat (g) * 0" at bounding box center [161, 125] width 147 height 39
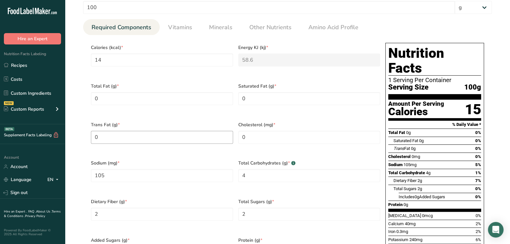
scroll to position [284, 0]
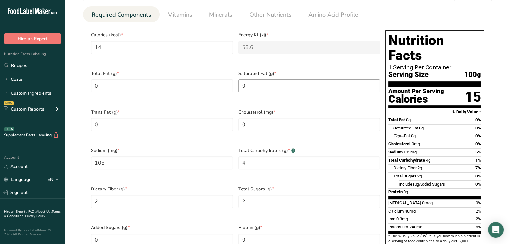
click at [273, 86] on div "Saturated Fat (g) * 0" at bounding box center [309, 85] width 147 height 39
click at [273, 86] on Fat "0" at bounding box center [309, 86] width 142 height 13
type Fat "0.043"
click at [203, 143] on div "Sodium (mg) * 105" at bounding box center [161, 162] width 147 height 39
click at [220, 156] on input "105" at bounding box center [162, 162] width 142 height 13
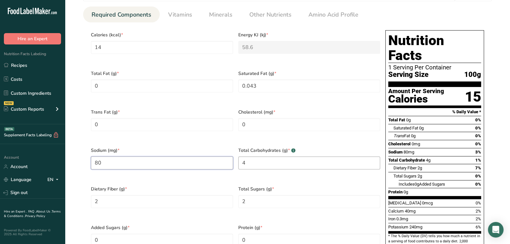
type input "80"
click at [252, 156] on Carbohydrates "4" at bounding box center [309, 162] width 142 height 13
type Carbohydrates "2.97"
drag, startPoint x: 229, startPoint y: 170, endPoint x: 220, endPoint y: 169, distance: 8.5
click at [228, 170] on div "Calories (kcal) * 14 Energy KJ (kj) * 58.6 Total Fat (g) * 0 Saturated Fat (g) …" at bounding box center [235, 143] width 294 height 231
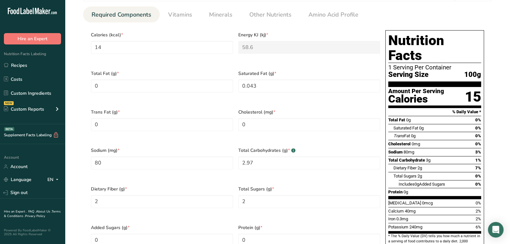
scroll to position [324, 0]
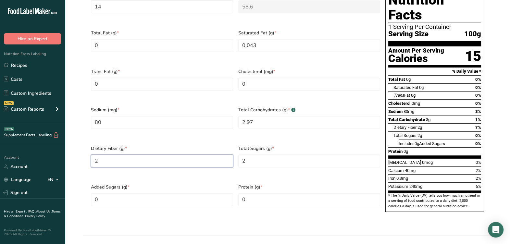
drag, startPoint x: 209, startPoint y: 156, endPoint x: 207, endPoint y: 153, distance: 3.4
click at [207, 154] on Fiber "2" at bounding box center [162, 160] width 142 height 13
type Fiber "1.6"
click at [269, 154] on Sugars "2" at bounding box center [309, 160] width 142 height 13
type Sugars "1.83"
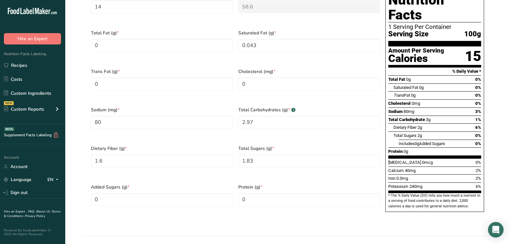
click at [218, 184] on span "Added Sugars (g) *" at bounding box center [162, 187] width 142 height 7
click at [276, 192] on div "Protein (g) * 0" at bounding box center [309, 199] width 147 height 39
type input "0.69"
click at [218, 162] on div "Dietary Fiber (g) * 1.6" at bounding box center [161, 160] width 147 height 39
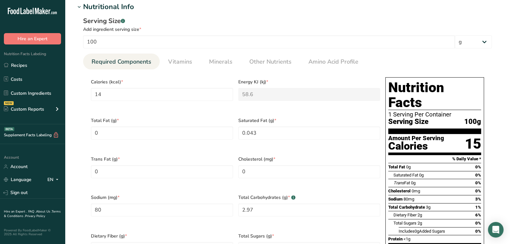
scroll to position [162, 0]
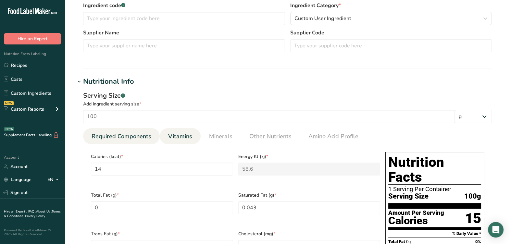
click at [191, 135] on span "Vitamins" at bounding box center [180, 136] width 24 height 9
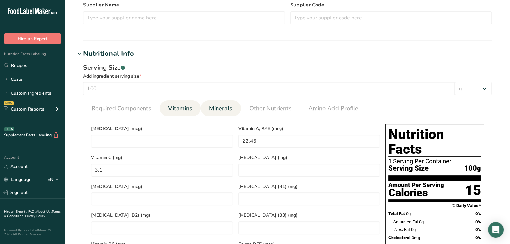
scroll to position [203, 0]
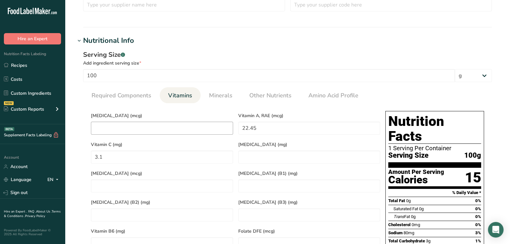
click at [179, 133] on div "Vitamin D (mcg) Vitamin A, RAE (mcg) 22.45 Vitamin C (mg) 3.1 Vitamin E (mg) Vi…" at bounding box center [235, 223] width 294 height 231
click at [180, 133] on D "number" at bounding box center [162, 128] width 142 height 13
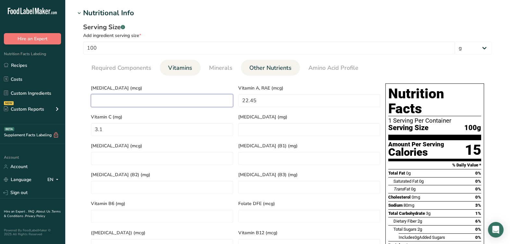
scroll to position [243, 0]
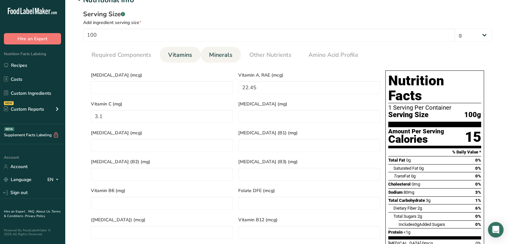
click at [217, 56] on span "Minerals" at bounding box center [220, 55] width 23 height 9
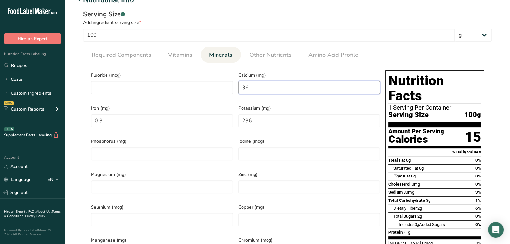
click at [277, 88] on input "36" at bounding box center [309, 87] width 142 height 13
type input "40"
click at [203, 123] on input "0.3" at bounding box center [162, 120] width 142 height 13
type input "0.2"
drag, startPoint x: 344, startPoint y: 124, endPoint x: 338, endPoint y: 124, distance: 5.2
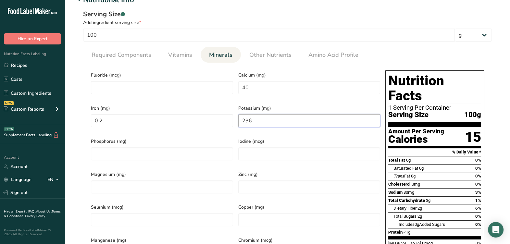
click at [338, 124] on input "236" at bounding box center [309, 120] width 142 height 13
type input "260"
click at [279, 138] on span "Iodine (mcg)" at bounding box center [309, 141] width 142 height 7
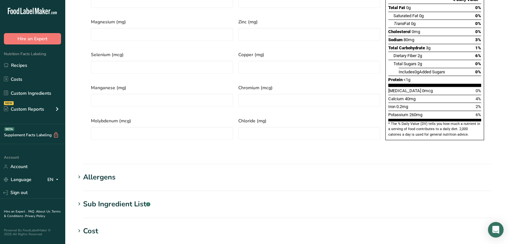
scroll to position [446, 0]
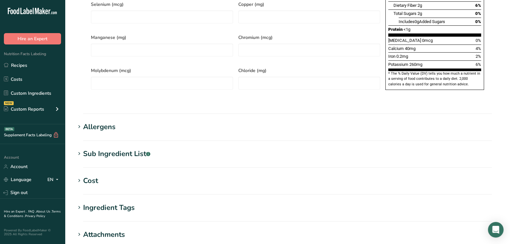
click at [136, 149] on section "Sub Ingredient List .a-a{fill:#347362;}.b-a{fill:#fff;} Translate" at bounding box center [287, 158] width 424 height 19
click at [135, 149] on div "Sub Ingredient List .a-a{fill:#347362;}.b-a{fill:#fff;}" at bounding box center [116, 154] width 67 height 11
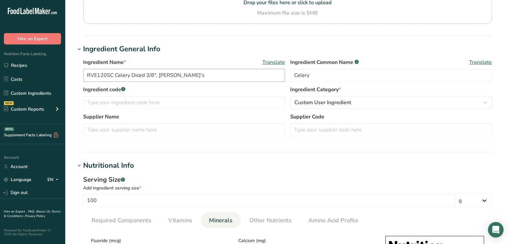
scroll to position [0, 0]
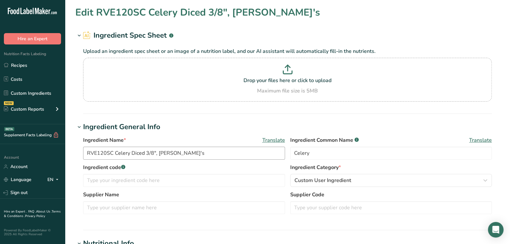
click at [252, 158] on div "Ingredient Name * Translate RVE120SC Celery Diced 3/8", Nino's Ingredient Commo…" at bounding box center [287, 149] width 409 height 27
click at [250, 157] on input "RVE120SC Celery Diced 3/8", Nino's" at bounding box center [184, 153] width 202 height 13
type input "RVE120SC Celery Diced 3/8", [PERSON_NAME]'s [DATE] AL"
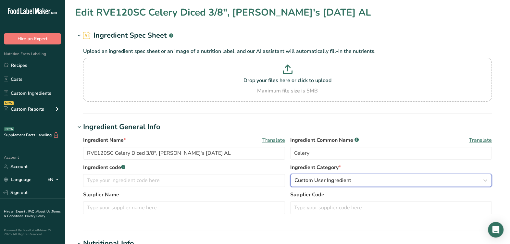
click at [312, 185] on button "Custom User Ingredient" at bounding box center [391, 180] width 202 height 13
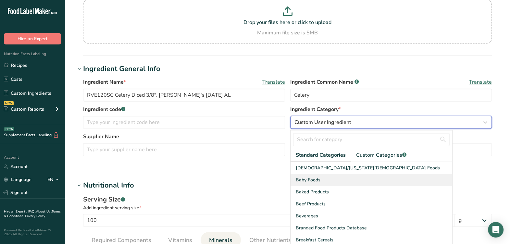
scroll to position [81, 0]
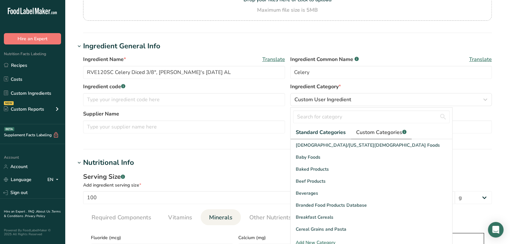
click at [383, 133] on span "Custom Categories .a-a{fill:#347362;}.b-a{fill:#fff;}" at bounding box center [381, 133] width 50 height 8
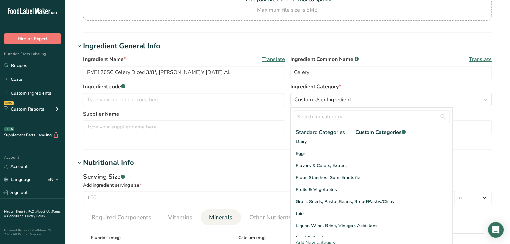
scroll to position [40, 0]
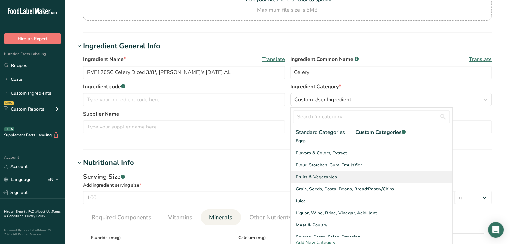
click at [324, 179] on span "Fruits & Vegetables" at bounding box center [316, 177] width 41 height 7
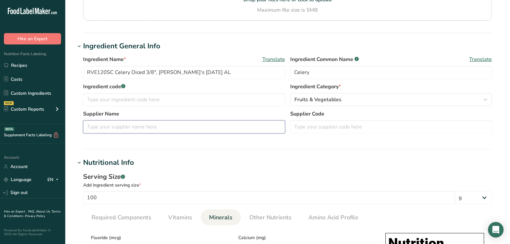
click at [177, 134] on div "Supplier Name Supplier Code" at bounding box center [287, 123] width 409 height 27
type input "i"
type input "Nino's"
drag, startPoint x: 112, startPoint y: 72, endPoint x: 80, endPoint y: 85, distance: 33.8
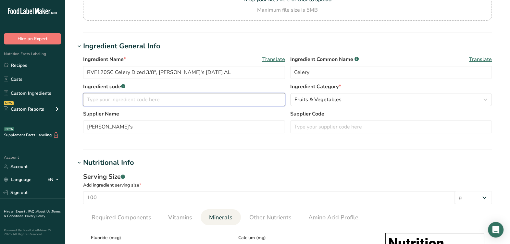
click at [133, 96] on input "text" at bounding box center [184, 99] width 202 height 13
paste input "RVE120SC"
type input "RVE120SC"
click at [301, 123] on input "text" at bounding box center [391, 126] width 202 height 13
click at [366, 124] on input "text" at bounding box center [391, 126] width 202 height 13
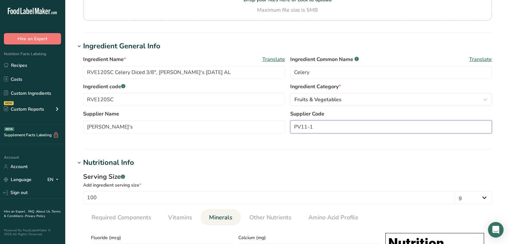
type input "PV11-1"
drag, startPoint x: 340, startPoint y: 140, endPoint x: 328, endPoint y: 132, distance: 14.9
click at [339, 138] on div "Ingredient Name * Translate RVE120SC Celery Diced 3/8", Nino's 09-03-24 AL Ingr…" at bounding box center [287, 97] width 424 height 90
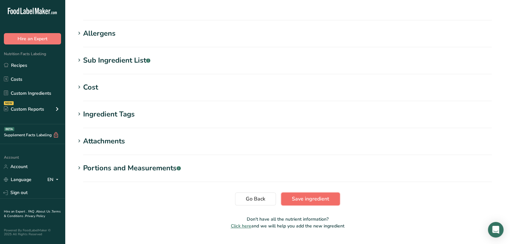
click at [294, 195] on span "Save ingredient" at bounding box center [310, 199] width 37 height 8
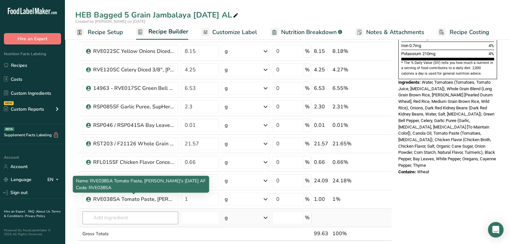
scroll to position [203, 0]
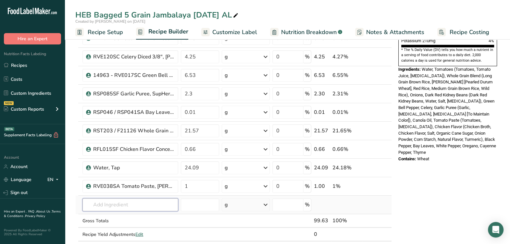
click at [127, 208] on input "text" at bounding box center [130, 204] width 96 height 13
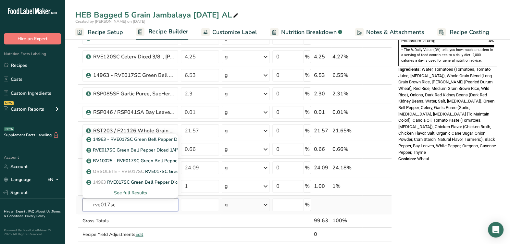
type input "rve017sc"
click at [127, 192] on div "See full Results" at bounding box center [130, 193] width 85 height 7
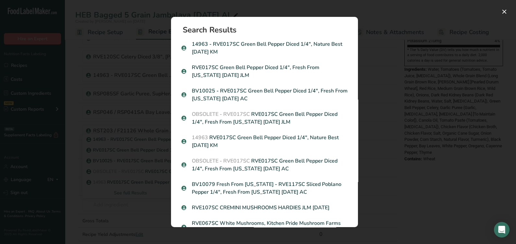
click at [422, 188] on div "Search results modal" at bounding box center [258, 122] width 516 height 244
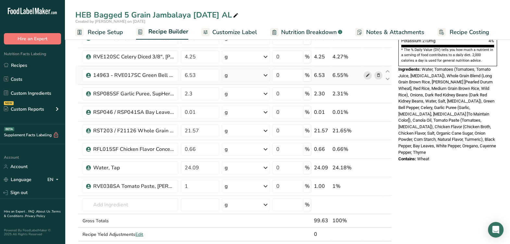
click at [363, 74] on span at bounding box center [367, 75] width 8 height 8
click at [365, 75] on icon at bounding box center [367, 75] width 5 height 7
click at [175, 225] on td "Gross Totals" at bounding box center [130, 221] width 98 height 14
click at [136, 196] on td "14963 - RVE017SC Green Bell Pepper Diced 1/4", Nature Best [DATE] KM RVE017SC G…" at bounding box center [130, 205] width 98 height 18
click at [139, 206] on input "text" at bounding box center [130, 204] width 96 height 13
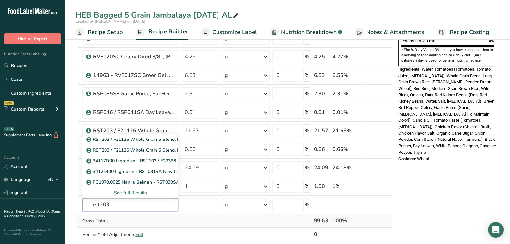
type input "rst203"
click at [204, 219] on td at bounding box center [199, 221] width 41 height 14
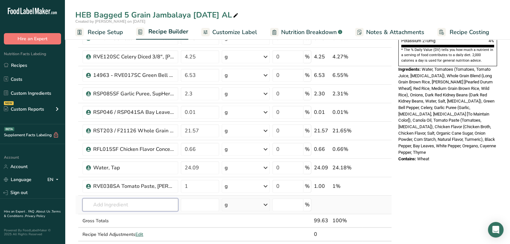
click at [170, 205] on input "text" at bounding box center [130, 204] width 96 height 13
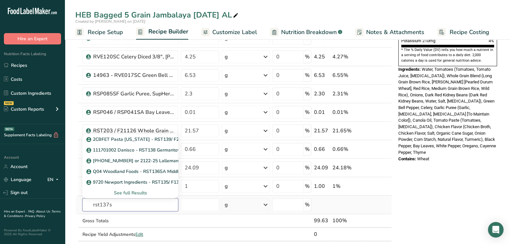
type input "rst137sa"
drag, startPoint x: 133, startPoint y: 207, endPoint x: 83, endPoint y: 211, distance: 50.5
click at [83, 211] on td "rst137sa Q04 Woodland Foods - RST136SA Middle Eastern Couscous, Woodland Foods …" at bounding box center [130, 205] width 98 height 18
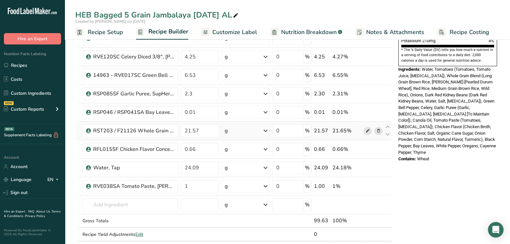
click at [369, 131] on icon at bounding box center [367, 131] width 5 height 7
click at [142, 206] on input "text" at bounding box center [130, 204] width 96 height 13
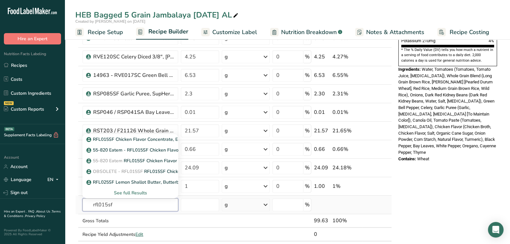
type input "rfl015sf"
click at [128, 205] on input "text" at bounding box center [130, 204] width 96 height 13
click at [149, 225] on td "Gross Totals" at bounding box center [130, 221] width 98 height 14
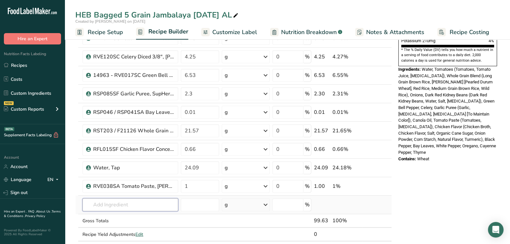
click at [133, 204] on input "text" at bounding box center [130, 204] width 96 height 13
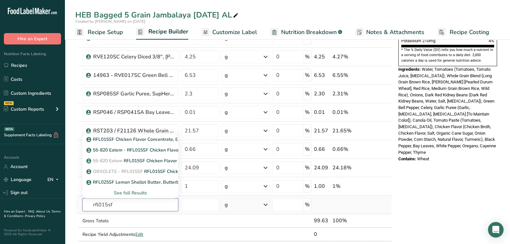
type input "rfl015sf"
click at [136, 190] on div "See full Results" at bounding box center [130, 193] width 85 height 7
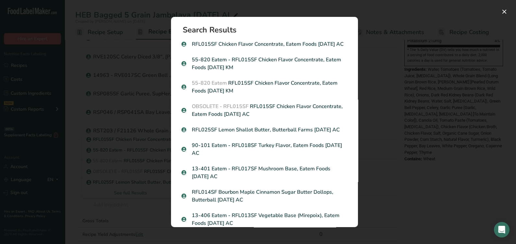
click at [406, 177] on div "Search results modal" at bounding box center [258, 122] width 516 height 244
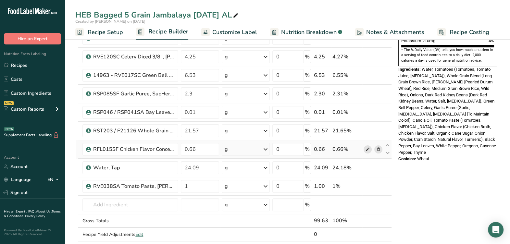
click at [368, 149] on icon at bounding box center [367, 149] width 5 height 7
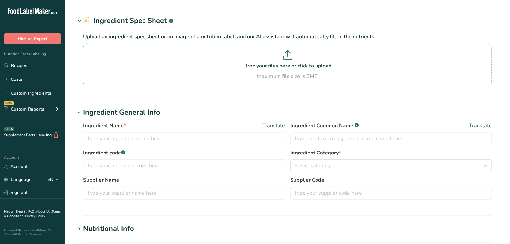
type input "14963 - RVE017SC Green Bell Pepper Diced 1/4", Nature Best [DATE] KM"
type input "Green Bell Pepper"
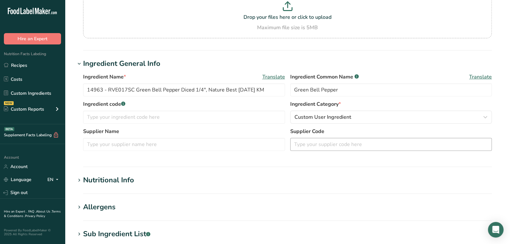
scroll to position [81, 0]
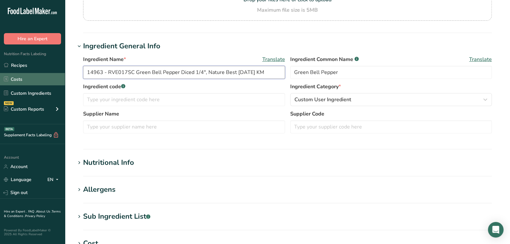
drag, startPoint x: 69, startPoint y: 74, endPoint x: 31, endPoint y: 75, distance: 38.6
click at [31, 75] on div ".a-20{fill:#fff;} Hire an Expert Nutrition Facts Labeling Recipes Costs Custom …" at bounding box center [255, 167] width 510 height 497
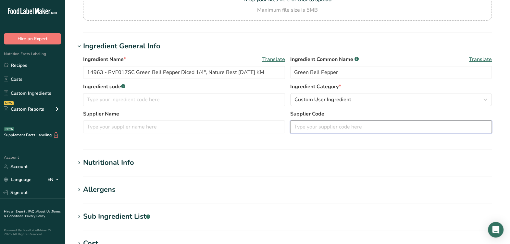
click at [310, 130] on input "text" at bounding box center [391, 126] width 202 height 13
paste input "14963"
type input "14963"
drag, startPoint x: 109, startPoint y: 70, endPoint x: 133, endPoint y: 75, distance: 25.0
click at [133, 75] on input "14963 - RVE017SC Green Bell Pepper Diced 1/4", Nature Best 02-01-22 KM" at bounding box center [184, 72] width 202 height 13
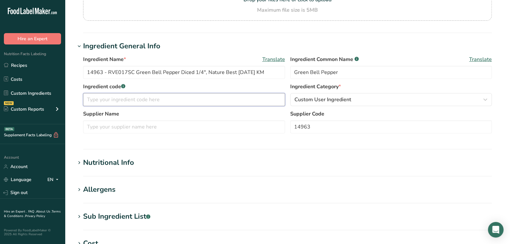
click at [132, 104] on input "text" at bounding box center [184, 99] width 202 height 13
paste input "RVE017SC"
type input "RVE017SC"
click at [207, 123] on input "text" at bounding box center [184, 126] width 202 height 13
type input "Naturebest"
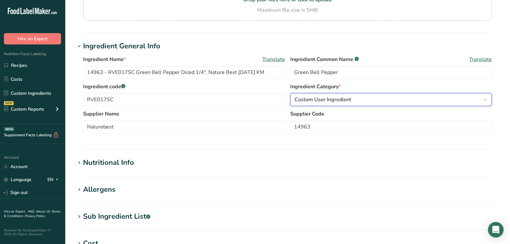
click at [329, 97] on span "Custom User Ingredient" at bounding box center [322, 100] width 57 height 8
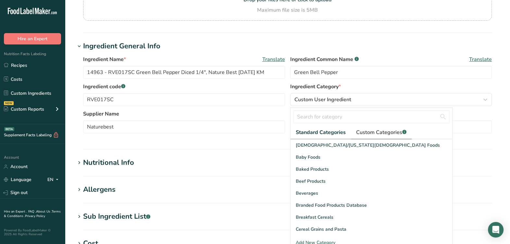
click at [378, 129] on span "Custom Categories .a-a{fill:#347362;}.b-a{fill:#fff;}" at bounding box center [381, 133] width 50 height 8
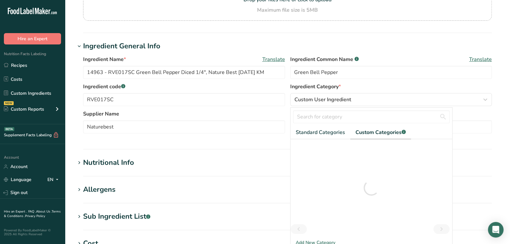
scroll to position [122, 0]
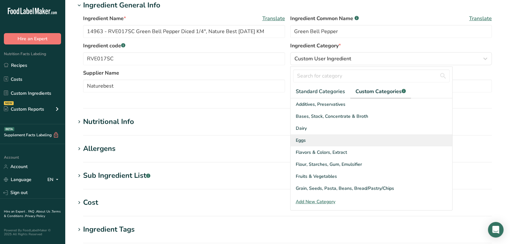
drag, startPoint x: 318, startPoint y: 178, endPoint x: 294, endPoint y: 138, distance: 46.9
click at [319, 178] on span "Fruits & Vegetables" at bounding box center [316, 176] width 41 height 7
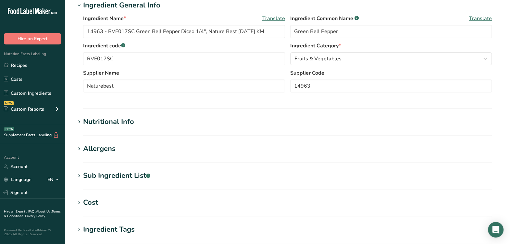
click at [272, 99] on div "Ingredient Name * Translate 14963 - RVE017SC Green Bell Pepper Diced 1/4", Natu…" at bounding box center [287, 56] width 424 height 90
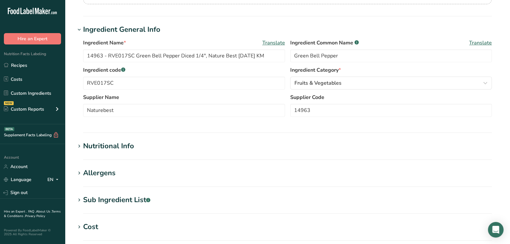
scroll to position [81, 0]
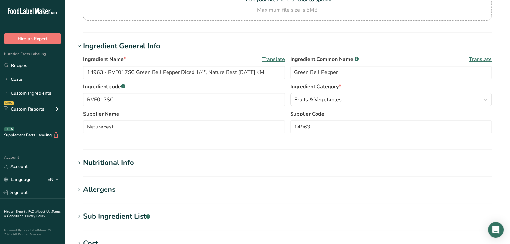
click at [145, 143] on section "Ingredient General Info Ingredient Name * Translate 14963 - RVE017SC Green Bell…" at bounding box center [287, 95] width 424 height 109
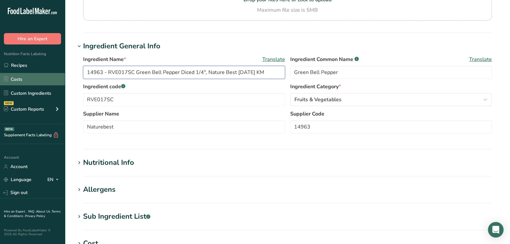
drag, startPoint x: 109, startPoint y: 73, endPoint x: 55, endPoint y: 78, distance: 53.8
click at [56, 78] on div ".a-20{fill:#fff;} Hire an Expert Nutrition Facts Labeling Recipes Costs Custom …" at bounding box center [255, 167] width 510 height 497
type input "RVE017SC Green Bell Pepper Diced 1/4", Nature Best 02-01-22 KM"
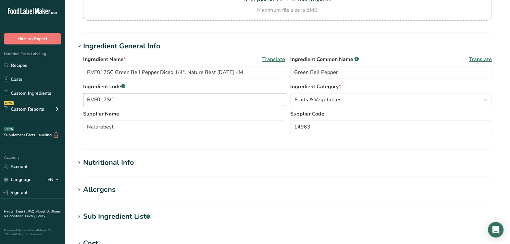
drag, startPoint x: 144, startPoint y: 90, endPoint x: 149, endPoint y: 93, distance: 5.7
click at [145, 91] on div "Ingredient code .a-a{fill:#347362;}.b-a{fill:#fff;} RVE017SC" at bounding box center [184, 94] width 202 height 23
click at [202, 44] on h1 "Ingredient General Info" at bounding box center [287, 46] width 424 height 11
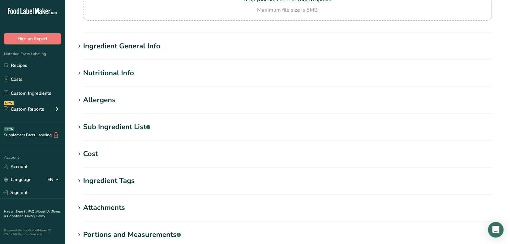
click at [117, 39] on section "Edit RVE017SC Green Bell Pepper Diced 1/4", Nature Best 02-01-22 KM Ingredient …" at bounding box center [287, 112] width 445 height 387
click at [125, 73] on div "Nutritional Info" at bounding box center [108, 73] width 51 height 11
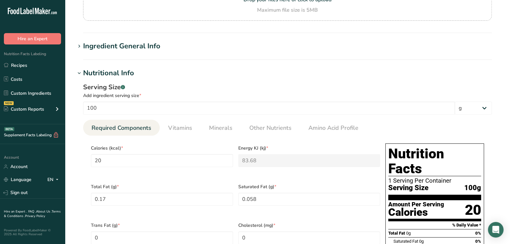
click at [140, 42] on div "Ingredient General Info" at bounding box center [121, 46] width 77 height 11
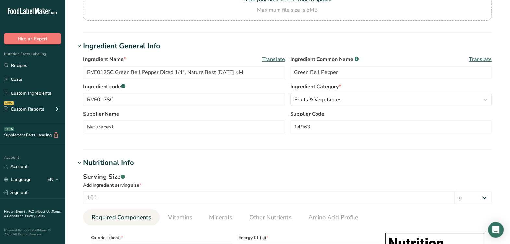
click at [140, 42] on div "Ingredient General Info" at bounding box center [121, 46] width 77 height 11
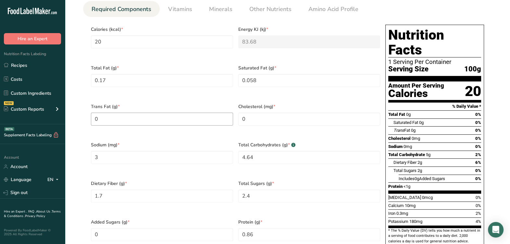
scroll to position [406, 0]
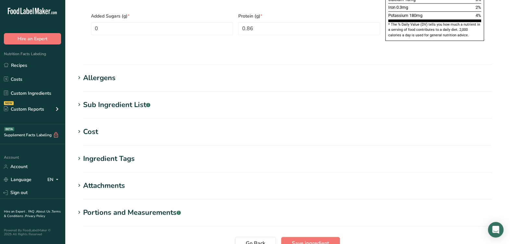
click at [120, 100] on div "Sub Ingredient List .a-a{fill:#347362;}.b-a{fill:#fff;}" at bounding box center [116, 105] width 67 height 11
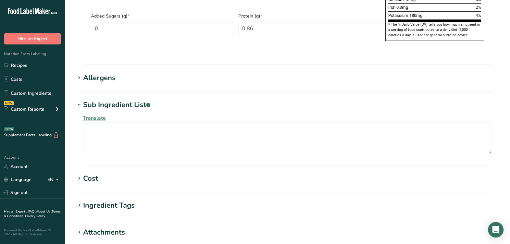
click at [121, 100] on div "Sub Ingredient List .a-a{fill:#347362;}.b-a{fill:#fff;}" at bounding box center [116, 105] width 67 height 11
click at [105, 73] on div "Allergens" at bounding box center [99, 78] width 32 height 11
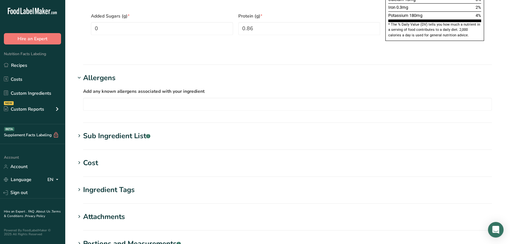
click at [105, 73] on div "Allergens" at bounding box center [99, 78] width 32 height 11
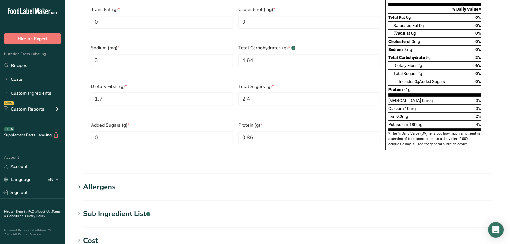
scroll to position [284, 0]
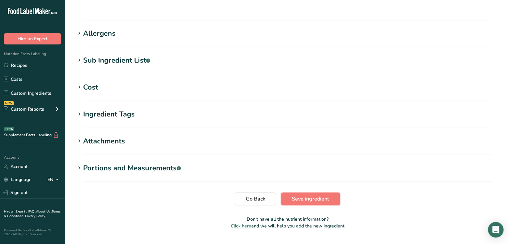
click at [315, 195] on span "Save ingredient" at bounding box center [310, 199] width 37 height 8
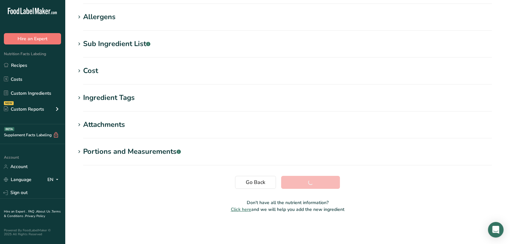
scroll to position [99, 0]
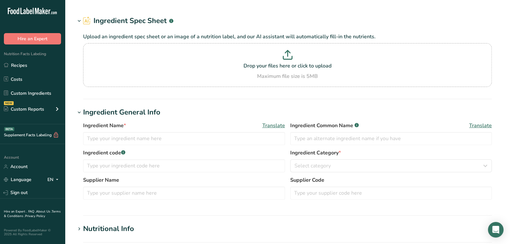
type input "RVE017SC Green Bell Pepper Diced 1/4", Nature Best [DATE] KM"
type input "Green Bell Pepper"
type input "RVE017SC"
type input "Naturebest"
type input "14963"
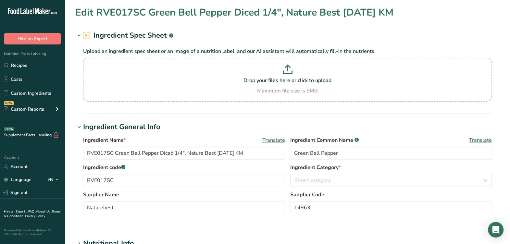
type input "20"
type KJ "83.68"
type Fat "0.17"
type Fat "0.058"
type Fat "0"
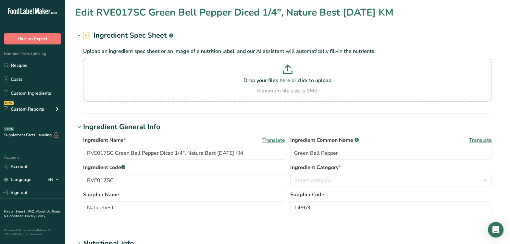
type input "0"
type input "3"
type Carbohydrates "4.64"
type Fiber "1.7"
type Sugars "2.4"
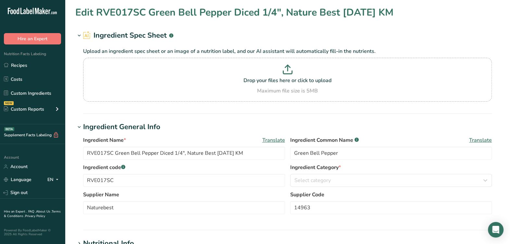
type Sugars "0"
type input "0.86"
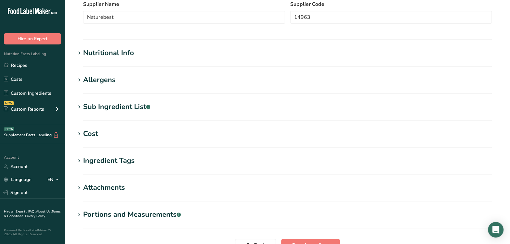
scroll to position [203, 0]
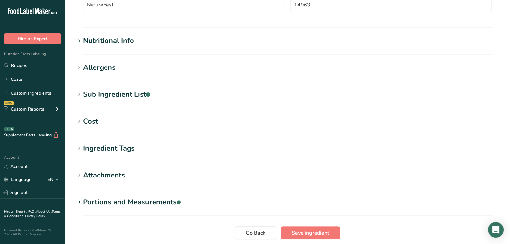
click at [122, 41] on div "Nutritional Info" at bounding box center [108, 40] width 51 height 11
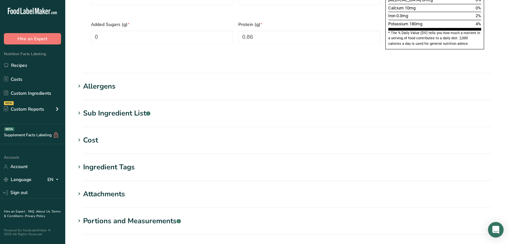
scroll to position [527, 0]
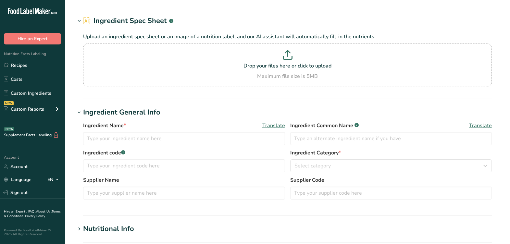
type input "RST203 / F21126 Whole Grain 5 Blend, Riviana [DATE] AF"
type input "Whole Grain Blend"
type input "Riviana"
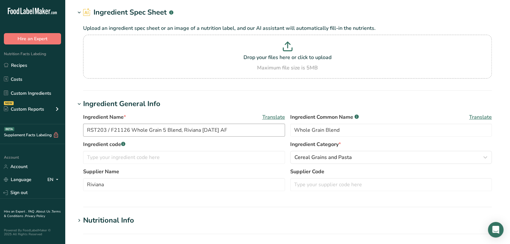
scroll to position [40, 0]
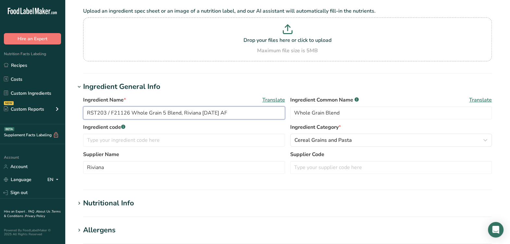
click at [128, 109] on input "RST203 / F21126 Whole Grain 5 Blend, Riviana 5-22-23 AF" at bounding box center [184, 112] width 202 height 13
type input "RST203 / F21126 / RST137SA Whole Grain 5 Blend, Riviana [DATE] AF"
click at [375, 167] on input "text" at bounding box center [391, 167] width 202 height 13
type input "803764"
drag, startPoint x: 157, startPoint y: 111, endPoint x: 26, endPoint y: 96, distance: 132.0
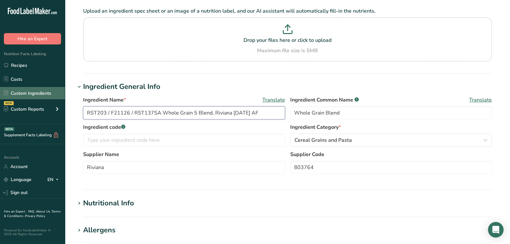
click at [24, 94] on div ".a-20{fill:#fff;} Hire an Expert Nutrition Facts Labeling Recipes Costs Custom …" at bounding box center [255, 208] width 510 height 497
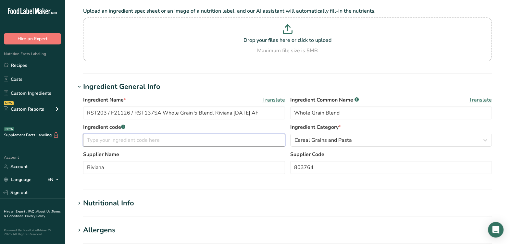
drag, startPoint x: 178, startPoint y: 143, endPoint x: 180, endPoint y: 149, distance: 6.4
click at [178, 142] on input "text" at bounding box center [184, 140] width 202 height 13
paste input "RST203 / F21126 / RST137SA"
type input "RST203 / F21126 / RST137SA"
click at [276, 152] on label "Supplier Name" at bounding box center [184, 155] width 202 height 8
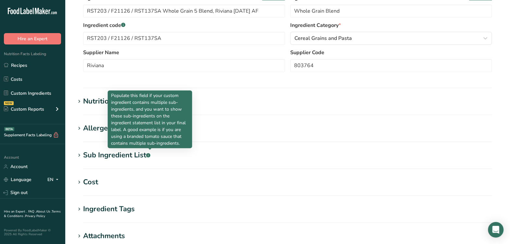
scroll to position [162, 0]
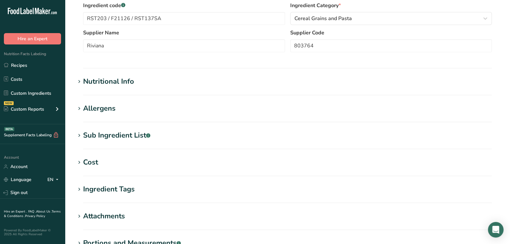
drag, startPoint x: 96, startPoint y: 79, endPoint x: 103, endPoint y: 81, distance: 7.3
click at [96, 79] on div "Nutritional Info" at bounding box center [108, 81] width 51 height 11
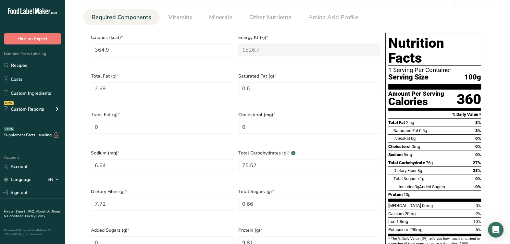
scroll to position [284, 0]
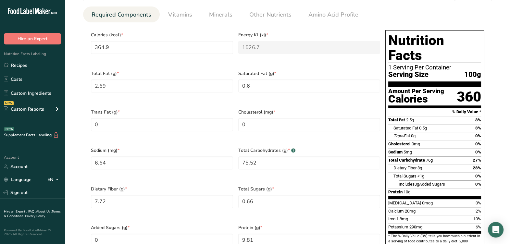
click at [207, 109] on span "Trans Fat (g) *" at bounding box center [162, 112] width 142 height 7
click at [181, 98] on div "Total Fat (g) * 2.69" at bounding box center [161, 85] width 147 height 39
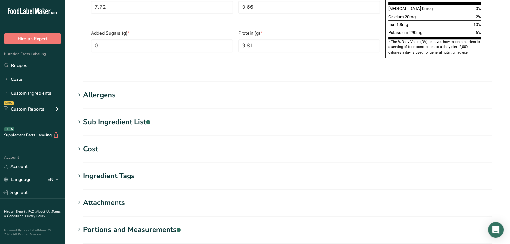
scroll to position [527, 0]
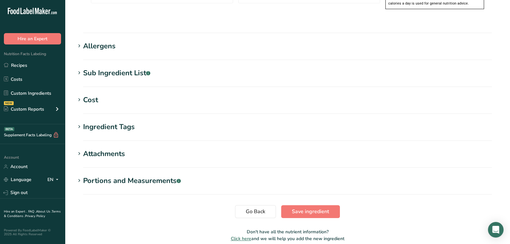
click at [111, 68] on div "Sub Ingredient List .a-a{fill:#347362;}.b-a{fill:#fff;}" at bounding box center [116, 73] width 67 height 11
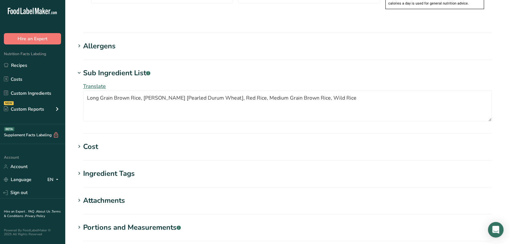
click at [111, 68] on div "Sub Ingredient List .a-a{fill:#347362;}.b-a{fill:#fff;}" at bounding box center [116, 73] width 67 height 11
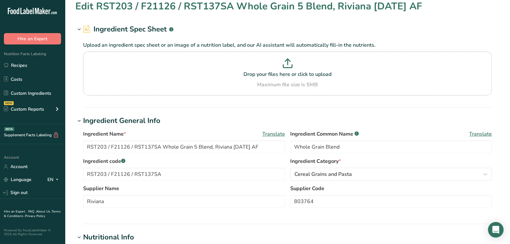
scroll to position [0, 0]
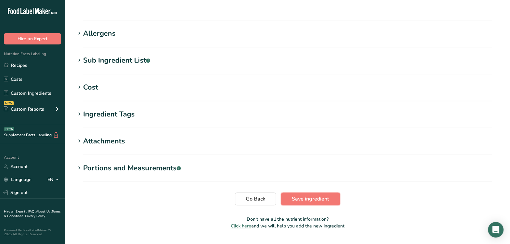
click at [312, 195] on span "Save ingredient" at bounding box center [310, 199] width 37 height 8
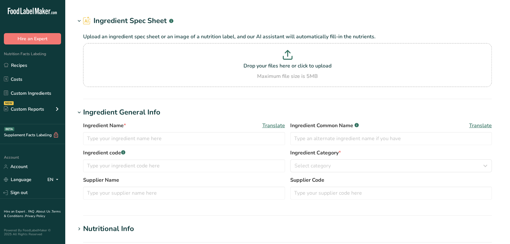
type input "RFL015SF Chicken Flavor Concentrate, Eatem Foods [DATE] AC"
type input "Chicken Flavor"
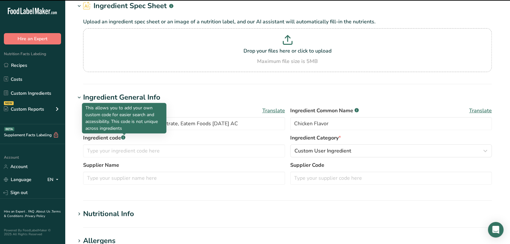
scroll to position [40, 0]
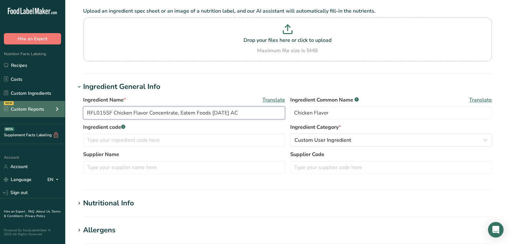
drag, startPoint x: 111, startPoint y: 115, endPoint x: 63, endPoint y: 112, distance: 48.8
click at [63, 112] on div ".a-20{fill:#fff;} Hire an Expert Nutrition Facts Labeling Recipes Costs Custom …" at bounding box center [255, 208] width 510 height 497
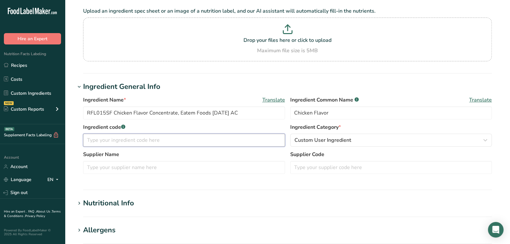
click at [142, 143] on input "text" at bounding box center [184, 140] width 202 height 13
paste input "RFL015SF"
type input "RFL015SF"
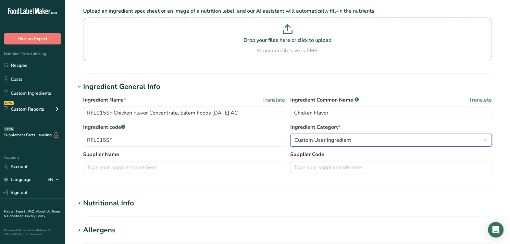
click at [342, 140] on span "Custom User Ingredient" at bounding box center [322, 140] width 57 height 8
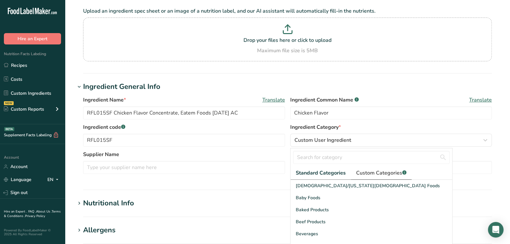
click at [387, 172] on span "Custom Categories .a-a{fill:#347362;}.b-a{fill:#fff;}" at bounding box center [381, 173] width 50 height 8
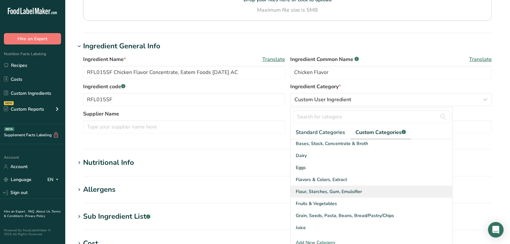
scroll to position [0, 0]
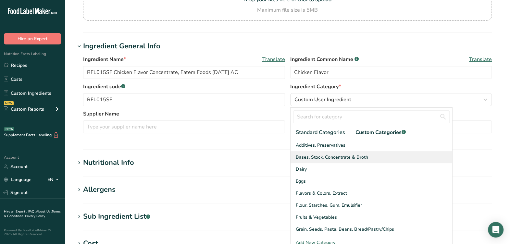
click at [344, 157] on span "Bases, Stock, Concentrate & Broth" at bounding box center [332, 157] width 72 height 7
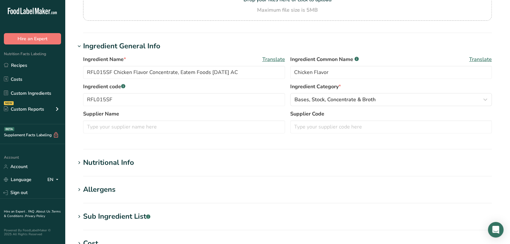
click at [298, 138] on div "Ingredient Name * Translate RFL015SF Chicken Flavor Concentrate, Eatem Foods 07…" at bounding box center [287, 97] width 424 height 90
click at [362, 136] on div "Supplier Name Supplier Code" at bounding box center [287, 123] width 409 height 27
drag, startPoint x: 362, startPoint y: 136, endPoint x: 356, endPoint y: 131, distance: 7.6
click at [358, 132] on div "Supplier Name Supplier Code" at bounding box center [287, 123] width 409 height 27
click at [356, 130] on input "text" at bounding box center [391, 126] width 202 height 13
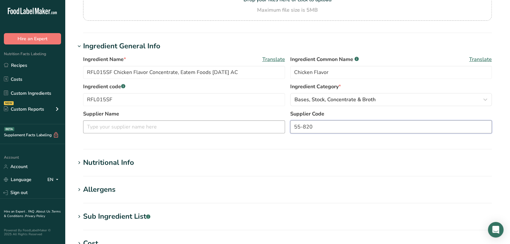
type input "55-820"
click at [149, 129] on input "text" at bounding box center [184, 126] width 202 height 13
type input "Eatem Foods"
click at [155, 141] on section "Ingredient General Info Ingredient Name * Translate RFL015SF Chicken Flavor Con…" at bounding box center [287, 95] width 424 height 109
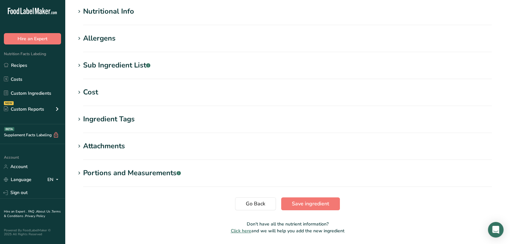
scroll to position [253, 0]
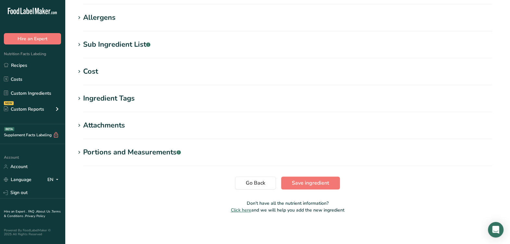
click at [134, 44] on div "Sub Ingredient List .a-a{fill:#347362;}.b-a{fill:#fff;}" at bounding box center [116, 44] width 67 height 11
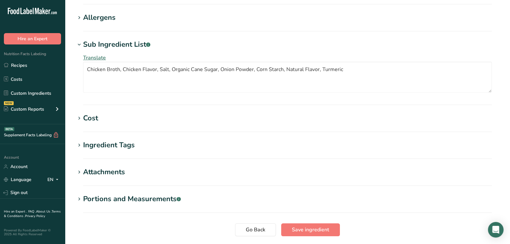
click at [134, 44] on div "Sub Ingredient List .a-a{fill:#347362;}.b-a{fill:#fff;}" at bounding box center [116, 44] width 67 height 11
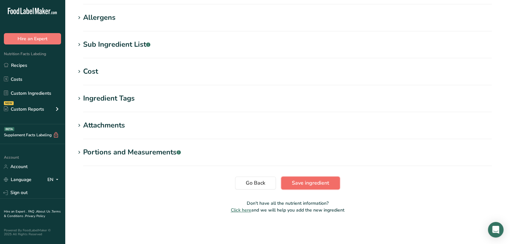
click at [310, 180] on span "Save ingredient" at bounding box center [310, 183] width 37 height 8
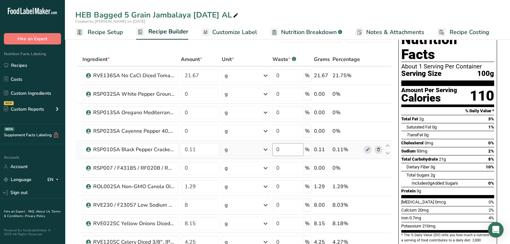
scroll to position [40, 0]
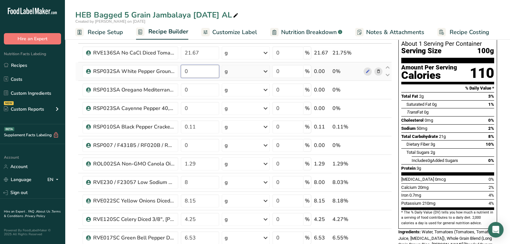
click at [201, 70] on input "0" at bounding box center [200, 71] width 38 height 13
type input "0.06"
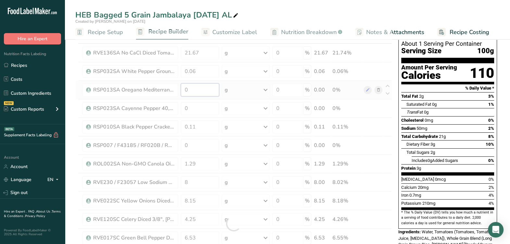
click at [205, 86] on div "Ingredient * Amount * Unit * Waste * .a-a{fill:#347362;}.b-a{fill:#fff;} Grams …" at bounding box center [233, 223] width 316 height 387
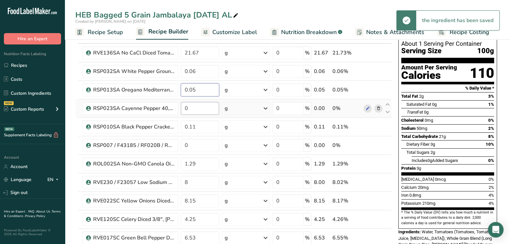
type input "0.05"
click at [203, 109] on div "Ingredient * Amount * Unit * Waste * .a-a{fill:#347362;}.b-a{fill:#fff;} Grams …" at bounding box center [233, 223] width 316 height 387
type input "0.18"
click at [208, 145] on div "Ingredient * Amount * Unit * Waste * .a-a{fill:#347362;}.b-a{fill:#fff;} Grams …" at bounding box center [233, 223] width 316 height 387
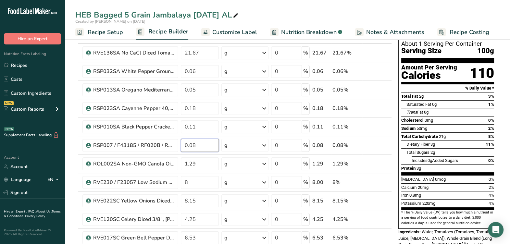
type input "0.08"
click at [421, 126] on span "50mg" at bounding box center [421, 128] width 11 height 5
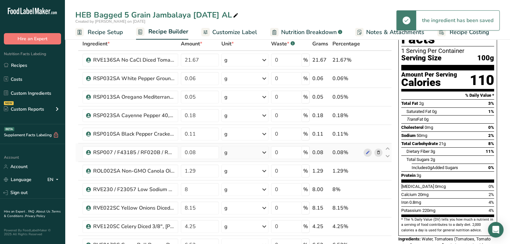
scroll to position [0, 0]
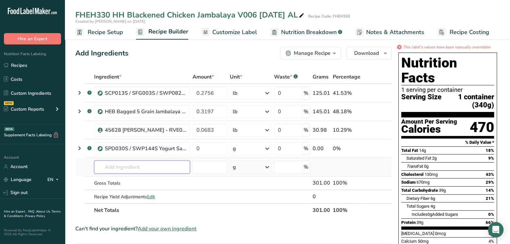
click at [169, 168] on input "text" at bounding box center [142, 167] width 96 height 13
type input "HEB bagged 5 grain"
click at [165, 179] on p "HEB Bagged 5 Grain Jambalaya [DATE] AL" at bounding box center [146, 180] width 95 height 7
type input "HEB Bagged 5 Grain Jambalaya [DATE] AL"
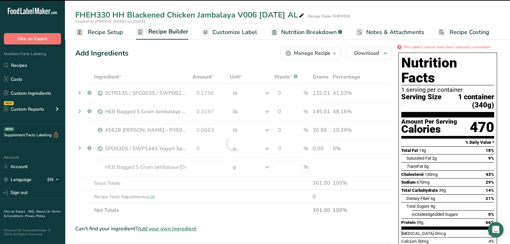
type input "0"
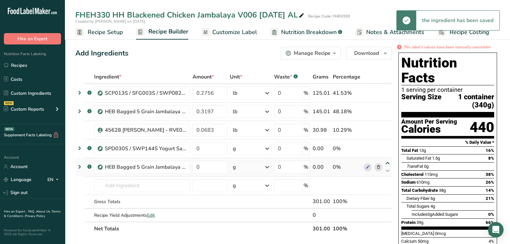
click at [388, 163] on icon at bounding box center [388, 163] width 8 height 5
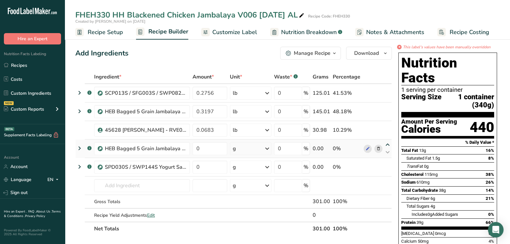
click at [389, 142] on icon at bounding box center [388, 144] width 8 height 5
type input "0"
type input "0.0683"
click at [379, 110] on icon at bounding box center [378, 111] width 5 height 7
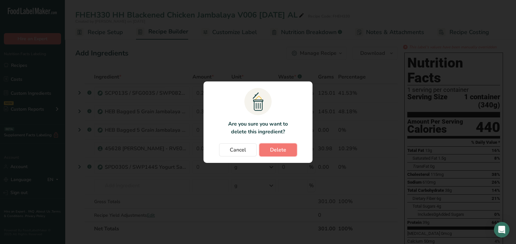
click at [288, 148] on button "Delete" at bounding box center [278, 149] width 38 height 13
type input "0"
type input "0.0683"
type input "0"
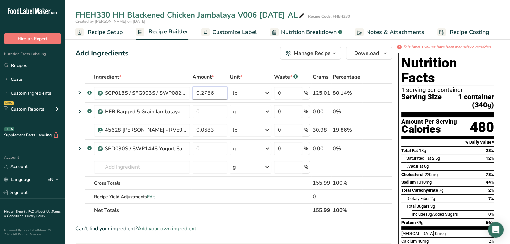
click at [143, 88] on body ".a-20{fill:#fff;} Hire an Expert Nutrition Facts Labeling Recipes Costs Custom …" at bounding box center [255, 245] width 510 height 491
click at [205, 112] on div "Ingredient * Amount * Unit * Waste * .a-a{fill:#347362;}.b-a{fill:#fff;} Grams …" at bounding box center [233, 143] width 316 height 147
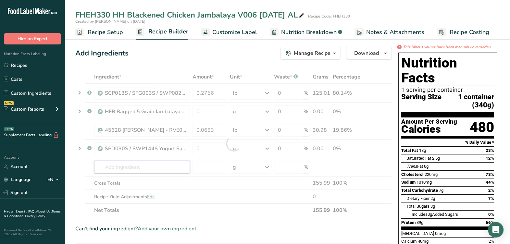
click at [164, 164] on div "Ingredient * Amount * Unit * Waste * .a-a{fill:#347362;}.b-a{fill:#fff;} Grams …" at bounding box center [233, 143] width 316 height 147
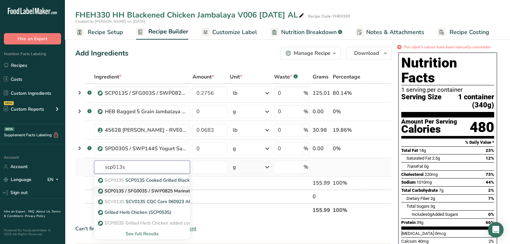
type input "scp013s"
click at [153, 190] on p "SCP013S / SFG003S / SWP0825 Marinated Blackened Chicken 4-29-25 AL" at bounding box center [179, 191] width 160 height 7
type input "SCP013S / SFG003S / SWP0825 Marinated Blackened Chicken 4-29-25 AL"
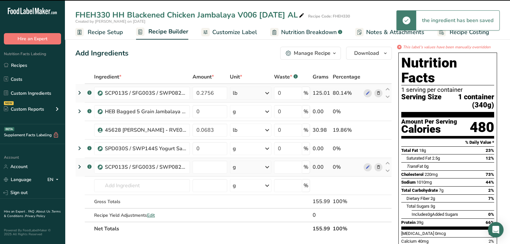
type input "0"
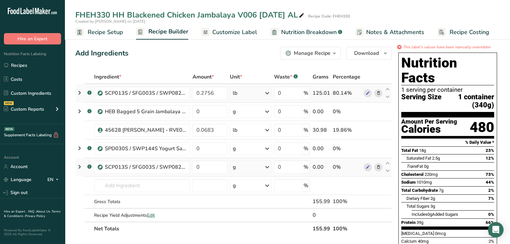
click at [380, 94] on icon at bounding box center [378, 93] width 5 height 7
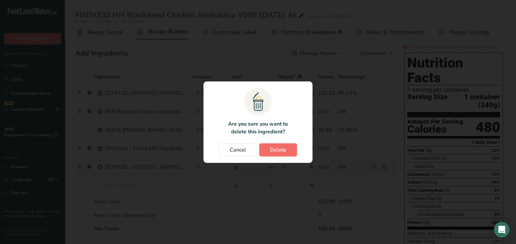
click at [277, 151] on span "Delete" at bounding box center [278, 150] width 16 height 8
type input "0"
type input "0.0683"
type input "0"
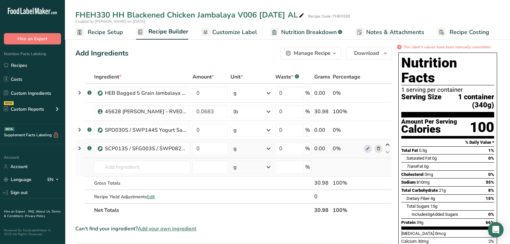
click at [387, 144] on icon at bounding box center [388, 144] width 8 height 5
click at [388, 129] on icon at bounding box center [388, 126] width 8 height 5
type input "0"
type input "0.0683"
click at [388, 106] on icon at bounding box center [388, 107] width 8 height 5
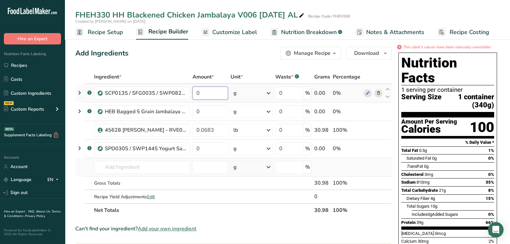
drag, startPoint x: 208, startPoint y: 95, endPoint x: 216, endPoint y: 97, distance: 8.1
click at [216, 97] on input "0" at bounding box center [209, 93] width 35 height 13
type input "33.7243"
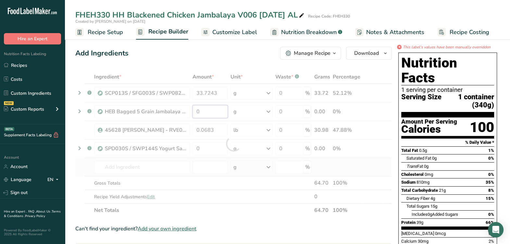
click at [216, 109] on div "Ingredient * Amount * Unit * Waste * .a-a{fill:#347362;}.b-a{fill:#fff;} Grams …" at bounding box center [233, 143] width 316 height 147
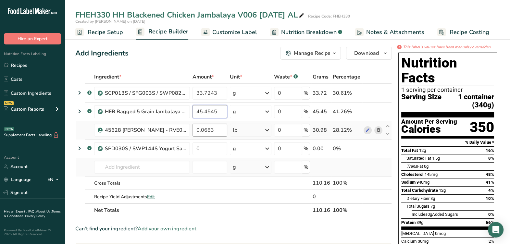
type input "45.4545"
click at [216, 130] on div "Ingredient * Amount * Unit * Waste * .a-a{fill:#347362;}.b-a{fill:#fff;} Grams …" at bounding box center [233, 143] width 316 height 147
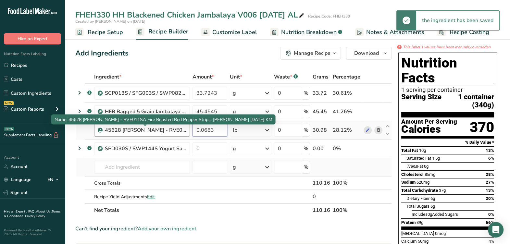
drag, startPoint x: 219, startPoint y: 129, endPoint x: 175, endPoint y: 125, distance: 43.6
click at [175, 125] on tr "45628 Roland - RVE011SA Fire Roasted Red Pepper Strips, Roland 06-18-21 KM 0.06…" at bounding box center [234, 130] width 316 height 18
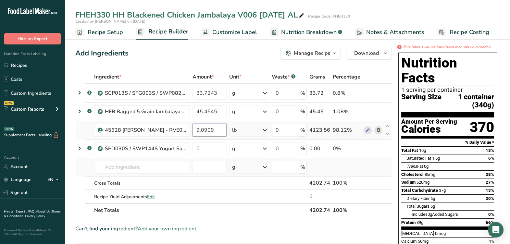
type input "9.0909"
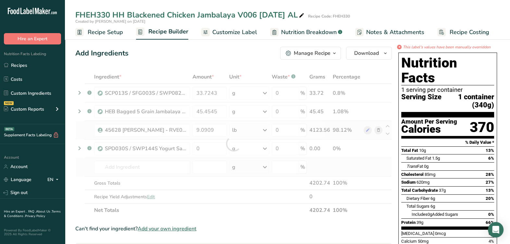
click at [231, 129] on div "Ingredient * Amount * Unit * Waste * .a-a{fill:#347362;}.b-a{fill:#fff;} Grams …" at bounding box center [233, 143] width 316 height 147
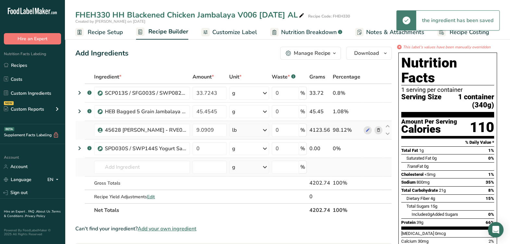
click at [232, 129] on div "lb" at bounding box center [249, 130] width 40 height 13
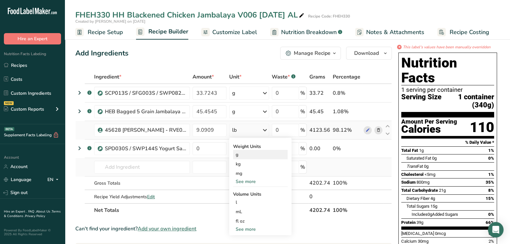
click at [241, 156] on div "g" at bounding box center [260, 154] width 55 height 9
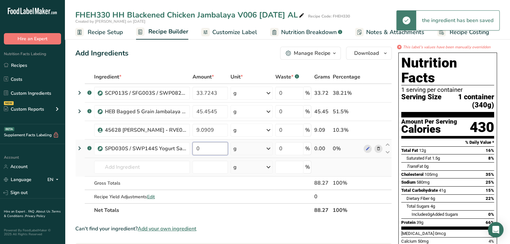
drag, startPoint x: 206, startPoint y: 147, endPoint x: 209, endPoint y: 149, distance: 4.0
click at [209, 149] on input "0" at bounding box center [209, 148] width 35 height 13
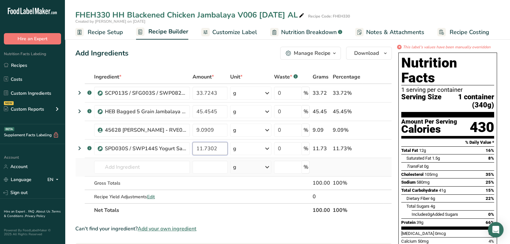
type input "11.7302"
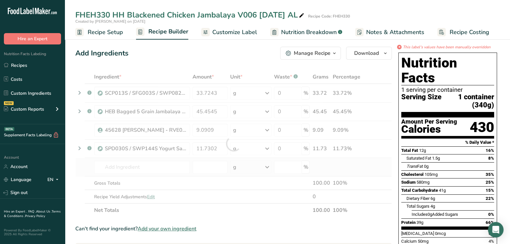
click at [293, 227] on div "Can't find your ingredient? Add your own ingredient" at bounding box center [233, 229] width 316 height 8
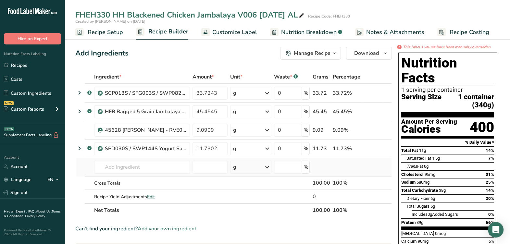
click at [113, 30] on span "Recipe Setup" at bounding box center [105, 32] width 35 height 9
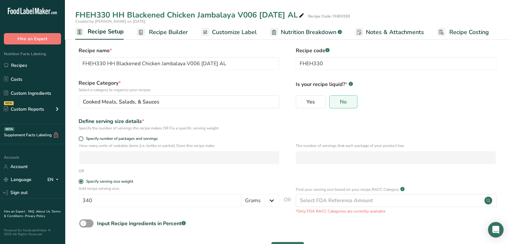
click at [166, 33] on span "Recipe Builder" at bounding box center [168, 32] width 39 height 9
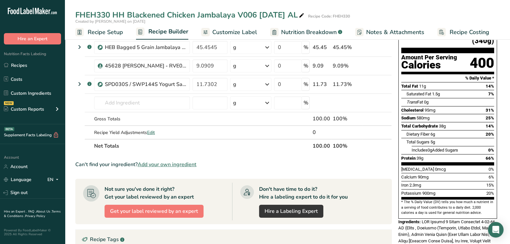
scroll to position [28, 0]
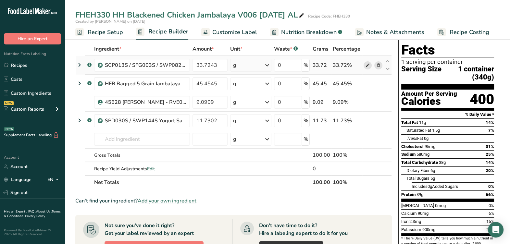
click at [369, 65] on icon at bounding box center [367, 65] width 5 height 7
click at [256, 16] on div "FHEH330 HH Blackened Chicken Jambalaya V006 4-29-25 AL" at bounding box center [190, 15] width 230 height 12
click at [256, 13] on input "FHEH330 HH Blackened Chicken Jambalaya V006 4-29-25 AL" at bounding box center [265, 15] width 380 height 12
type input "FHEH330 HH Blackened Chicken Jambalaya V007 4-29-25 AL"
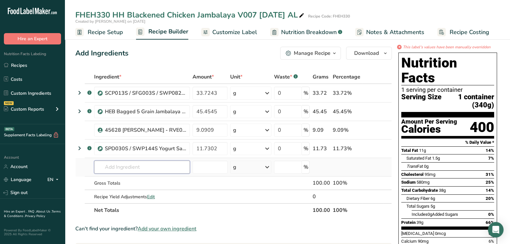
click at [162, 165] on input "text" at bounding box center [142, 167] width 96 height 13
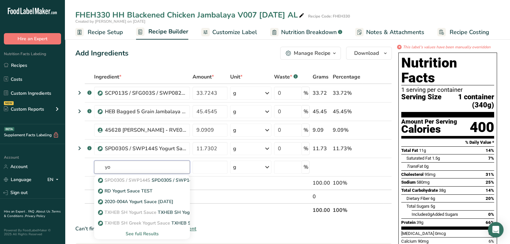
type input "y"
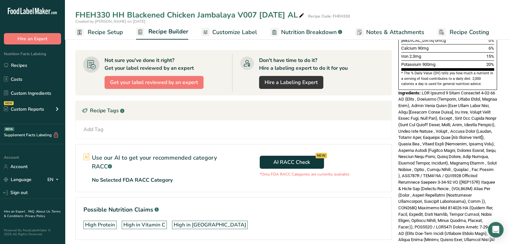
scroll to position [231, 0]
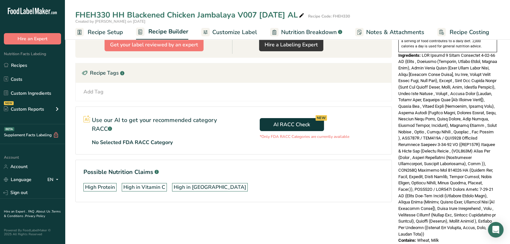
drag, startPoint x: 446, startPoint y: 198, endPoint x: 459, endPoint y: 198, distance: 13.0
click at [446, 198] on span at bounding box center [447, 145] width 99 height 184
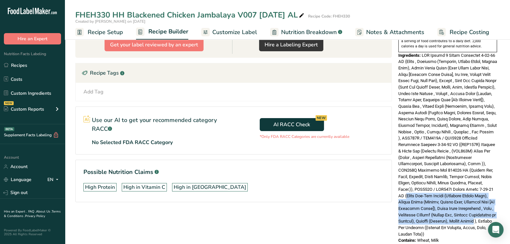
drag, startPoint x: 471, startPoint y: 180, endPoint x: 443, endPoint y: 211, distance: 41.2
click at [443, 211] on span at bounding box center [447, 145] width 99 height 184
copy span "Plain Non-Fat Yogurt (Cultured Nonfat Milk), Garlic Puree (Garlic, Citric Acid,…"
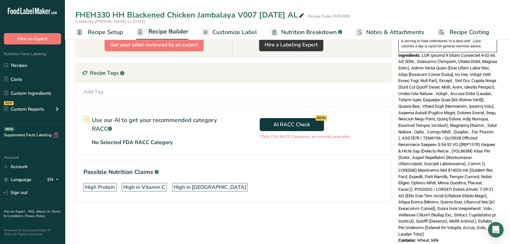
click at [335, 183] on div "High Protein High in Vitamin C High in Potassium" at bounding box center [233, 187] width 300 height 14
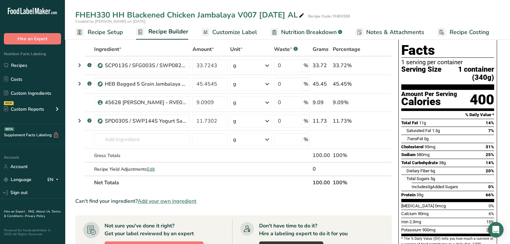
scroll to position [0, 0]
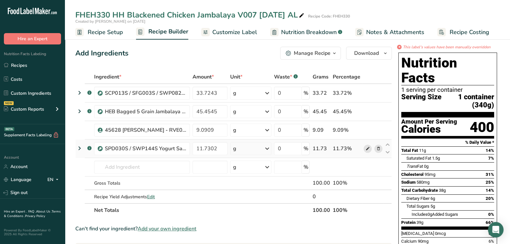
click at [366, 148] on icon at bounding box center [367, 148] width 5 height 7
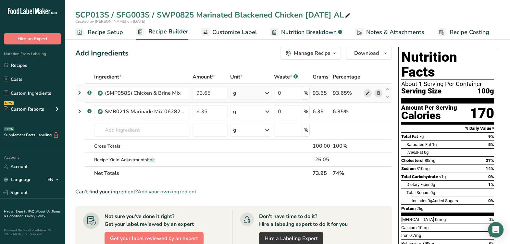
click at [369, 91] on icon at bounding box center [367, 93] width 5 height 7
click at [151, 133] on input "text" at bounding box center [142, 130] width 96 height 13
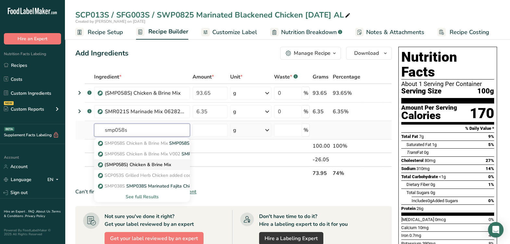
type input "smp058s"
click at [148, 167] on p "(SMP058S) Chicken & Brine Mix" at bounding box center [135, 164] width 72 height 7
type input "(SMP058S) Chicken & Brine Mix"
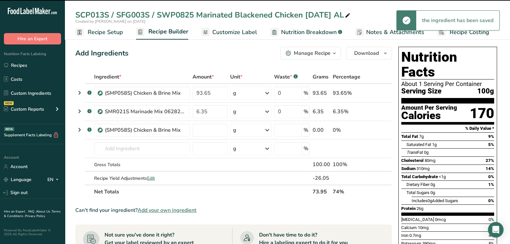
type input "0"
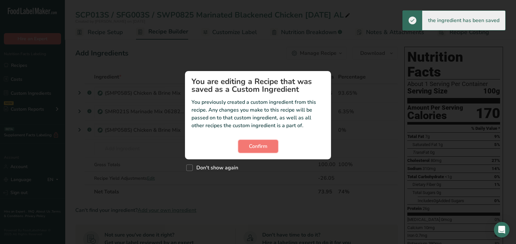
click at [247, 140] on button "Confirm" at bounding box center [258, 146] width 40 height 13
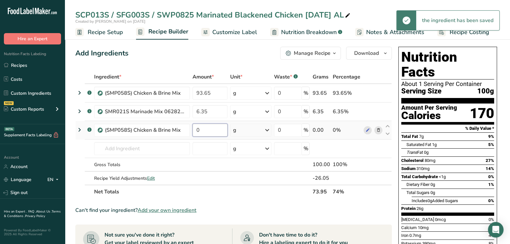
click at [220, 131] on input "0" at bounding box center [209, 130] width 35 height 13
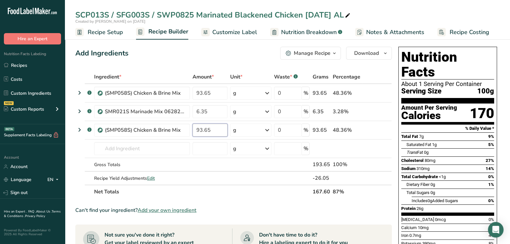
type input "93.65"
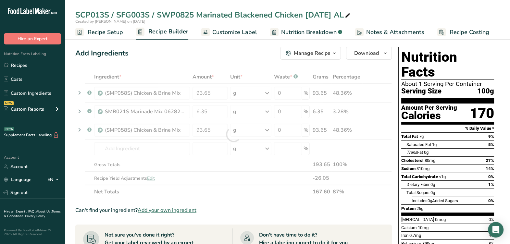
click at [305, 211] on div "Can't find your ingredient? Add your own ingredient" at bounding box center [233, 210] width 316 height 8
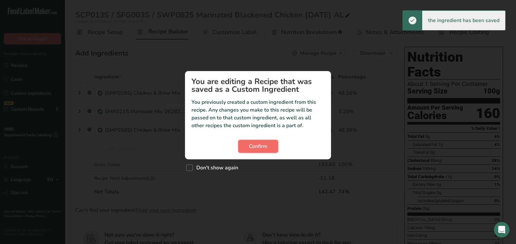
click at [264, 146] on span "Confirm" at bounding box center [258, 146] width 18 height 8
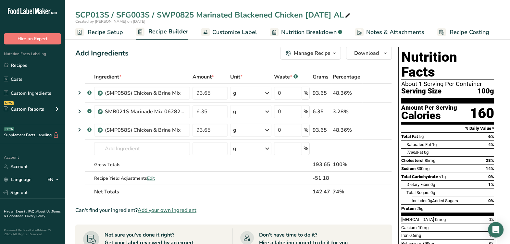
click at [375, 92] on span at bounding box center [378, 93] width 8 height 8
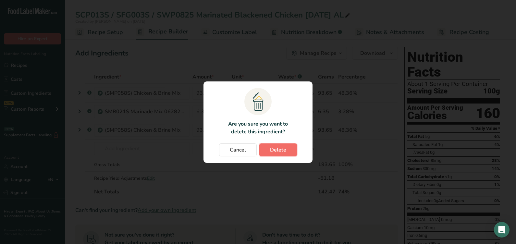
click at [282, 152] on span "Delete" at bounding box center [278, 150] width 16 height 8
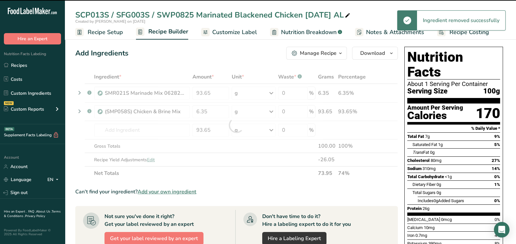
type input "6.35"
type input "93.65"
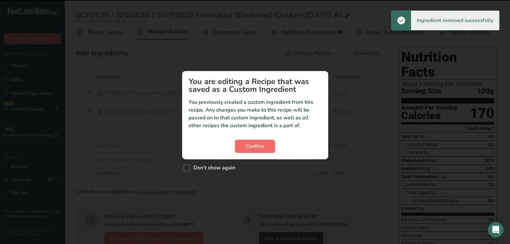
click at [258, 143] on span "Confirm" at bounding box center [255, 146] width 18 height 8
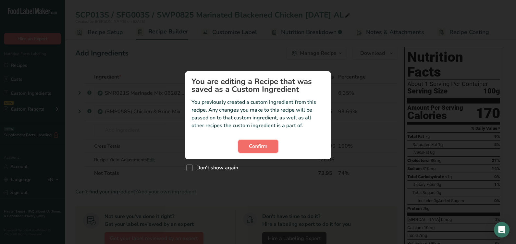
click at [268, 144] on button "Confirm" at bounding box center [258, 146] width 40 height 13
click at [270, 143] on button "Confirm" at bounding box center [258, 146] width 40 height 13
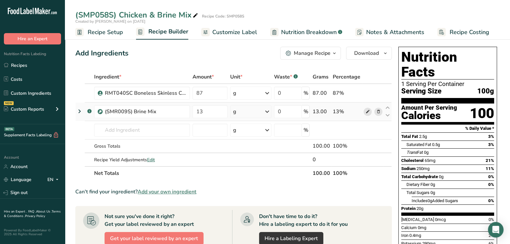
click at [369, 112] on icon at bounding box center [367, 111] width 5 height 7
click at [160, 133] on input "text" at bounding box center [142, 130] width 96 height 13
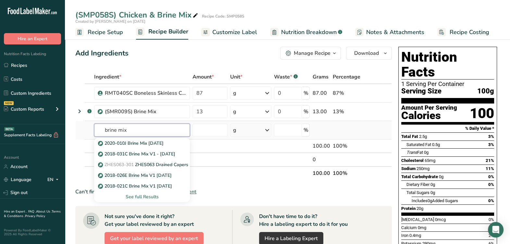
drag, startPoint x: 93, startPoint y: 131, endPoint x: 78, endPoint y: 132, distance: 14.6
click at [78, 132] on tr "brine mix 2020-010J Brine Mix [DATE] 2018-031C Brine Mix V1 - [DATE] ZHES063-30…" at bounding box center [234, 130] width 316 height 18
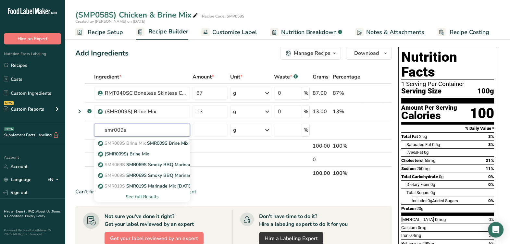
type input "smr009s"
click at [248, 166] on th "Net Totals" at bounding box center [202, 173] width 218 height 14
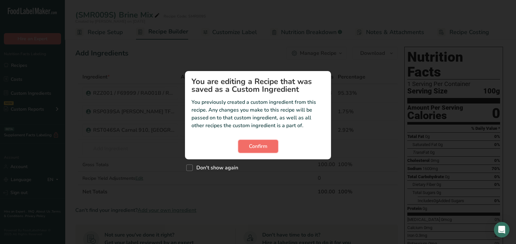
click at [252, 144] on span "Confirm" at bounding box center [258, 146] width 18 height 8
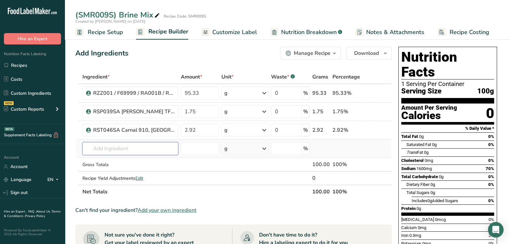
click at [160, 146] on input "text" at bounding box center [130, 148] width 96 height 13
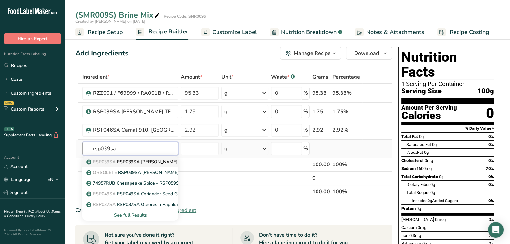
type input "rsp039sa"
click at [145, 160] on p "RSP039SA RSP039SA Morton TFC Purex Salt, Morton Salt 1-13-25 CC" at bounding box center [185, 161] width 195 height 7
type input "RSP039SA Morton TFC Purex Salt, Morton Salt 1-13-25 CC"
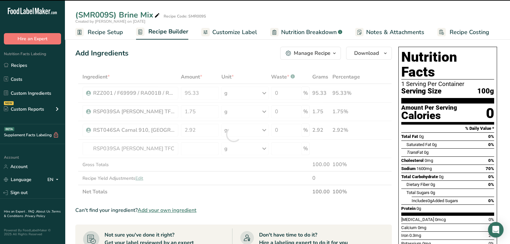
type input "0"
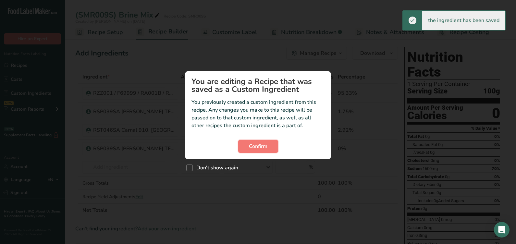
click at [275, 146] on button "Confirm" at bounding box center [258, 146] width 40 height 13
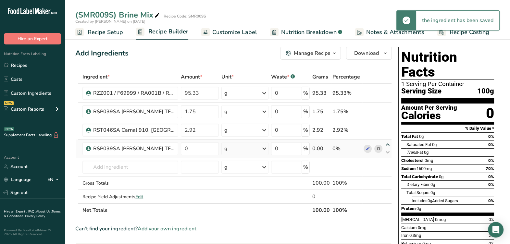
click at [385, 144] on icon at bounding box center [388, 144] width 8 height 5
type input "0"
type input "2.92"
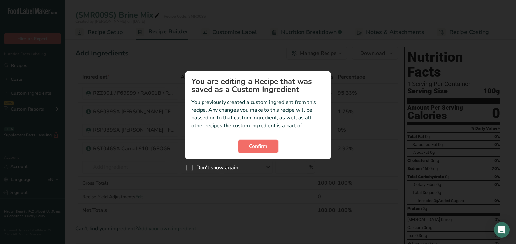
click at [261, 143] on span "Confirm" at bounding box center [258, 146] width 18 height 8
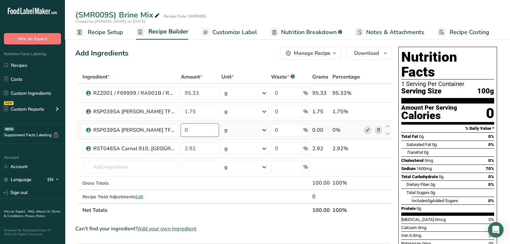
click at [205, 131] on input "0" at bounding box center [200, 130] width 38 height 13
click at [470, 148] on div "Trans Fat 0g" at bounding box center [450, 152] width 88 height 8
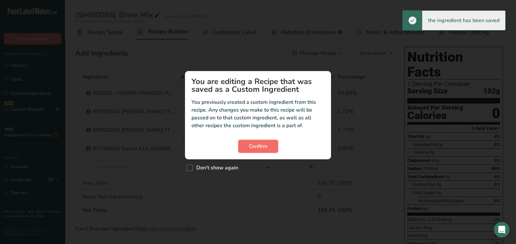
click at [250, 152] on button "Confirm" at bounding box center [258, 146] width 40 height 13
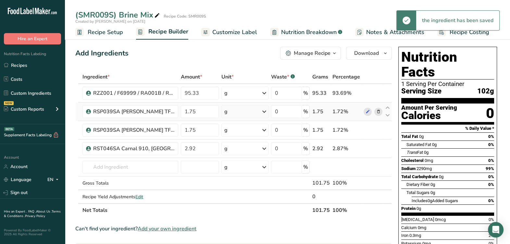
click at [378, 111] on icon at bounding box center [378, 111] width 5 height 7
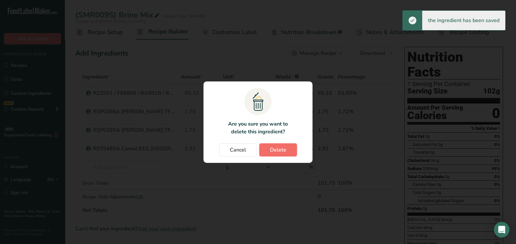
click at [283, 153] on span "Delete" at bounding box center [278, 150] width 16 height 8
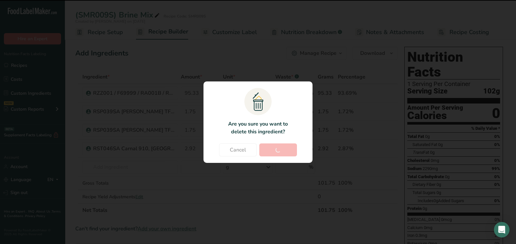
type input "2.92"
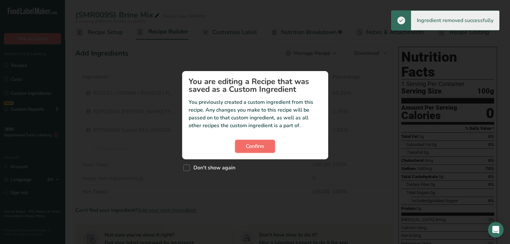
click at [273, 148] on button "Confirm" at bounding box center [255, 146] width 40 height 13
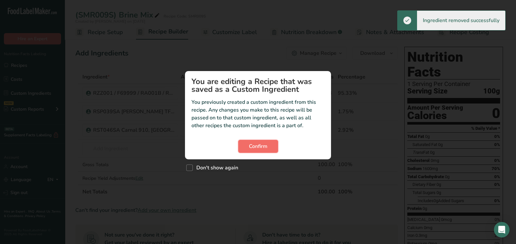
click at [247, 147] on button "Confirm" at bounding box center [258, 146] width 40 height 13
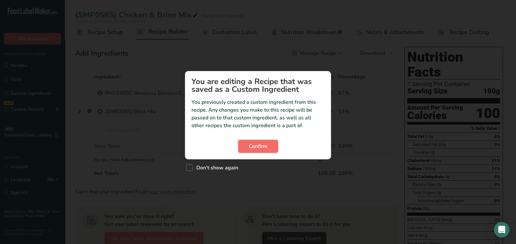
click at [264, 142] on button "Confirm" at bounding box center [258, 146] width 40 height 13
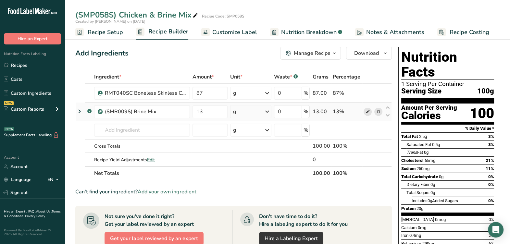
click at [366, 111] on icon at bounding box center [367, 111] width 5 height 7
click at [166, 128] on input "text" at bounding box center [142, 130] width 96 height 13
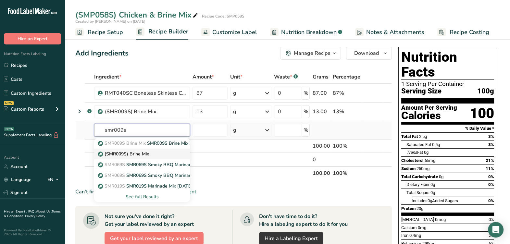
type input "smr009s"
click at [138, 156] on p "(SMR009S) Brine Mix" at bounding box center [124, 154] width 50 height 7
type input "(SMR009S) Brine Mix"
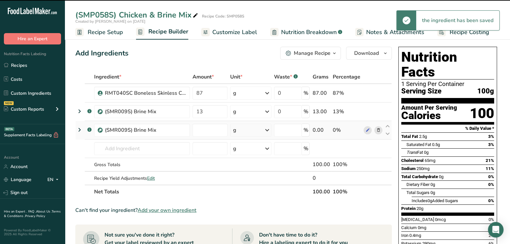
type input "0"
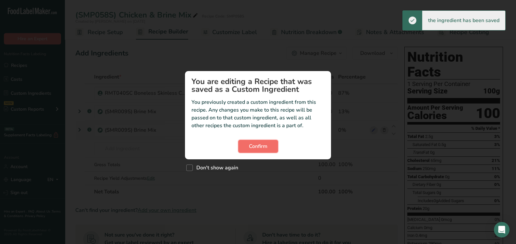
click at [246, 149] on button "Confirm" at bounding box center [258, 146] width 40 height 13
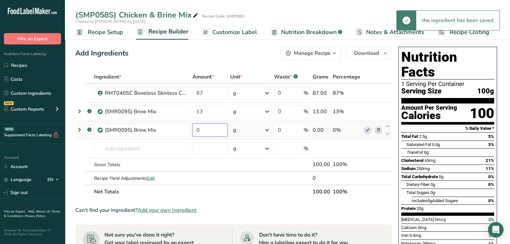
click at [201, 129] on input "0" at bounding box center [209, 130] width 35 height 13
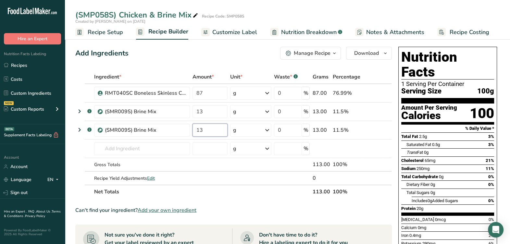
type input "13"
click at [369, 213] on div "Can't find your ingredient? Add your own ingredient" at bounding box center [233, 210] width 316 height 8
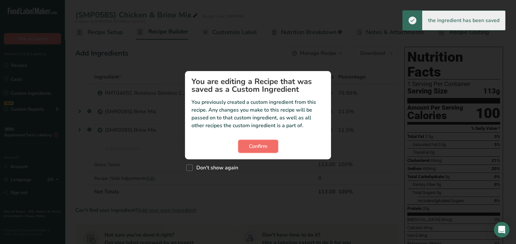
click at [265, 146] on span "Confirm" at bounding box center [258, 146] width 18 height 8
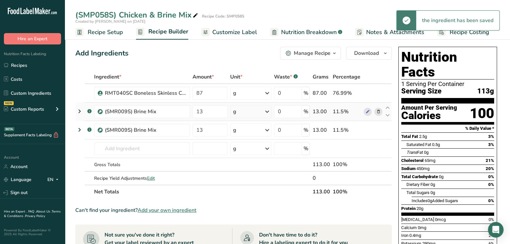
click at [380, 111] on icon at bounding box center [378, 111] width 5 height 7
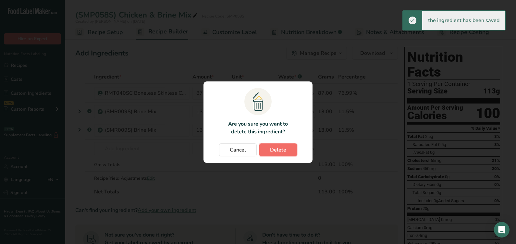
click at [277, 147] on span "Delete" at bounding box center [278, 150] width 16 height 8
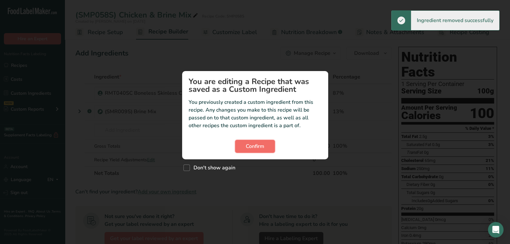
click at [261, 143] on span "Confirm" at bounding box center [255, 146] width 18 height 8
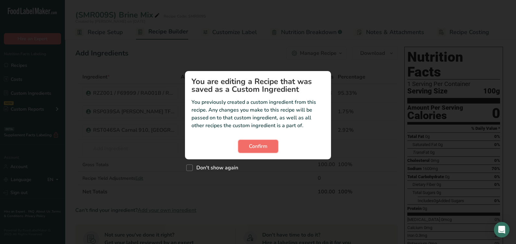
click at [250, 145] on span "Confirm" at bounding box center [258, 146] width 18 height 8
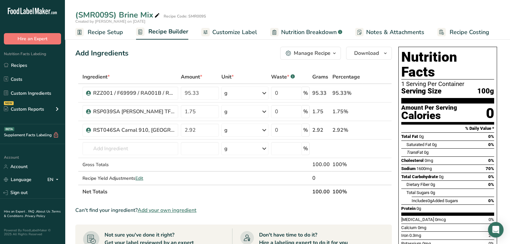
click at [117, 34] on span "Recipe Setup" at bounding box center [105, 32] width 35 height 9
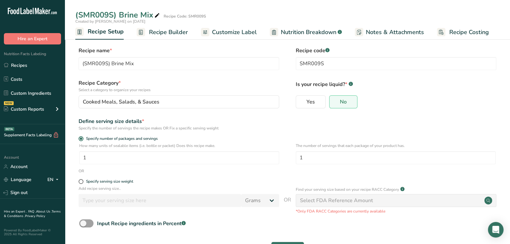
click at [151, 34] on span "Recipe Builder" at bounding box center [168, 32] width 39 height 9
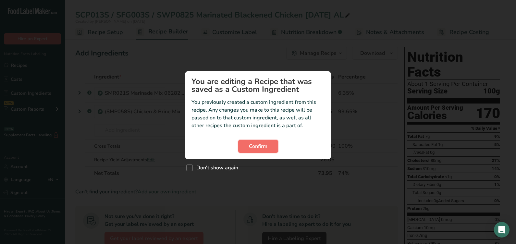
click at [264, 149] on span "Confirm" at bounding box center [258, 146] width 18 height 8
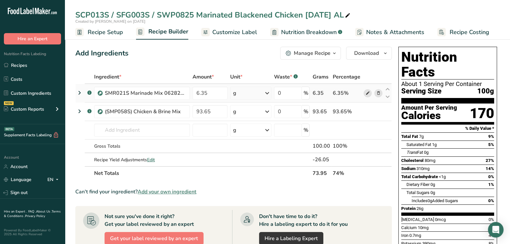
click at [365, 91] on icon at bounding box center [367, 93] width 5 height 7
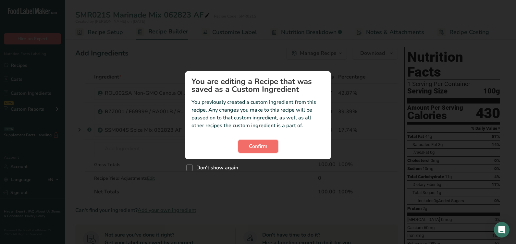
click at [264, 146] on span "Confirm" at bounding box center [258, 146] width 18 height 8
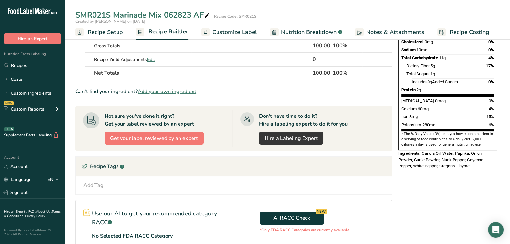
scroll to position [122, 0]
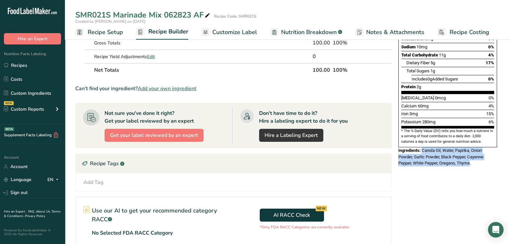
drag, startPoint x: 423, startPoint y: 135, endPoint x: 470, endPoint y: 149, distance: 49.4
click at [470, 149] on span "Canola Oil, Water, Paprika, Onion Powder, Garlic Powder, Black Pepper, Cayenne …" at bounding box center [440, 157] width 85 height 18
copy span "Canola Oil, Water, Paprika, Onion Powder, Garlic Powder, Black Pepper, Cayenne …"
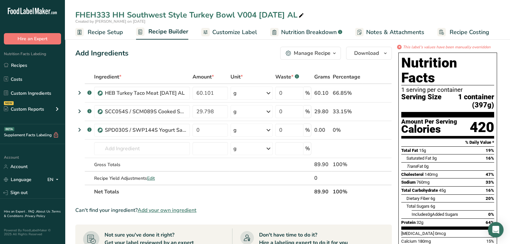
click at [300, 17] on icon at bounding box center [301, 15] width 6 height 9
click at [256, 15] on input "FHEH333 HH Southwest Style Turkey Bowl V004 [DATE] AL" at bounding box center [287, 15] width 424 height 12
type input "FHEH333 HH Southwest Style Turkey Bowl V005 [DATE] AL"
click at [245, 60] on div "Add Ingredients Manage Recipe Delete Recipe Duplicate Recipe Scale Recipe Save …" at bounding box center [235, 243] width 320 height 399
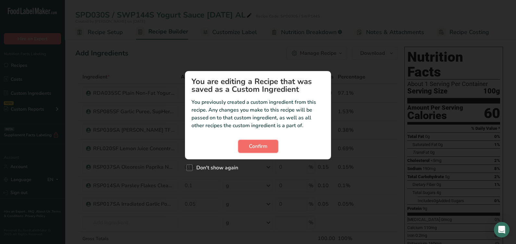
click at [244, 146] on button "Confirm" at bounding box center [258, 146] width 40 height 13
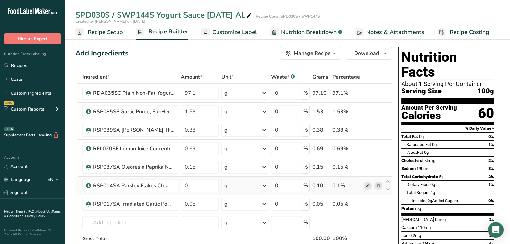
click at [367, 185] on icon at bounding box center [367, 185] width 5 height 7
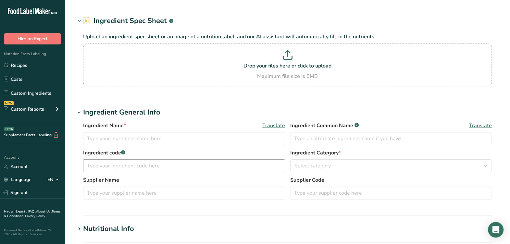
type input "RSP014SA Parsley Flakes Cleaned, Elite Spice [DATE] CC"
type input "Parsley"
type input "RSP014SA"
type input "Elite Spice"
type input "PF9129 2X"
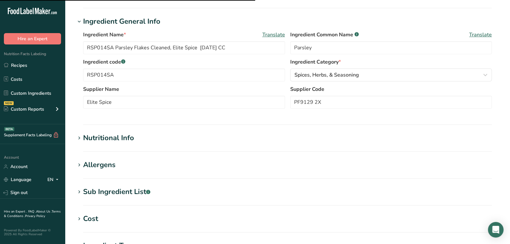
scroll to position [162, 0]
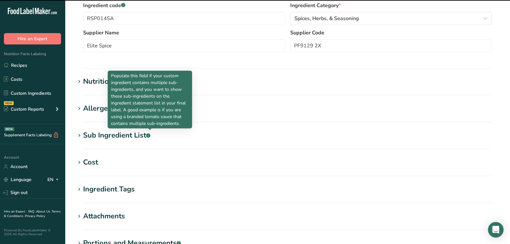
click at [149, 137] on rect at bounding box center [148, 135] width 4 height 4
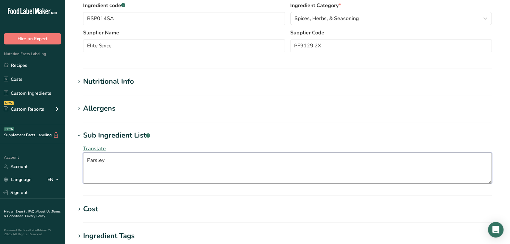
drag, startPoint x: 165, startPoint y: 164, endPoint x: 68, endPoint y: 181, distance: 98.0
click at [0, 164] on html ".a-20{fill:#fff;} Hire an Expert Nutrition Facts Labeling Recipes Costs Custom …" at bounding box center [255, 110] width 510 height 544
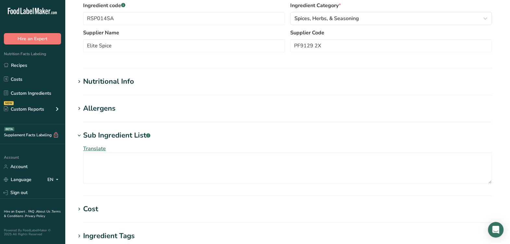
click at [237, 139] on h1 "Sub Ingredient List .a-a{fill:#347362;}.b-a{fill:#fff;}" at bounding box center [287, 135] width 424 height 11
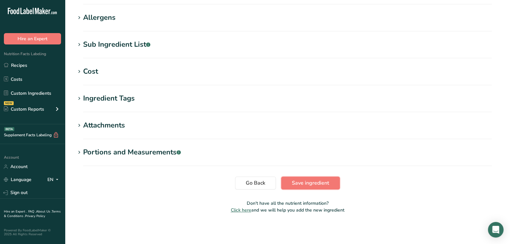
click at [301, 187] on button "Save ingredient" at bounding box center [310, 183] width 59 height 13
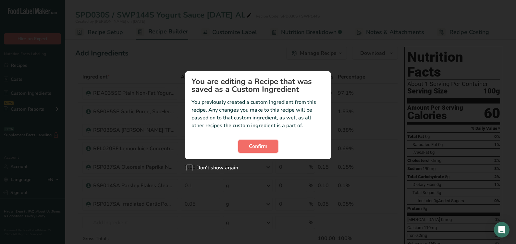
click at [251, 141] on button "Confirm" at bounding box center [258, 146] width 40 height 13
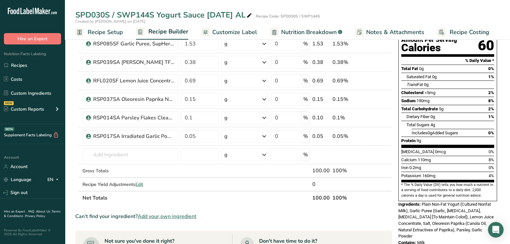
scroll to position [81, 0]
